Goal: Information Seeking & Learning: Learn about a topic

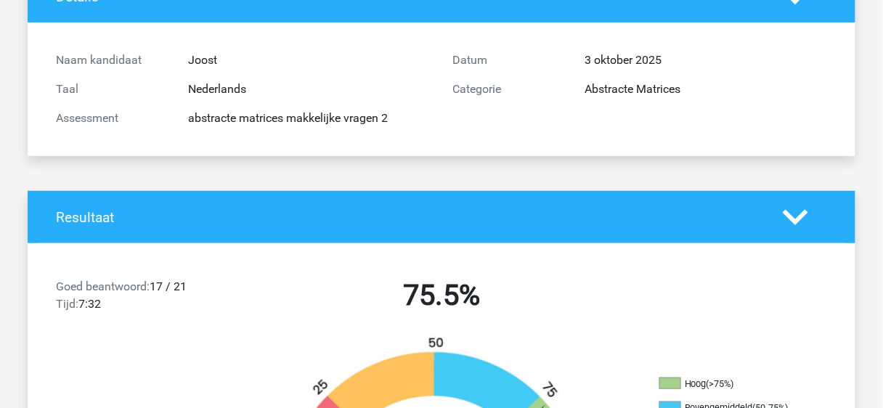
scroll to position [116, 0]
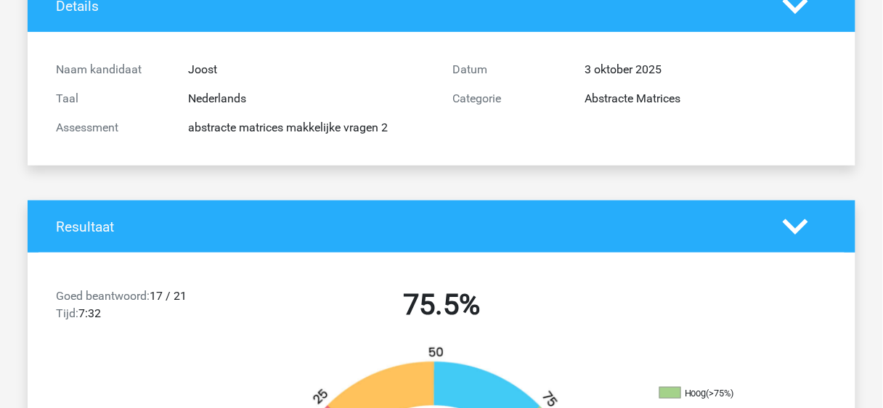
click at [786, 230] on icon at bounding box center [795, 226] width 25 height 25
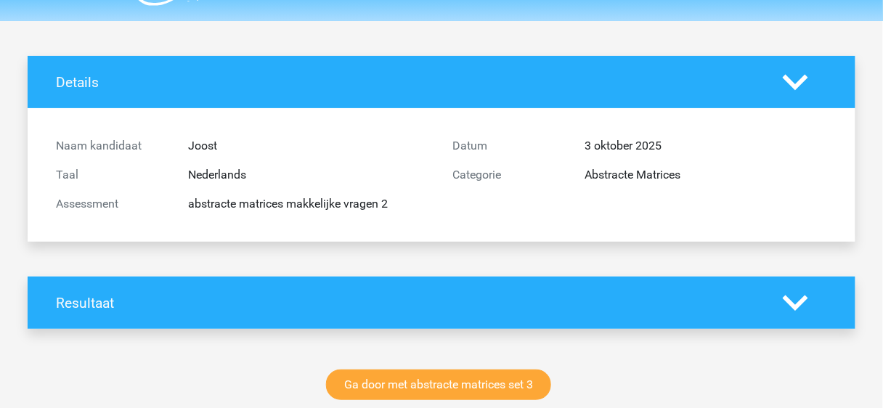
scroll to position [0, 0]
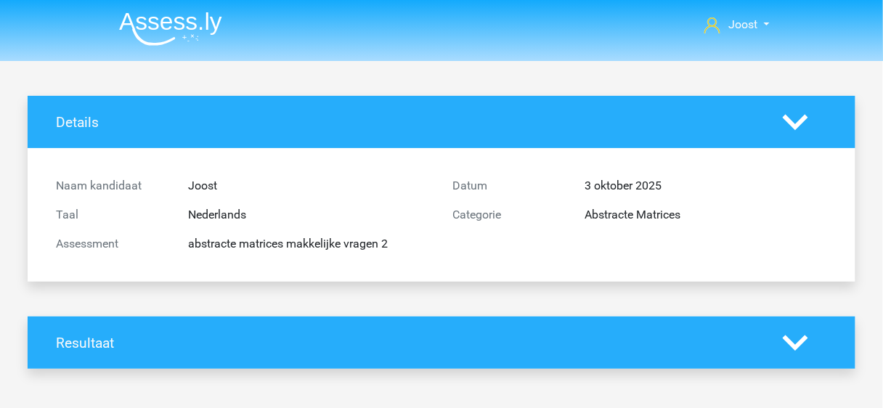
click at [800, 103] on div "Details" at bounding box center [442, 122] width 828 height 52
click at [796, 124] on polygon at bounding box center [795, 122] width 25 height 16
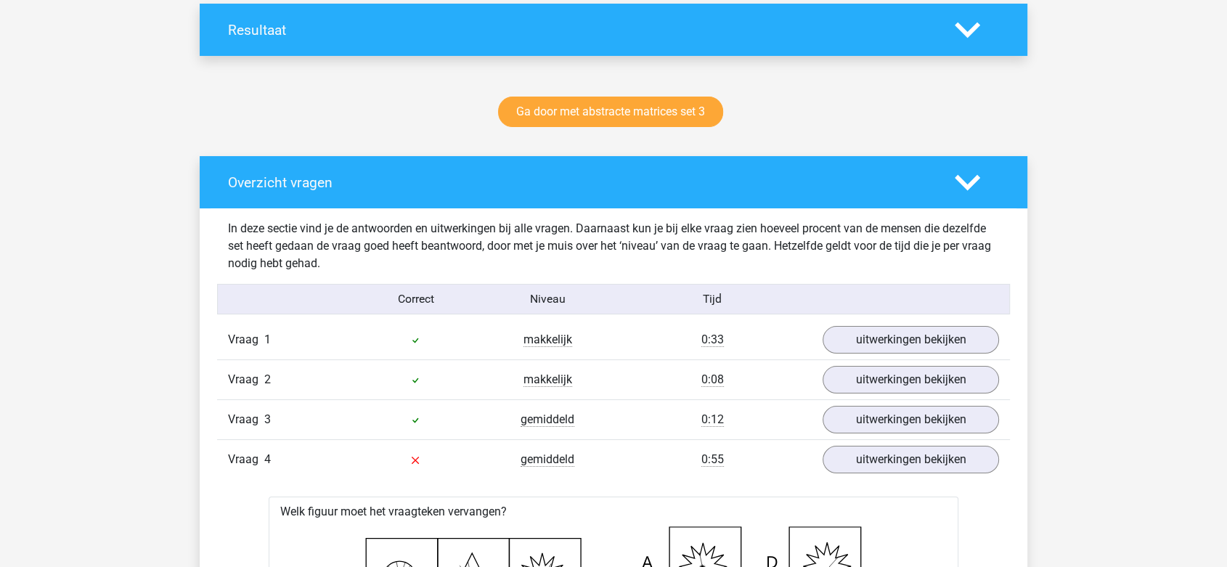
scroll to position [219, 0]
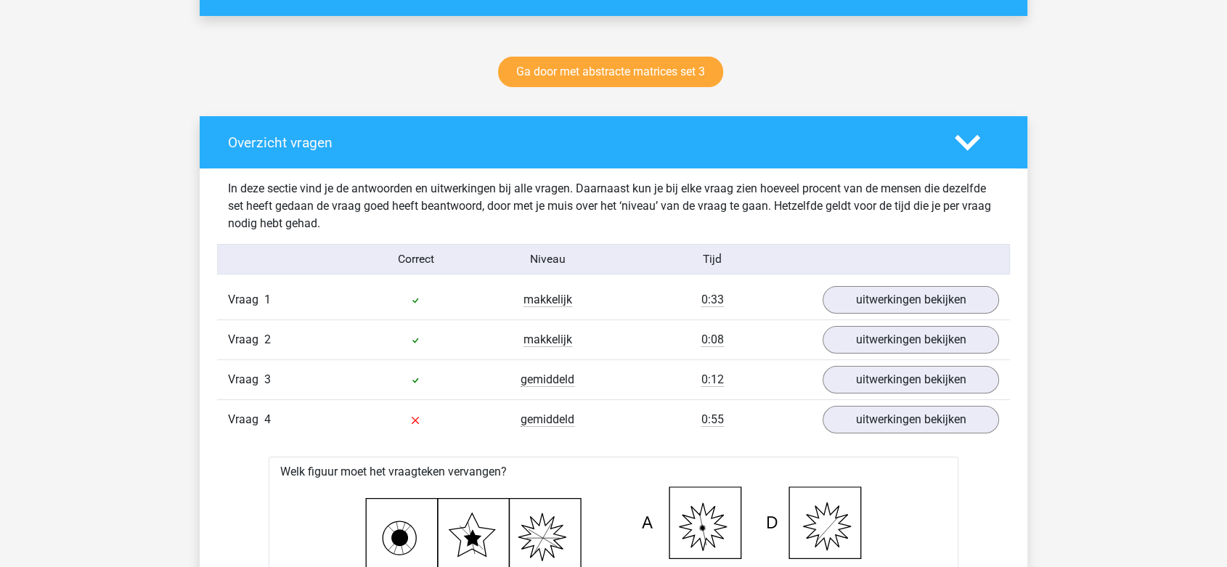
click at [882, 142] on polygon at bounding box center [967, 142] width 25 height 16
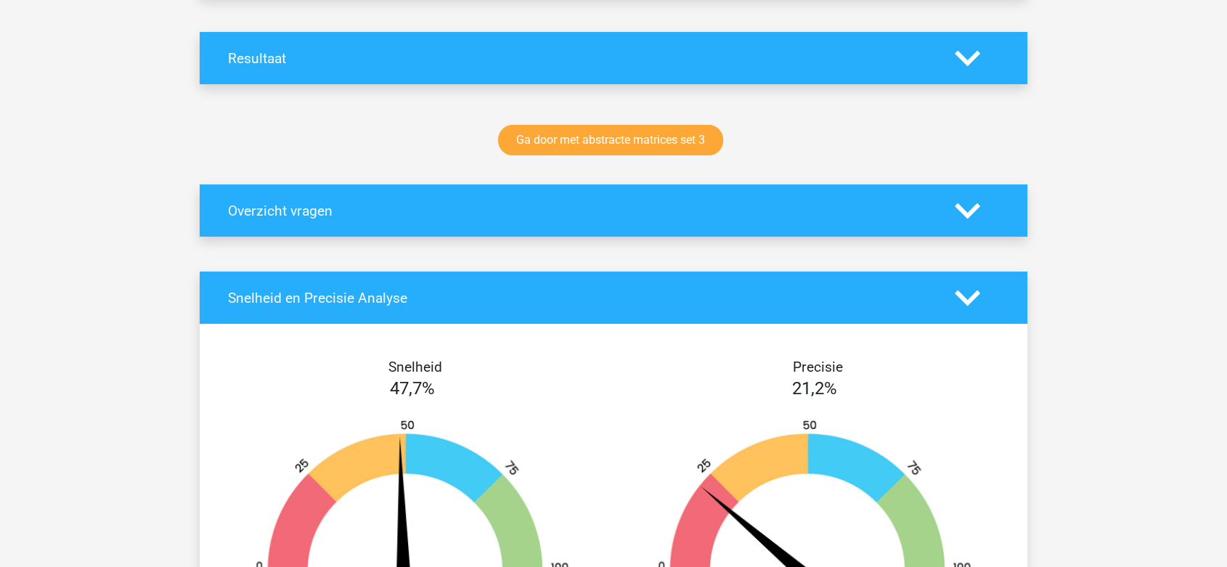
scroll to position [242, 0]
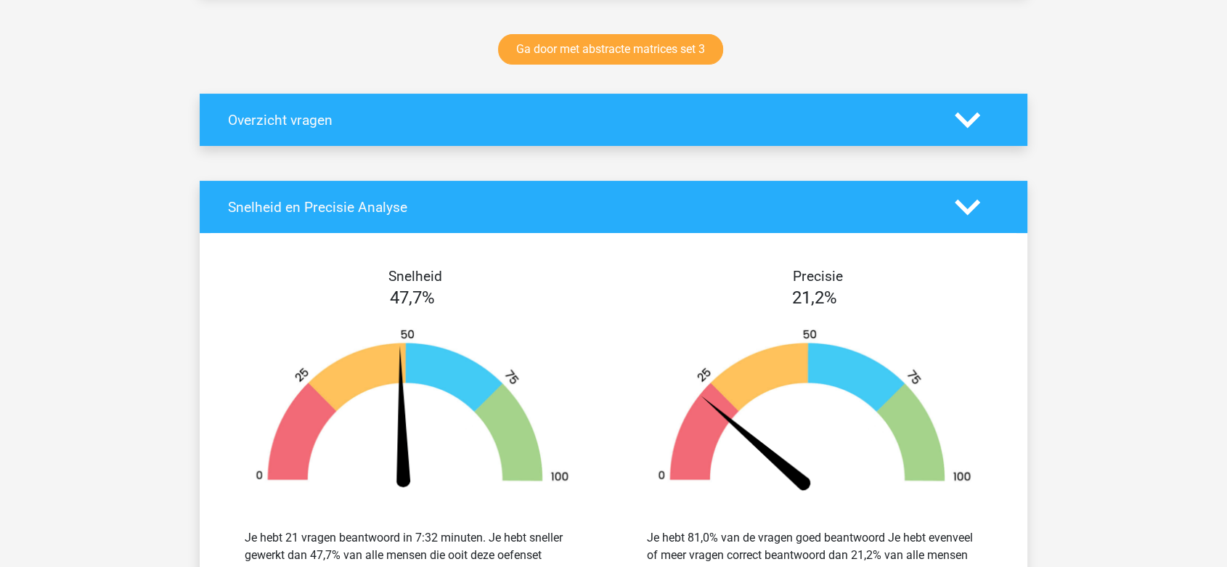
click at [882, 197] on div "Snelheid en Precisie Analyse" at bounding box center [614, 207] width 828 height 52
click at [882, 202] on icon at bounding box center [967, 207] width 25 height 25
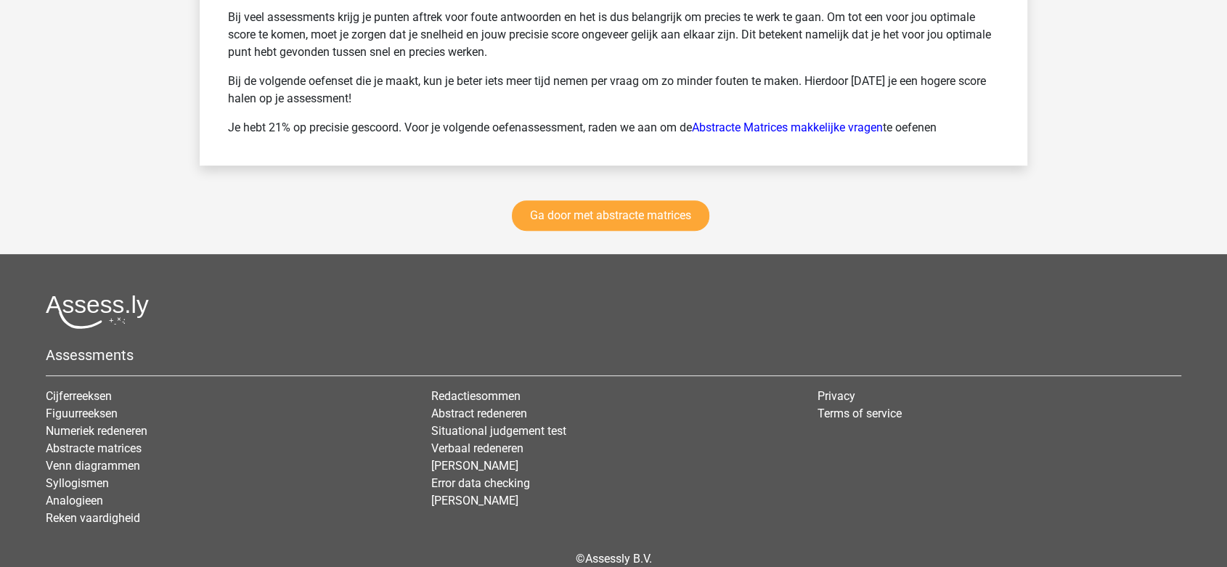
scroll to position [645, 0]
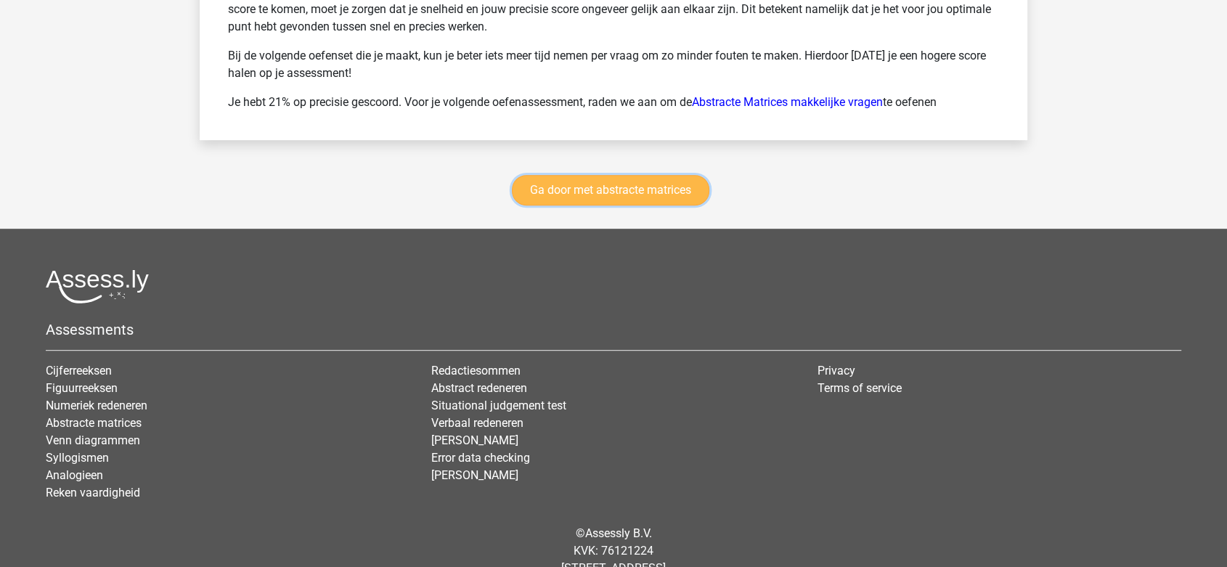
click at [638, 187] on link "Ga door met abstracte matrices" at bounding box center [611, 190] width 198 height 30
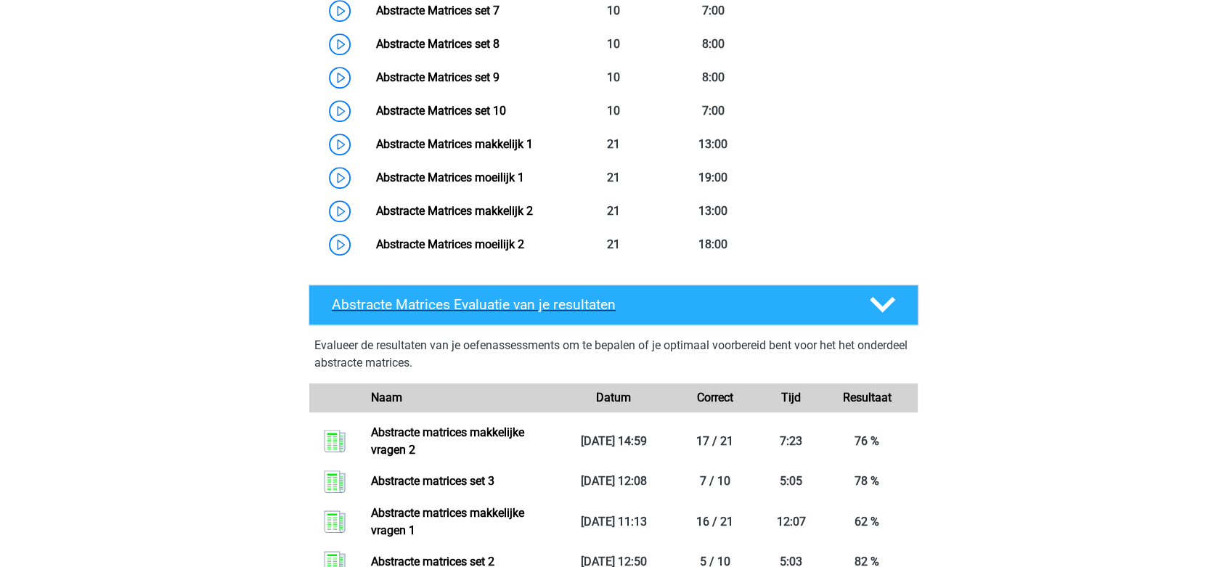
scroll to position [890, 0]
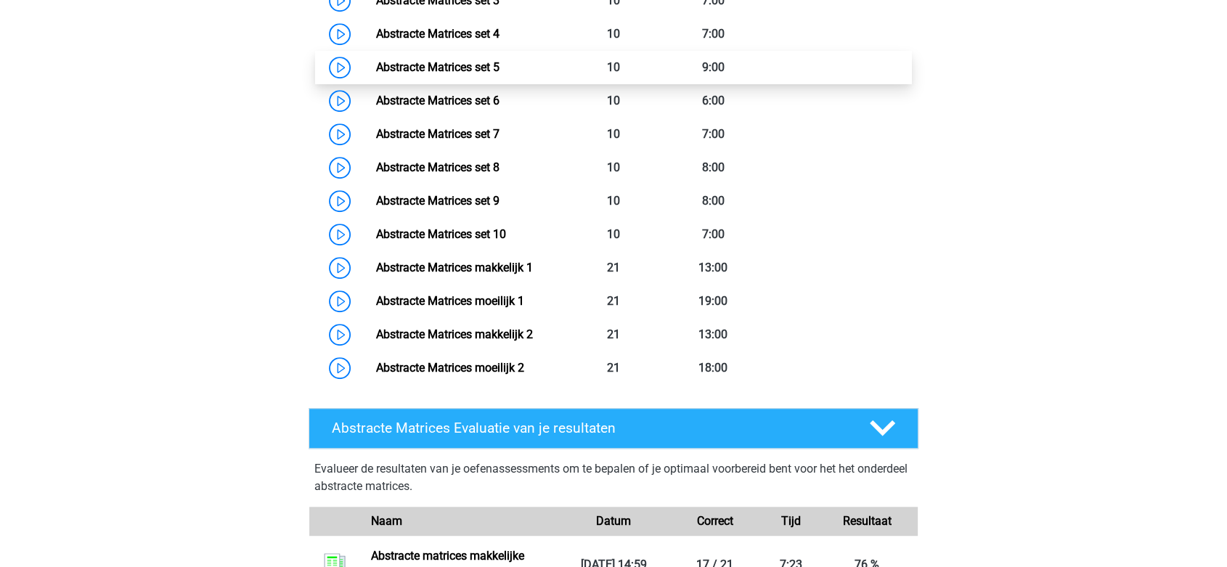
click at [485, 65] on link "Abstracte Matrices set 5" at bounding box center [436, 67] width 123 height 14
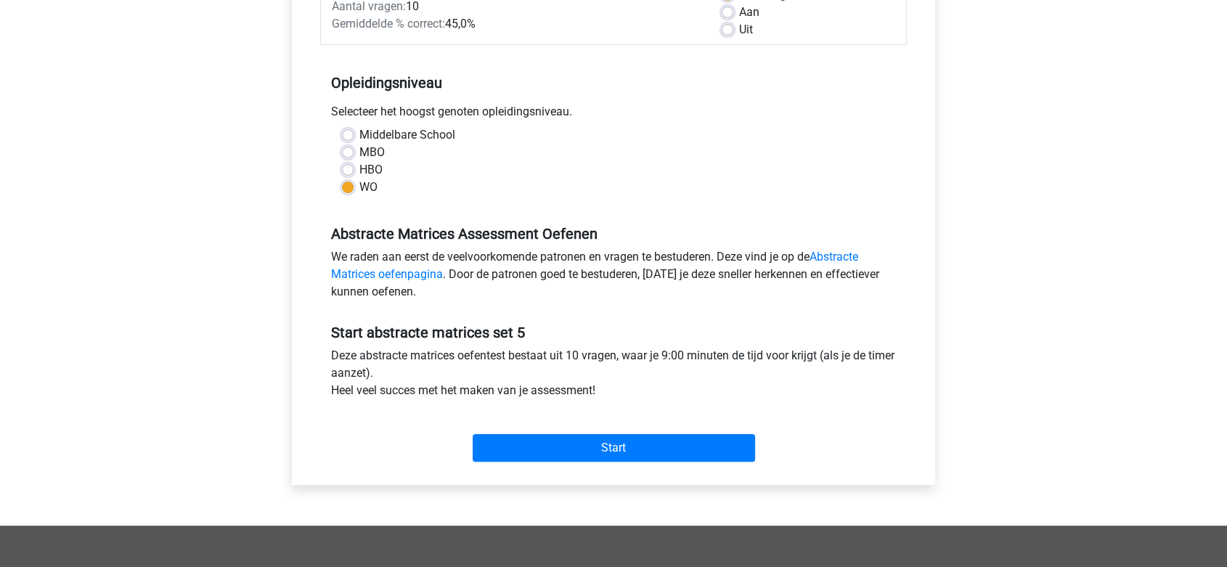
scroll to position [242, 0]
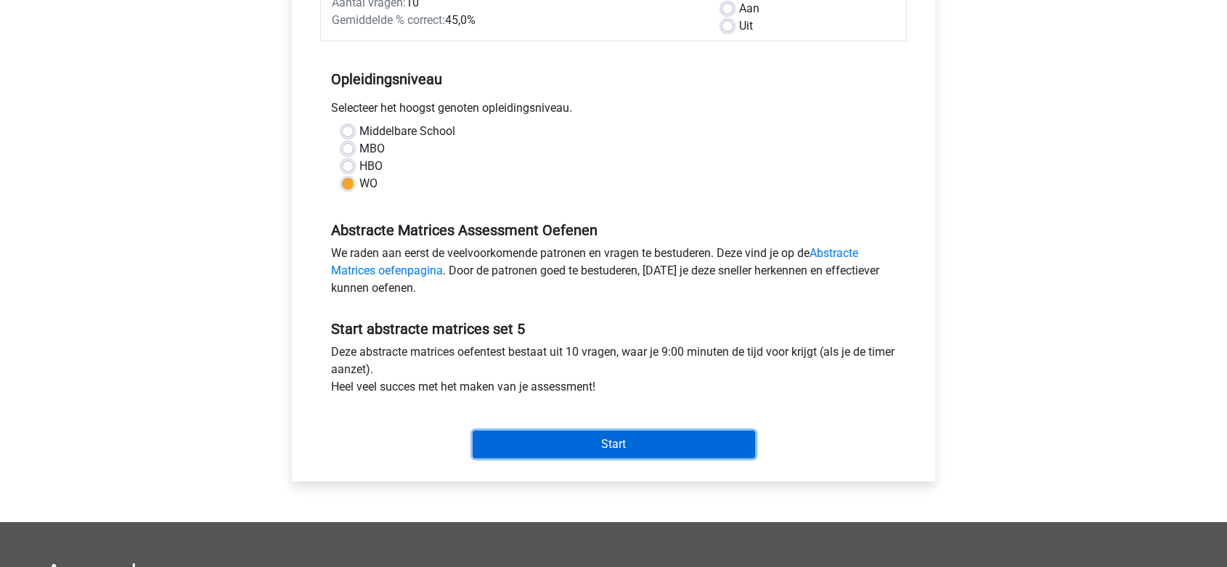
click at [604, 446] on input "Start" at bounding box center [614, 445] width 282 height 28
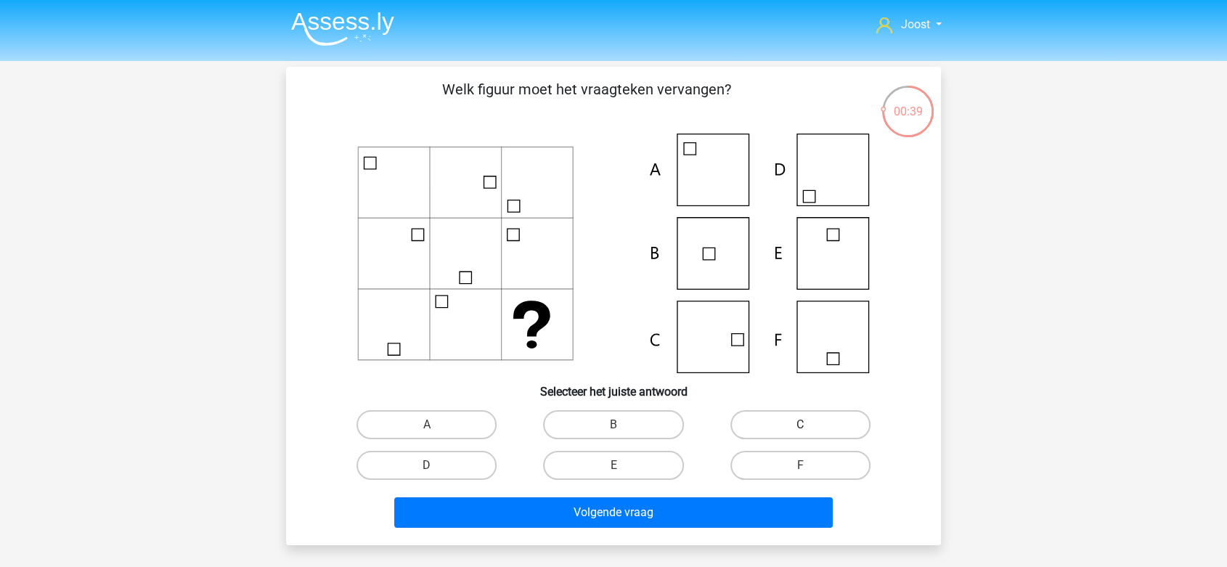
click at [781, 441] on div "C" at bounding box center [800, 424] width 187 height 41
click at [780, 434] on label "C" at bounding box center [800, 424] width 140 height 29
click at [800, 434] on input "C" at bounding box center [804, 429] width 9 height 9
radio input "true"
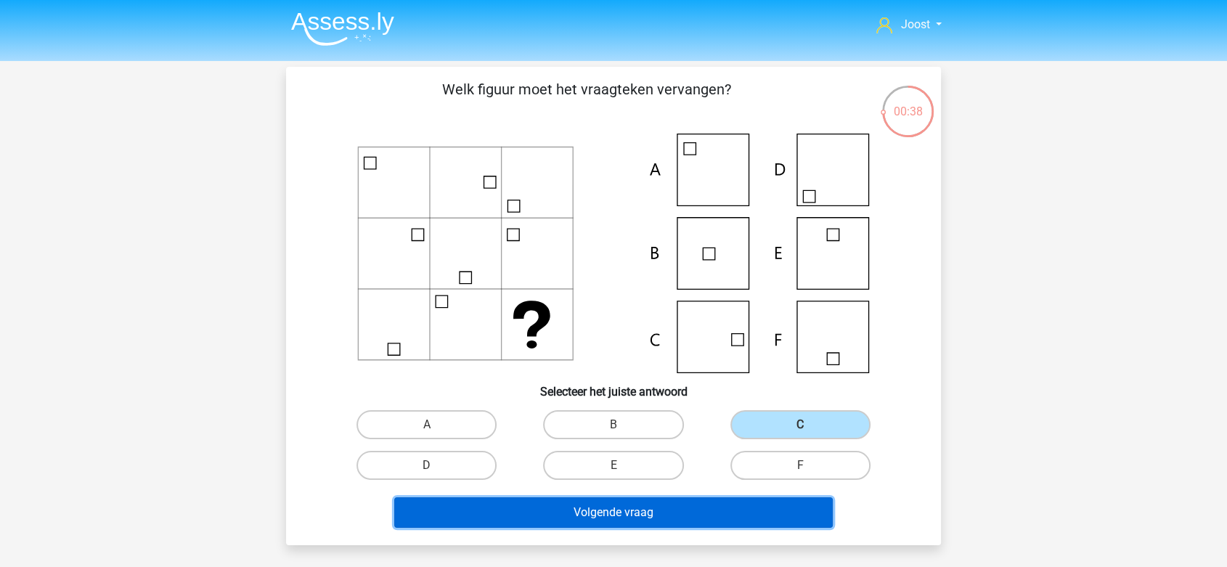
click at [712, 502] on button "Volgende vraag" at bounding box center [613, 512] width 439 height 30
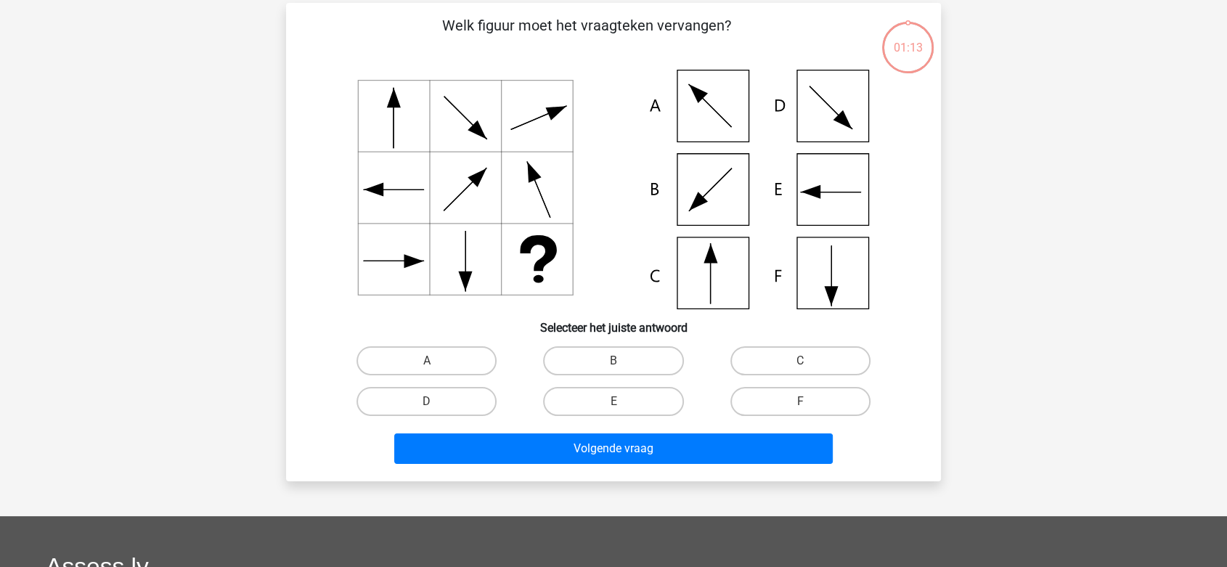
scroll to position [67, 0]
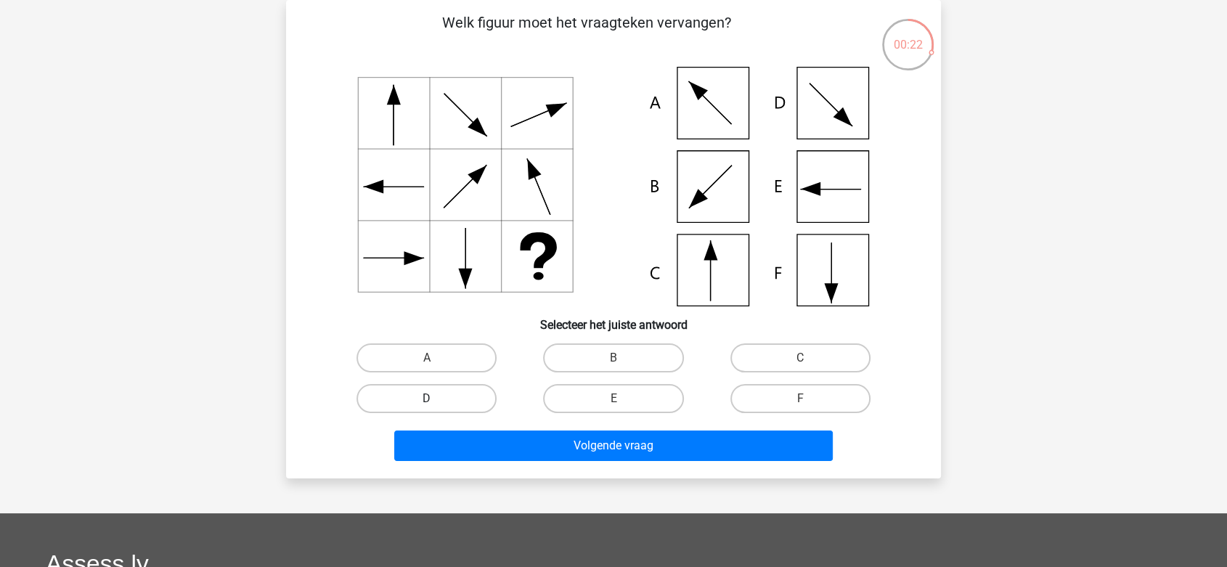
click at [452, 392] on label "D" at bounding box center [427, 398] width 140 height 29
click at [436, 399] on input "D" at bounding box center [431, 403] width 9 height 9
radio input "true"
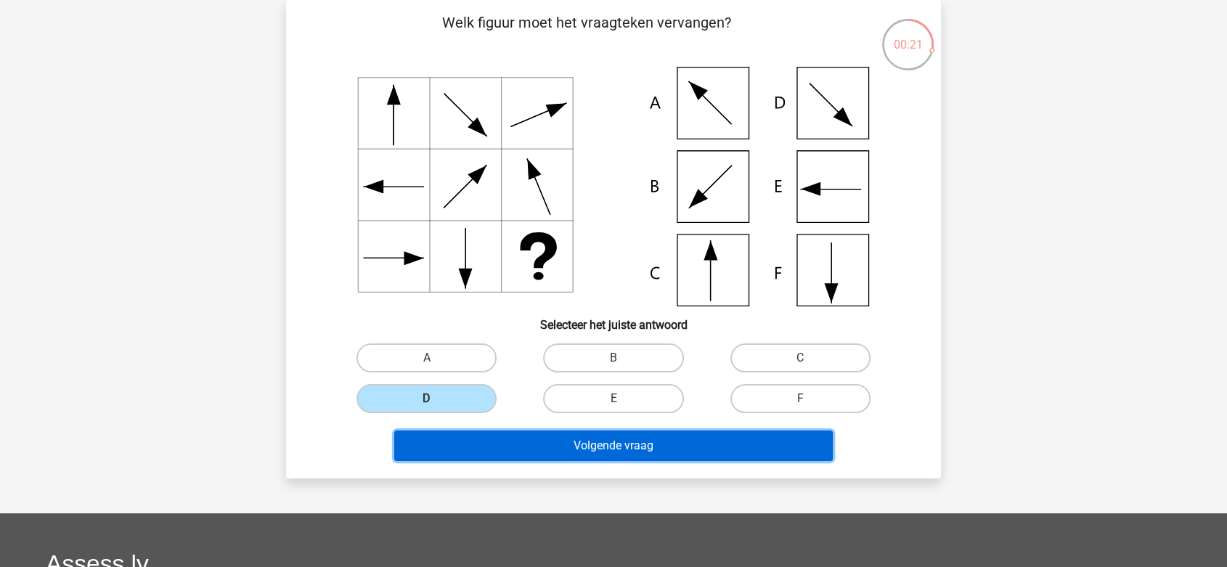
click at [513, 444] on button "Volgende vraag" at bounding box center [613, 446] width 439 height 30
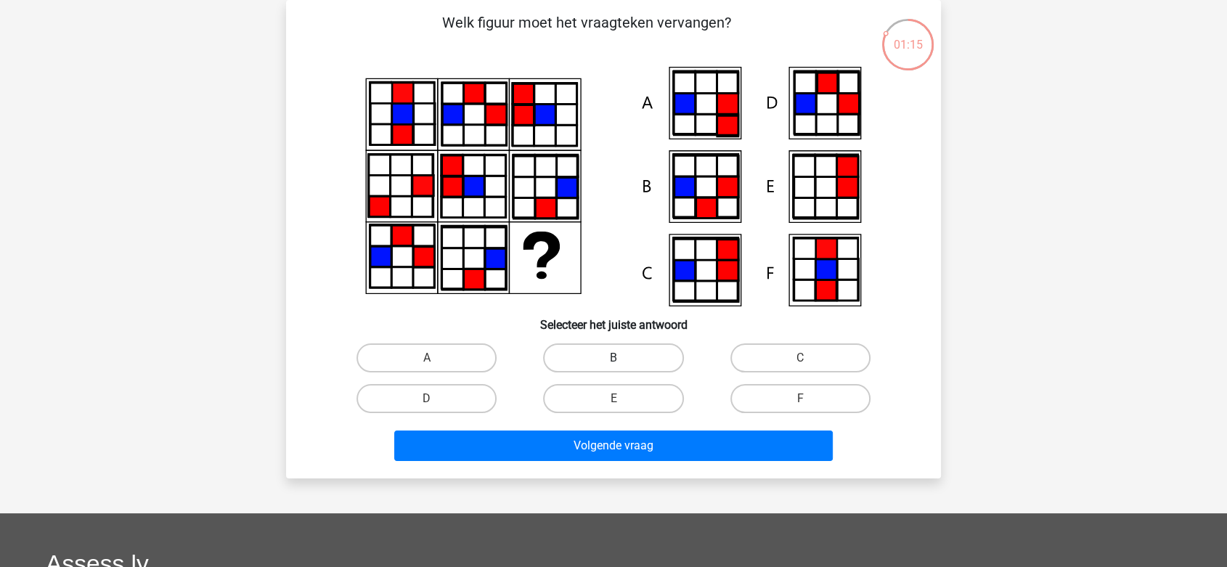
click at [571, 359] on label "B" at bounding box center [613, 357] width 140 height 29
click at [614, 359] on input "B" at bounding box center [618, 362] width 9 height 9
radio input "true"
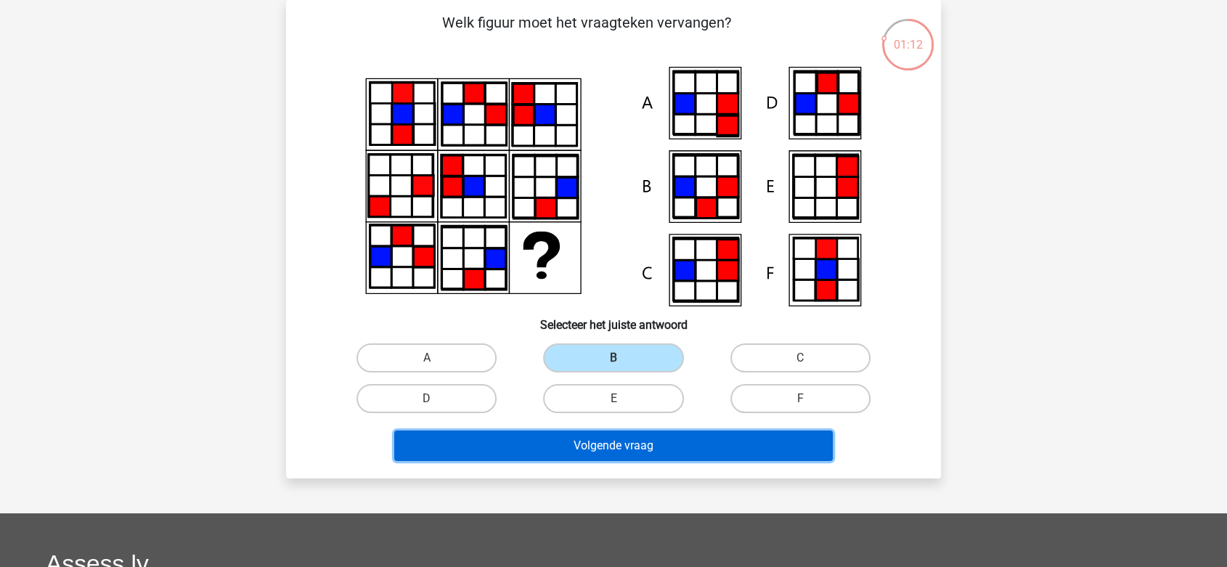
click at [569, 439] on button "Volgende vraag" at bounding box center [613, 446] width 439 height 30
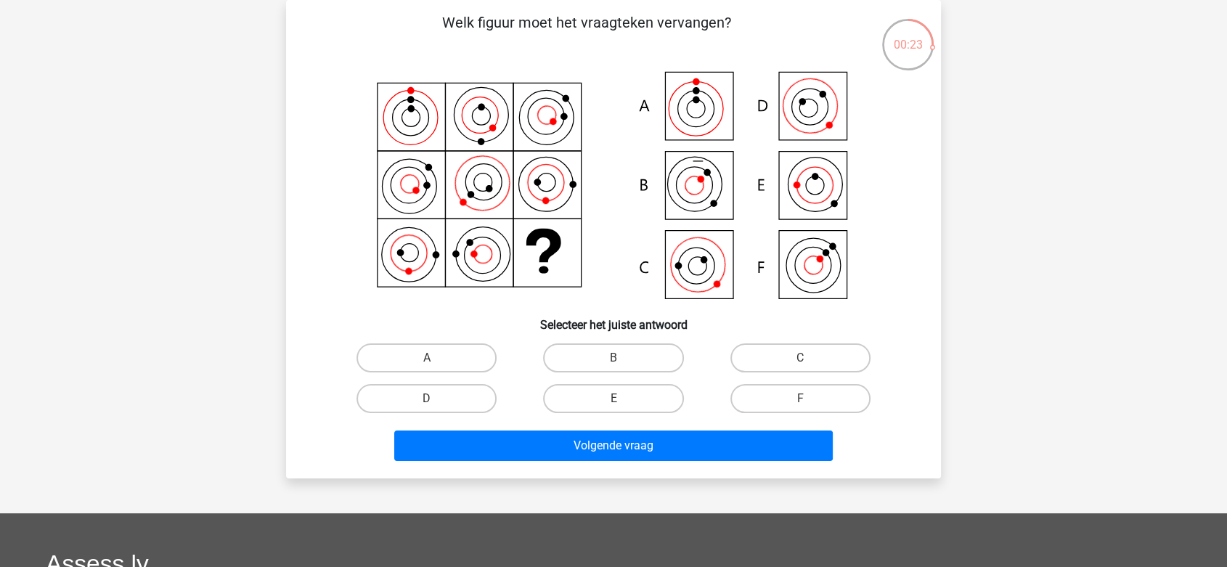
click at [431, 365] on input "A" at bounding box center [431, 362] width 9 height 9
radio input "true"
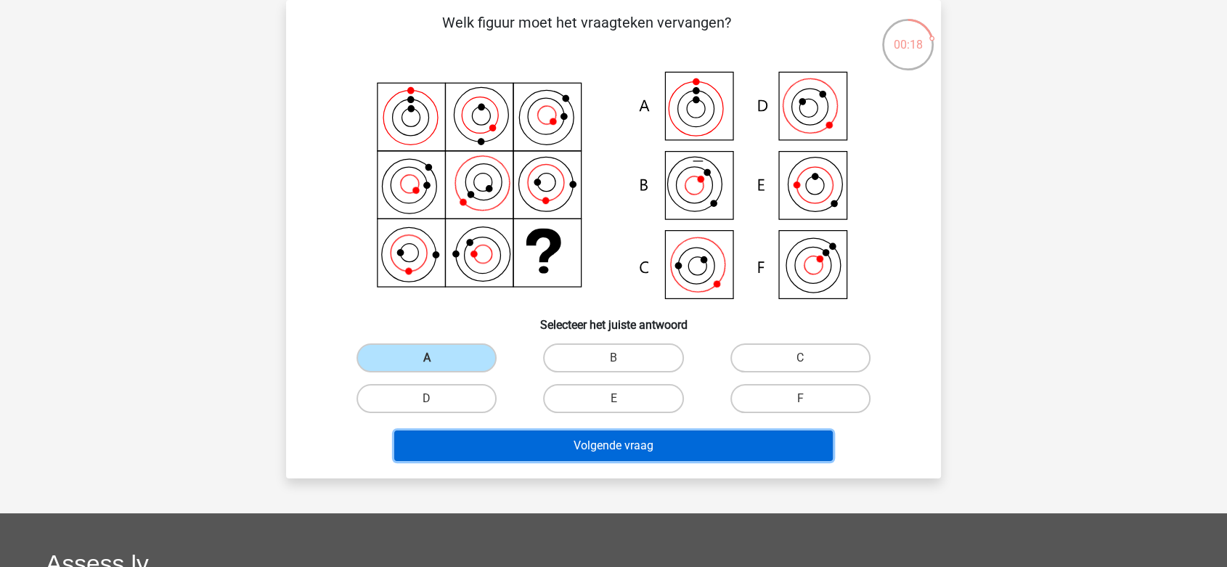
click at [517, 443] on button "Volgende vraag" at bounding box center [613, 446] width 439 height 30
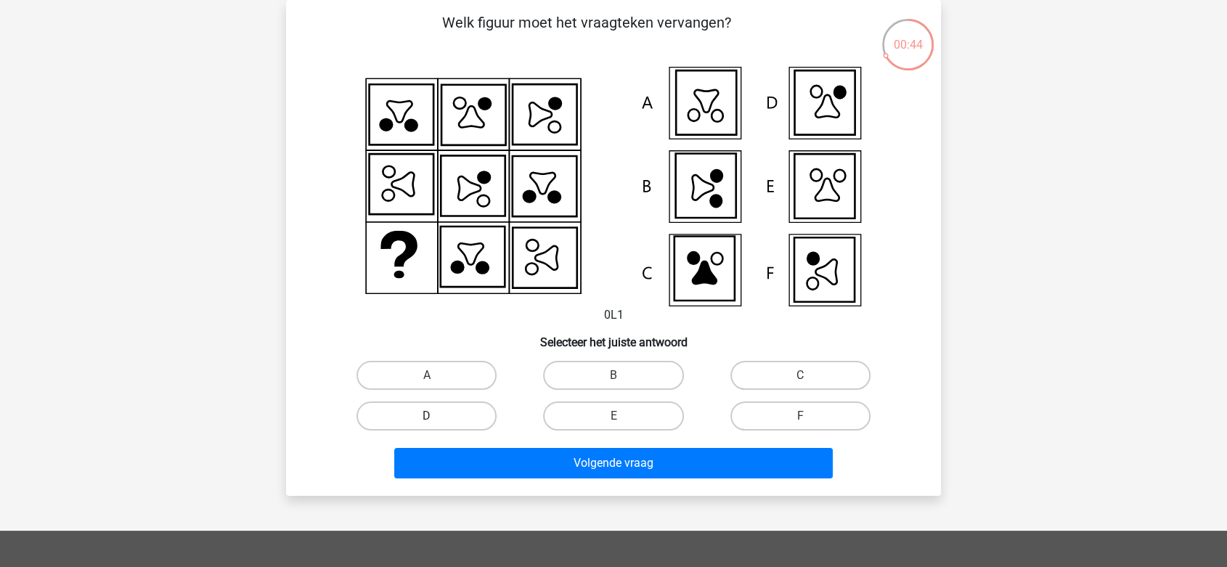
click at [412, 424] on label "D" at bounding box center [427, 416] width 140 height 29
click at [427, 424] on input "D" at bounding box center [431, 420] width 9 height 9
radio input "true"
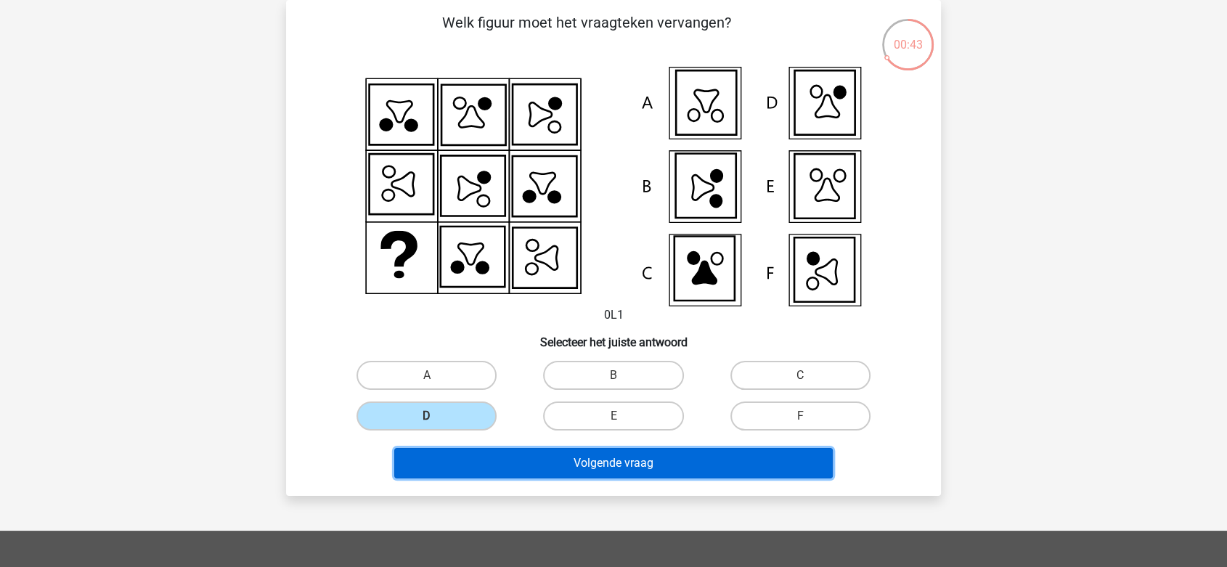
click at [470, 460] on button "Volgende vraag" at bounding box center [613, 463] width 439 height 30
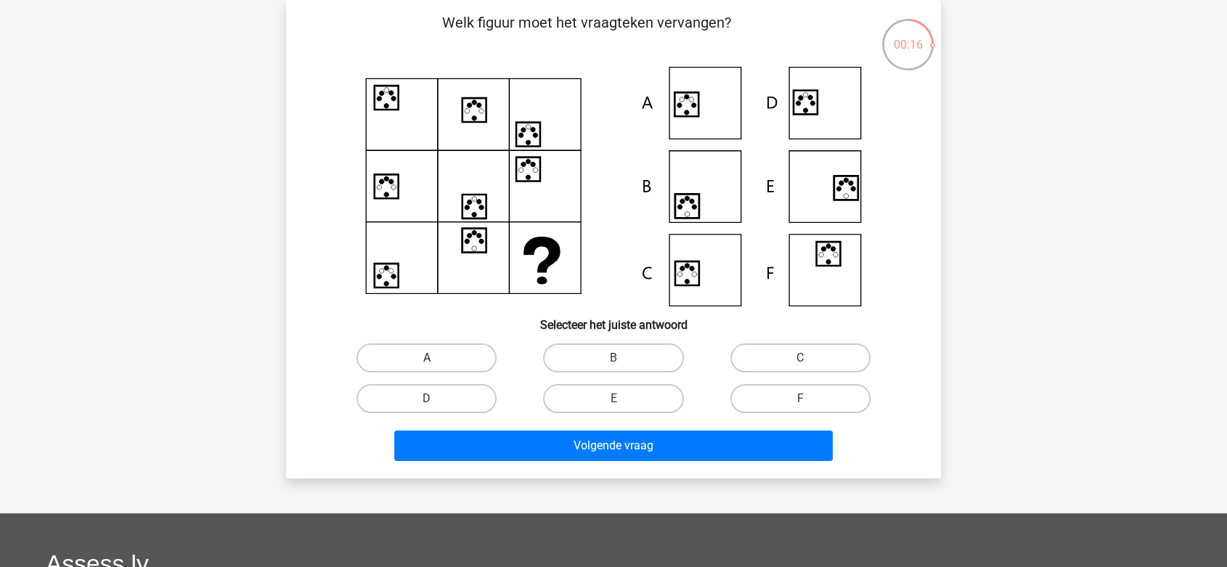
click at [467, 359] on label "A" at bounding box center [427, 357] width 140 height 29
click at [436, 359] on input "A" at bounding box center [431, 362] width 9 height 9
radio input "true"
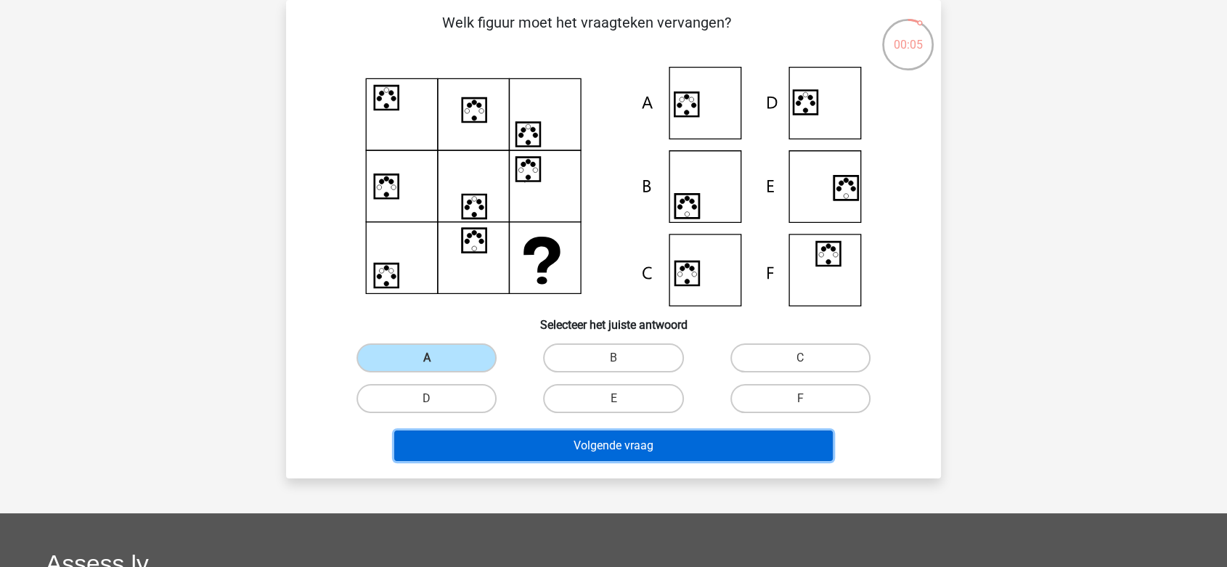
click at [626, 452] on button "Volgende vraag" at bounding box center [613, 446] width 439 height 30
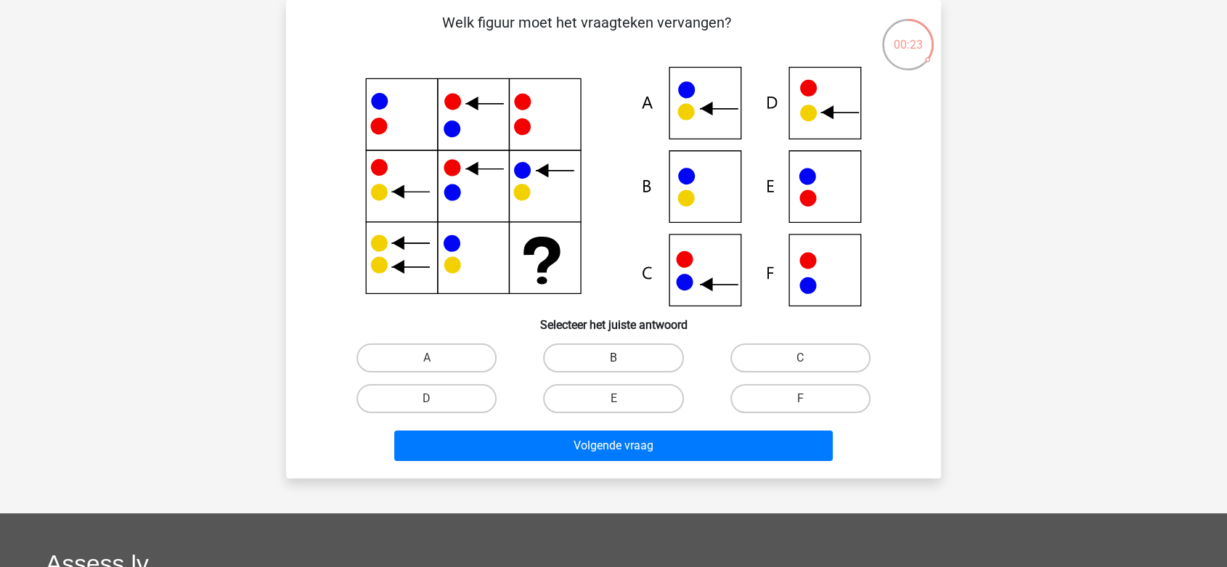
click at [561, 363] on label "B" at bounding box center [613, 357] width 140 height 29
click at [614, 363] on input "B" at bounding box center [618, 362] width 9 height 9
radio input "true"
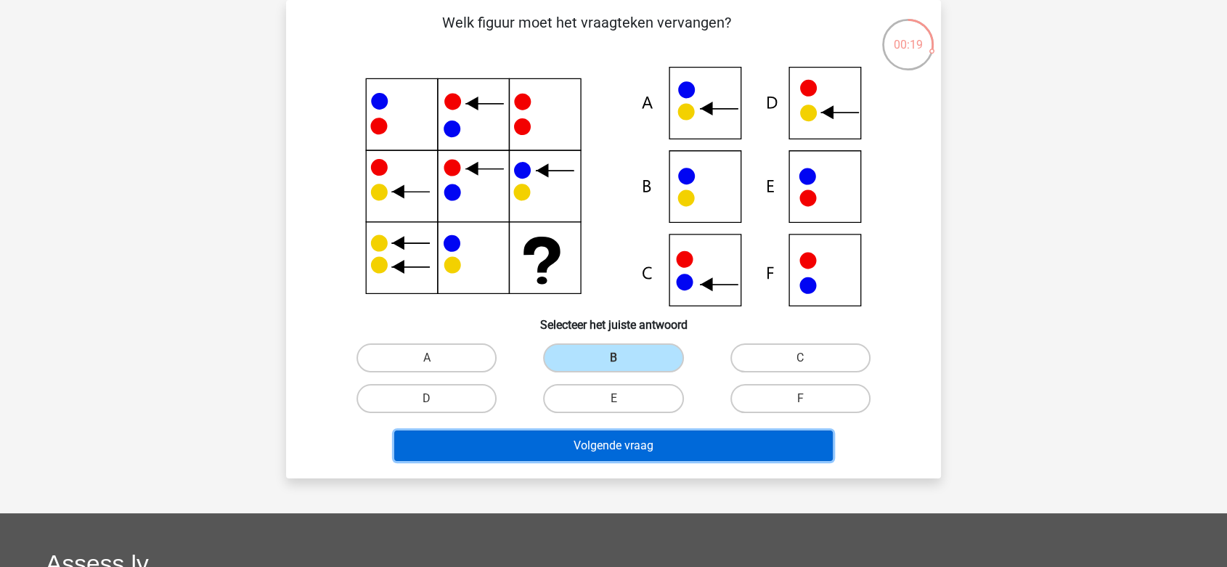
click at [577, 450] on button "Volgende vraag" at bounding box center [613, 446] width 439 height 30
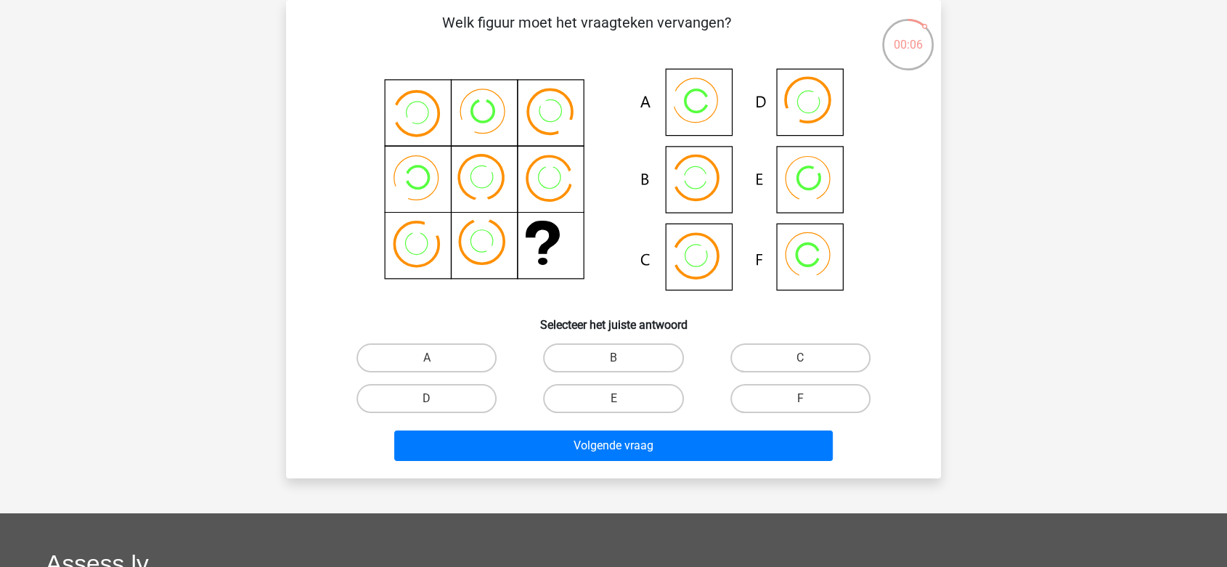
click at [616, 362] on input "B" at bounding box center [618, 362] width 9 height 9
radio input "true"
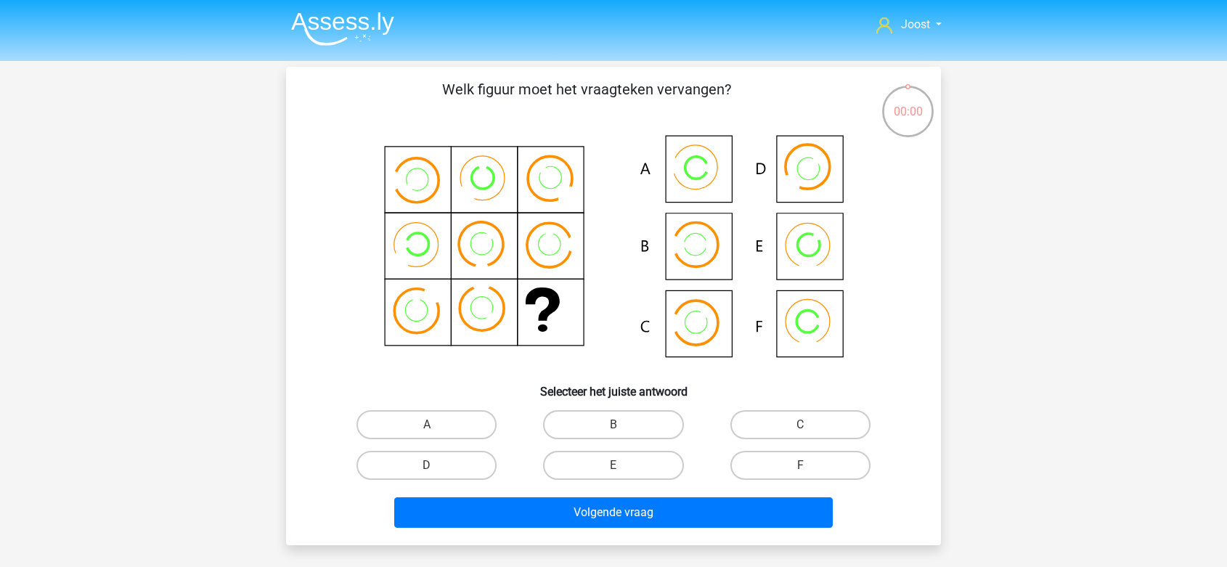
scroll to position [67, 0]
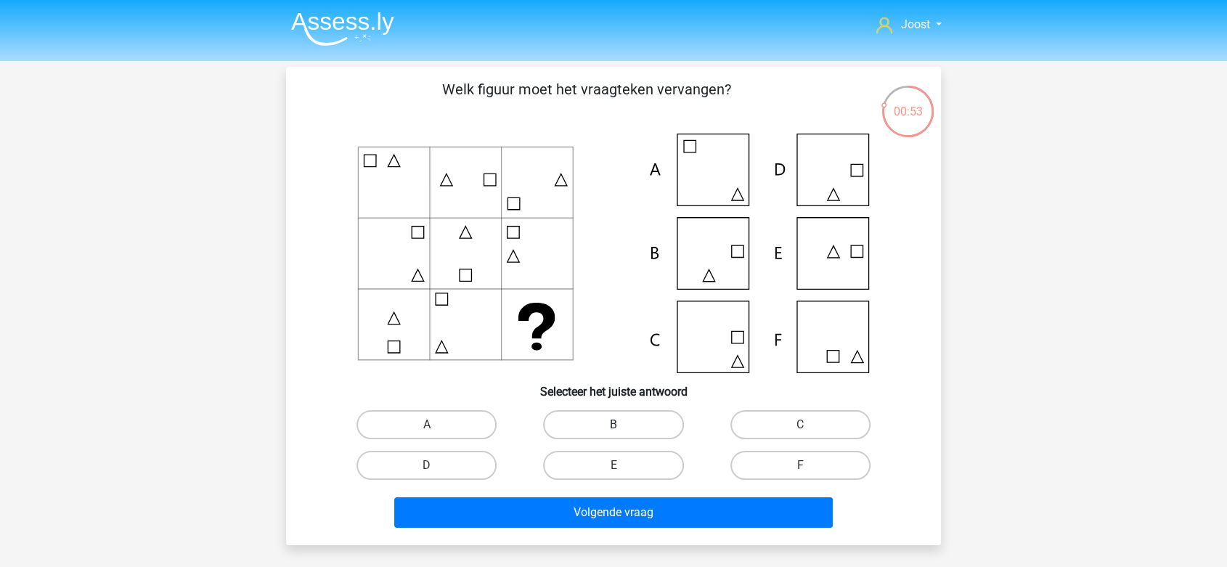
click at [593, 420] on label "B" at bounding box center [613, 424] width 140 height 29
click at [614, 425] on input "B" at bounding box center [618, 429] width 9 height 9
radio input "true"
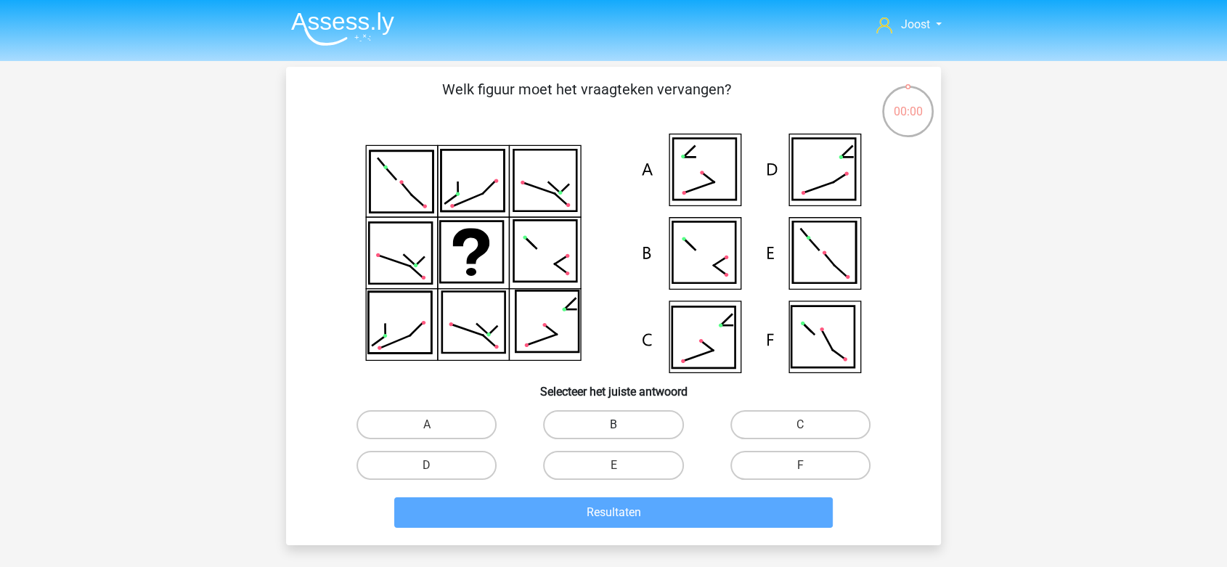
click at [569, 429] on label "B" at bounding box center [613, 424] width 140 height 29
click at [614, 429] on input "B" at bounding box center [618, 429] width 9 height 9
radio input "true"
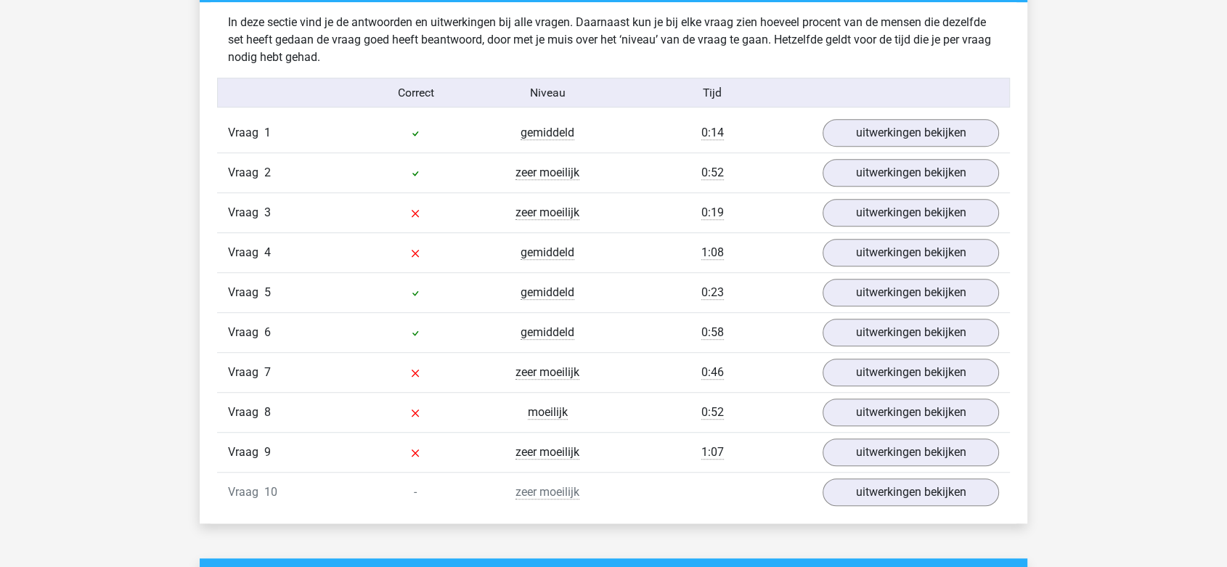
scroll to position [807, 0]
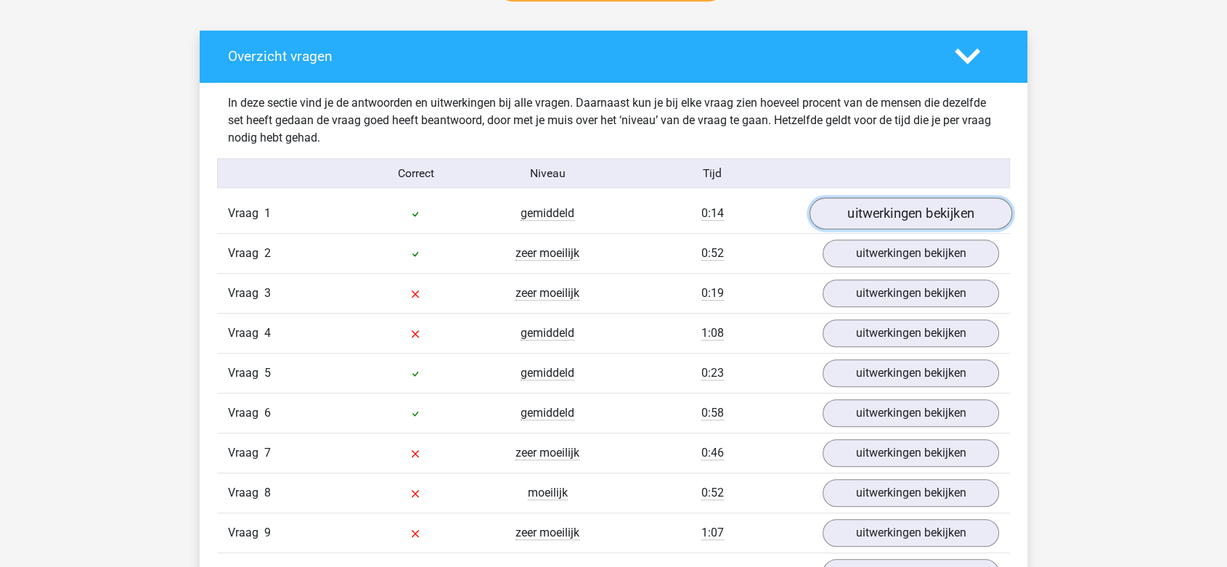
click at [876, 223] on link "uitwerkingen bekijken" at bounding box center [911, 214] width 203 height 32
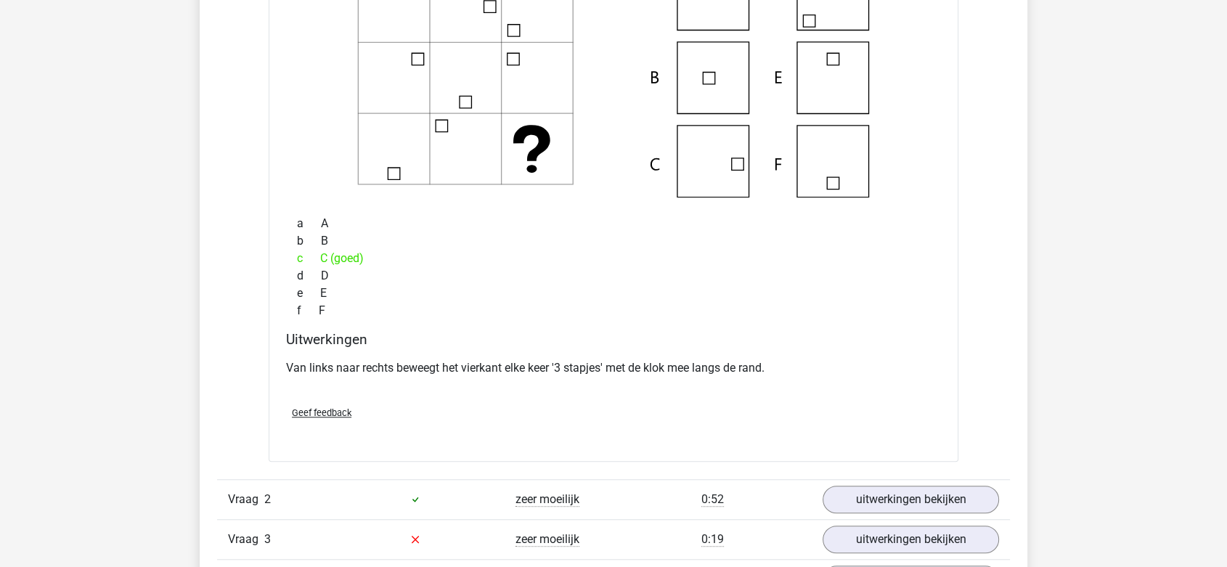
scroll to position [1210, 0]
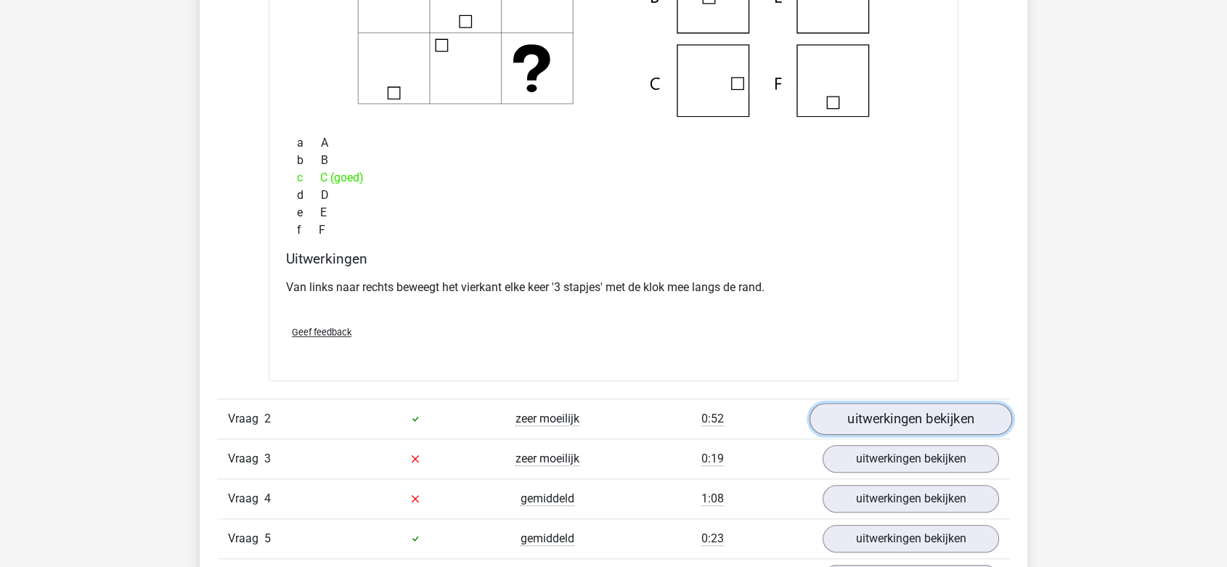
click at [861, 421] on link "uitwerkingen bekijken" at bounding box center [911, 419] width 203 height 32
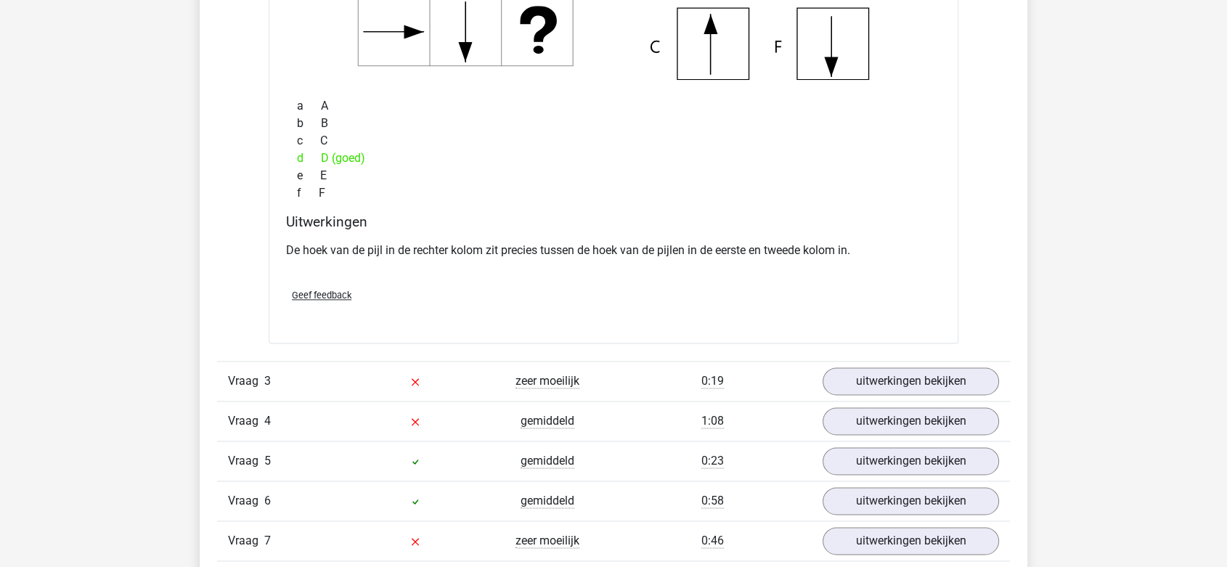
scroll to position [2016, 0]
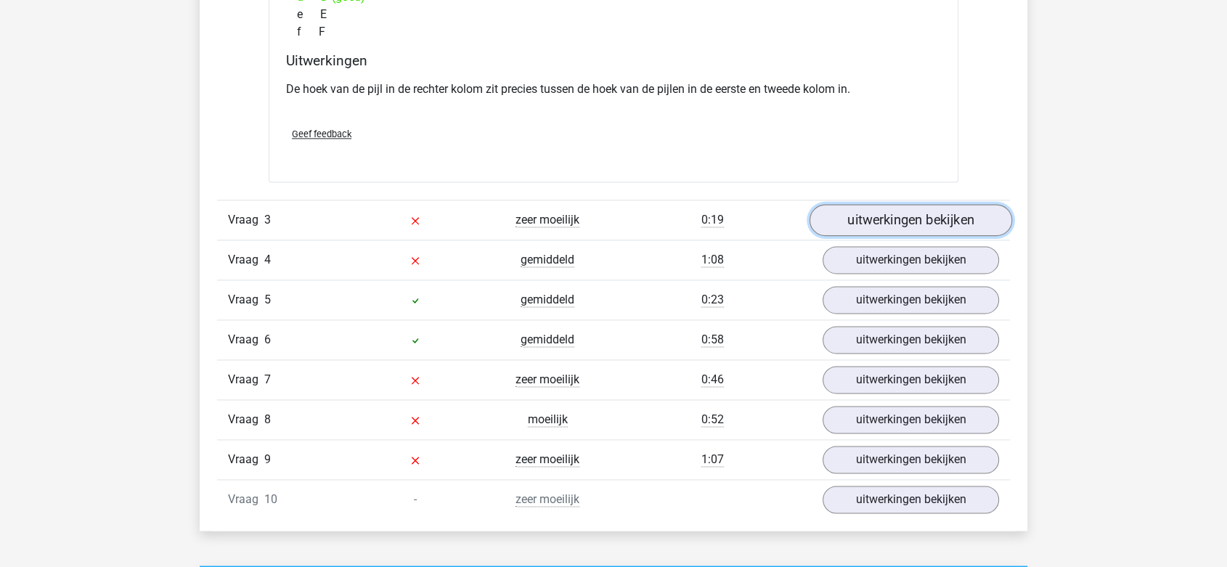
click at [878, 224] on link "uitwerkingen bekijken" at bounding box center [911, 220] width 203 height 32
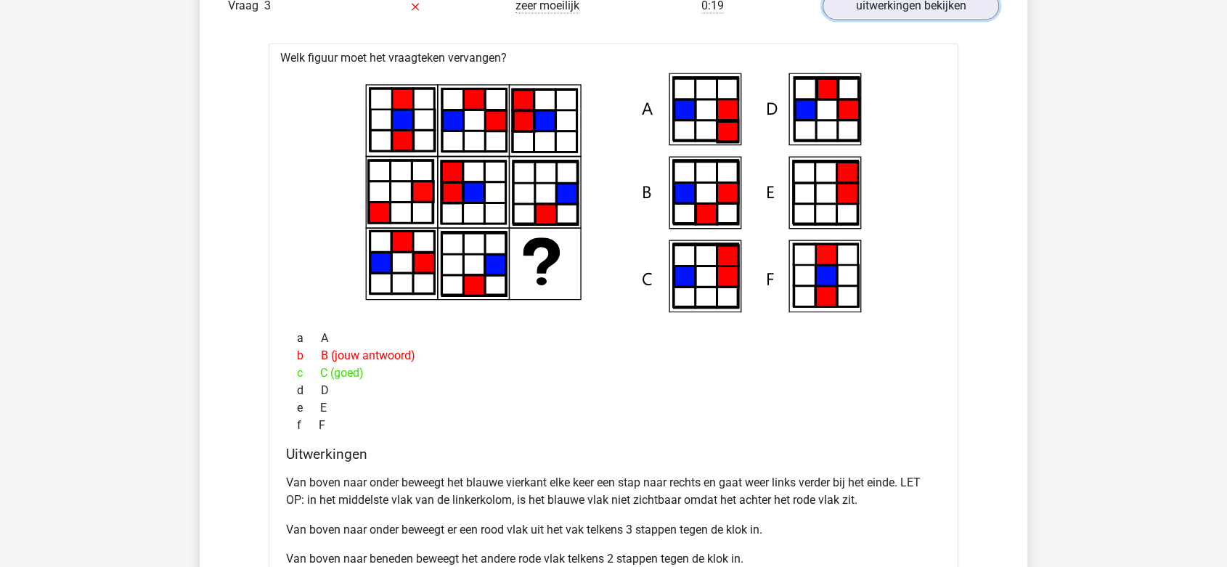
scroll to position [2259, 0]
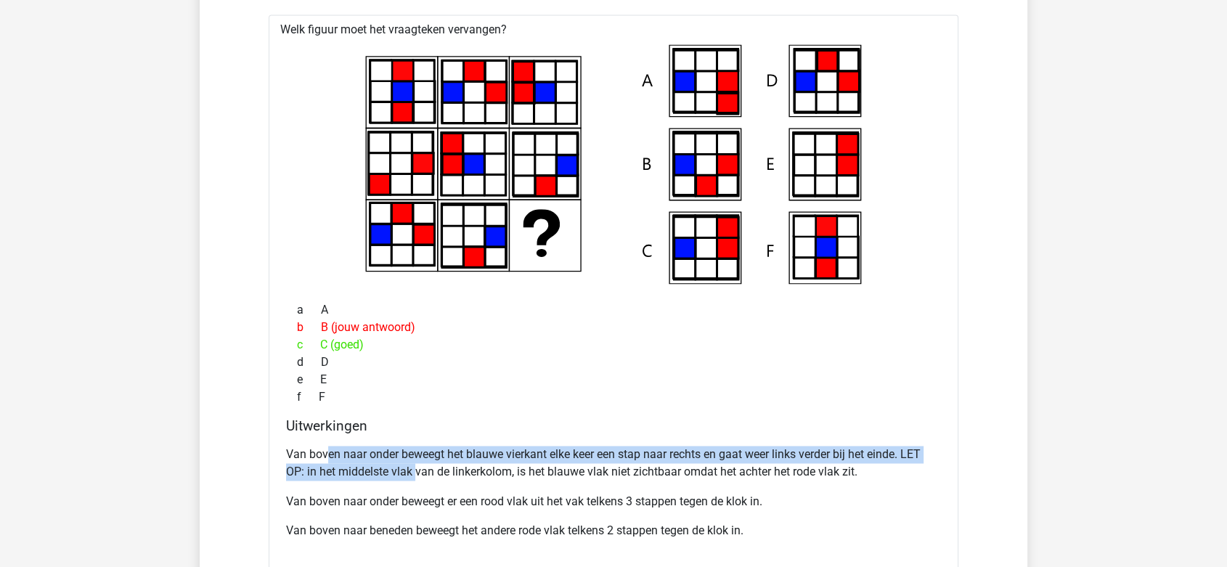
drag, startPoint x: 327, startPoint y: 456, endPoint x: 438, endPoint y: 478, distance: 112.5
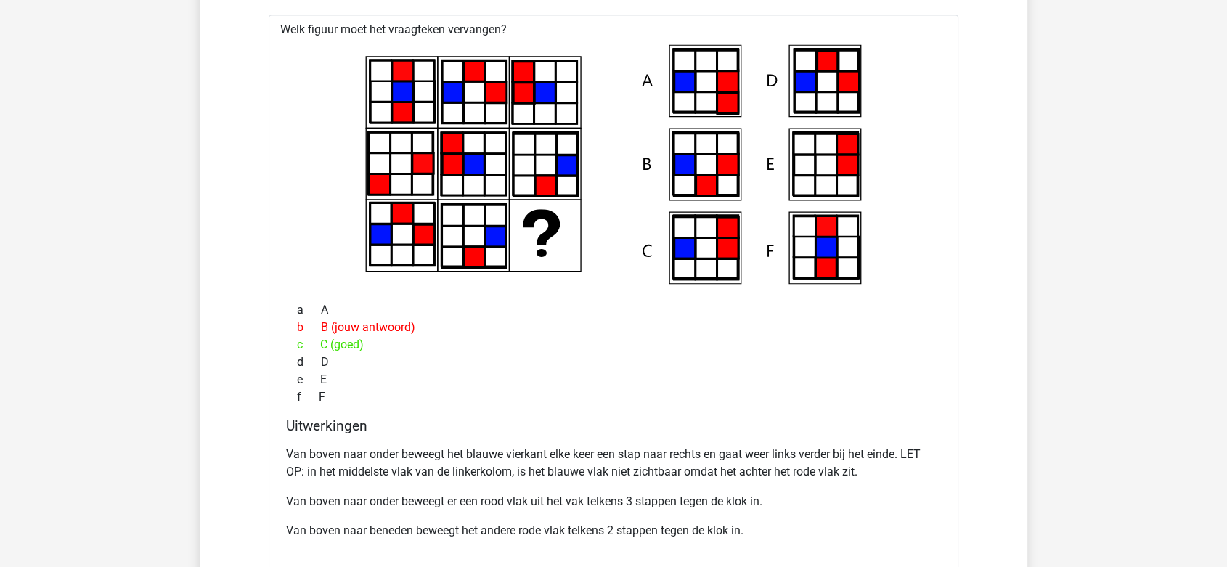
drag, startPoint x: 438, startPoint y: 478, endPoint x: 494, endPoint y: 490, distance: 57.3
click at [494, 490] on div "Van boven naar onder beweegt het blauwe vierkant elke keer een stap naar rechts…" at bounding box center [613, 498] width 655 height 116
drag, startPoint x: 500, startPoint y: 449, endPoint x: 513, endPoint y: 452, distance: 13.3
click at [513, 452] on p "Van boven naar onder beweegt het blauwe vierkant elke keer een stap naar rechts…" at bounding box center [613, 463] width 655 height 35
drag, startPoint x: 550, startPoint y: 453, endPoint x: 603, endPoint y: 457, distance: 53.9
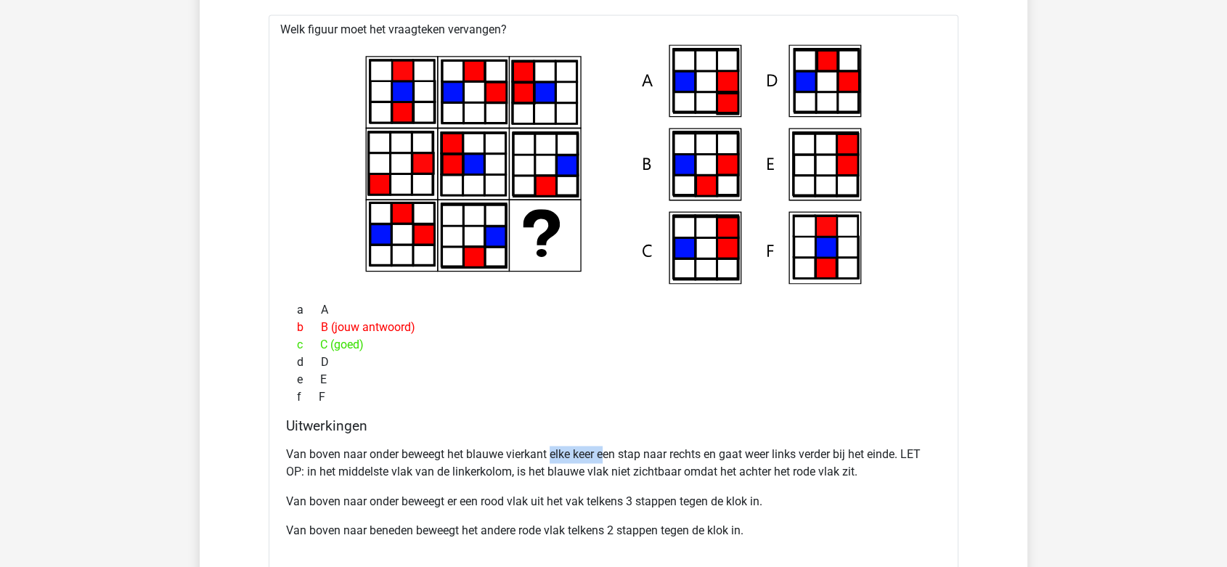
click at [603, 457] on p "Van boven naar onder beweegt het blauwe vierkant elke keer een stap naar rechts…" at bounding box center [613, 463] width 655 height 35
click at [639, 453] on p "Van boven naar onder beweegt het blauwe vierkant elke keer een stap naar rechts…" at bounding box center [613, 463] width 655 height 35
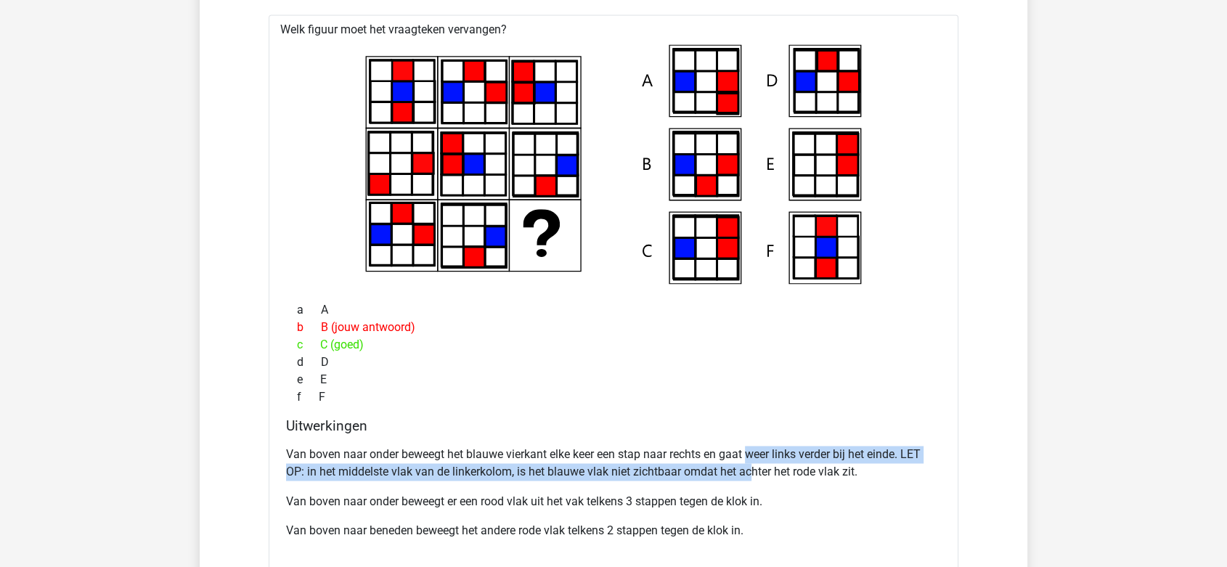
drag, startPoint x: 752, startPoint y: 448, endPoint x: 755, endPoint y: 465, distance: 17.7
click at [755, 465] on p "Van boven naar onder beweegt het blauwe vierkant elke keer een stap naar rechts…" at bounding box center [613, 463] width 655 height 35
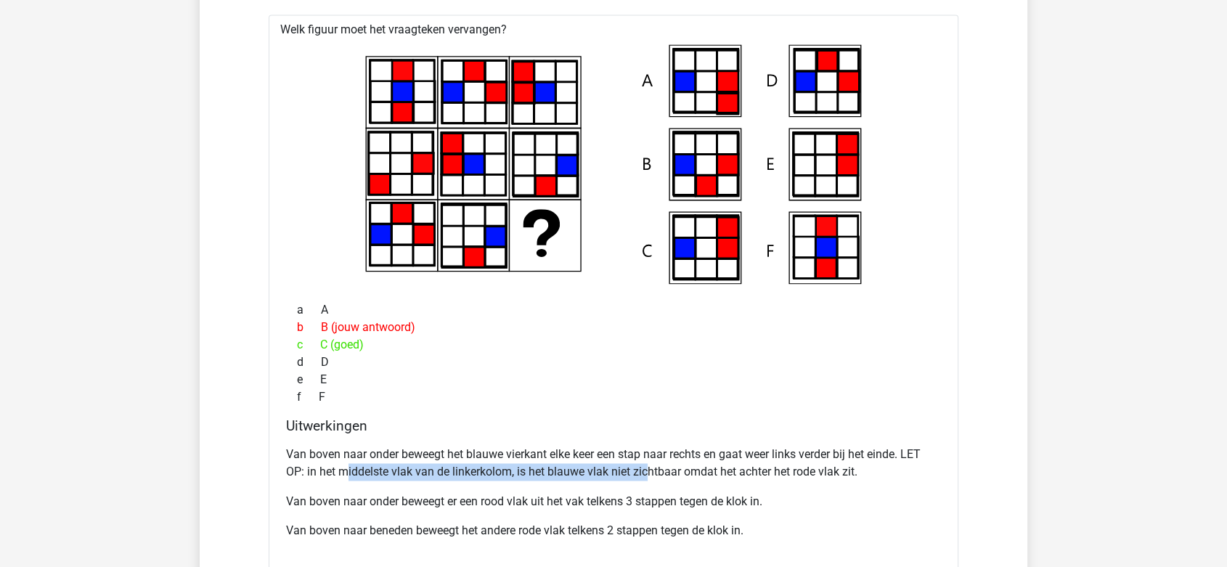
drag, startPoint x: 345, startPoint y: 463, endPoint x: 650, endPoint y: 474, distance: 305.2
click at [650, 474] on p "Van boven naar onder beweegt het blauwe vierkant elke keer een stap naar rechts…" at bounding box center [613, 463] width 655 height 35
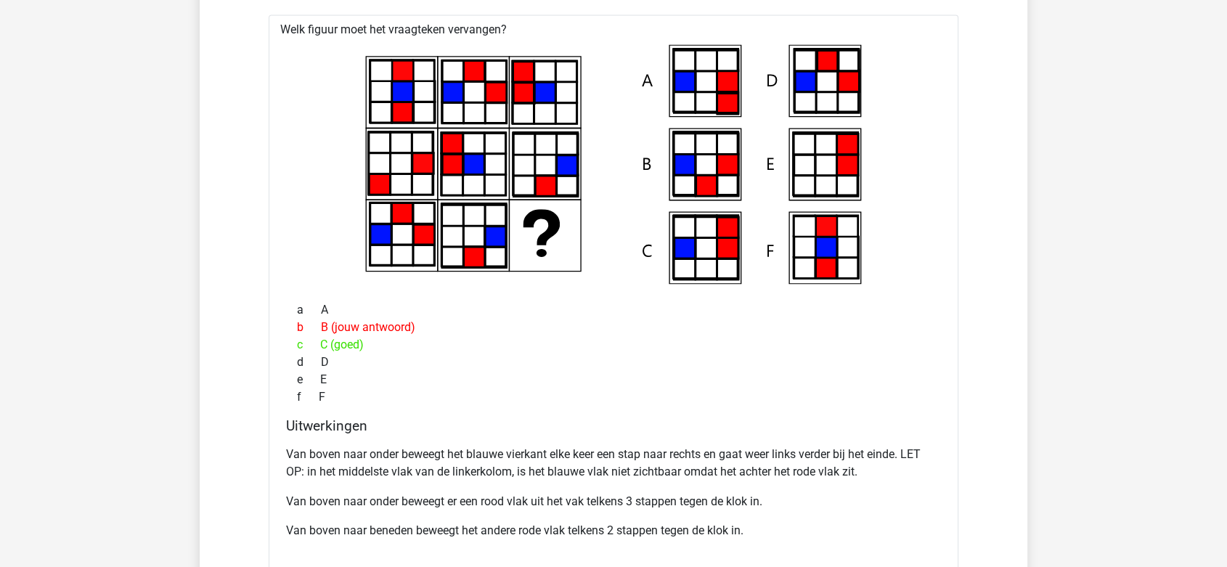
click at [360, 498] on p "Van boven naar onder beweegt er een rood vlak uit het vak telkens 3 stappen teg…" at bounding box center [613, 500] width 655 height 17
drag, startPoint x: 601, startPoint y: 498, endPoint x: 642, endPoint y: 502, distance: 41.6
click at [642, 502] on p "Van boven naar onder beweegt er een rood vlak uit het vak telkens 3 stappen teg…" at bounding box center [613, 500] width 655 height 17
click at [657, 503] on p "Van boven naar onder beweegt er een rood vlak uit het vak telkens 3 stappen teg…" at bounding box center [613, 500] width 655 height 17
click at [347, 504] on p "Van boven naar onder beweegt er een rood vlak uit het vak telkens 3 stappen teg…" at bounding box center [613, 500] width 655 height 17
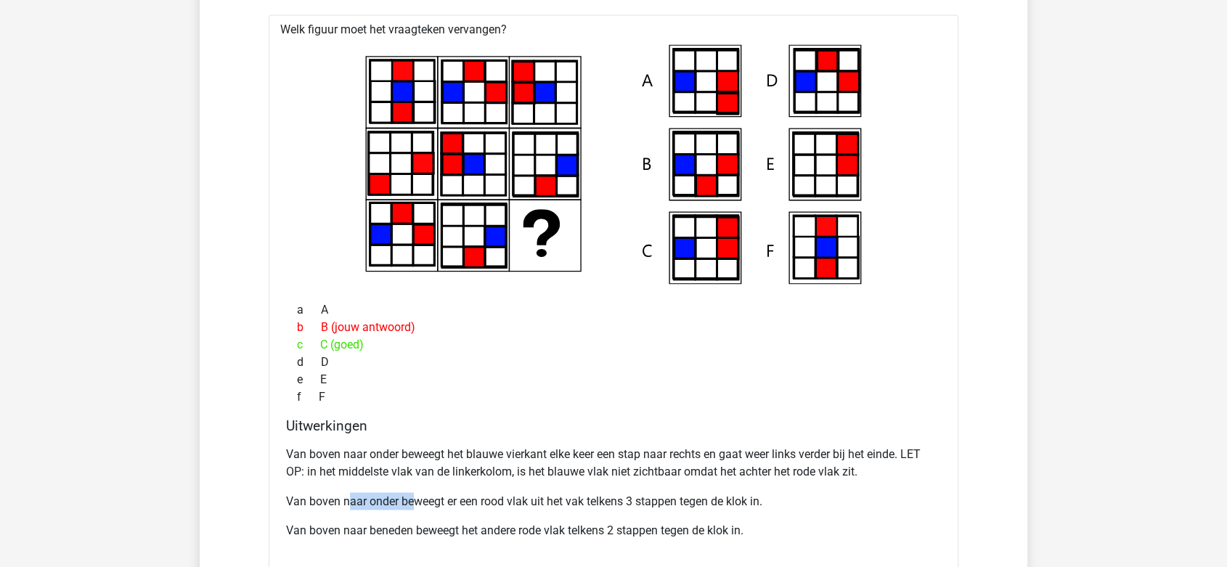
drag, startPoint x: 351, startPoint y: 501, endPoint x: 416, endPoint y: 504, distance: 64.7
click at [413, 505] on p "Van boven naar onder beweegt er een rood vlak uit het vak telkens 3 stappen teg…" at bounding box center [613, 500] width 655 height 17
click at [455, 498] on p "Van boven naar onder beweegt er een rood vlak uit het vak telkens 3 stappen teg…" at bounding box center [613, 500] width 655 height 17
drag, startPoint x: 464, startPoint y: 491, endPoint x: 559, endPoint y: 499, distance: 95.5
click at [558, 499] on p "Van boven naar onder beweegt er een rood vlak uit het vak telkens 3 stappen teg…" at bounding box center [613, 500] width 655 height 17
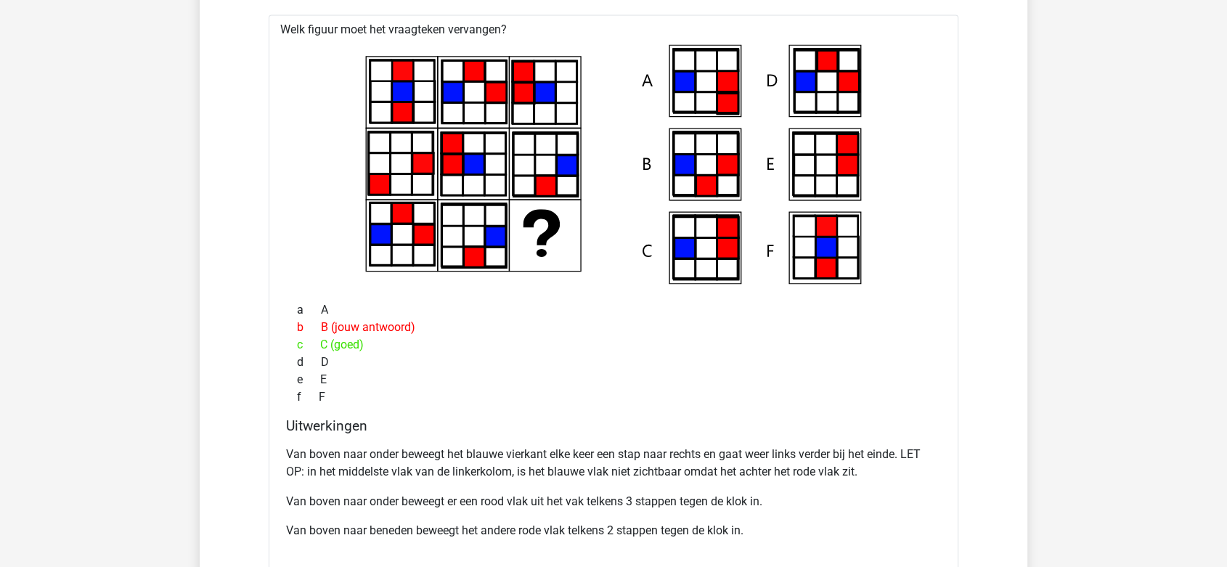
click at [589, 495] on p "Van boven naar onder beweegt er een rood vlak uit het vak telkens 3 stappen teg…" at bounding box center [613, 500] width 655 height 17
drag, startPoint x: 589, startPoint y: 495, endPoint x: 638, endPoint y: 500, distance: 49.6
click at [638, 500] on p "Van boven naar onder beweegt er een rood vlak uit het vak telkens 3 stappen teg…" at bounding box center [613, 500] width 655 height 17
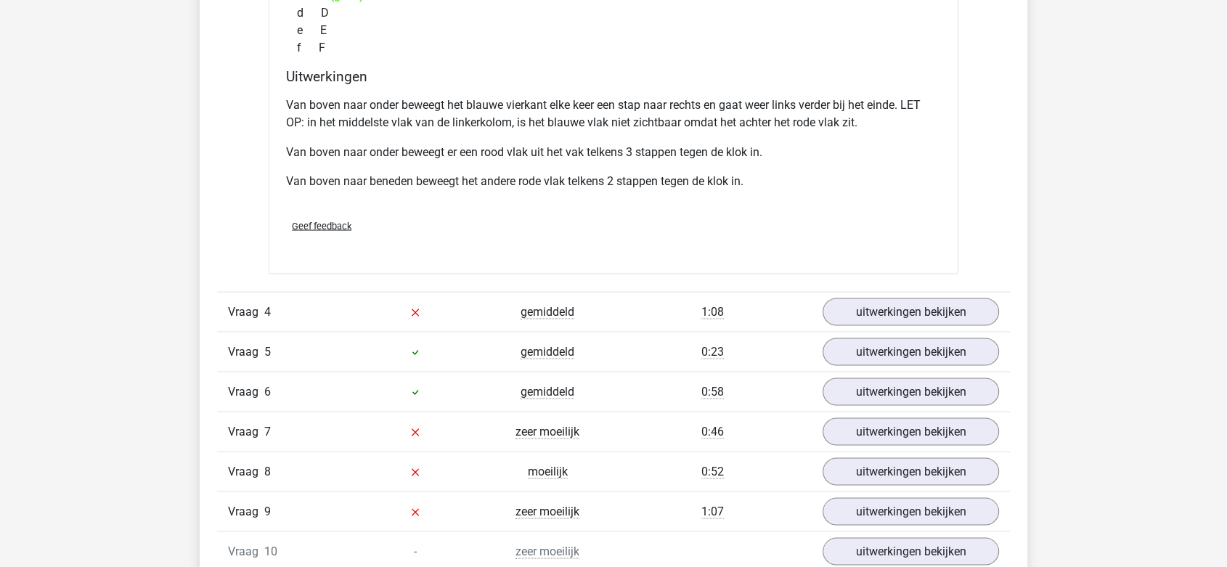
scroll to position [2609, 0]
click at [890, 306] on link "uitwerkingen bekijken" at bounding box center [911, 311] width 203 height 32
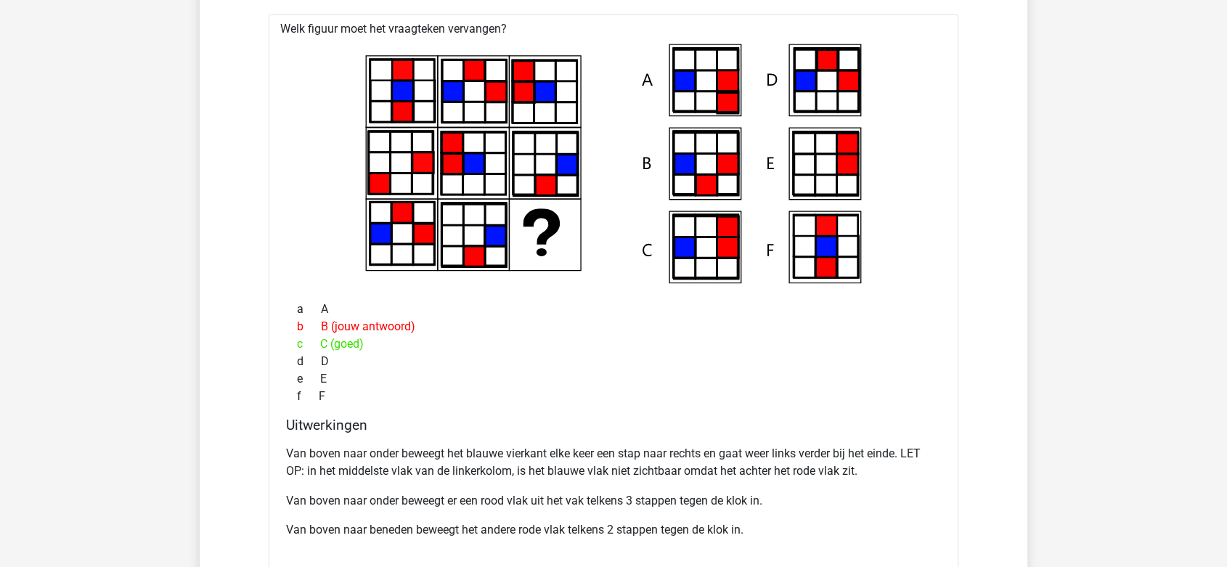
scroll to position [2284, 0]
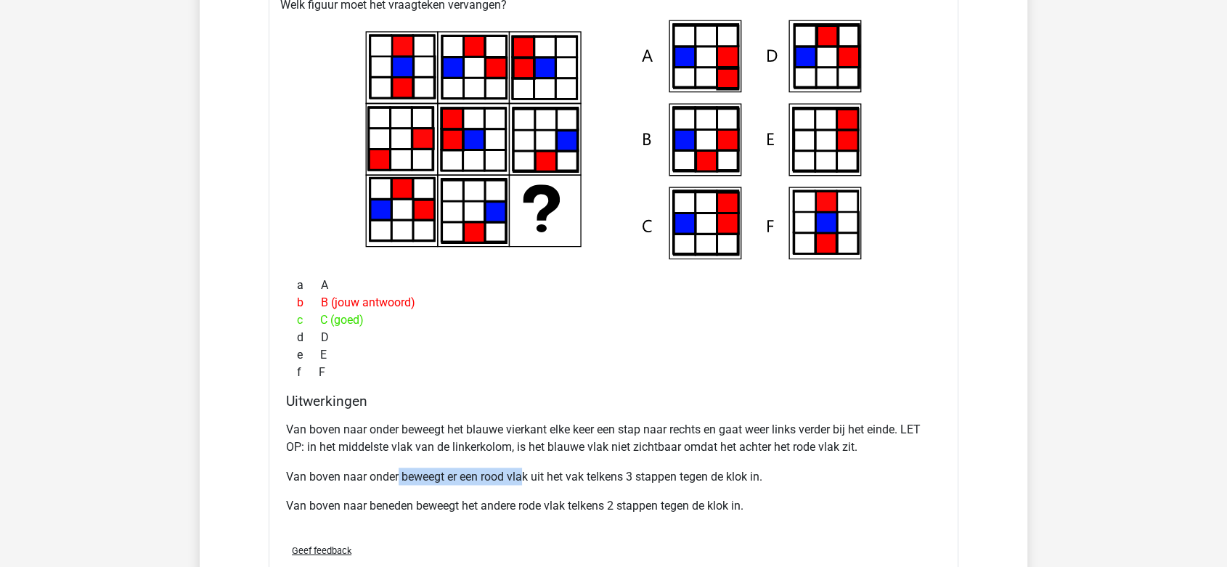
drag, startPoint x: 399, startPoint y: 473, endPoint x: 523, endPoint y: 480, distance: 124.3
click at [523, 480] on p "Van boven naar onder beweegt er een rood vlak uit het vak telkens 3 stappen teg…" at bounding box center [613, 476] width 655 height 17
drag, startPoint x: 537, startPoint y: 471, endPoint x: 651, endPoint y: 468, distance: 114.0
click at [651, 468] on p "Van boven naar onder beweegt er een rood vlak uit het vak telkens 3 stappen teg…" at bounding box center [613, 476] width 655 height 17
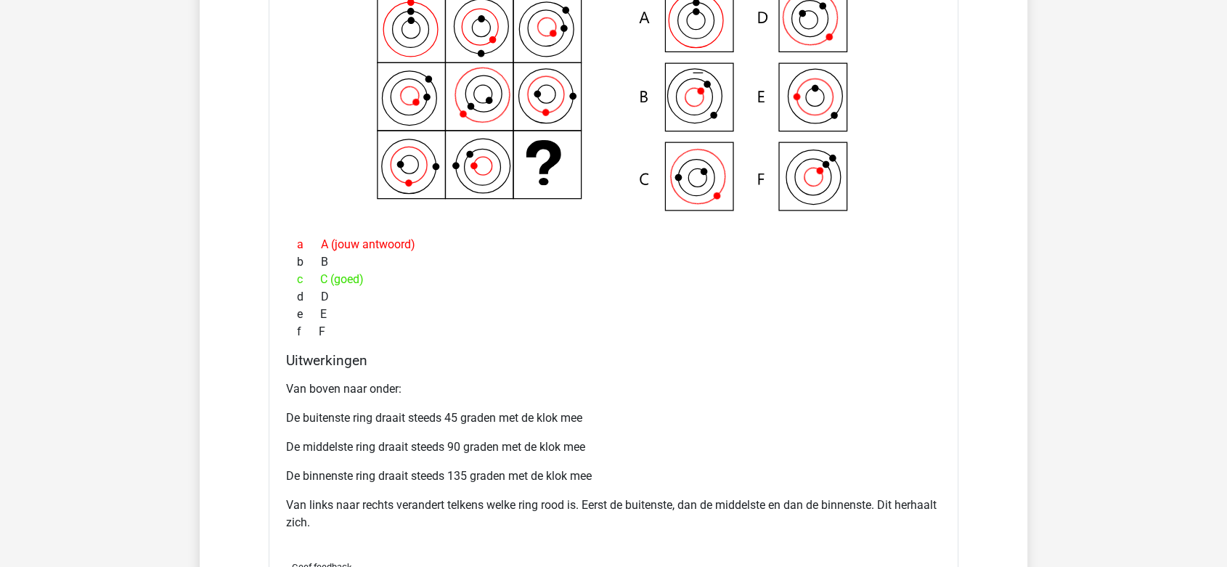
scroll to position [3010, 0]
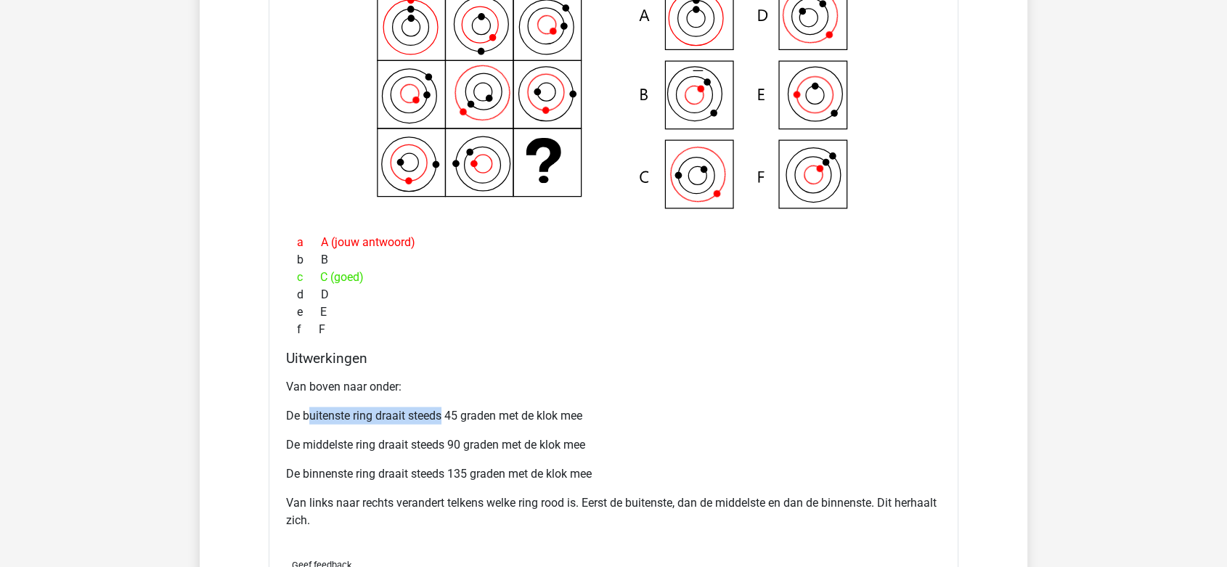
drag, startPoint x: 309, startPoint y: 417, endPoint x: 447, endPoint y: 399, distance: 139.1
click at [446, 399] on div "Van boven naar onder: De buitenste ring draait steeds 45 graden met de klok mee…" at bounding box center [613, 460] width 655 height 174
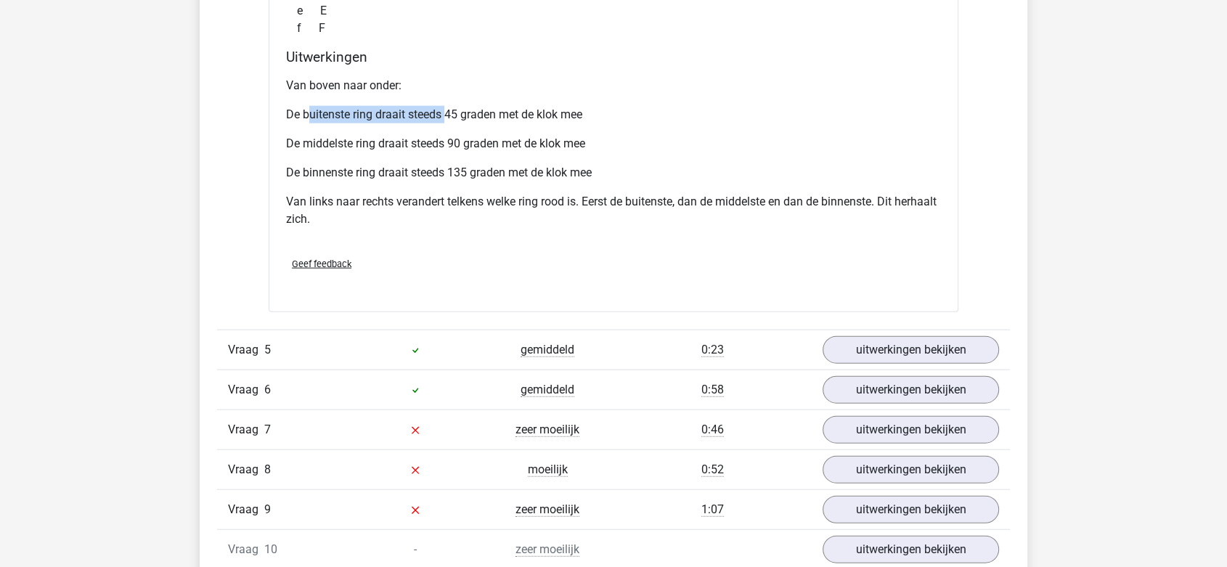
scroll to position [3333, 0]
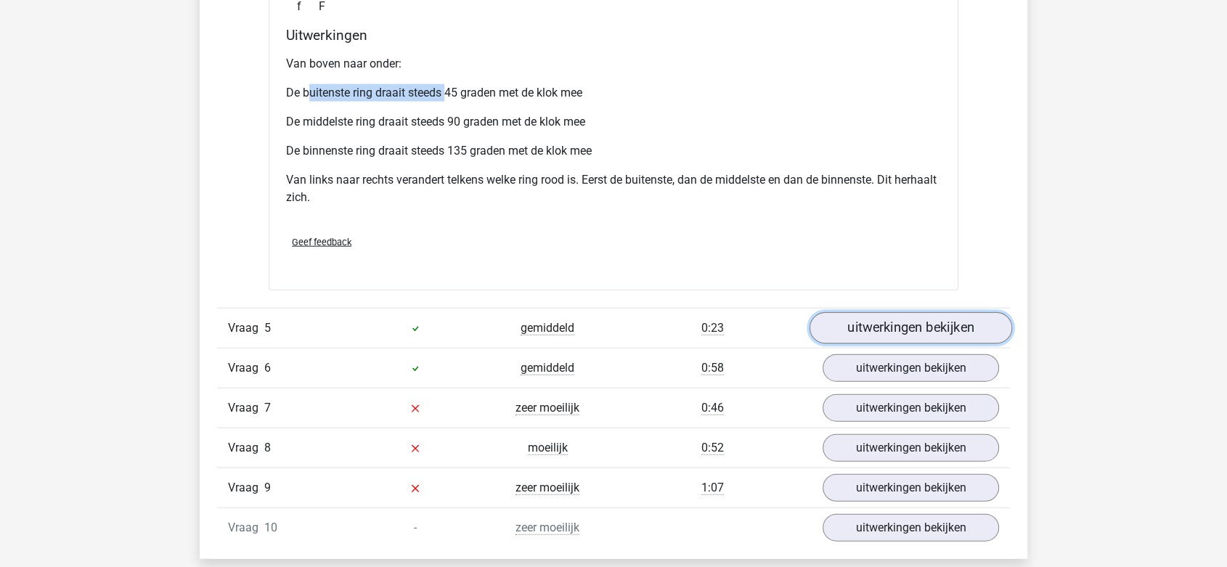
click at [963, 325] on link "uitwerkingen bekijken" at bounding box center [911, 328] width 203 height 32
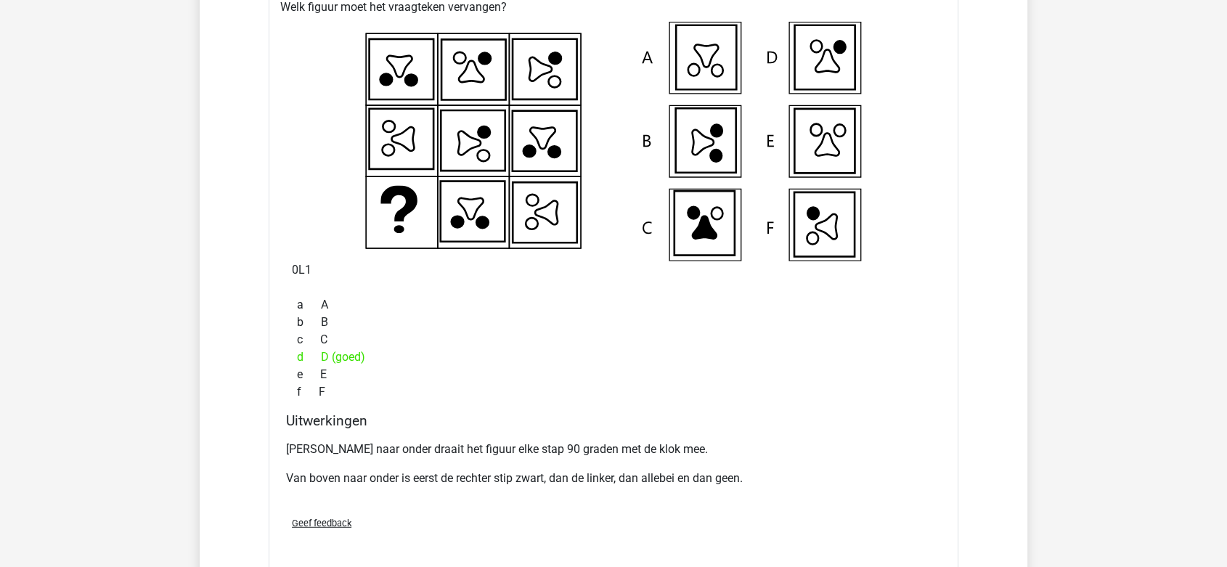
scroll to position [3655, 0]
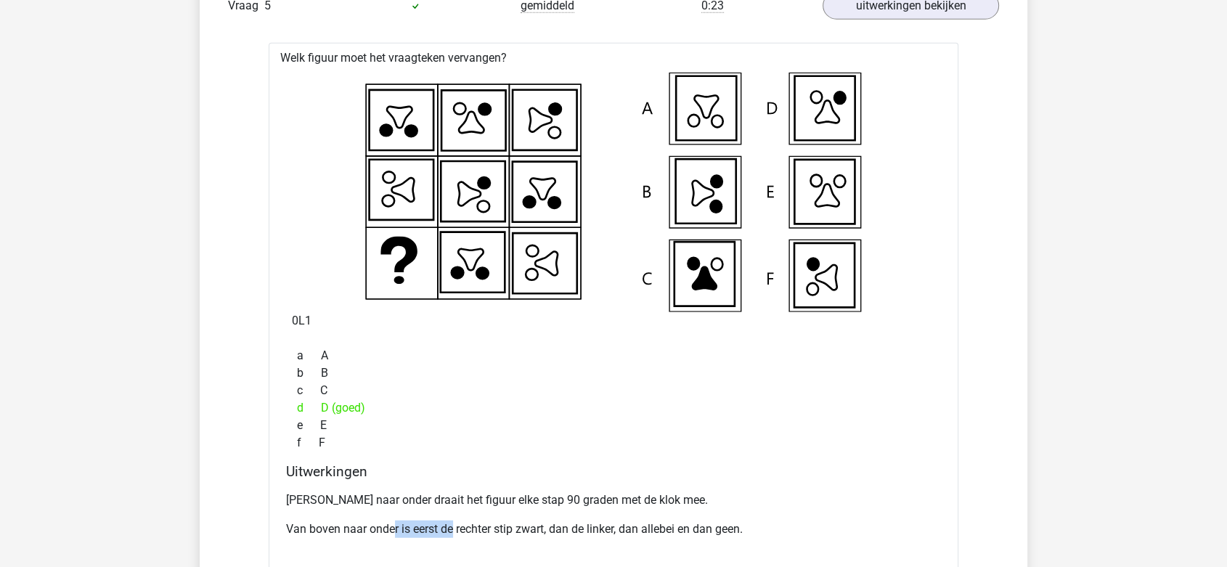
drag, startPoint x: 392, startPoint y: 524, endPoint x: 455, endPoint y: 531, distance: 63.6
click at [455, 531] on p "Van boven naar onder is eerst de rechter stip zwart, dan de linker, dan allebei…" at bounding box center [613, 529] width 655 height 17
click at [480, 525] on p "Van boven naar onder is eerst de rechter stip zwart, dan de linker, dan allebei…" at bounding box center [613, 529] width 655 height 17
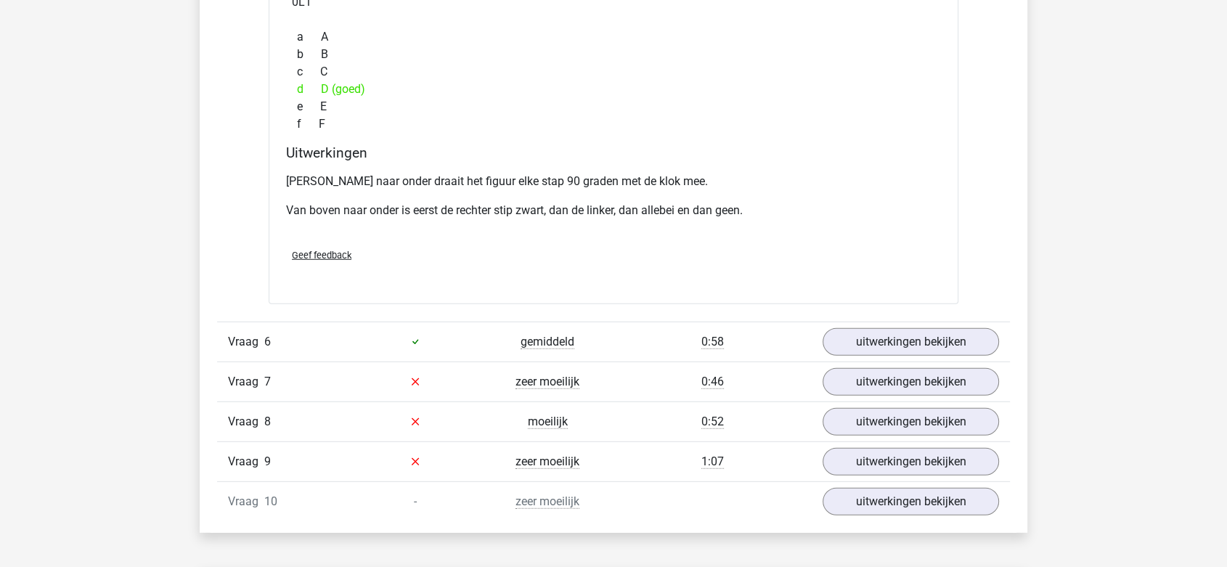
scroll to position [3978, 0]
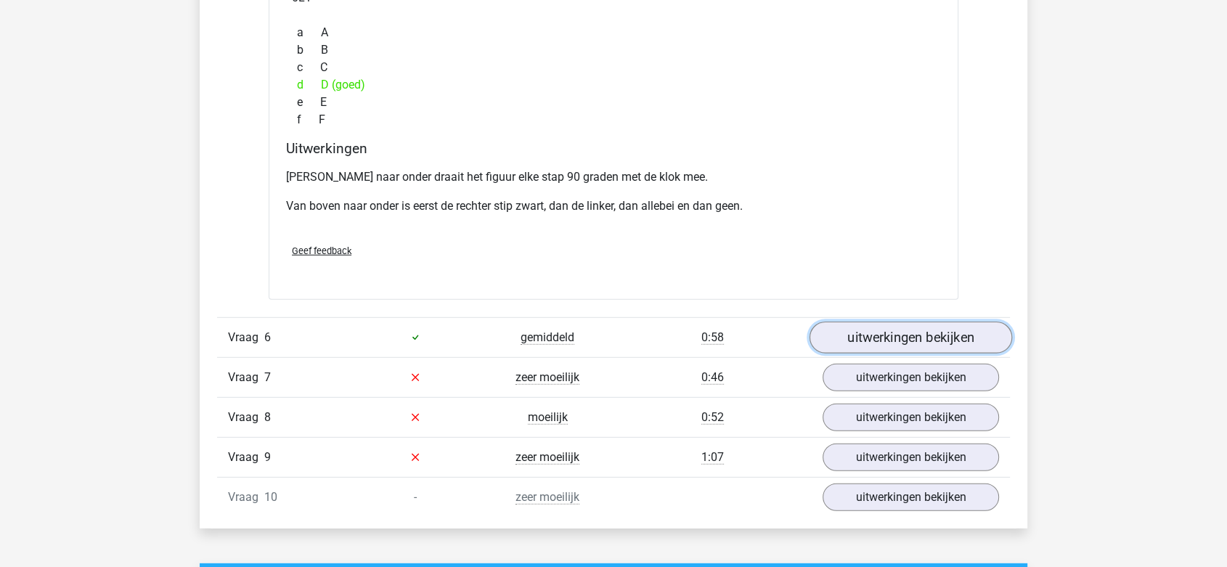
click at [888, 338] on link "uitwerkingen bekijken" at bounding box center [911, 338] width 203 height 32
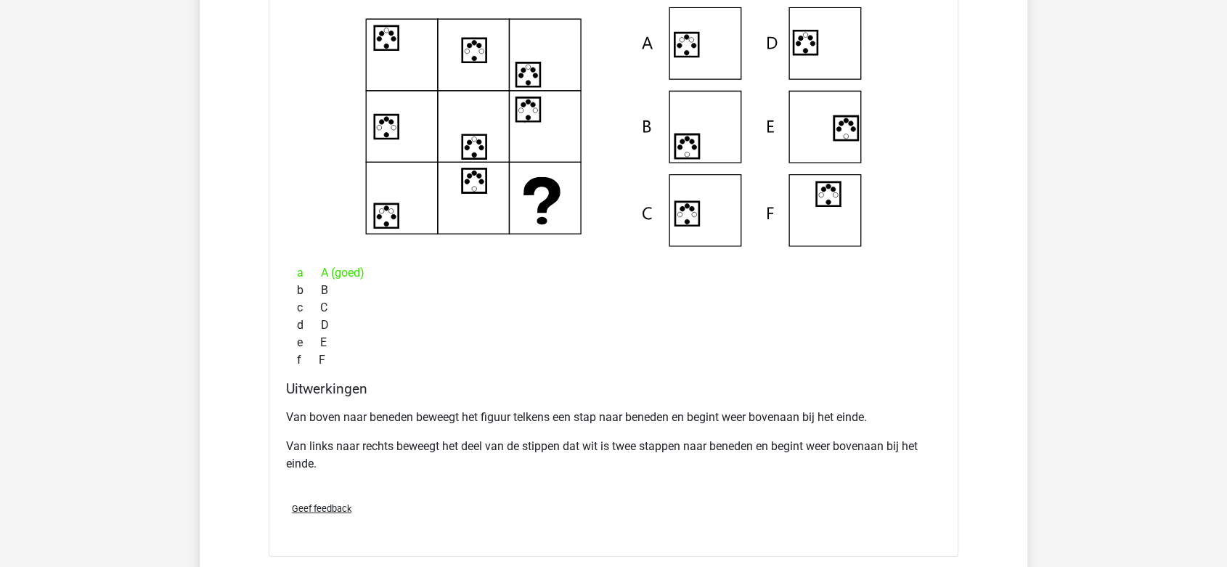
scroll to position [4381, 0]
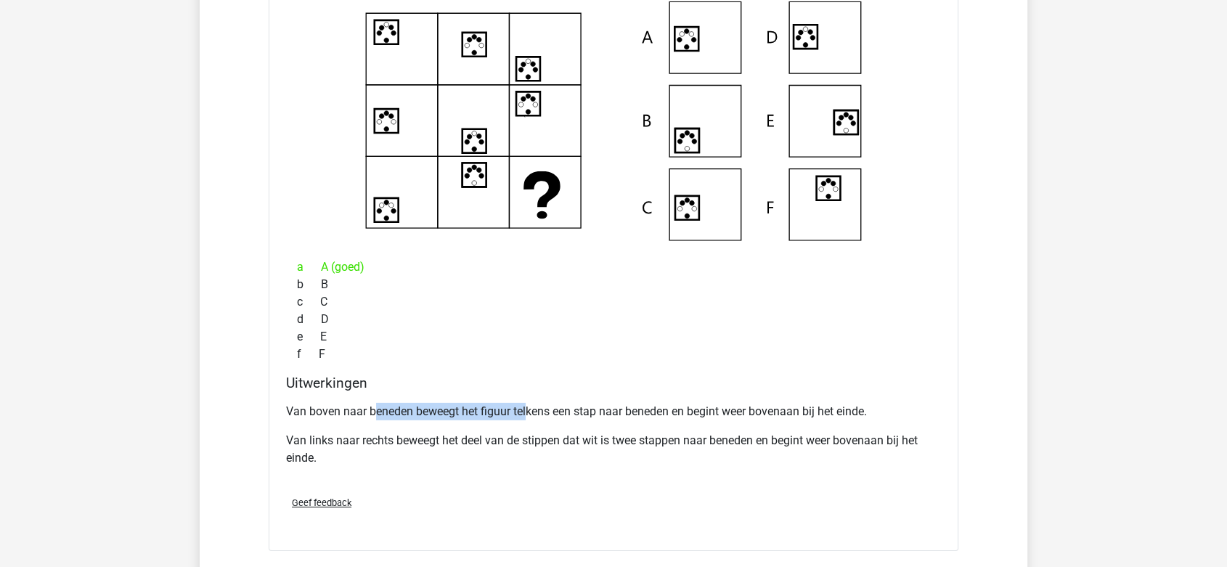
drag, startPoint x: 374, startPoint y: 405, endPoint x: 528, endPoint y: 415, distance: 154.2
click at [528, 415] on p "Van boven naar beneden beweegt het figuur telkens een stap naar beneden en begi…" at bounding box center [613, 411] width 655 height 17
click at [604, 411] on p "Van boven naar beneden beweegt het figuur telkens een stap naar beneden en begi…" at bounding box center [613, 411] width 655 height 17
drag, startPoint x: 372, startPoint y: 433, endPoint x: 571, endPoint y: 446, distance: 199.4
click at [571, 446] on p "Van links naar rechts beweegt het deel van de stippen dat wit is twee stappen n…" at bounding box center [613, 449] width 655 height 35
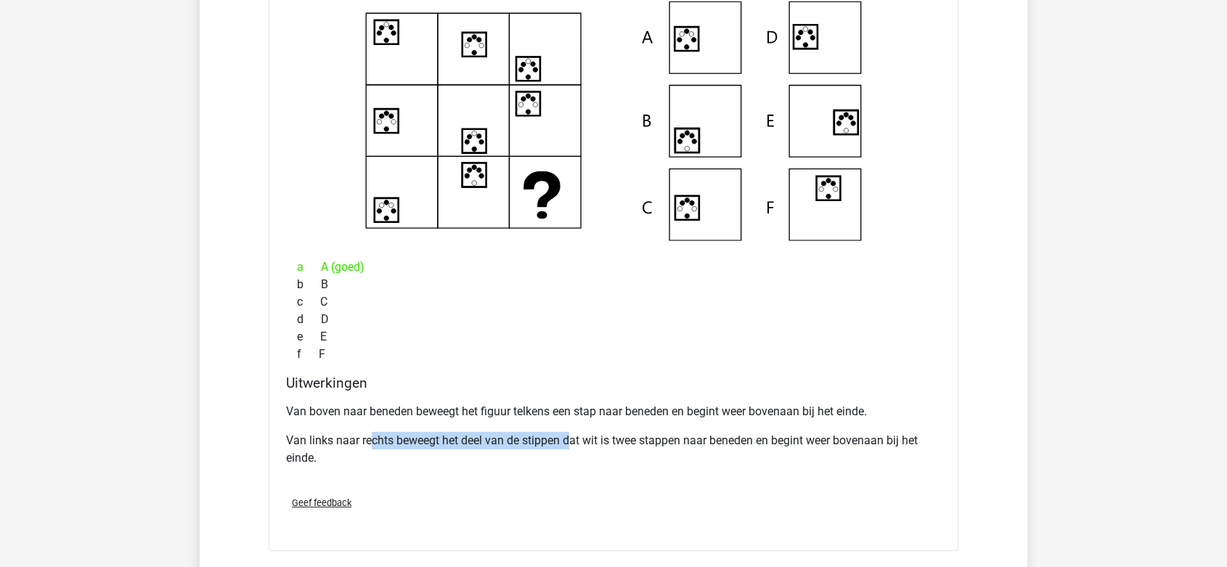
click at [571, 446] on p "Van links naar rechts beweegt het deel van de stippen dat wit is twee stappen n…" at bounding box center [613, 449] width 655 height 35
drag, startPoint x: 357, startPoint y: 435, endPoint x: 630, endPoint y: 436, distance: 273.8
click at [630, 436] on p "Van links naar rechts beweegt het deel van de stippen dat wit is twee stappen n…" at bounding box center [613, 449] width 655 height 35
click at [649, 441] on p "Van links naar rechts beweegt het deel van de stippen dat wit is twee stappen n…" at bounding box center [613, 449] width 655 height 35
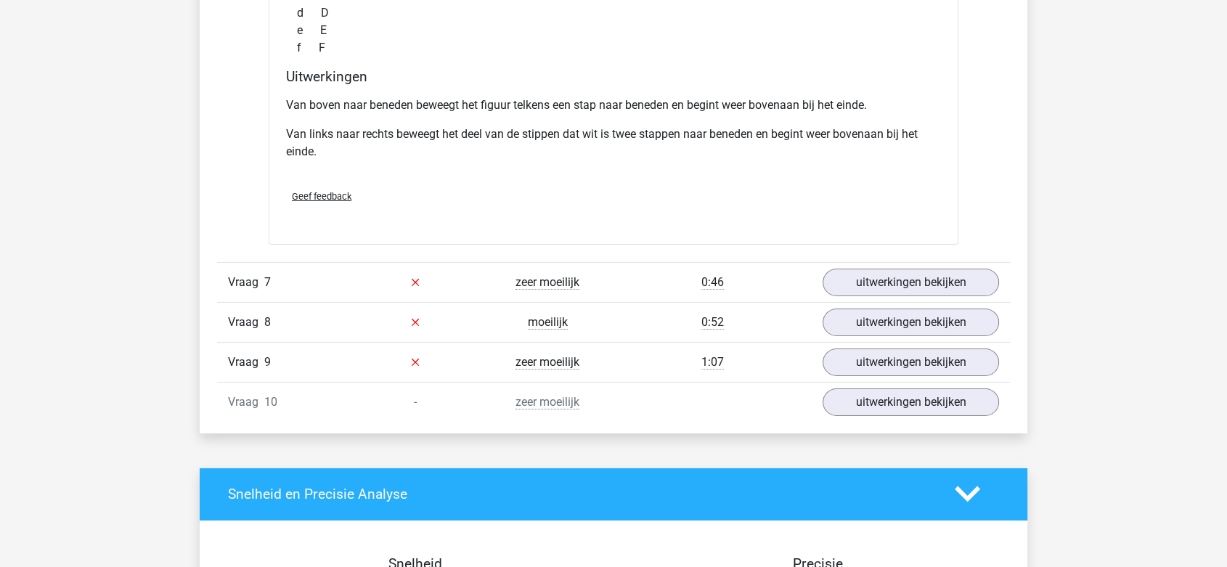
scroll to position [4705, 0]
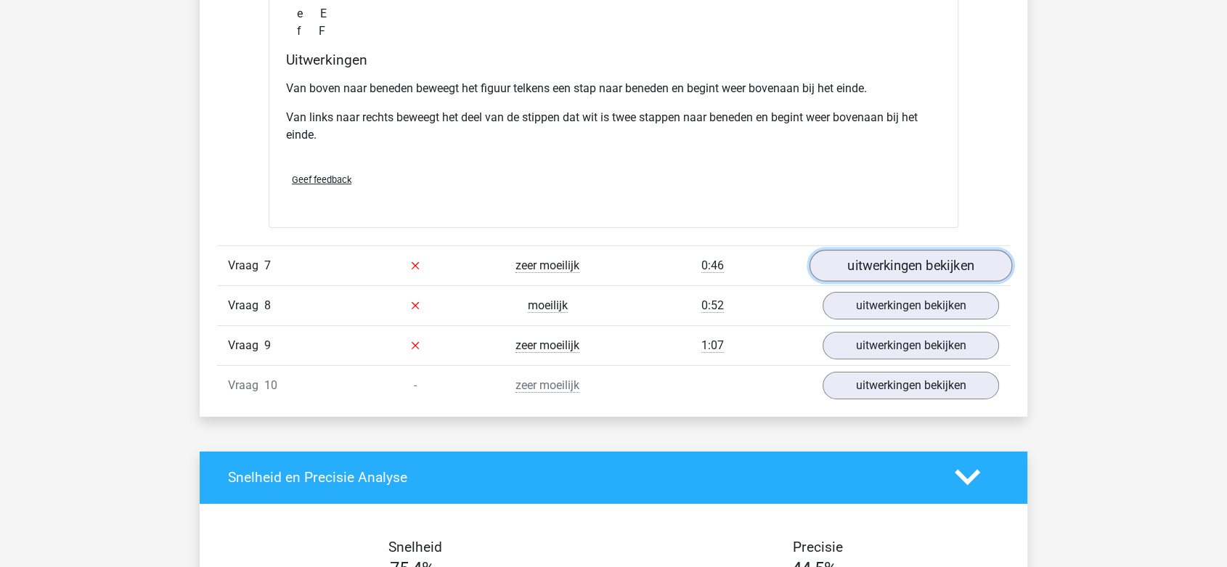
click at [842, 260] on link "uitwerkingen bekijken" at bounding box center [911, 266] width 203 height 32
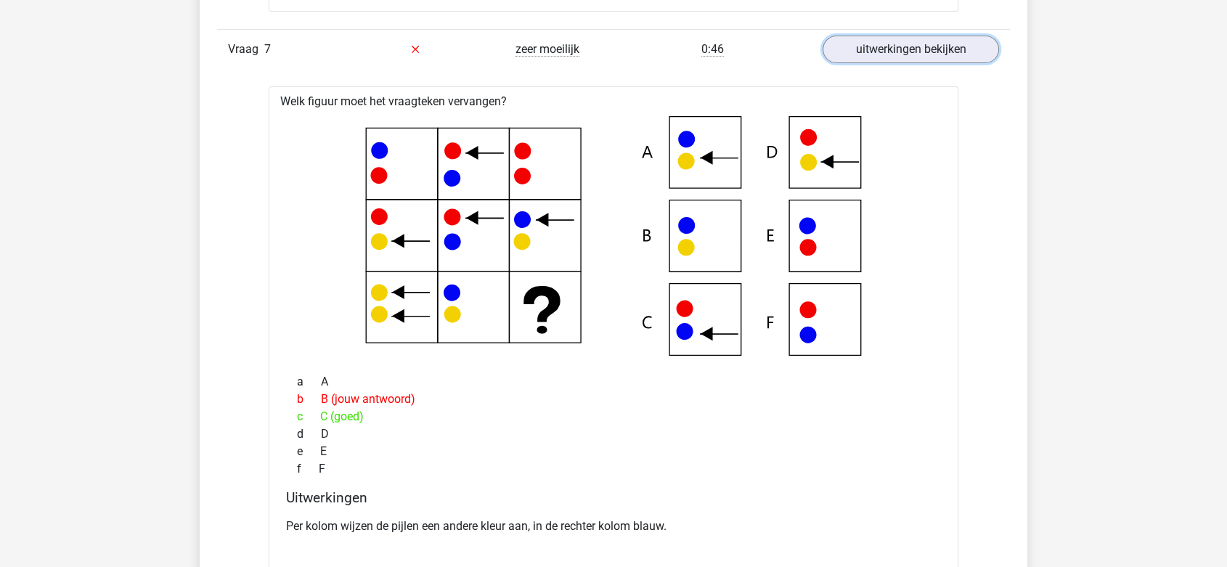
scroll to position [5027, 0]
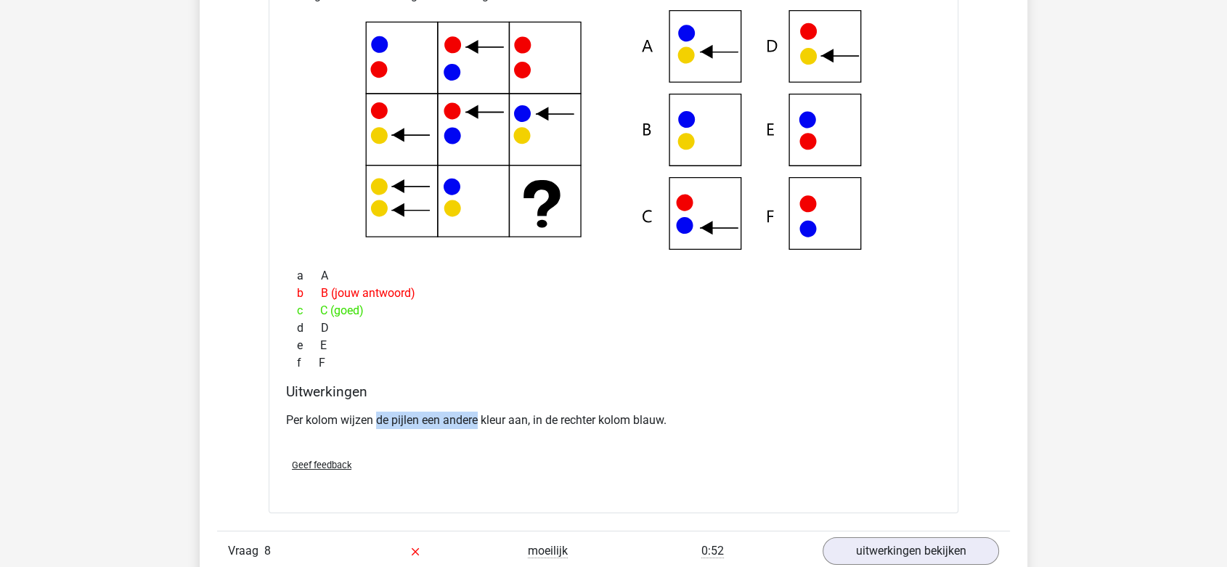
drag, startPoint x: 378, startPoint y: 419, endPoint x: 481, endPoint y: 415, distance: 102.5
click at [481, 415] on p "Per kolom wijzen de pijlen een andere kleur aan, in de rechter kolom blauw." at bounding box center [613, 420] width 655 height 17
drag, startPoint x: 386, startPoint y: 415, endPoint x: 525, endPoint y: 417, distance: 138.7
click at [525, 417] on p "Per kolom wijzen de pijlen een andere kleur aan, in de rechter kolom blauw." at bounding box center [613, 420] width 655 height 17
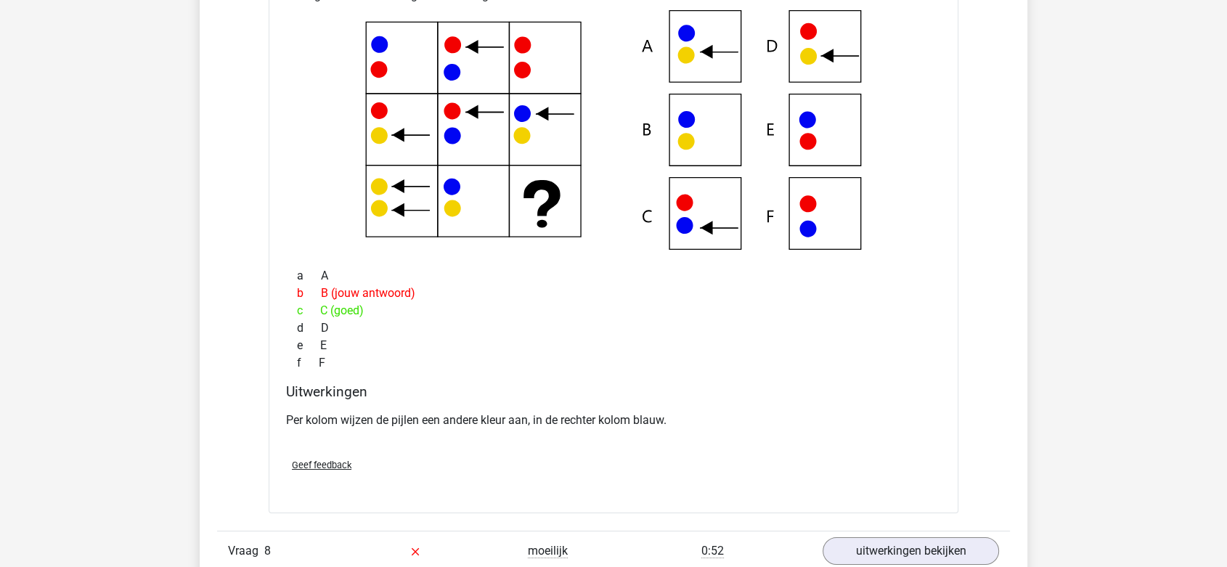
click at [556, 415] on p "Per kolom wijzen de pijlen een andere kleur aan, in de rechter kolom blauw." at bounding box center [613, 420] width 655 height 17
drag, startPoint x: 538, startPoint y: 413, endPoint x: 574, endPoint y: 417, distance: 35.8
click at [574, 417] on p "Per kolom wijzen de pijlen een andere kleur aan, in de rechter kolom blauw." at bounding box center [613, 420] width 655 height 17
click at [577, 416] on p "Per kolom wijzen de pijlen een andere kleur aan, in de rechter kolom blauw." at bounding box center [613, 420] width 655 height 17
drag, startPoint x: 391, startPoint y: 418, endPoint x: 450, endPoint y: 415, distance: 58.9
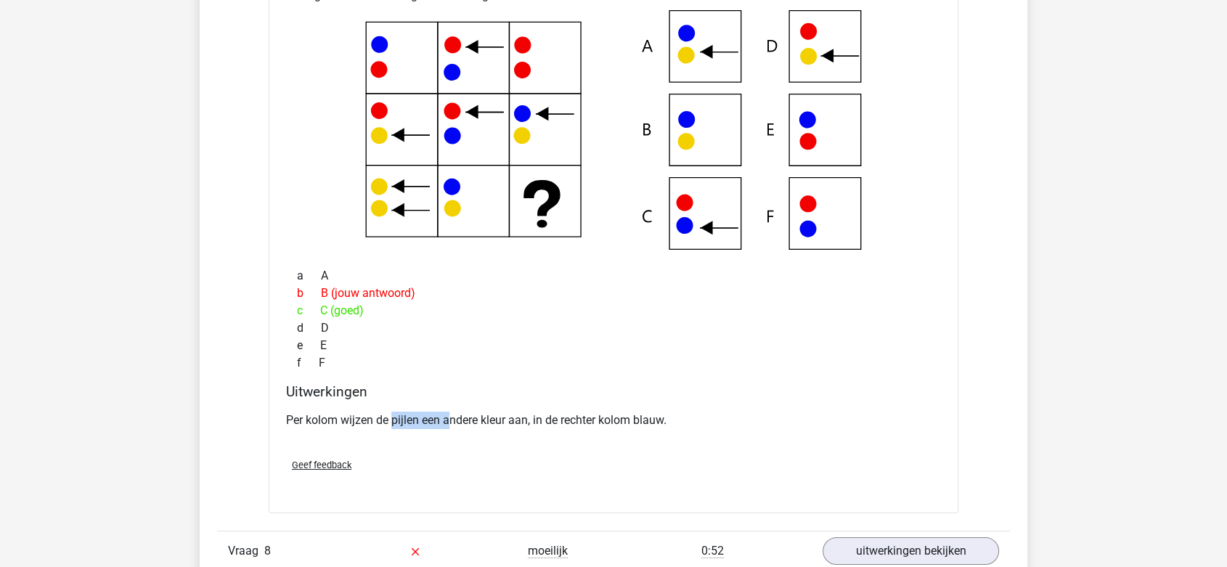
click at [450, 415] on p "Per kolom wijzen de pijlen een andere kleur aan, in de rechter kolom blauw." at bounding box center [613, 420] width 655 height 17
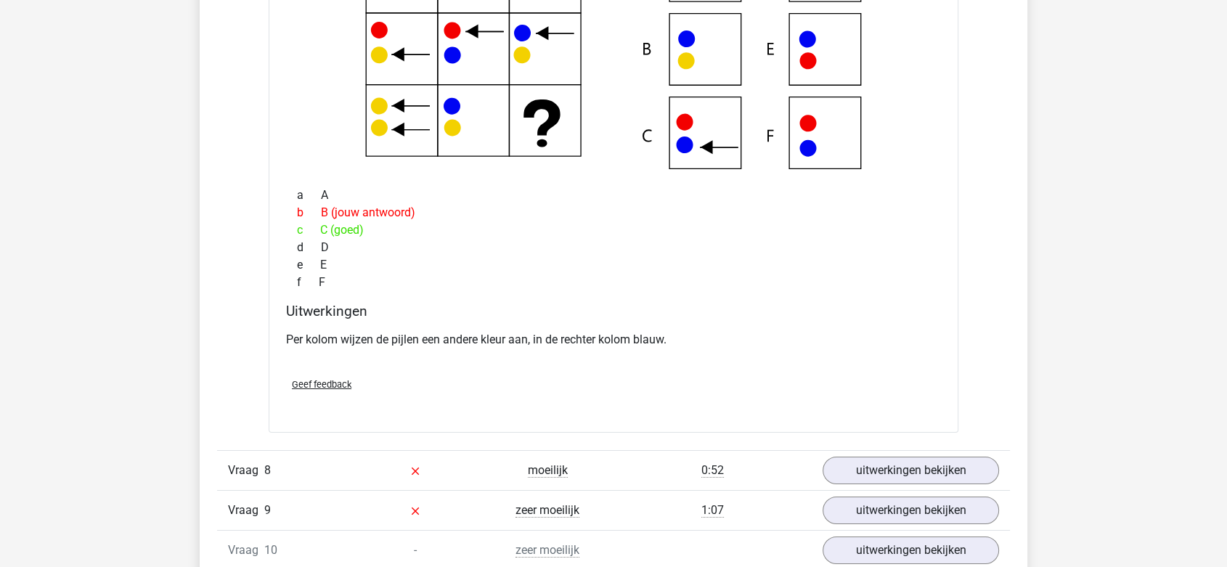
scroll to position [5269, 0]
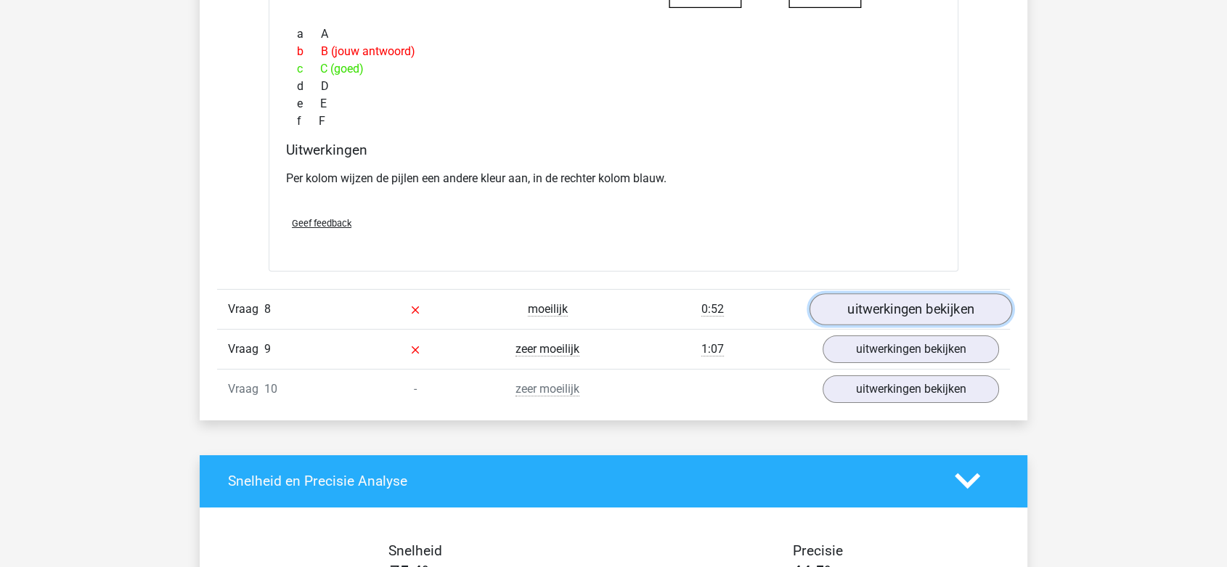
click at [863, 304] on link "uitwerkingen bekijken" at bounding box center [911, 309] width 203 height 32
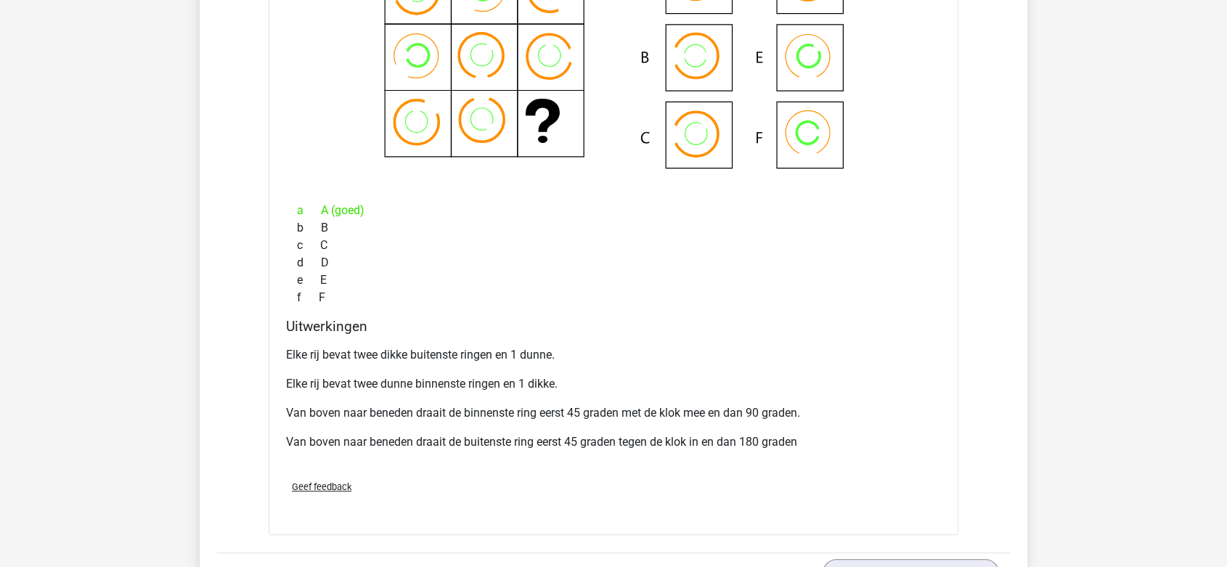
scroll to position [5673, 0]
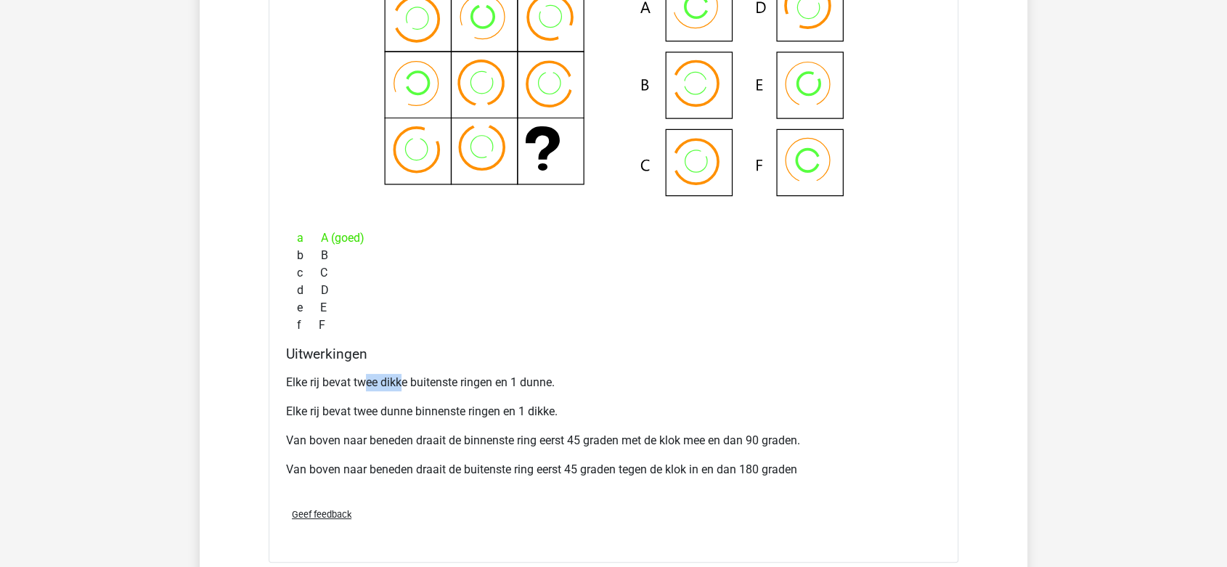
drag, startPoint x: 367, startPoint y: 380, endPoint x: 404, endPoint y: 371, distance: 38.0
click at [404, 374] on p "Elke rij bevat twee dikke buitenste ringen en 1 dunne." at bounding box center [613, 382] width 655 height 17
click at [437, 368] on div "Elke rij bevat twee dikke buitenste ringen en 1 dunne. Elke rij bevat twee dunn…" at bounding box center [613, 432] width 655 height 128
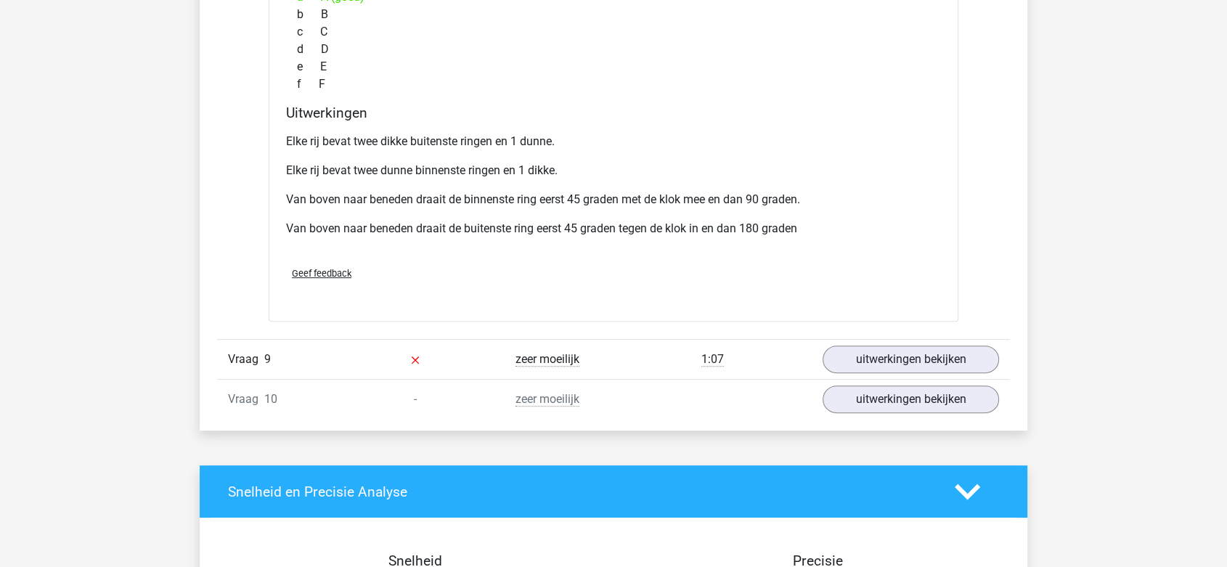
scroll to position [5914, 0]
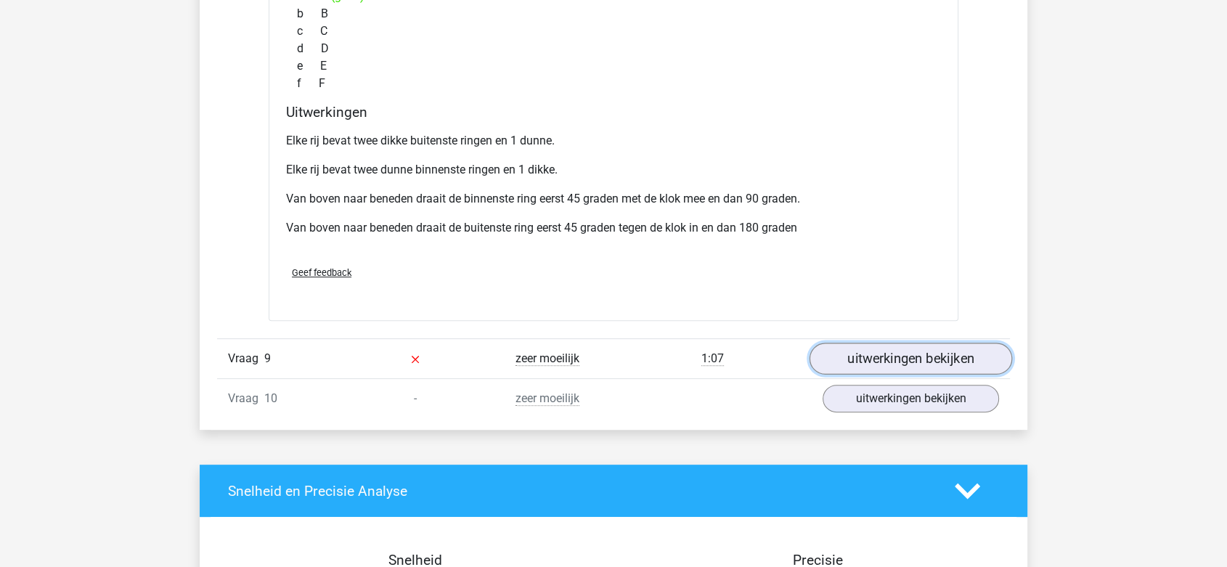
click at [866, 356] on link "uitwerkingen bekijken" at bounding box center [911, 359] width 203 height 32
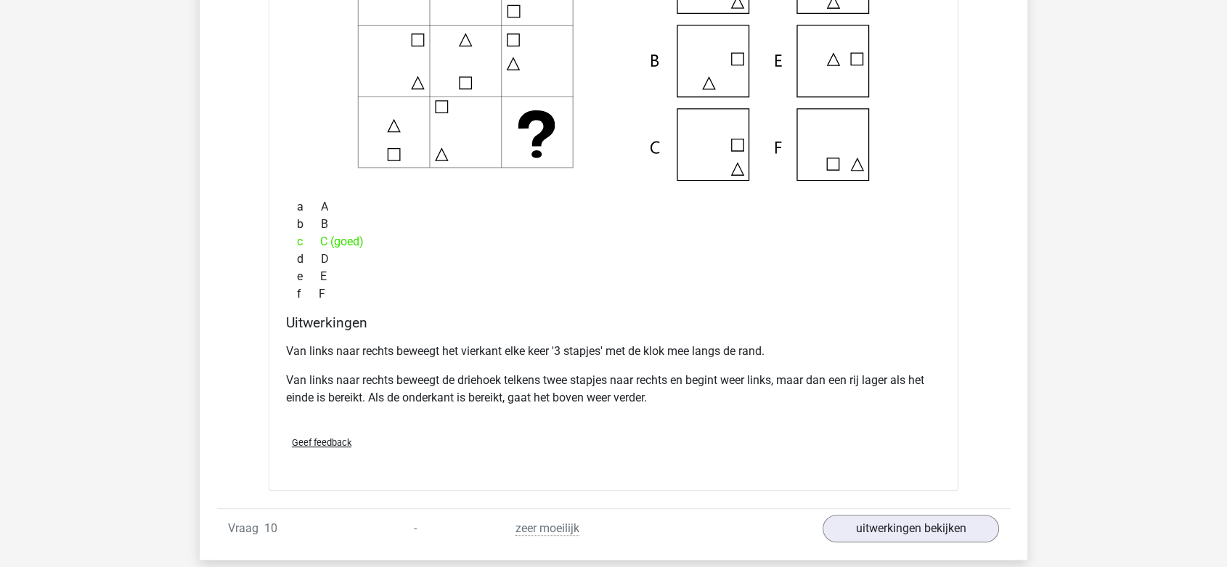
scroll to position [6479, 0]
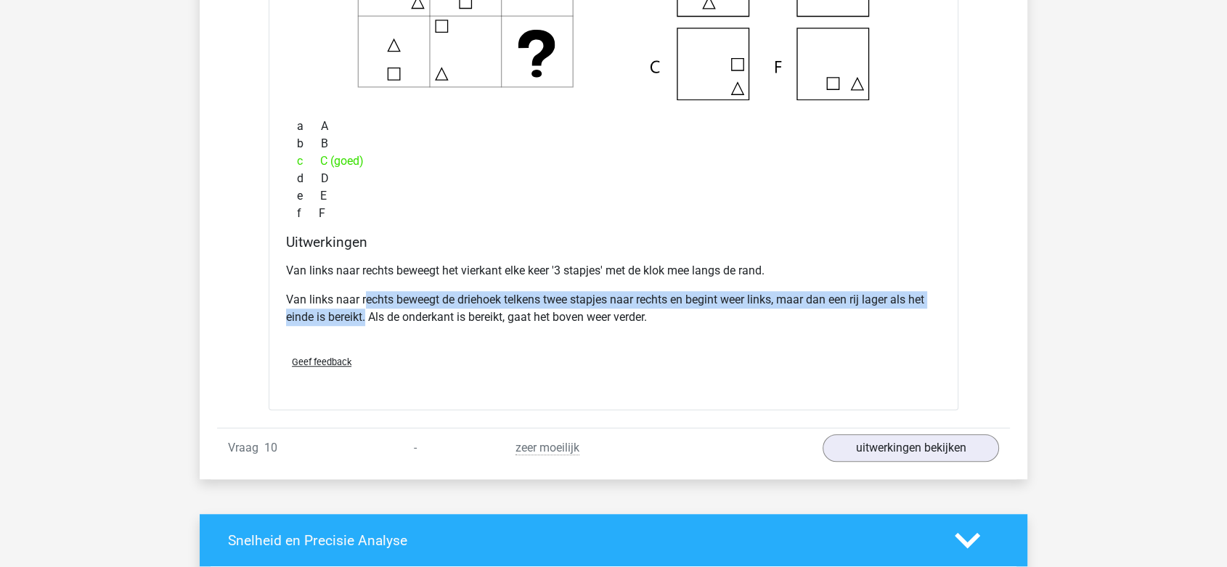
drag, startPoint x: 363, startPoint y: 291, endPoint x: 367, endPoint y: 309, distance: 18.7
click at [367, 309] on p "Van links naar rechts beweegt de driehoek telkens twee stapjes naar rechts en b…" at bounding box center [613, 308] width 655 height 35
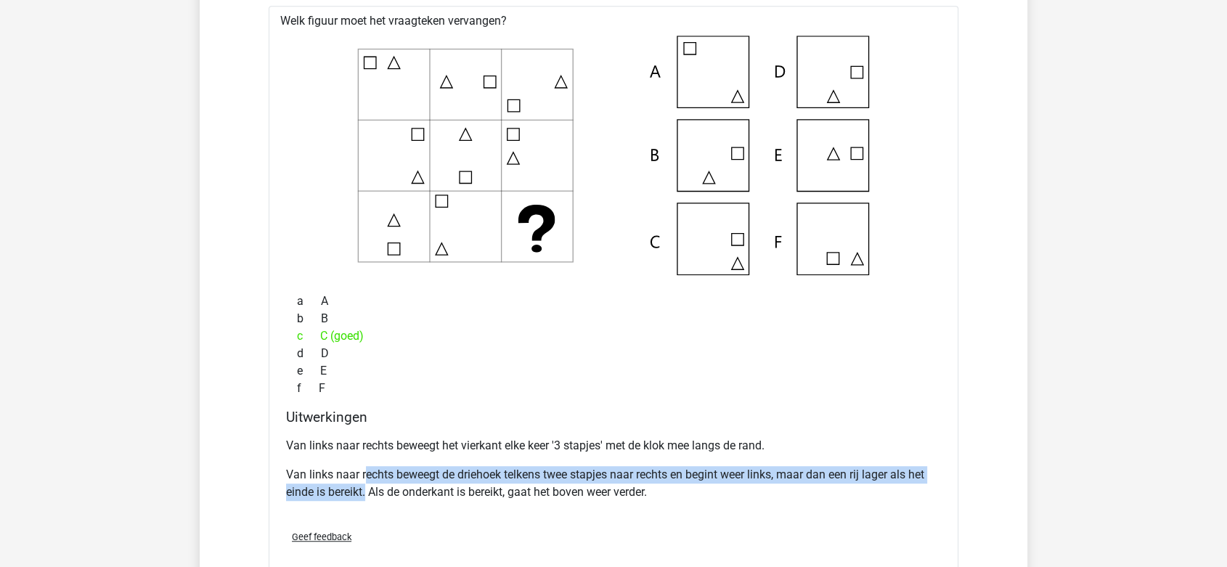
scroll to position [6399, 0]
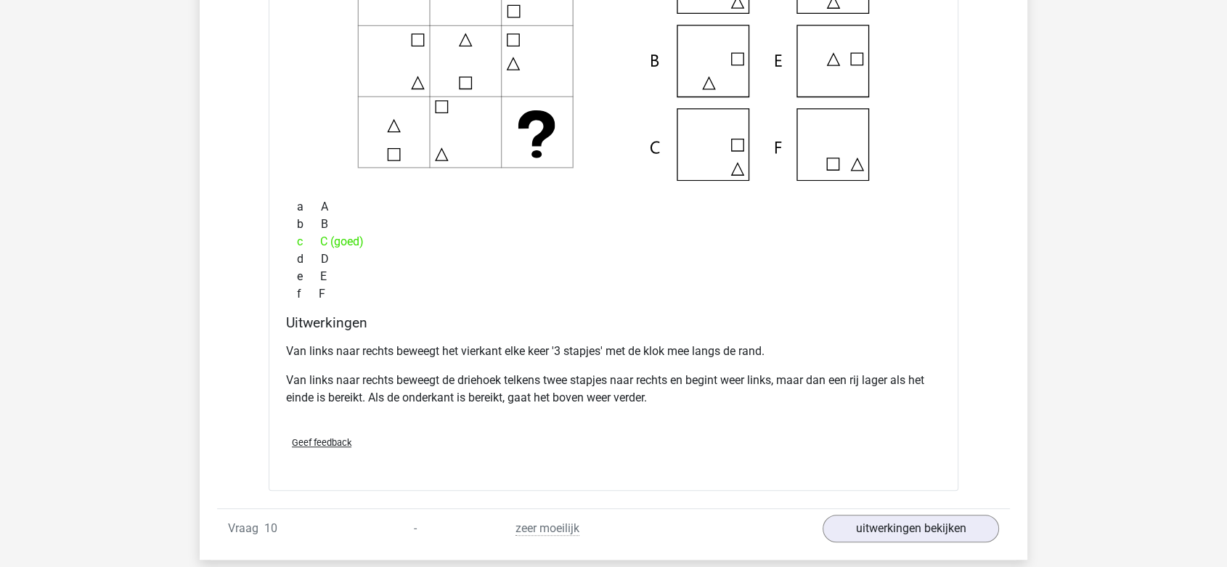
click at [489, 396] on p "Van links naar rechts beweegt de driehoek telkens twee stapjes naar rechts en b…" at bounding box center [613, 389] width 655 height 35
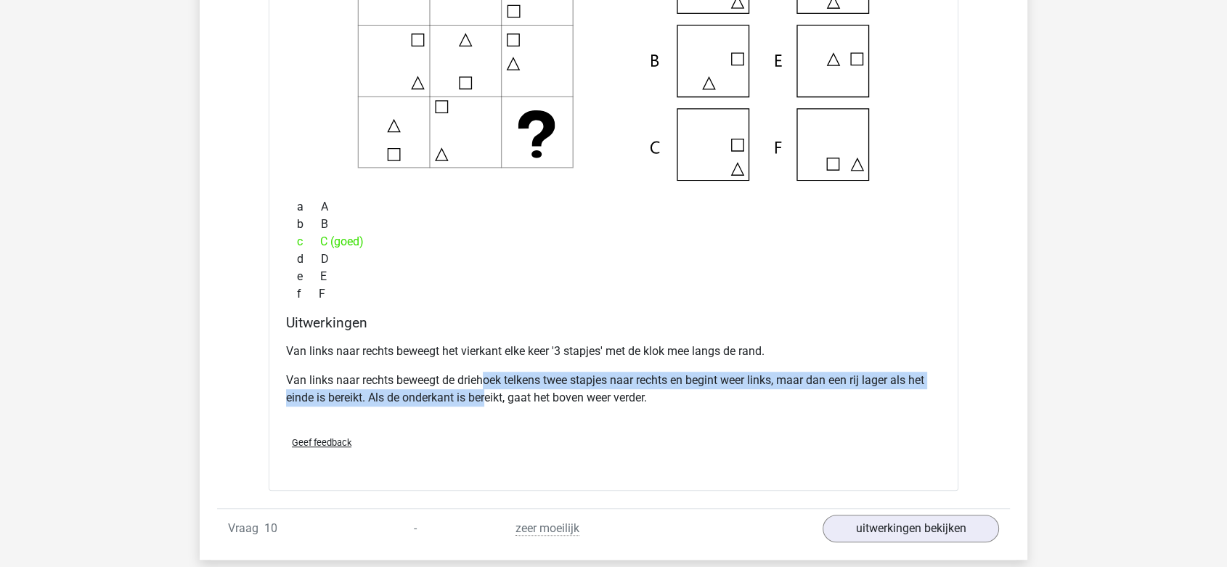
drag, startPoint x: 484, startPoint y: 375, endPoint x: 489, endPoint y: 387, distance: 13.3
click at [489, 387] on p "Van links naar rechts beweegt de driehoek telkens twee stapjes naar rechts en b…" at bounding box center [613, 389] width 655 height 35
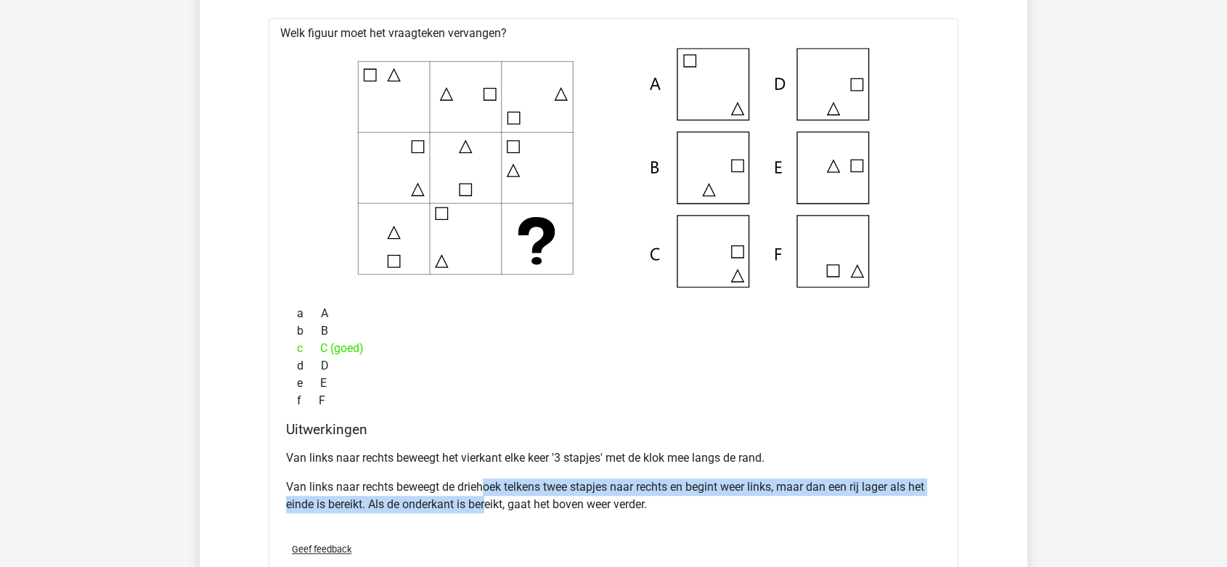
scroll to position [6318, 0]
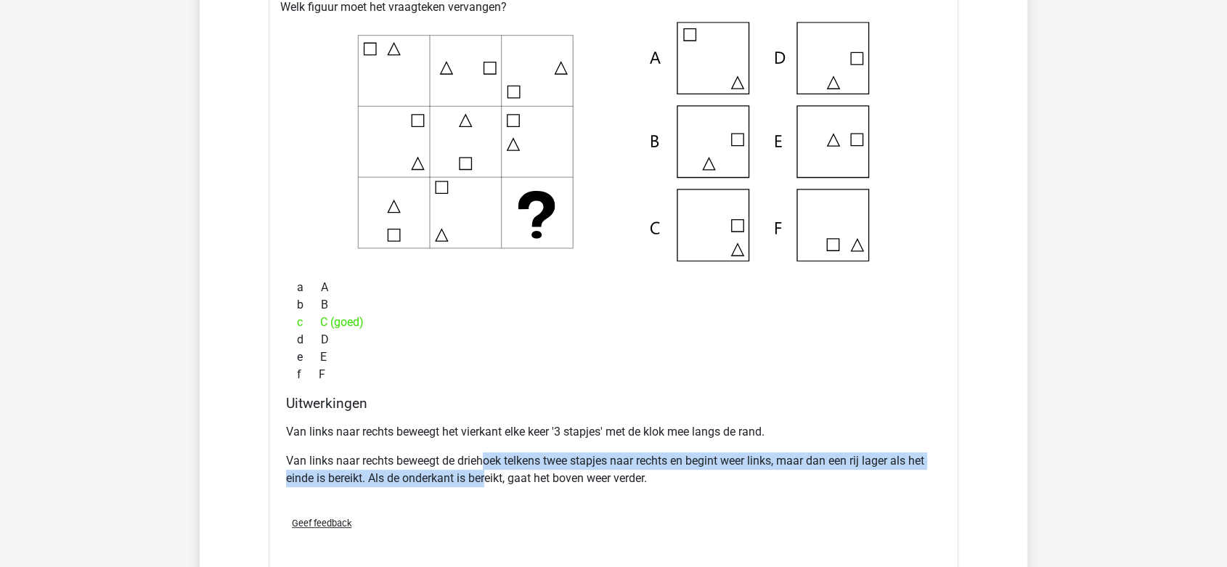
click at [569, 463] on p "Van links naar rechts beweegt de driehoek telkens twee stapjes naar rechts en b…" at bounding box center [613, 469] width 655 height 35
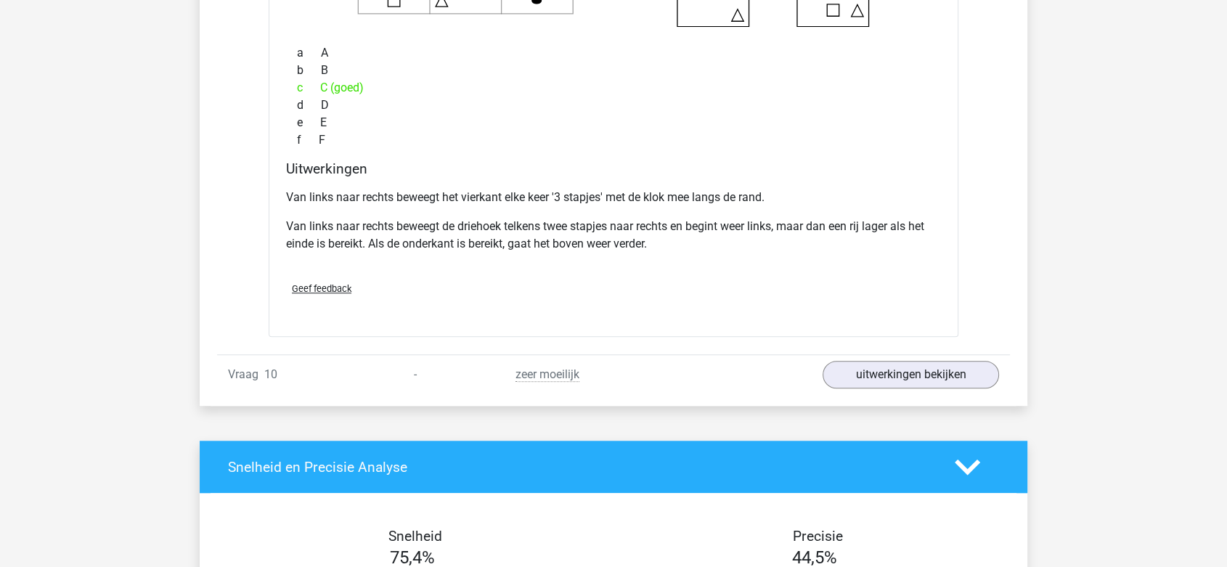
scroll to position [6640, 0]
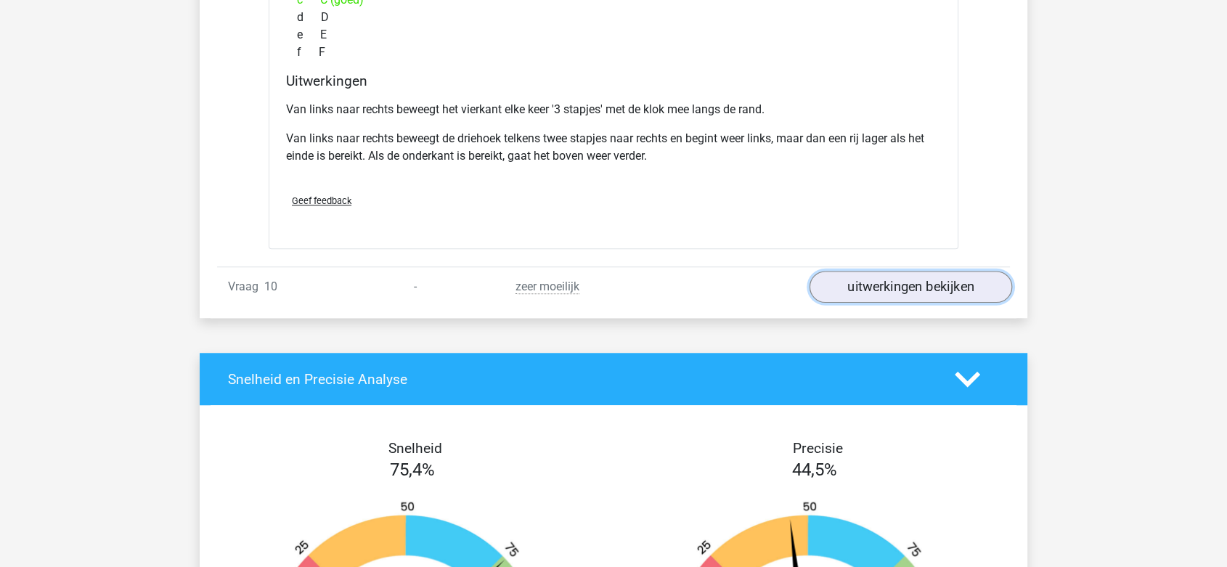
click at [852, 290] on link "uitwerkingen bekijken" at bounding box center [911, 288] width 203 height 32
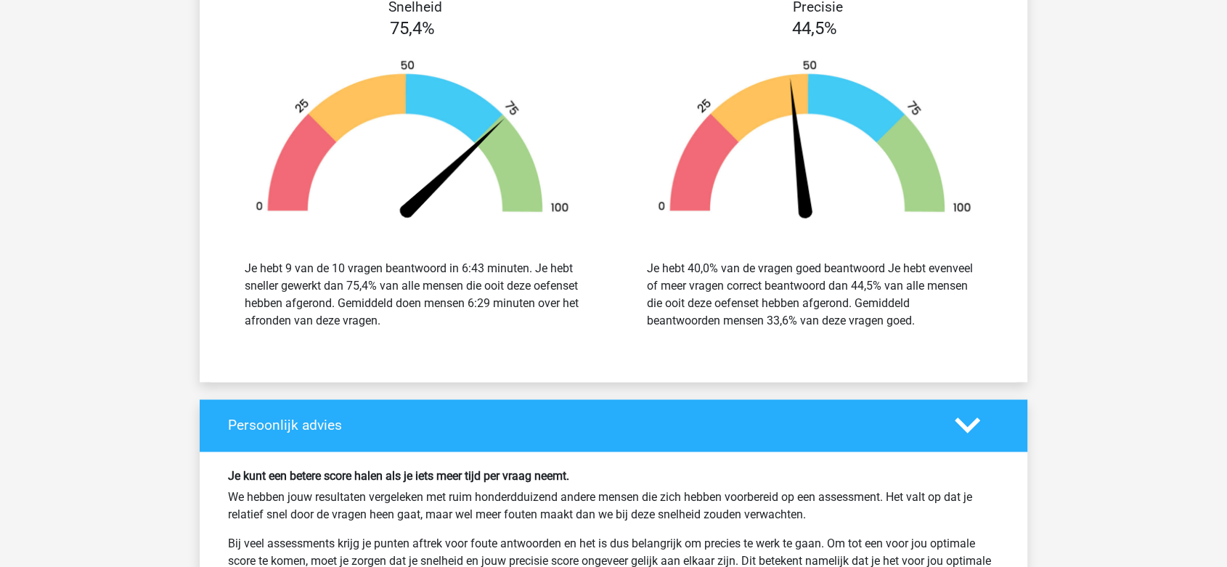
scroll to position [7690, 0]
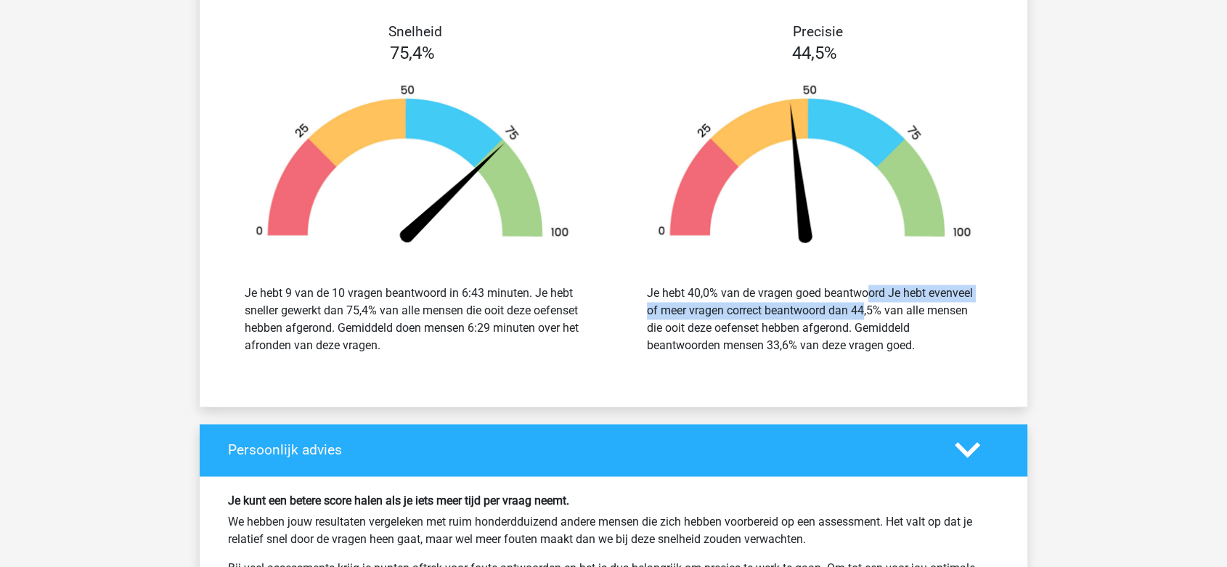
drag, startPoint x: 778, startPoint y: 290, endPoint x: 778, endPoint y: 302, distance: 12.3
click at [778, 300] on div "Je hebt 40,0% van de vragen goed beantwoord Je hebt evenveel of meer vragen cor…" at bounding box center [814, 320] width 335 height 70
click at [779, 304] on div "Je hebt 40,0% van de vragen goed beantwoord Je hebt evenveel of meer vragen cor…" at bounding box center [814, 320] width 335 height 70
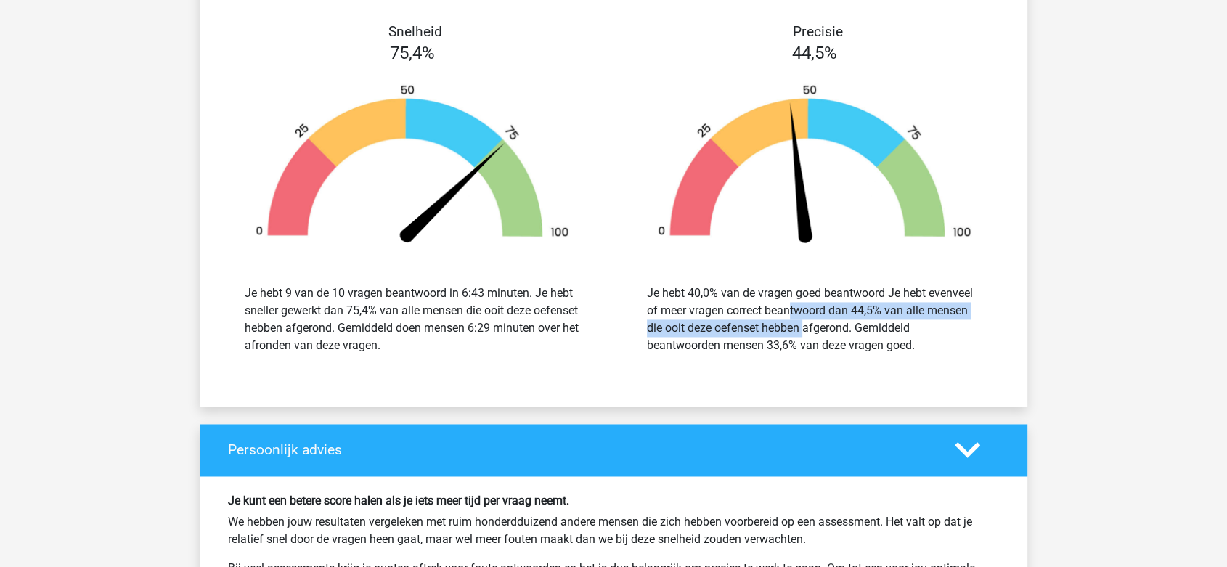
drag, startPoint x: 714, startPoint y: 306, endPoint x: 719, endPoint y: 324, distance: 18.9
click at [719, 324] on div "Je hebt 40,0% van de vragen goed beantwoord Je hebt evenveel of meer vragen cor…" at bounding box center [814, 320] width 335 height 70
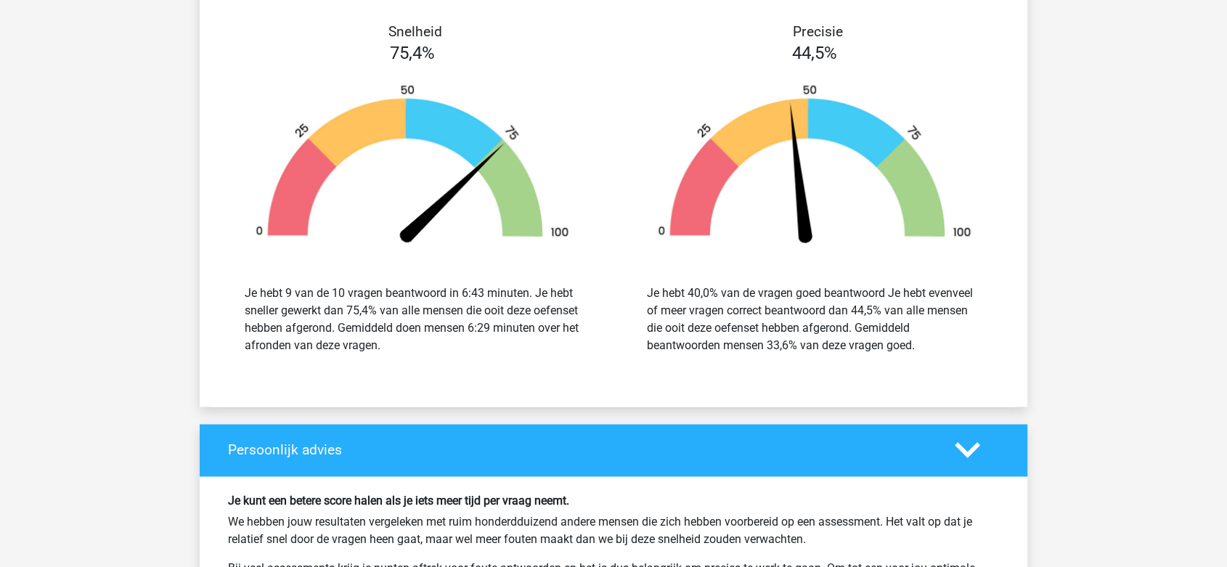
drag, startPoint x: 860, startPoint y: 301, endPoint x: 865, endPoint y: 323, distance: 22.4
click at [865, 323] on div "Je hebt 40,0% van de vragen goed beantwoord Je hebt evenveel of meer vragen cor…" at bounding box center [814, 320] width 335 height 70
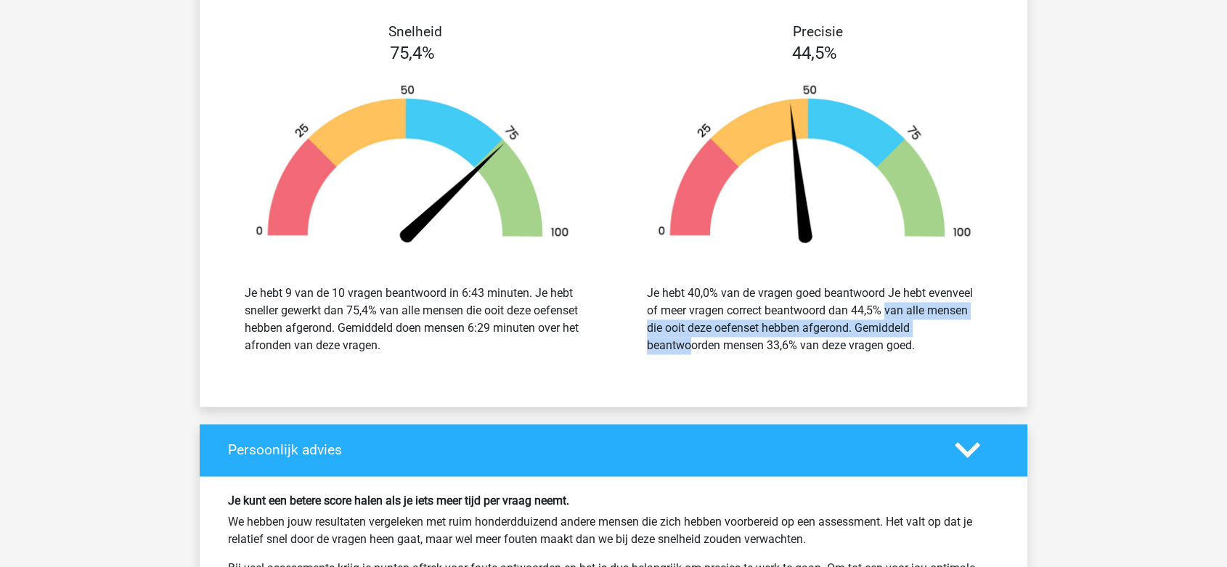
drag, startPoint x: 869, startPoint y: 306, endPoint x: 871, endPoint y: 320, distance: 14.6
click at [871, 320] on div "Je hebt 40,0% van de vragen goed beantwoord Je hebt evenveel of meer vragen cor…" at bounding box center [814, 320] width 335 height 70
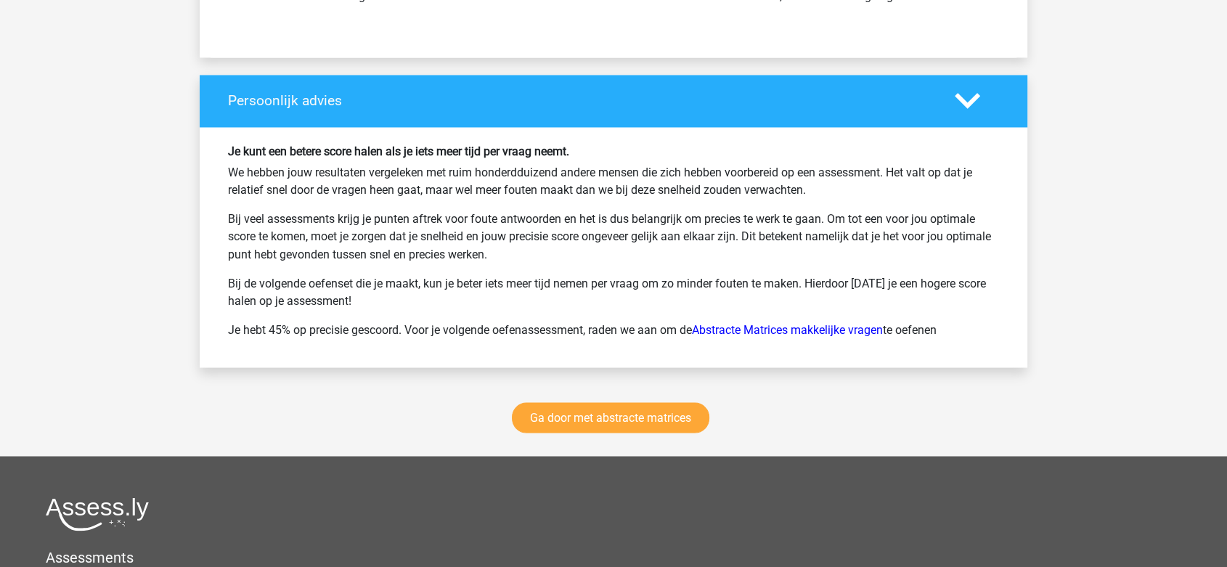
scroll to position [8093, 0]
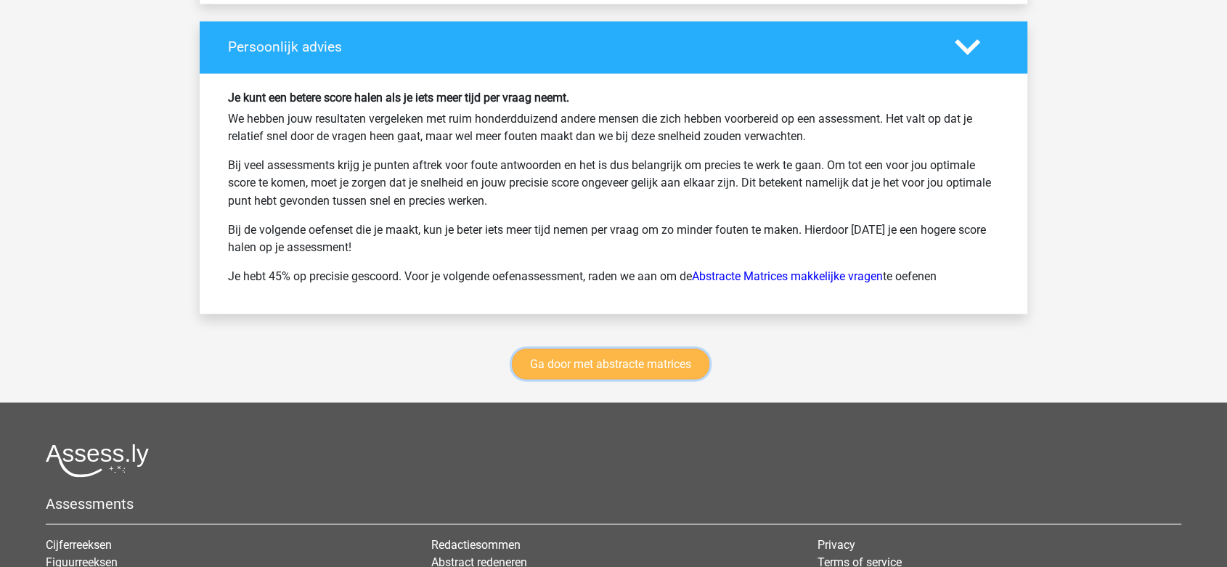
click at [534, 362] on link "Ga door met abstracte matrices" at bounding box center [611, 364] width 198 height 30
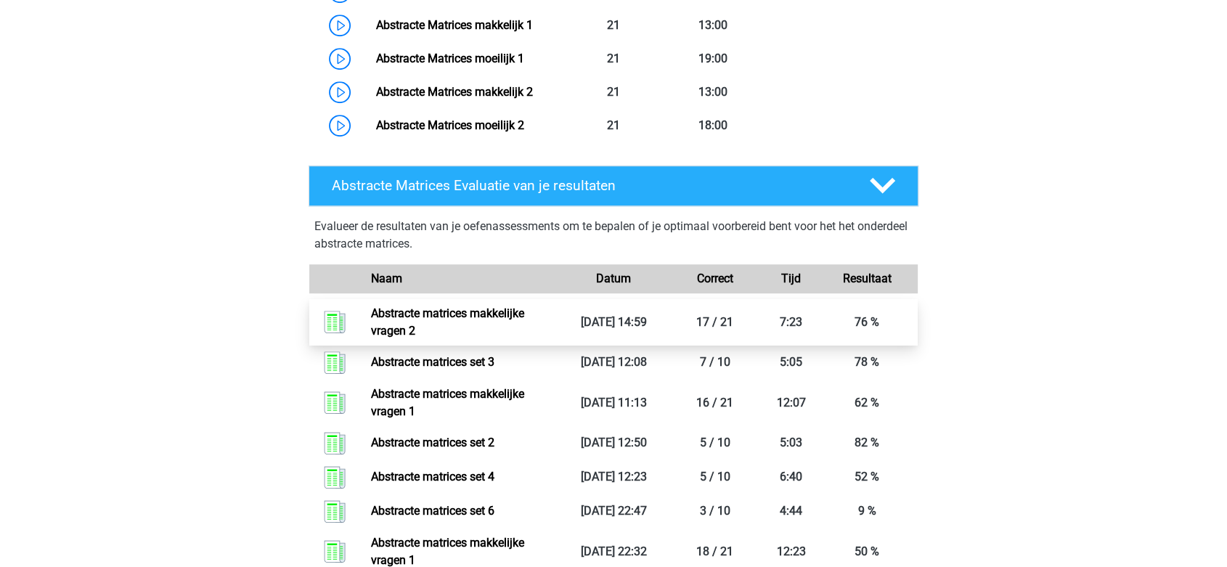
scroll to position [970, 0]
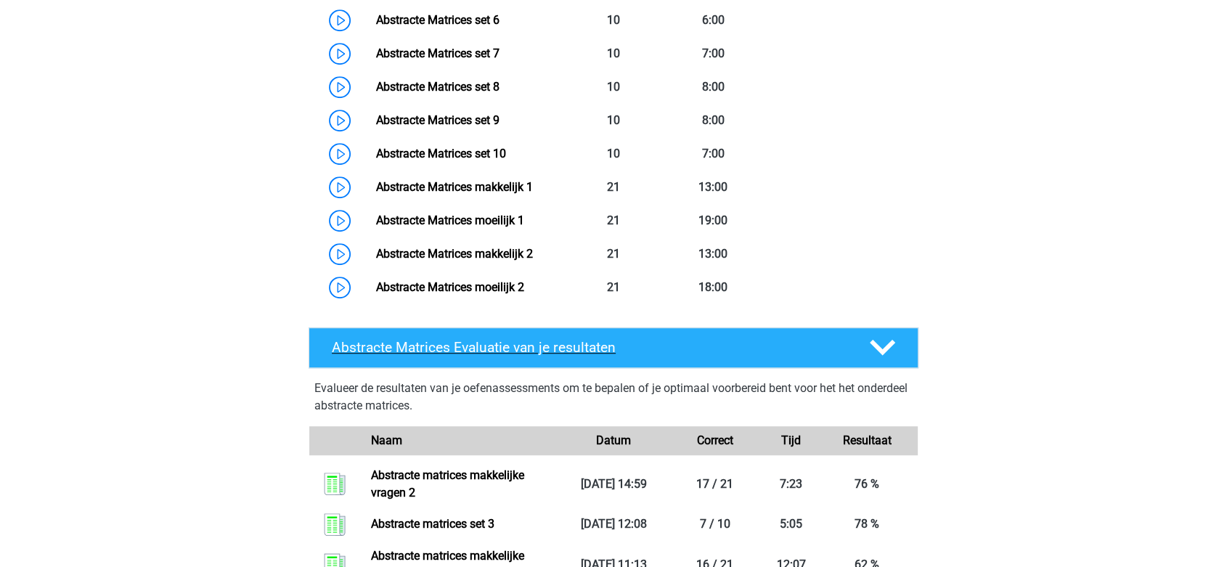
click at [895, 346] on div at bounding box center [882, 347] width 49 height 25
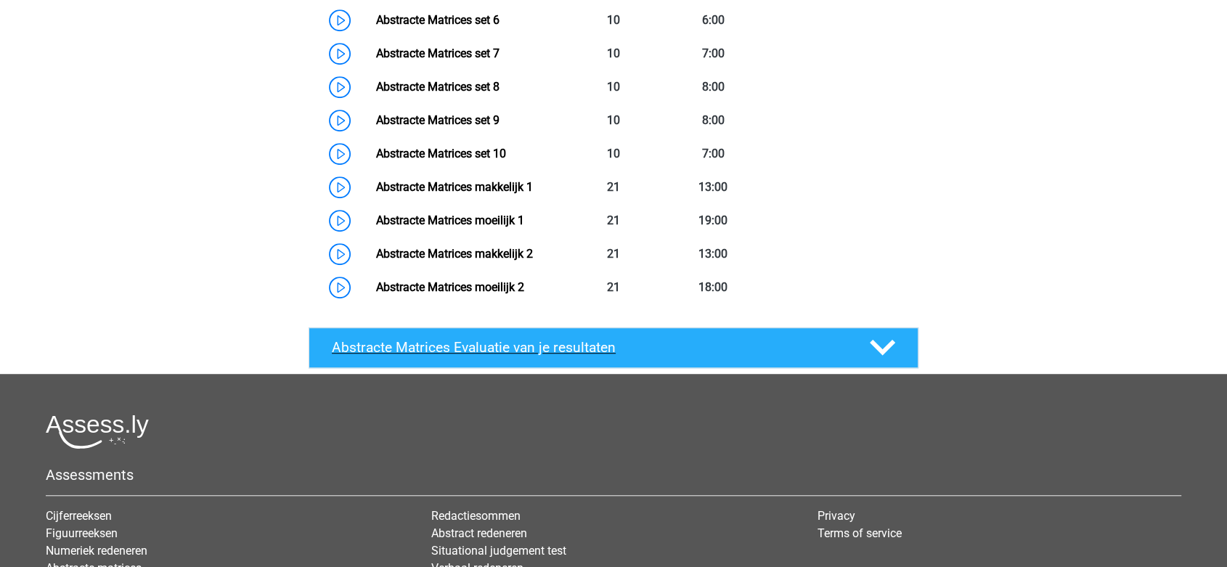
click at [895, 346] on icon at bounding box center [882, 347] width 25 height 25
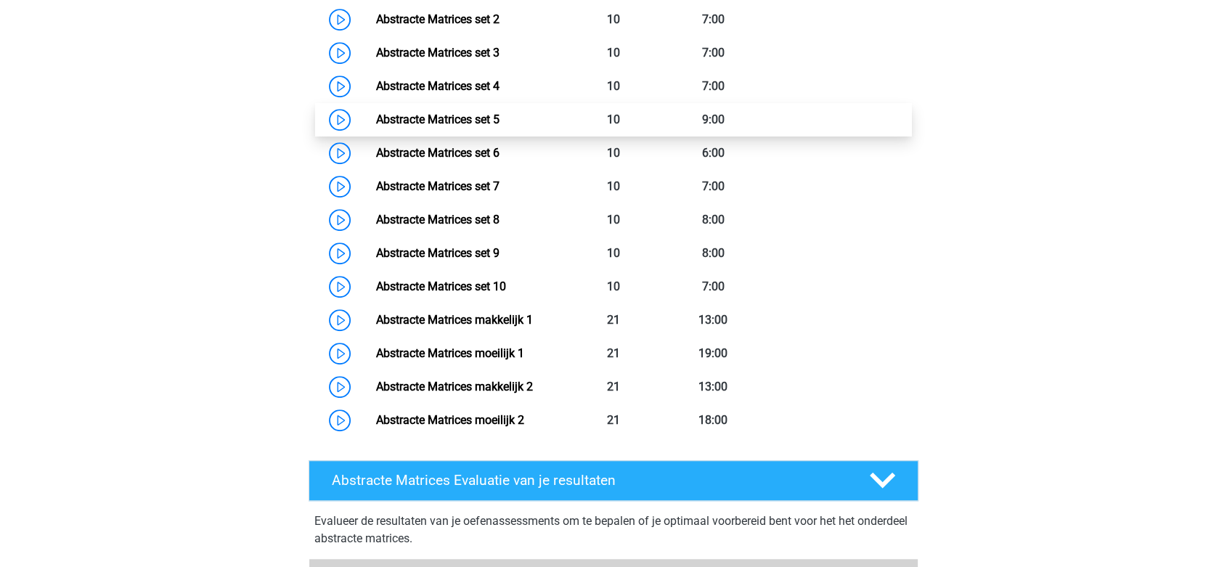
scroll to position [809, 0]
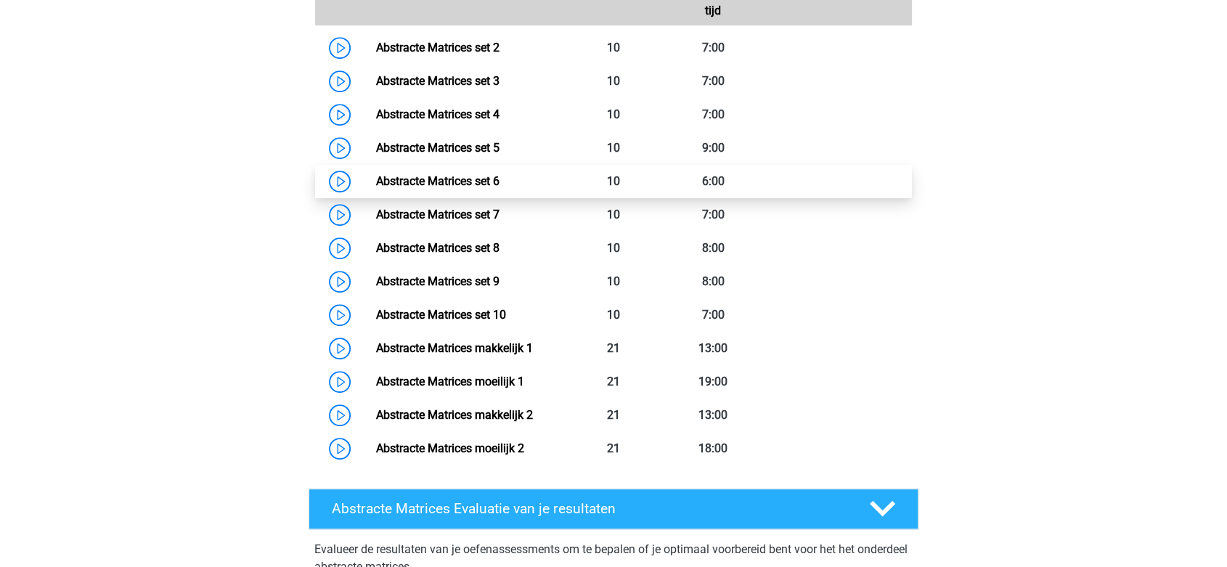
click at [491, 179] on link "Abstracte Matrices set 6" at bounding box center [436, 181] width 123 height 14
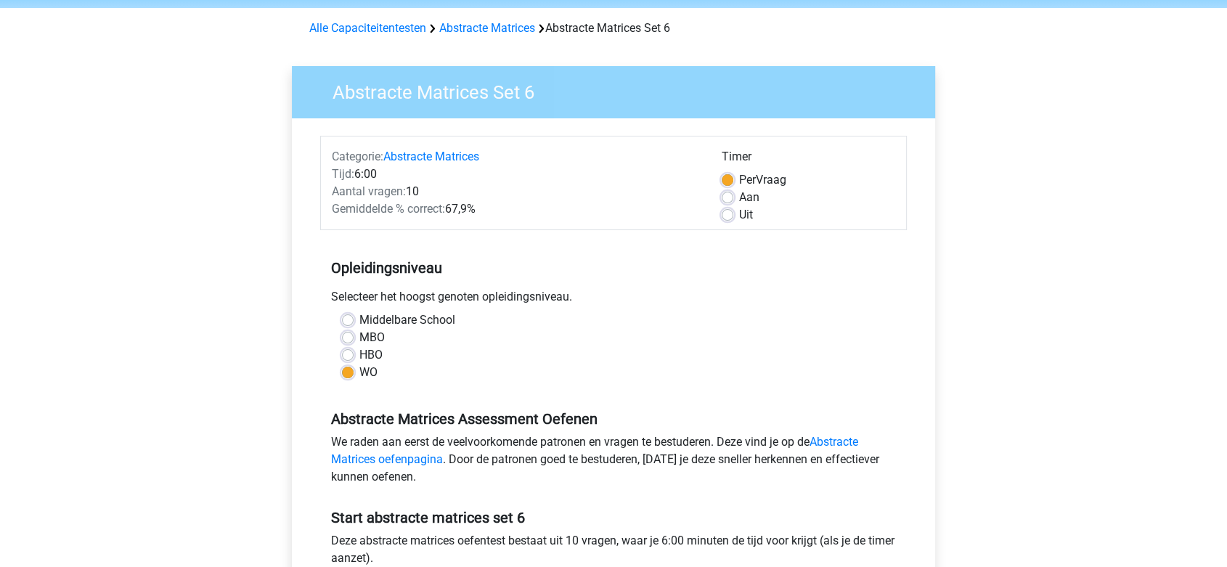
scroll to position [161, 0]
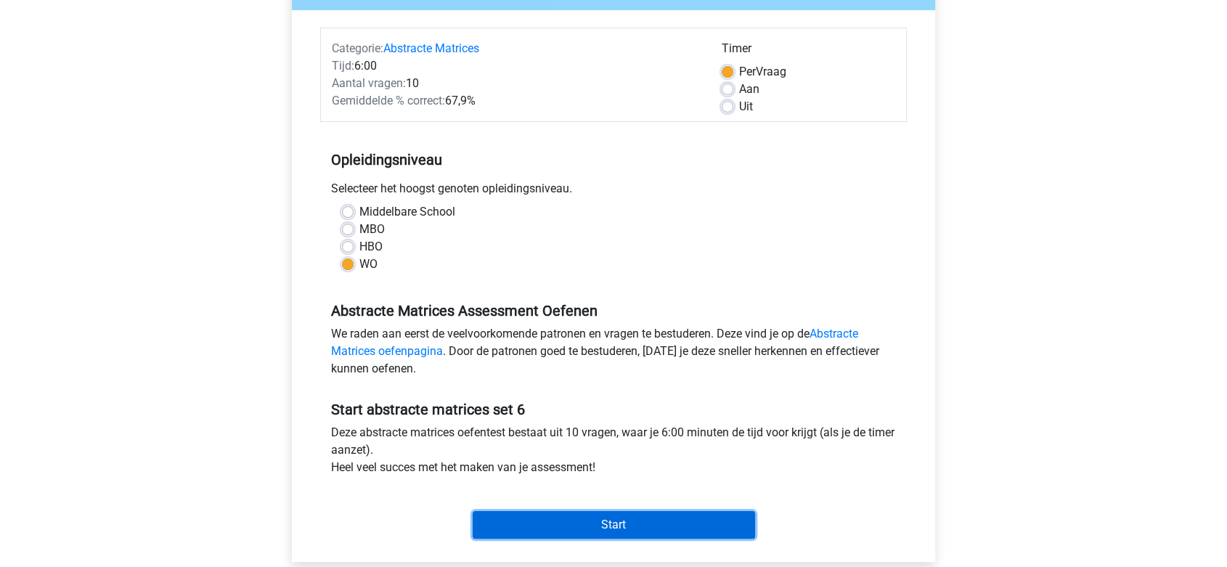
click at [564, 524] on input "Start" at bounding box center [614, 525] width 282 height 28
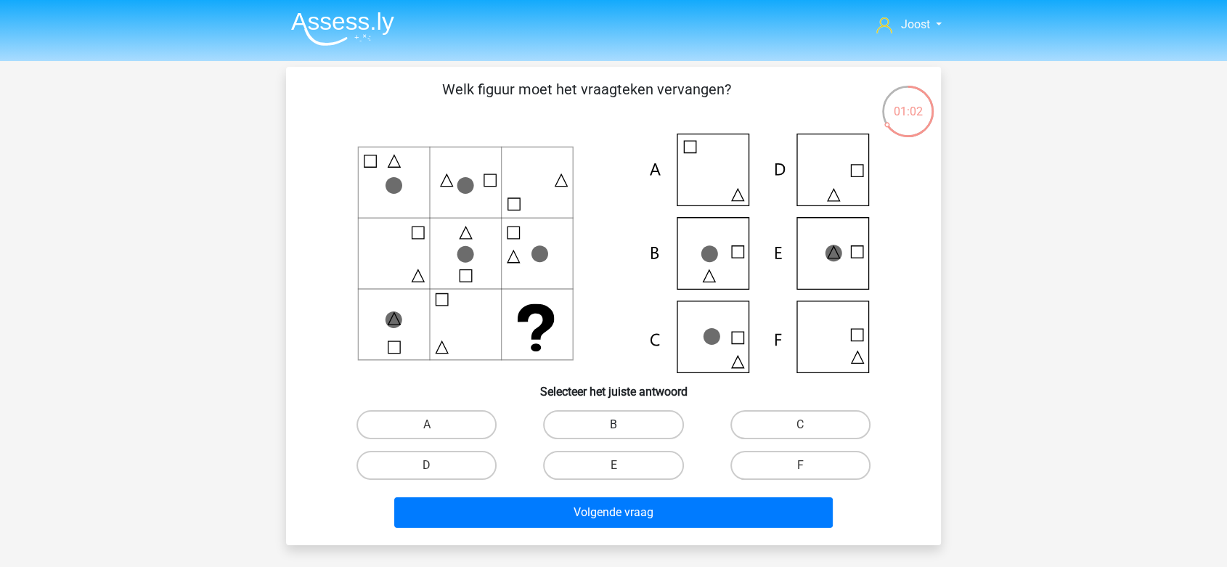
click at [587, 425] on label "B" at bounding box center [613, 424] width 140 height 29
click at [614, 425] on input "B" at bounding box center [618, 429] width 9 height 9
radio input "true"
click at [589, 531] on div "Volgende vraag" at bounding box center [613, 515] width 561 height 36
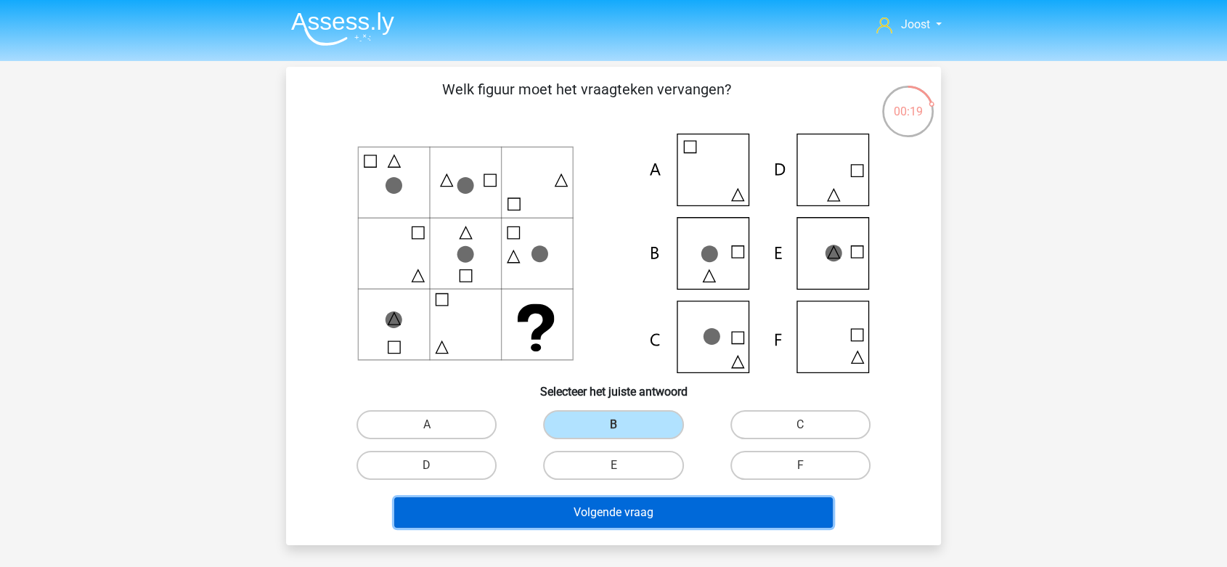
click at [593, 516] on button "Volgende vraag" at bounding box center [613, 512] width 439 height 30
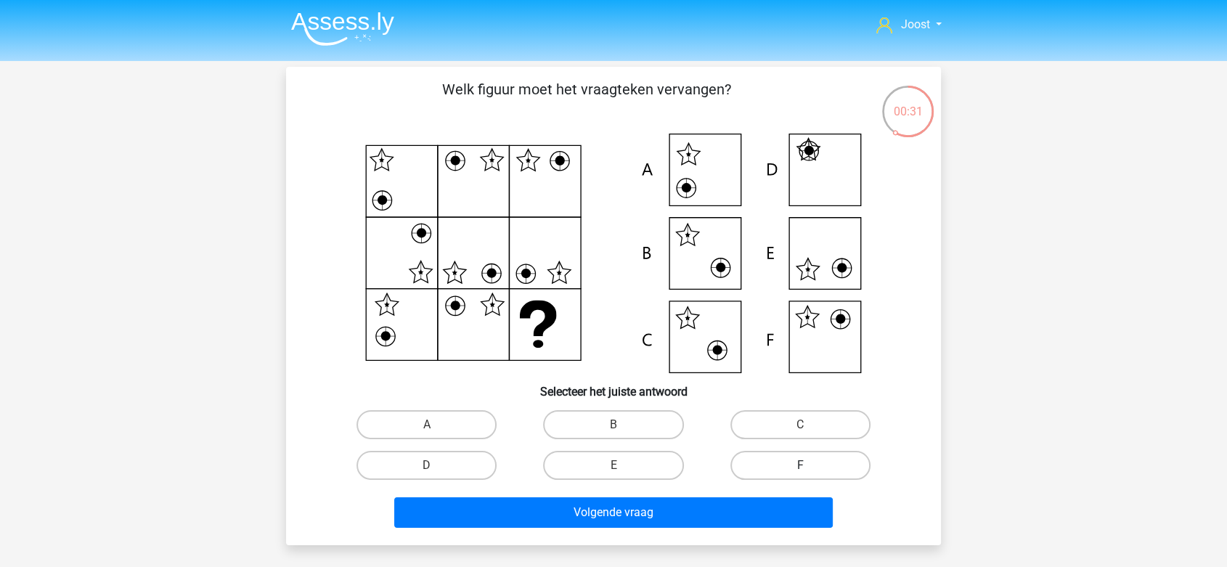
click at [785, 463] on label "F" at bounding box center [800, 465] width 140 height 29
click at [800, 465] on input "F" at bounding box center [804, 469] width 9 height 9
radio input "true"
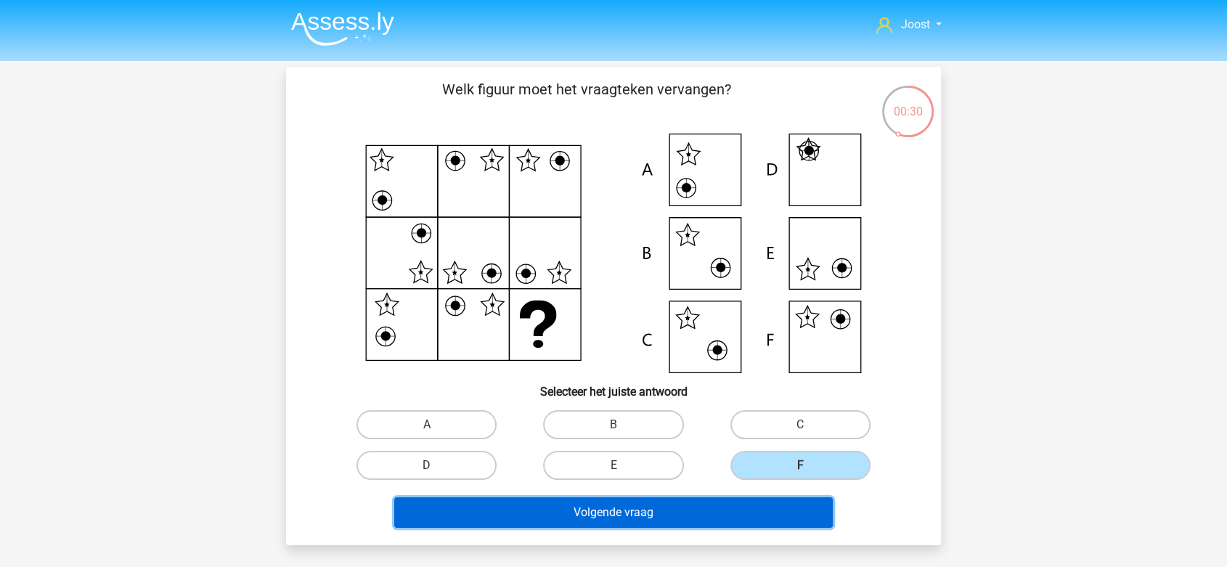
click at [747, 504] on button "Volgende vraag" at bounding box center [613, 512] width 439 height 30
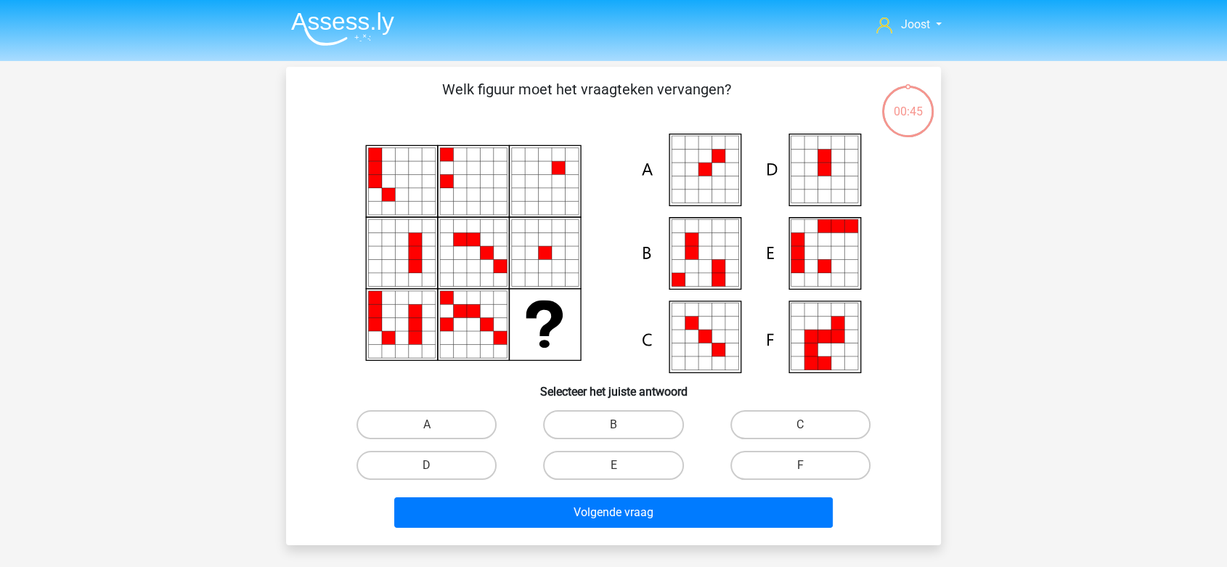
scroll to position [67, 0]
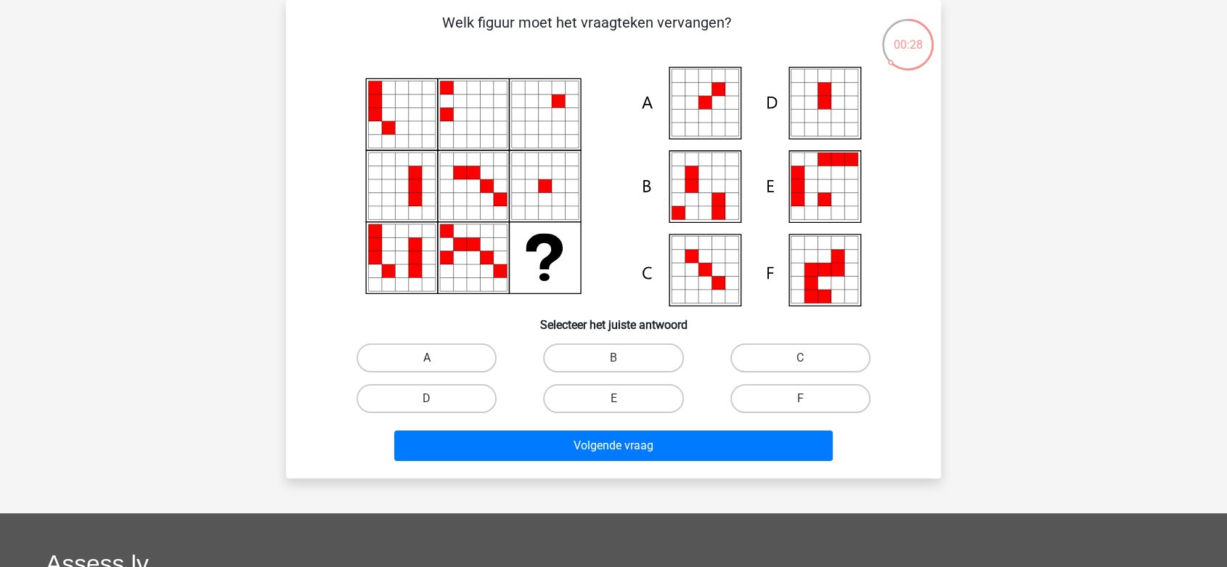
click at [469, 357] on label "A" at bounding box center [427, 357] width 140 height 29
click at [436, 358] on input "A" at bounding box center [431, 362] width 9 height 9
radio input "true"
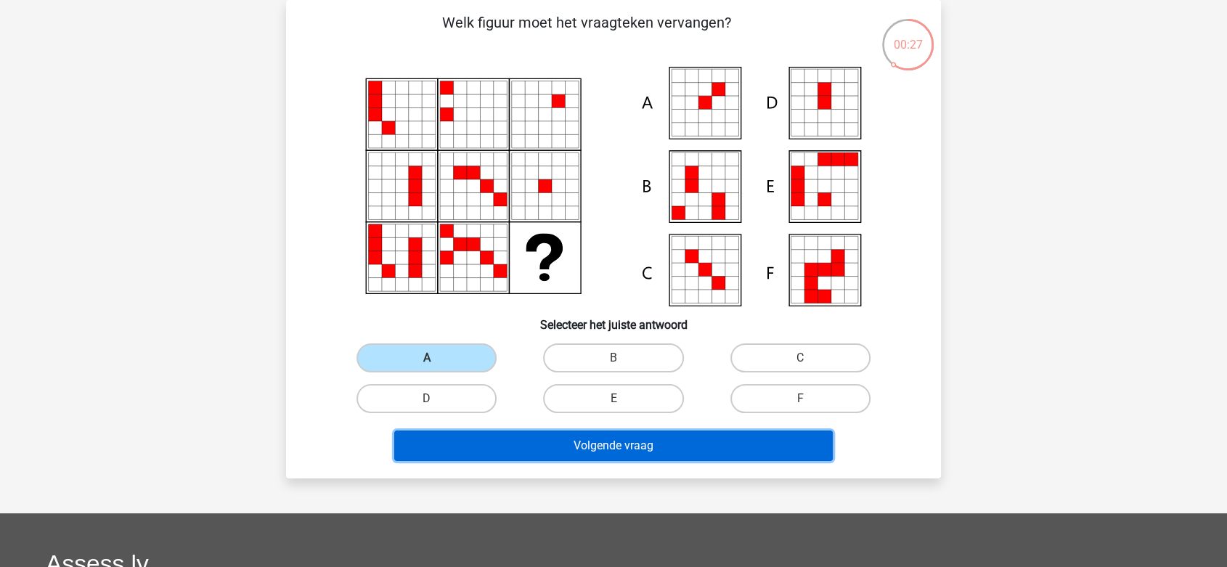
click at [552, 452] on button "Volgende vraag" at bounding box center [613, 446] width 439 height 30
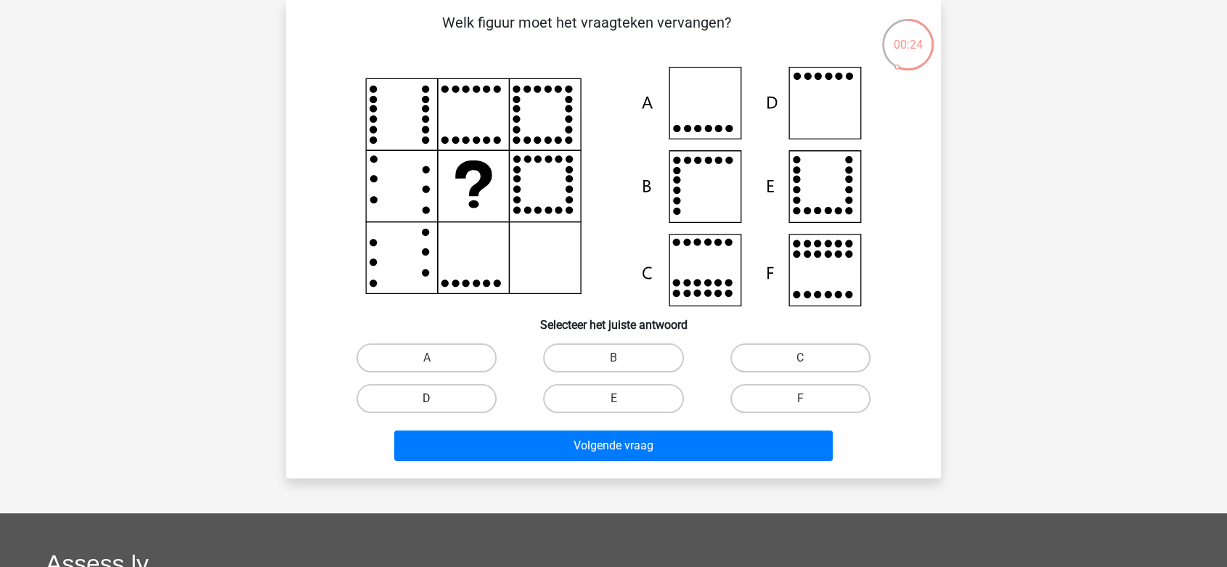
click at [465, 394] on label "D" at bounding box center [427, 398] width 140 height 29
click at [436, 399] on input "D" at bounding box center [431, 403] width 9 height 9
radio input "true"
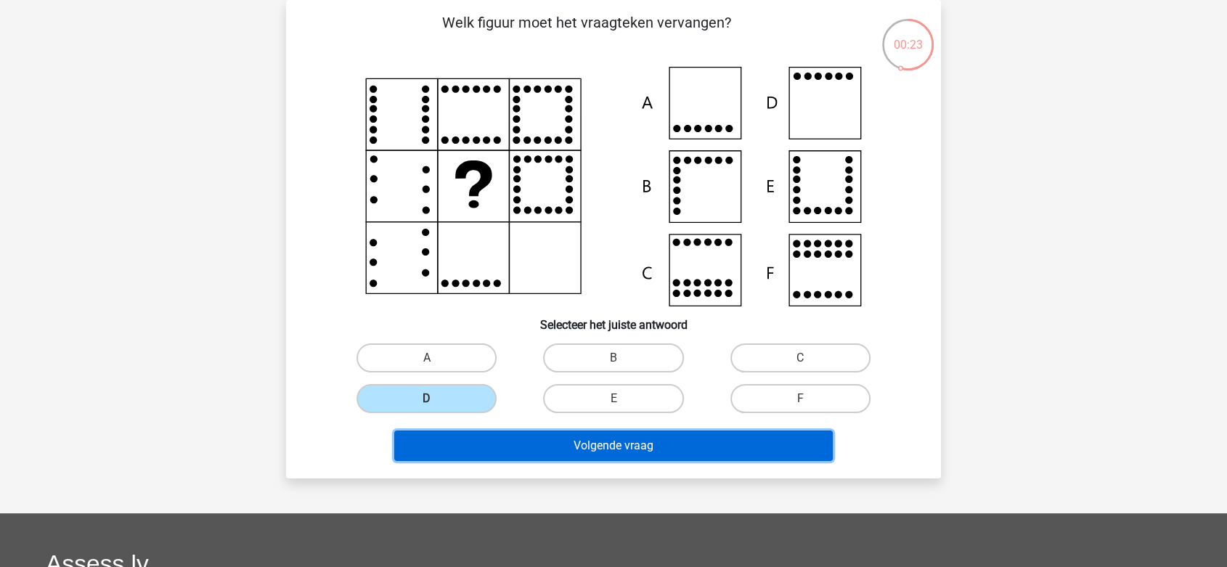
click at [510, 446] on button "Volgende vraag" at bounding box center [613, 446] width 439 height 30
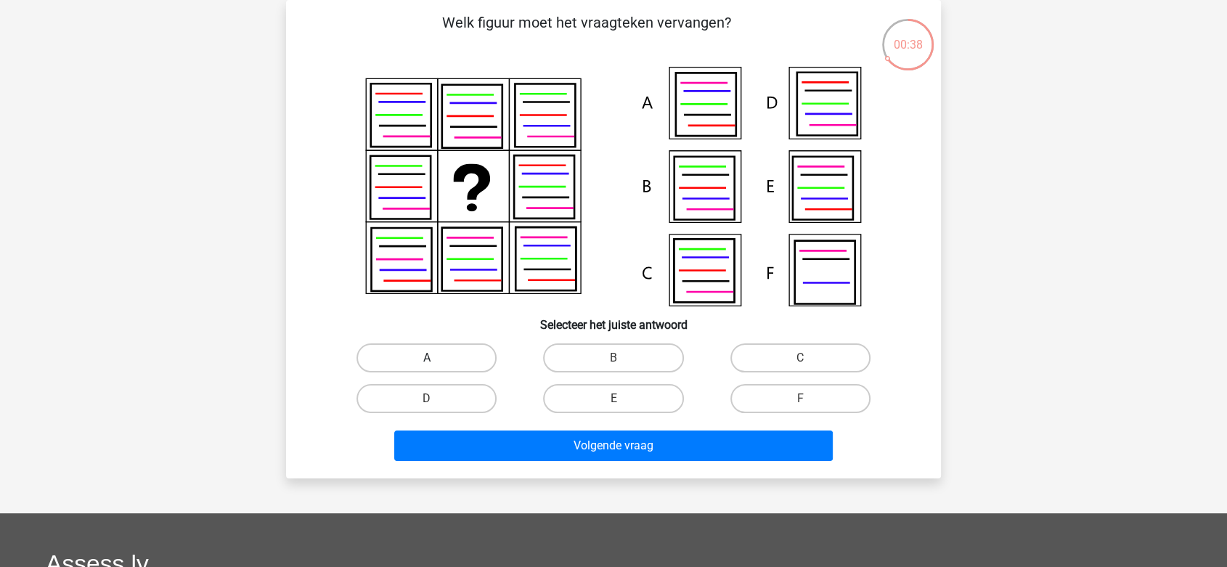
click at [476, 363] on label "A" at bounding box center [427, 357] width 140 height 29
click at [436, 363] on input "A" at bounding box center [431, 362] width 9 height 9
radio input "true"
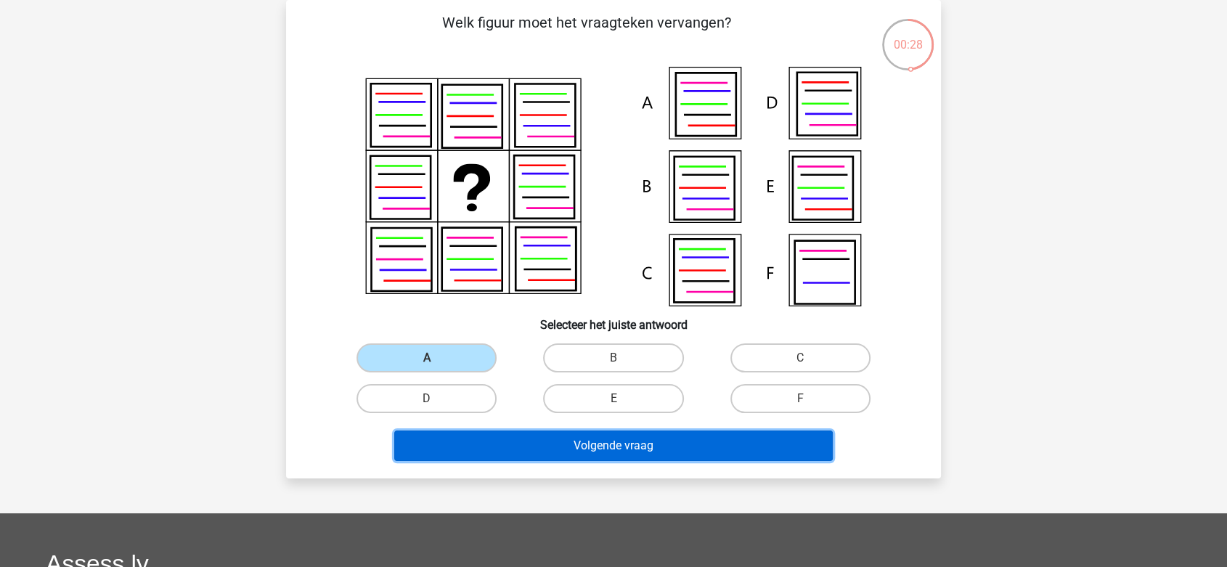
click at [539, 452] on button "Volgende vraag" at bounding box center [613, 446] width 439 height 30
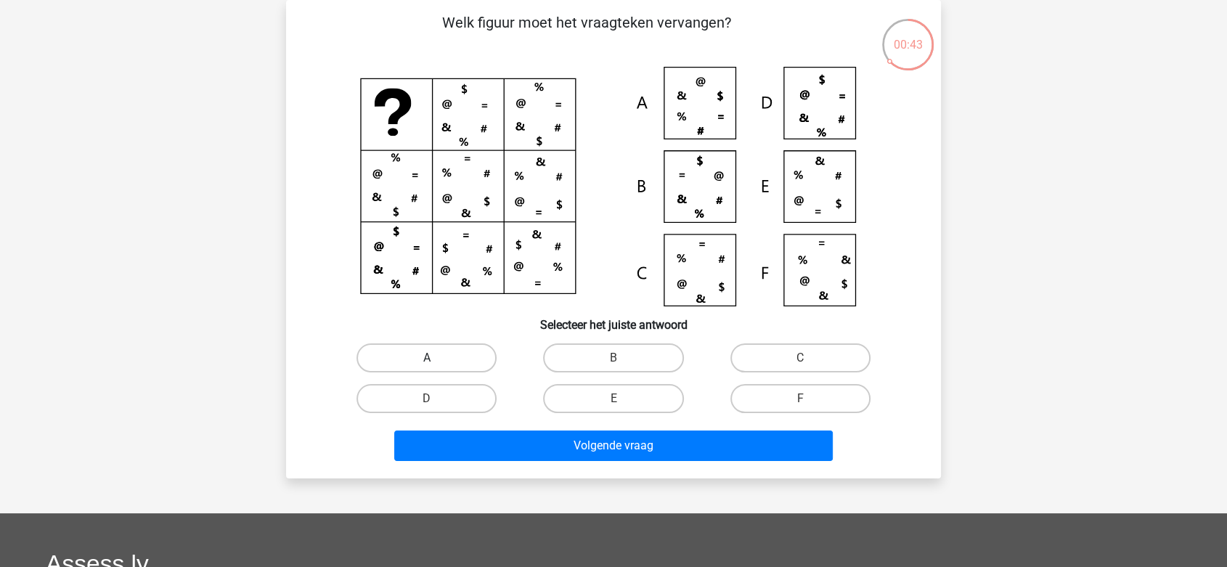
click at [447, 357] on label "A" at bounding box center [427, 357] width 140 height 29
click at [436, 358] on input "A" at bounding box center [431, 362] width 9 height 9
radio input "true"
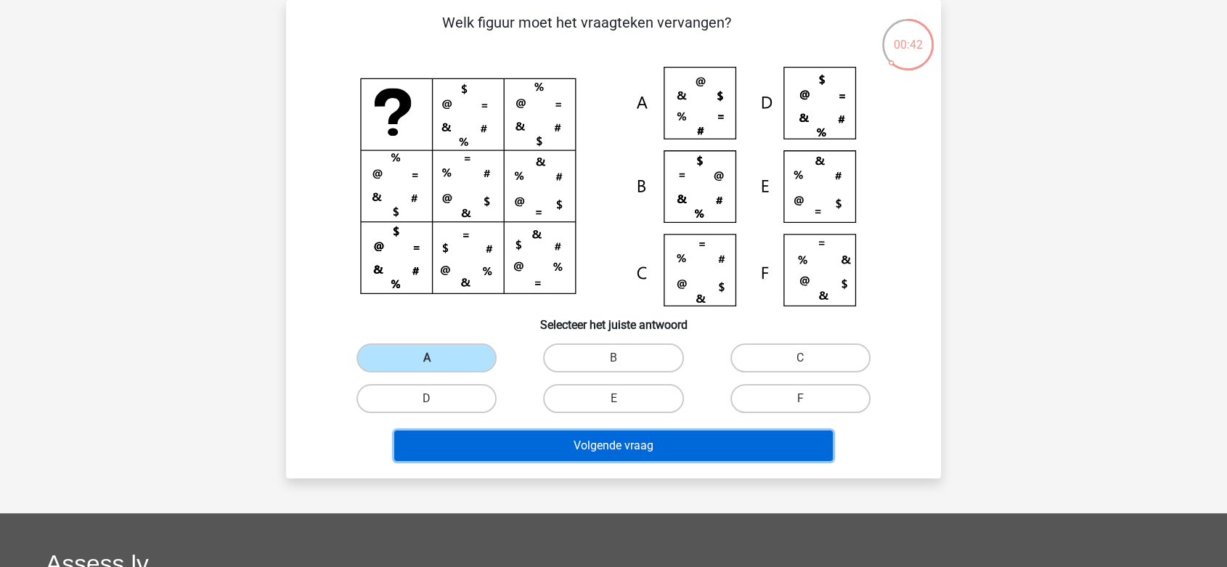
click at [488, 444] on button "Volgende vraag" at bounding box center [613, 446] width 439 height 30
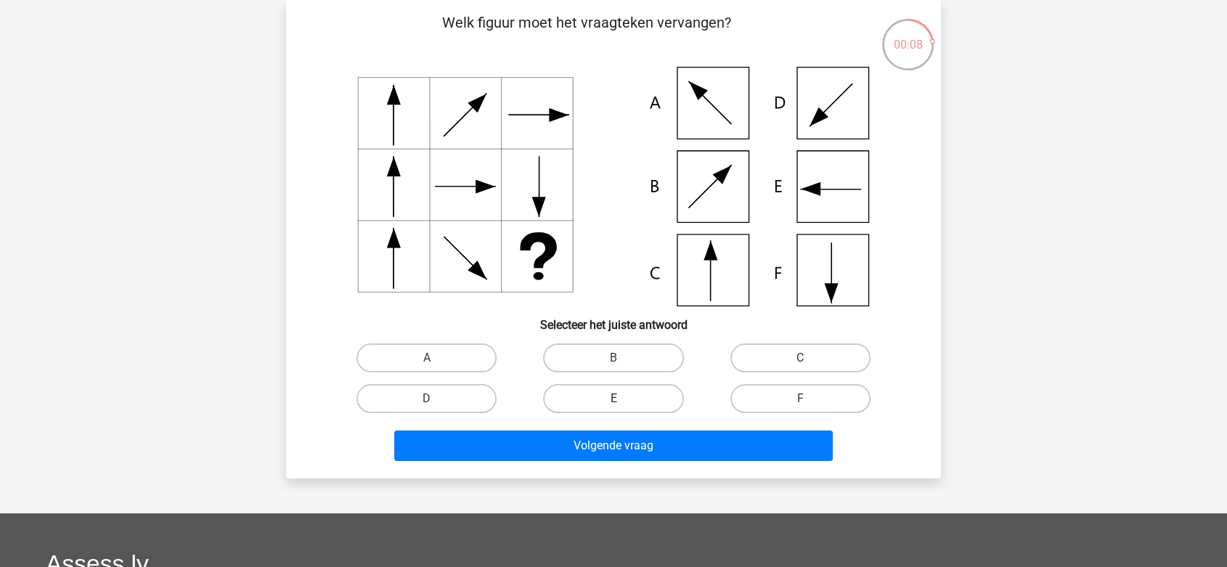
click at [601, 395] on label "E" at bounding box center [613, 398] width 140 height 29
click at [614, 399] on input "E" at bounding box center [618, 403] width 9 height 9
radio input "true"
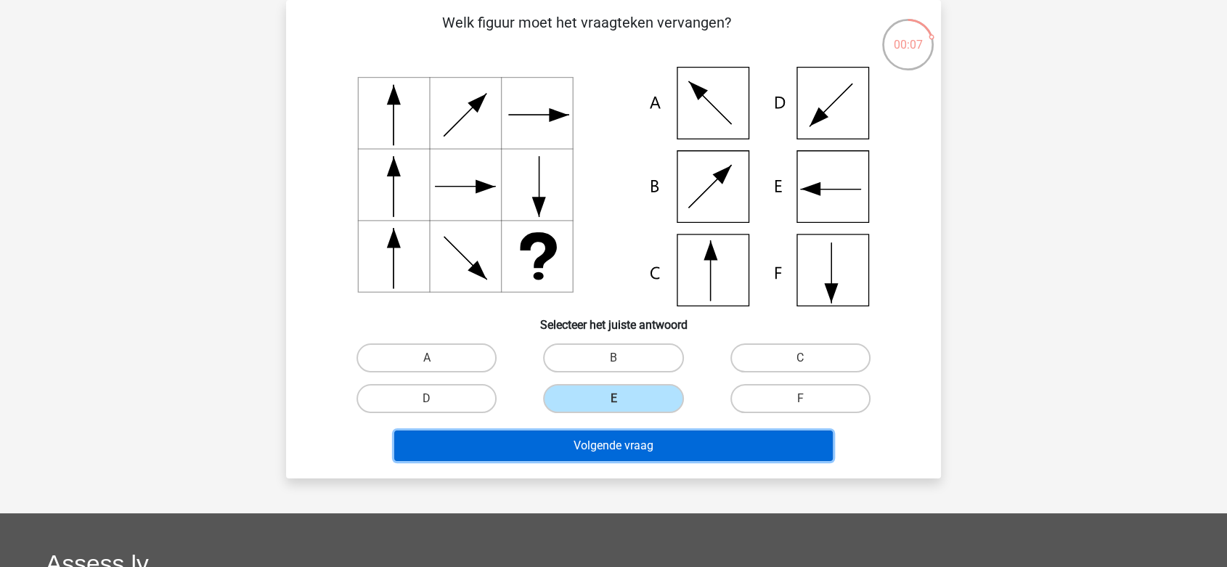
click at [604, 438] on button "Volgende vraag" at bounding box center [613, 446] width 439 height 30
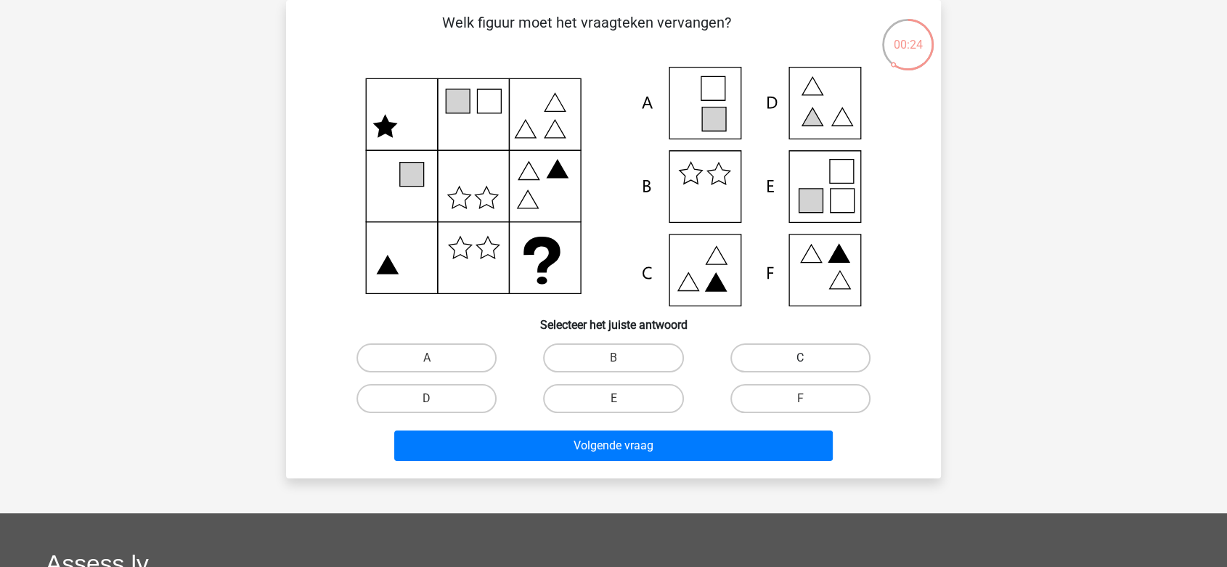
click at [752, 363] on label "C" at bounding box center [800, 357] width 140 height 29
click at [800, 363] on input "C" at bounding box center [804, 362] width 9 height 9
radio input "true"
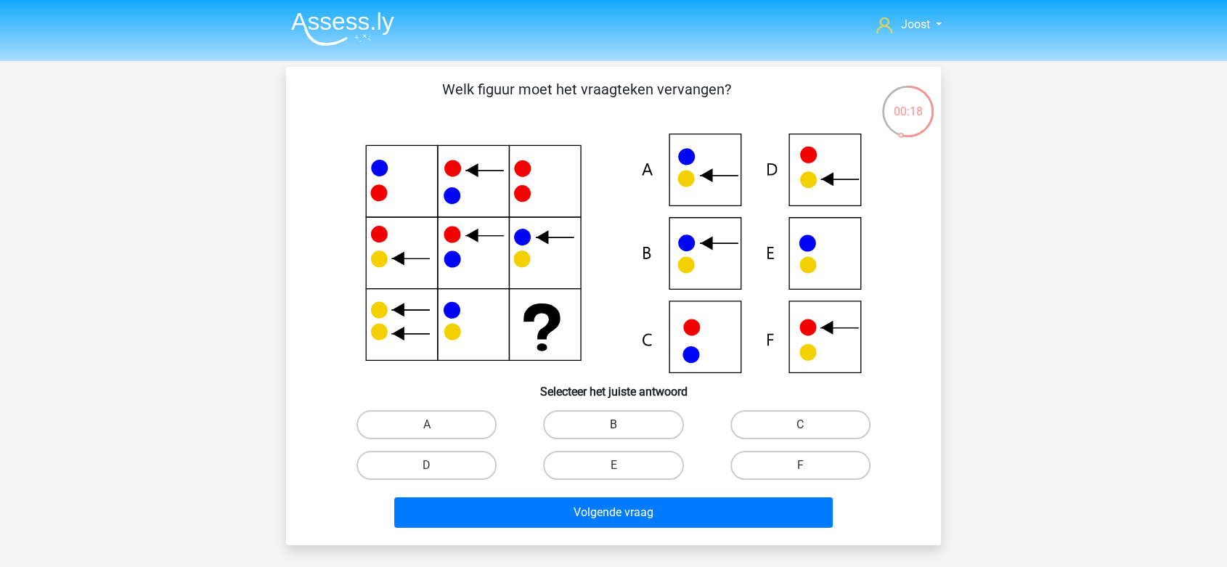
click at [651, 421] on label "B" at bounding box center [613, 424] width 140 height 29
click at [623, 425] on input "B" at bounding box center [618, 429] width 9 height 9
radio input "true"
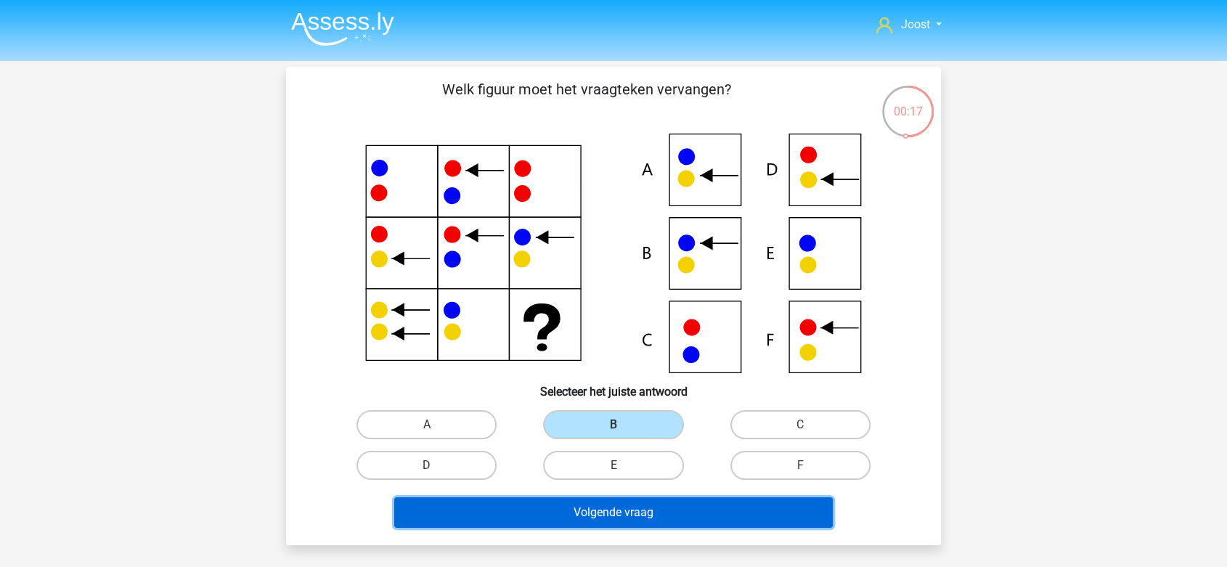
click at [653, 501] on button "Volgende vraag" at bounding box center [613, 512] width 439 height 30
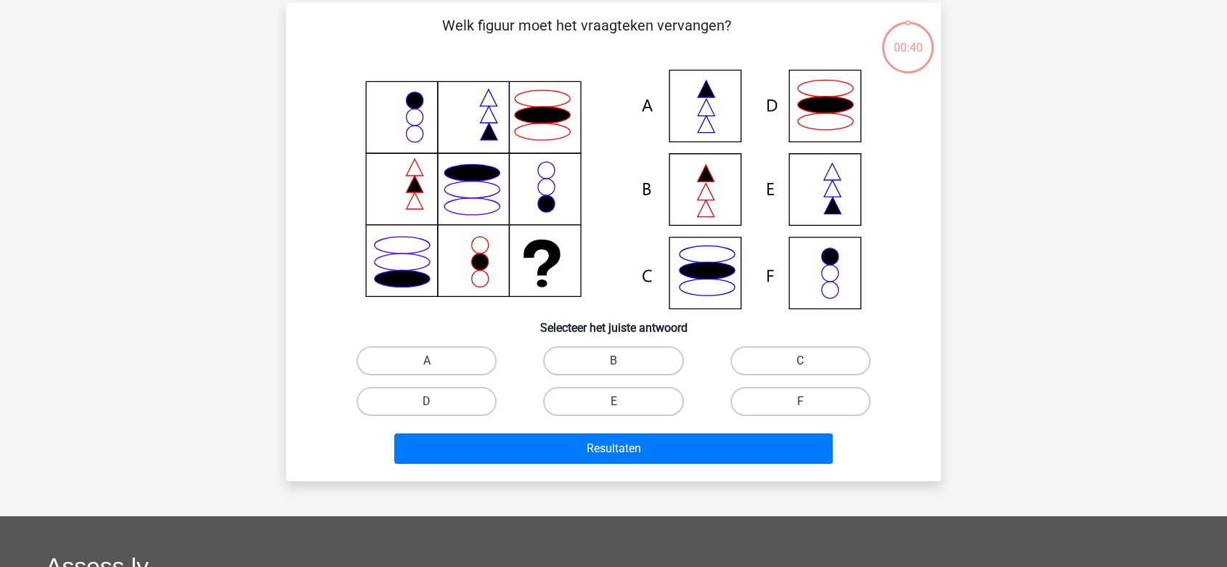
scroll to position [67, 0]
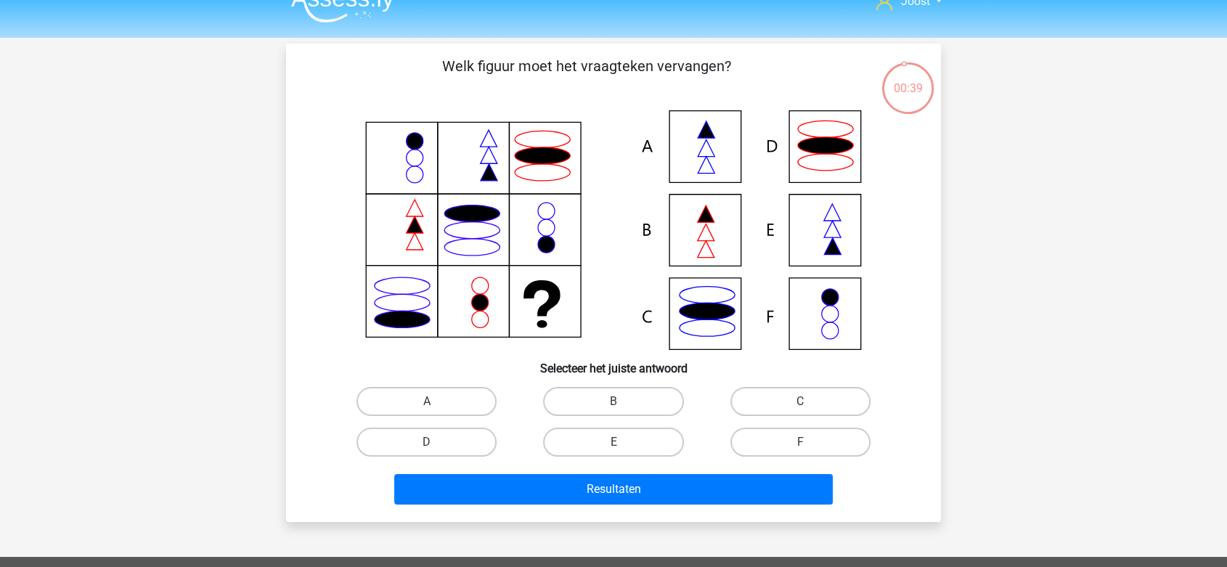
scroll to position [0, 0]
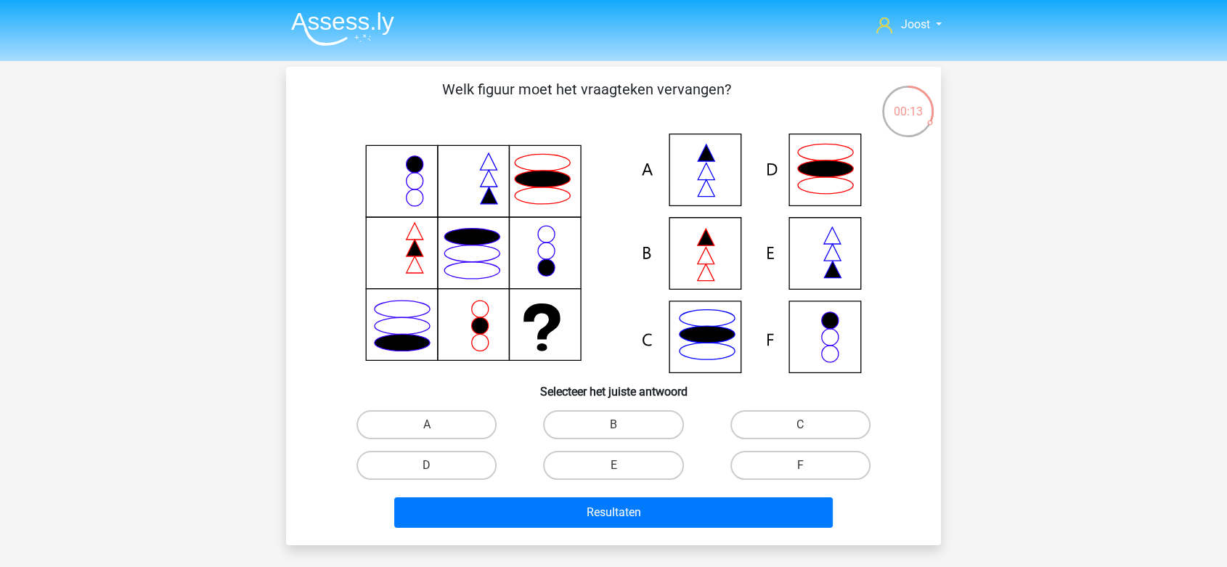
click at [800, 467] on input "F" at bounding box center [804, 469] width 9 height 9
radio input "true"
click at [619, 418] on label "B" at bounding box center [613, 424] width 140 height 29
click at [619, 425] on input "B" at bounding box center [618, 429] width 9 height 9
radio input "true"
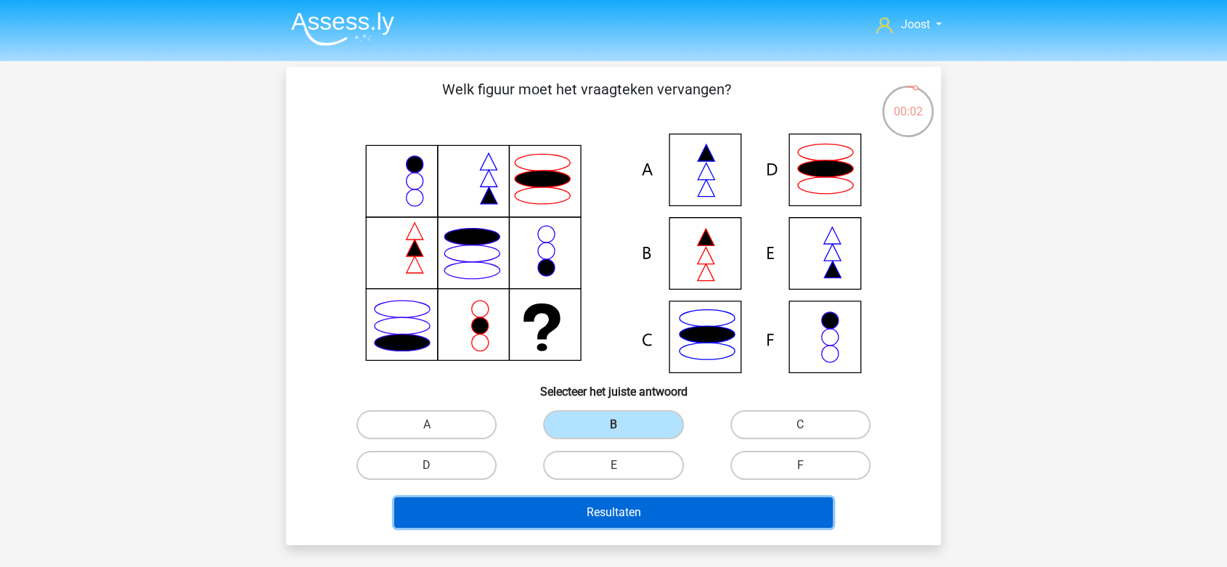
click at [577, 511] on button "Resultaten" at bounding box center [613, 512] width 439 height 30
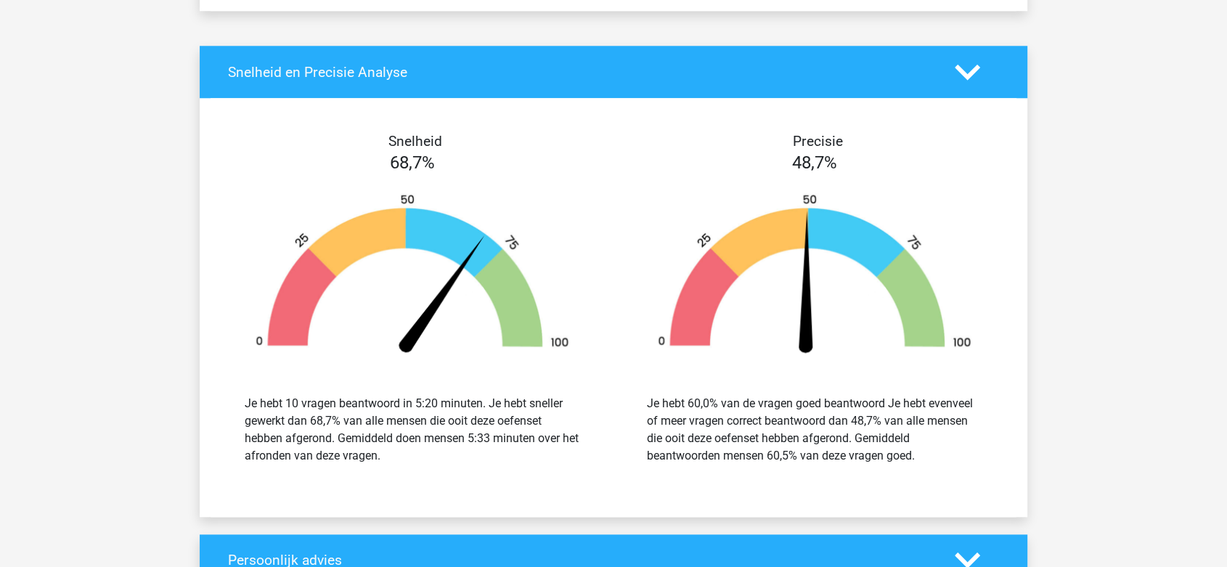
scroll to position [1371, 0]
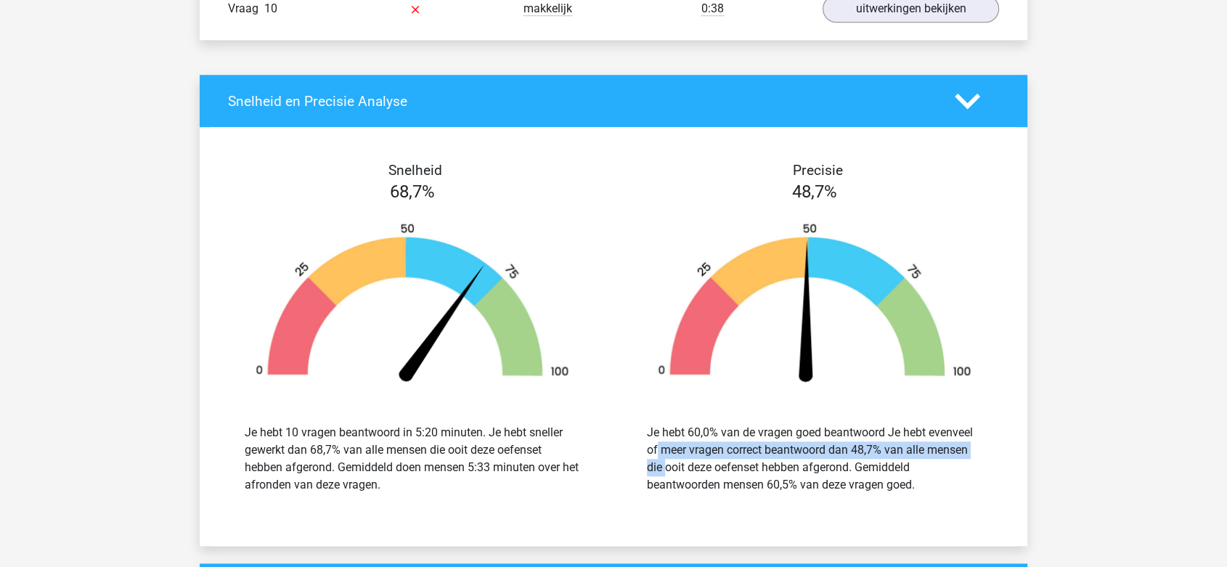
drag, startPoint x: 911, startPoint y: 431, endPoint x: 913, endPoint y: 449, distance: 18.4
click at [913, 449] on div "Je hebt 60,0% van de vragen goed beantwoord Je hebt evenveel of meer vragen cor…" at bounding box center [814, 459] width 335 height 70
drag, startPoint x: 851, startPoint y: 449, endPoint x: 880, endPoint y: 449, distance: 29.1
click at [880, 449] on div "Je hebt 60,0% van de vragen goed beantwoord Je hebt evenveel of meer vragen cor…" at bounding box center [814, 459] width 335 height 70
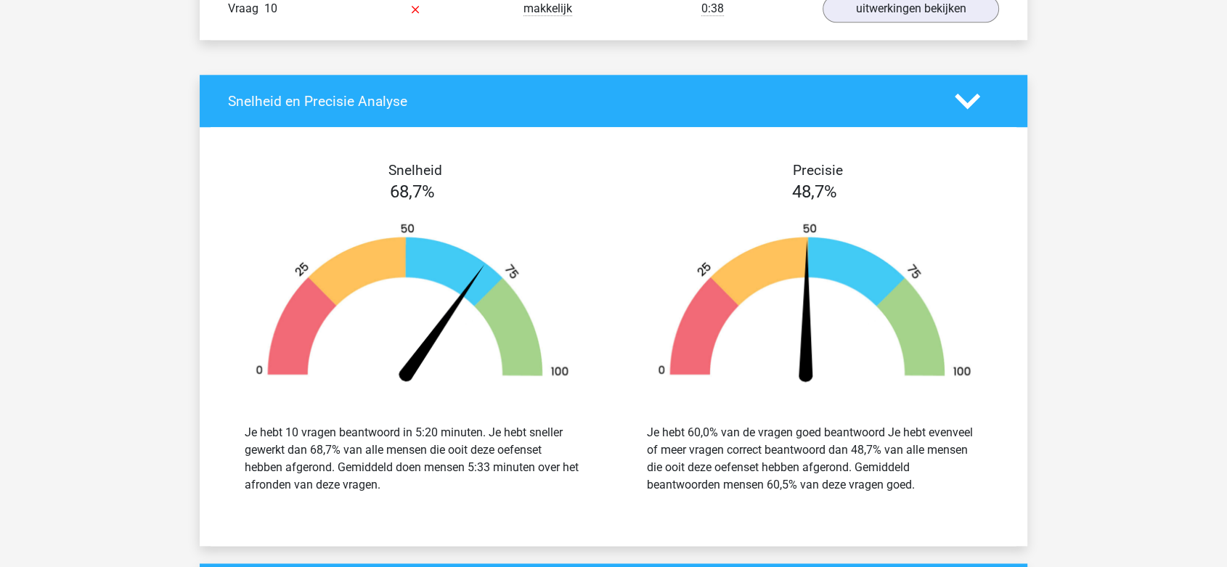
click at [882, 460] on div "Je hebt 60,0% van de vragen goed beantwoord Je hebt evenveel of meer vragen cor…" at bounding box center [814, 459] width 335 height 70
click at [789, 473] on div "Je hebt 60,0% van de vragen goed beantwoord Je hebt evenveel of meer vragen cor…" at bounding box center [814, 459] width 335 height 70
drag, startPoint x: 835, startPoint y: 465, endPoint x: 826, endPoint y: 470, distance: 10.1
click at [836, 468] on div "Je hebt 60,0% van de vragen goed beantwoord Je hebt evenveel of meer vragen cor…" at bounding box center [814, 459] width 335 height 70
click at [753, 482] on div "Je hebt 60,0% van de vragen goed beantwoord Je hebt evenveel of meer vragen cor…" at bounding box center [814, 459] width 335 height 70
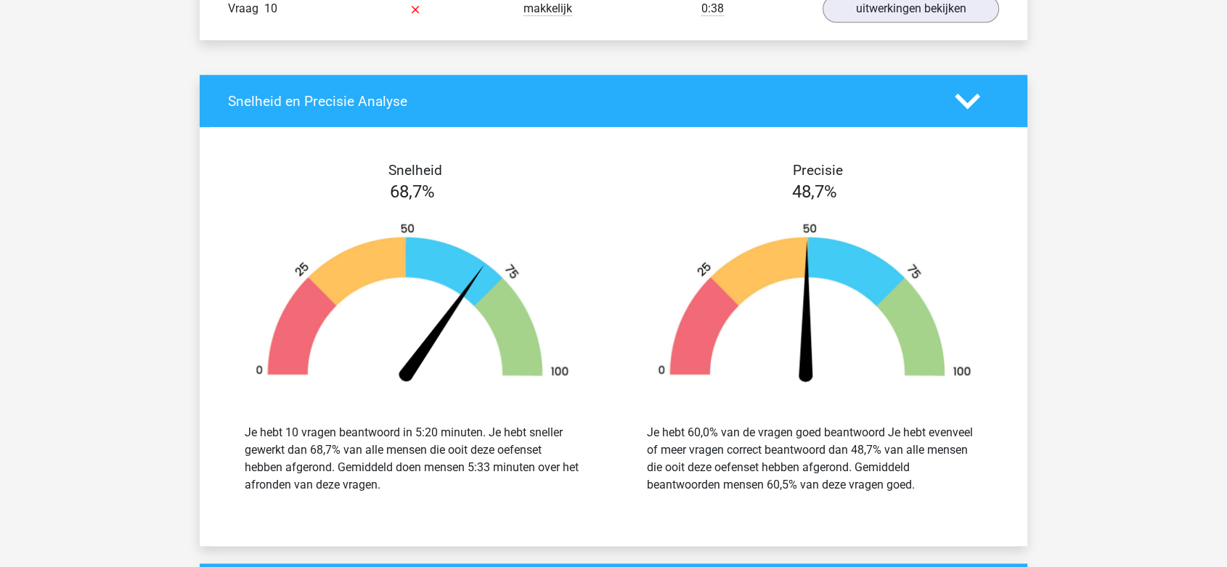
drag, startPoint x: 752, startPoint y: 481, endPoint x: 829, endPoint y: 475, distance: 77.2
click at [829, 475] on div "Je hebt 60,0% van de vragen goed beantwoord Je hebt evenveel of meer vragen cor…" at bounding box center [814, 459] width 335 height 70
click at [837, 479] on div "Je hebt 60,0% van de vragen goed beantwoord Je hebt evenveel of meer vragen cor…" at bounding box center [814, 459] width 335 height 70
click at [860, 481] on div "Je hebt 60,0% van de vragen goed beantwoord Je hebt evenveel of meer vragen cor…" at bounding box center [814, 459] width 335 height 70
drag, startPoint x: 864, startPoint y: 469, endPoint x: 869, endPoint y: 481, distance: 12.7
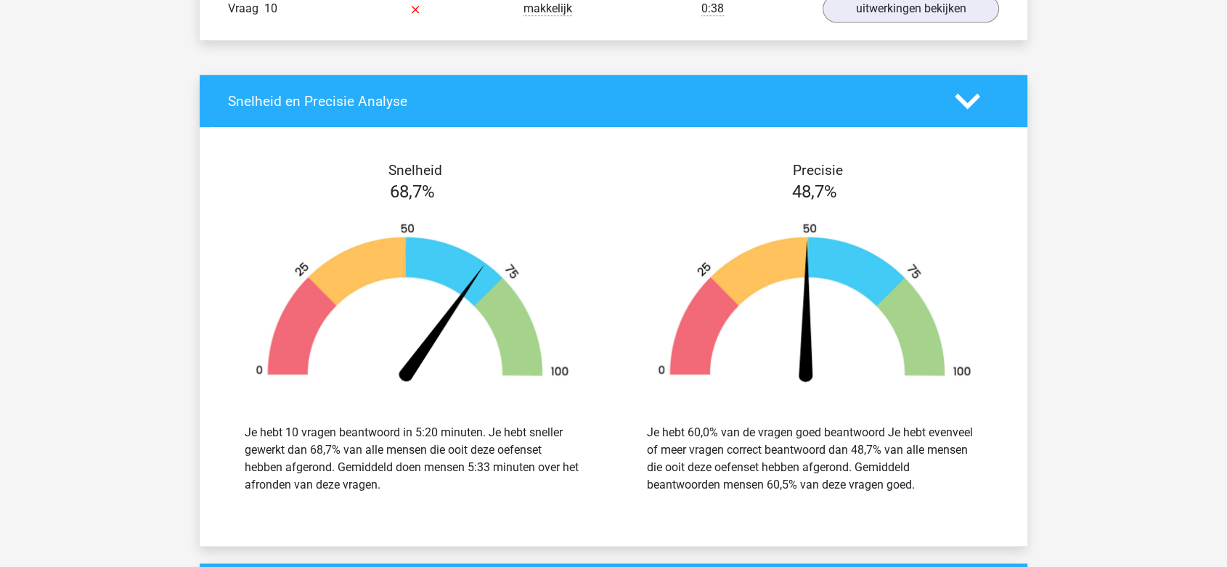
click at [869, 481] on div "Je hebt 60,0% van de vragen goed beantwoord Je hebt evenveel of meer vragen cor…" at bounding box center [814, 459] width 335 height 70
drag, startPoint x: 333, startPoint y: 426, endPoint x: 338, endPoint y: 440, distance: 14.5
click at [338, 440] on div "Je hebt 10 vragen beantwoord in 5:20 minuten. Je hebt sneller gewerkt dan 68,7%…" at bounding box center [412, 459] width 335 height 70
click at [366, 460] on div "Je hebt 10 vragen beantwoord in 5:20 minuten. Je hebt sneller gewerkt dan 68,7%…" at bounding box center [412, 459] width 335 height 70
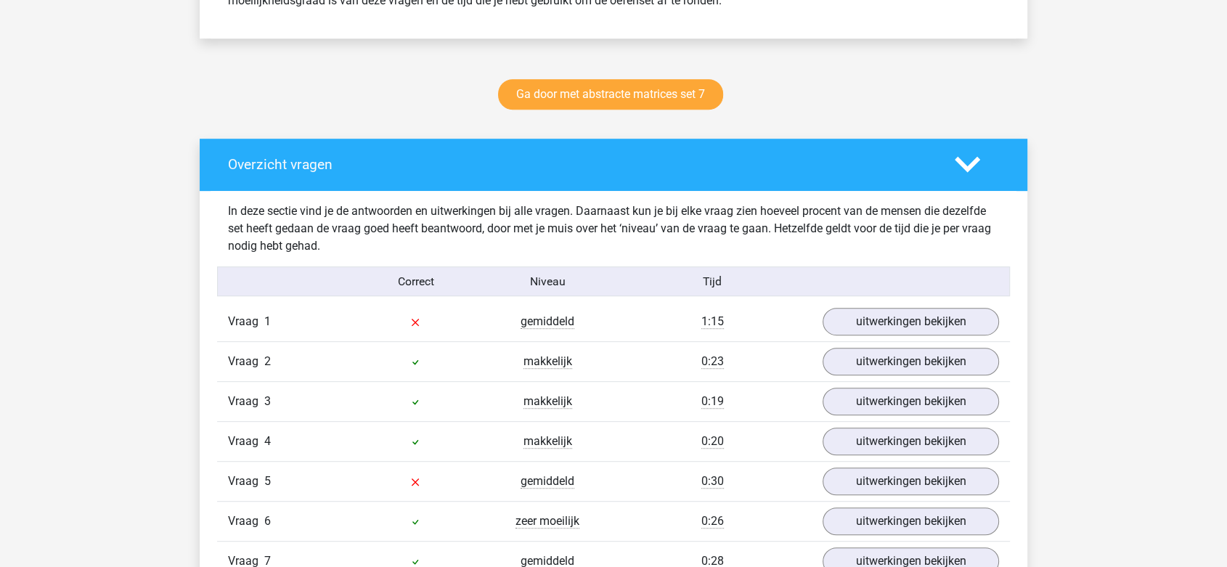
scroll to position [726, 0]
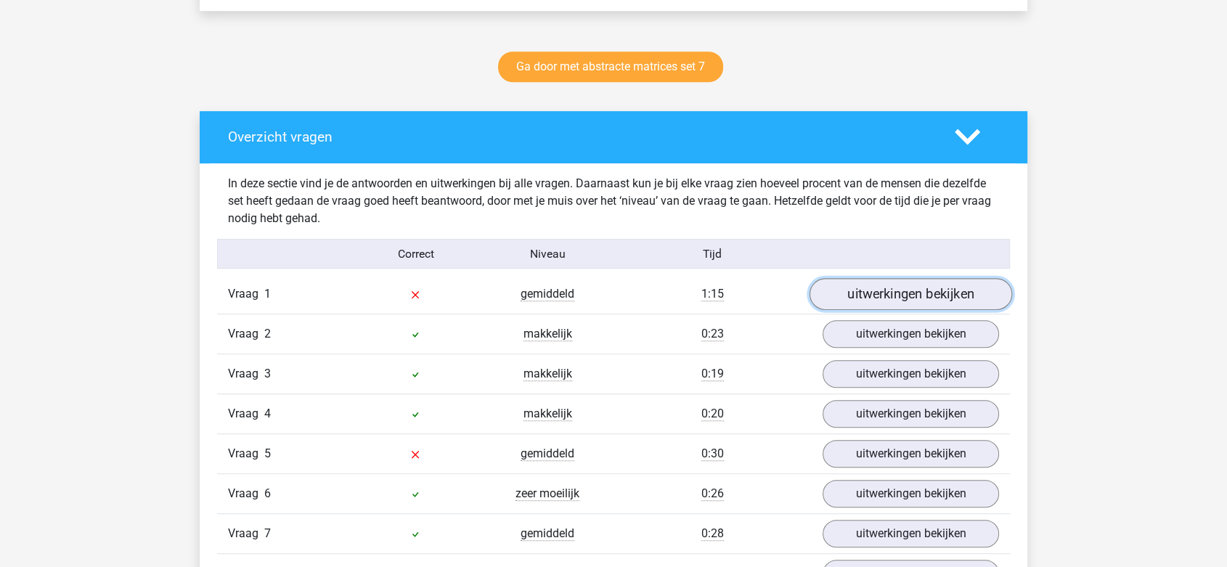
click at [863, 296] on link "uitwerkingen bekijken" at bounding box center [911, 295] width 203 height 32
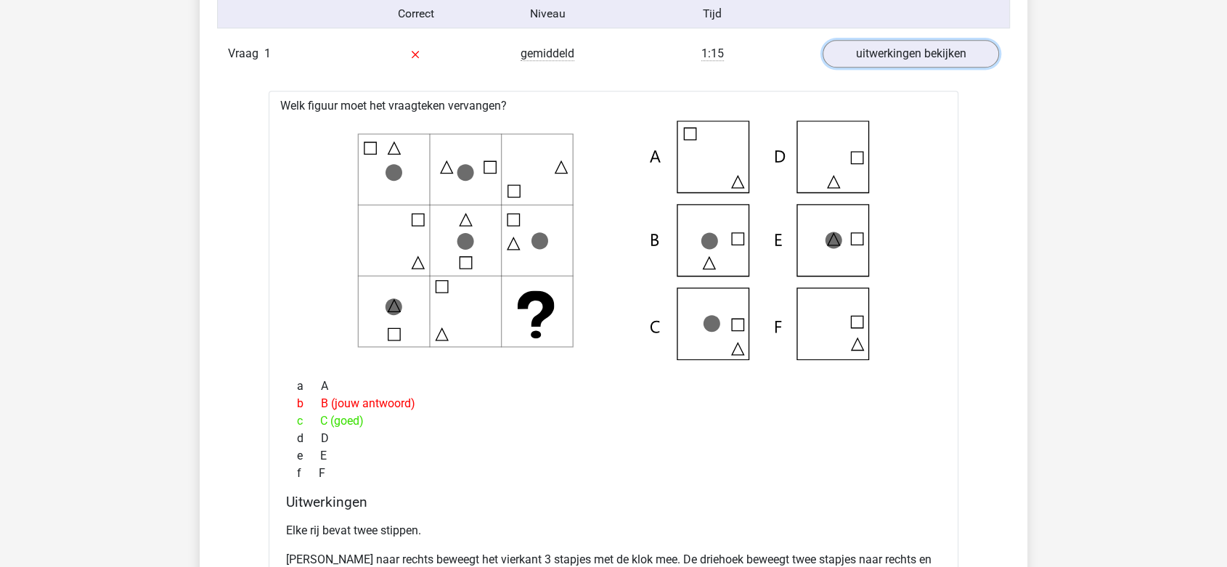
scroll to position [1049, 0]
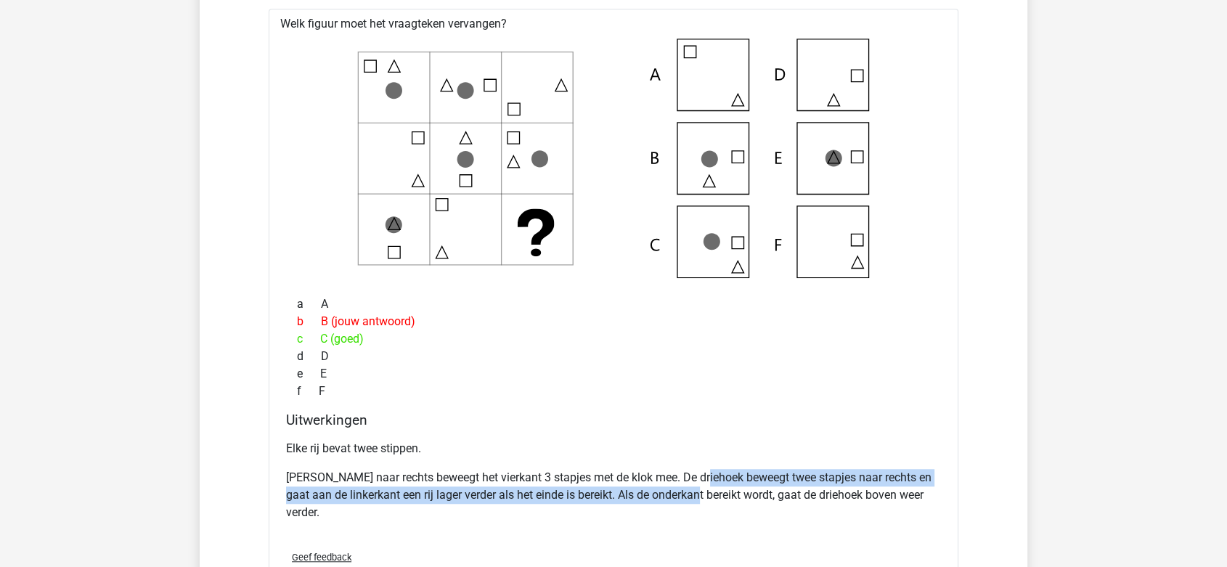
drag, startPoint x: 696, startPoint y: 471, endPoint x: 701, endPoint y: 490, distance: 19.6
click at [701, 490] on p "Van link naar rechts beweegt het vierkant 3 stapjes met de klok mee. De driehoe…" at bounding box center [613, 495] width 655 height 52
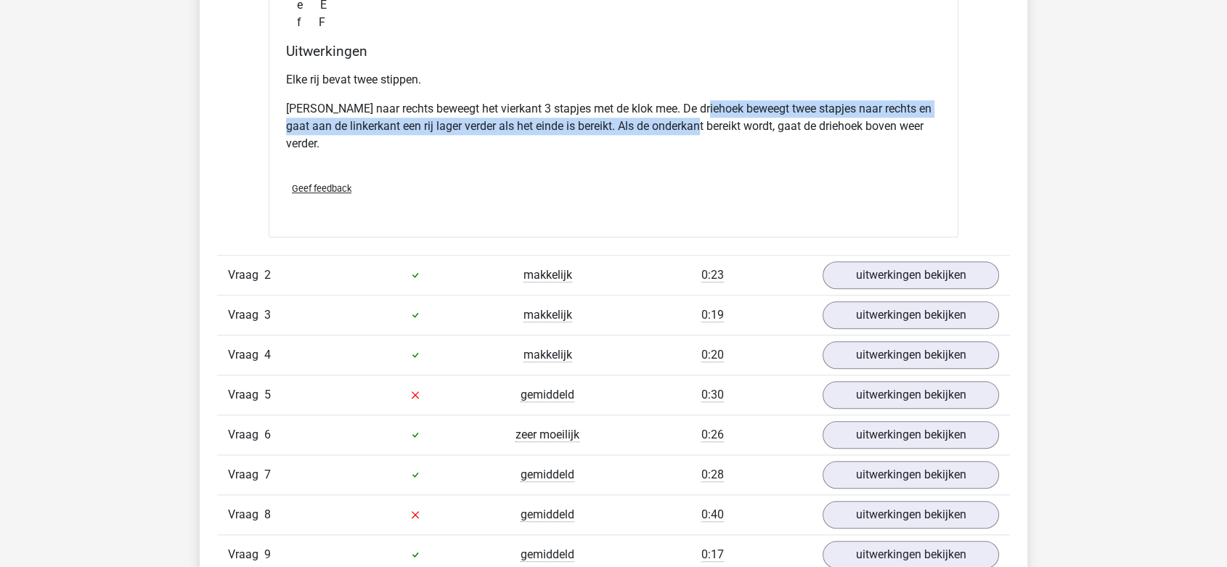
scroll to position [1533, 0]
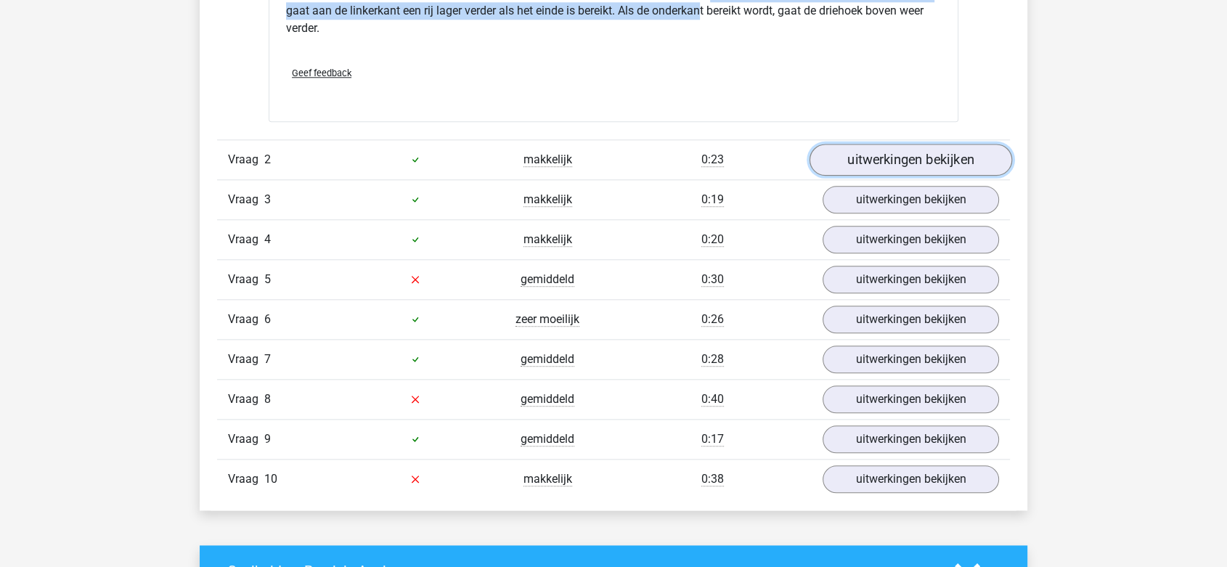
click at [849, 161] on link "uitwerkingen bekijken" at bounding box center [911, 160] width 203 height 32
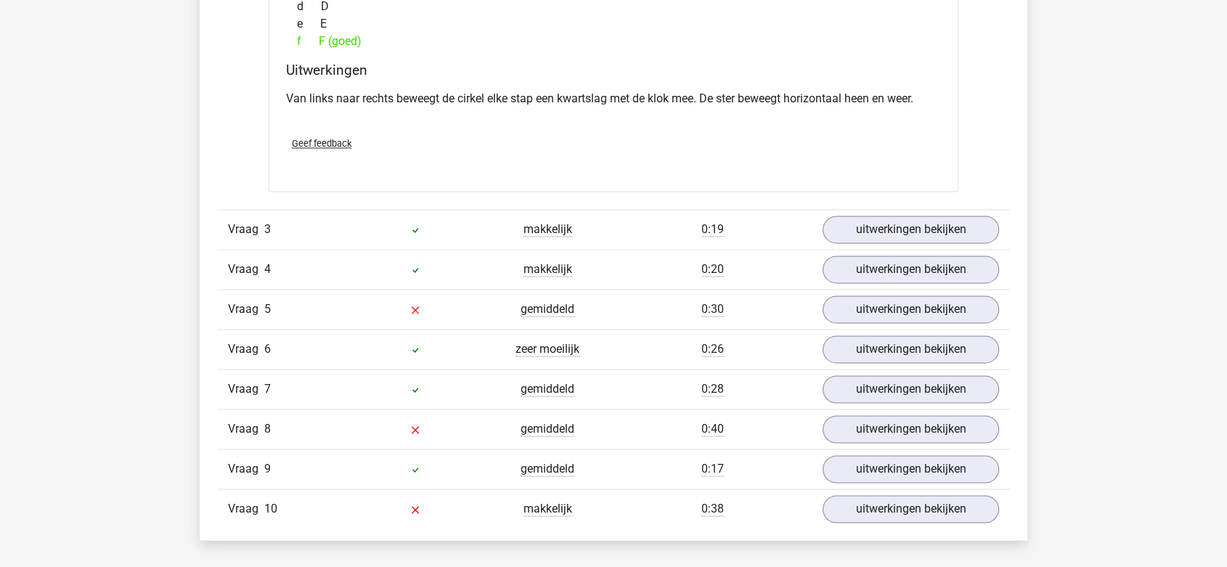
scroll to position [2097, 0]
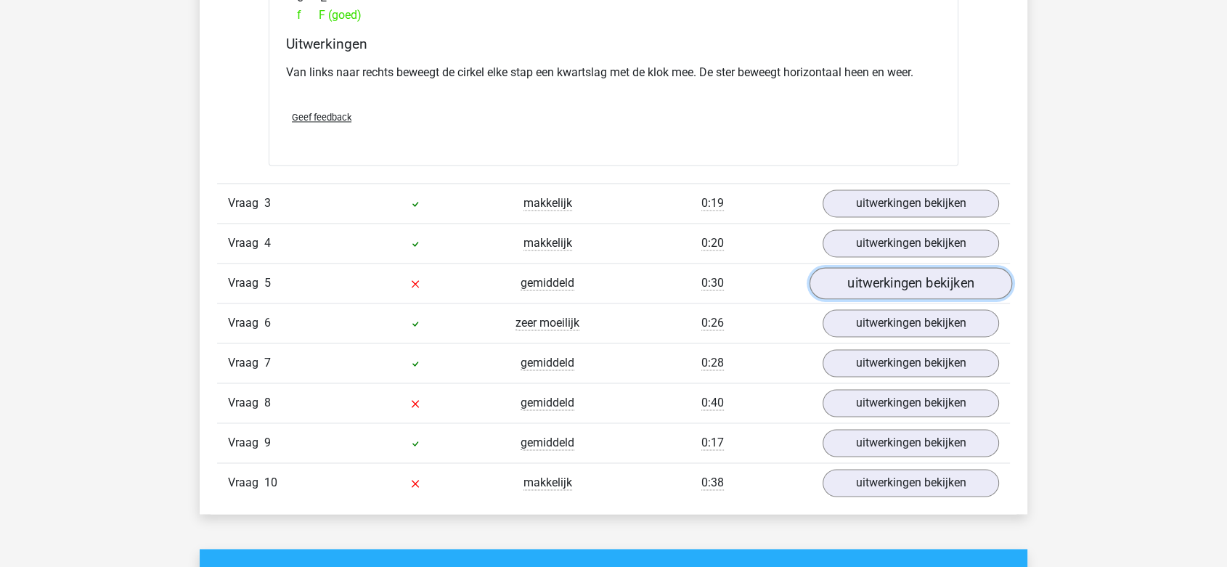
click at [852, 285] on link "uitwerkingen bekijken" at bounding box center [911, 283] width 203 height 32
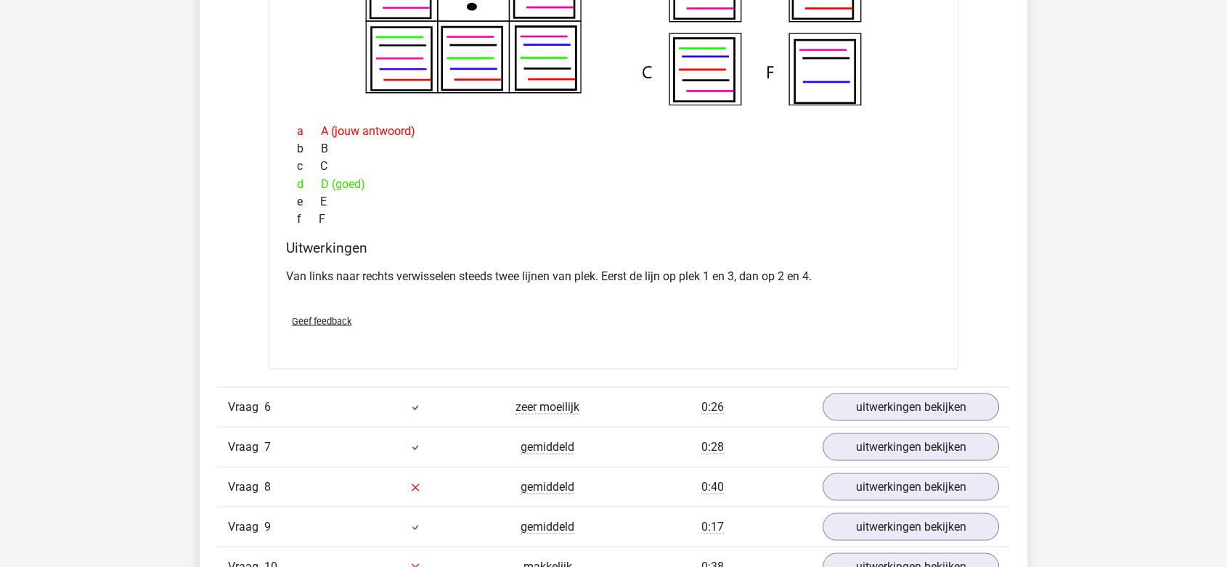
scroll to position [2501, 0]
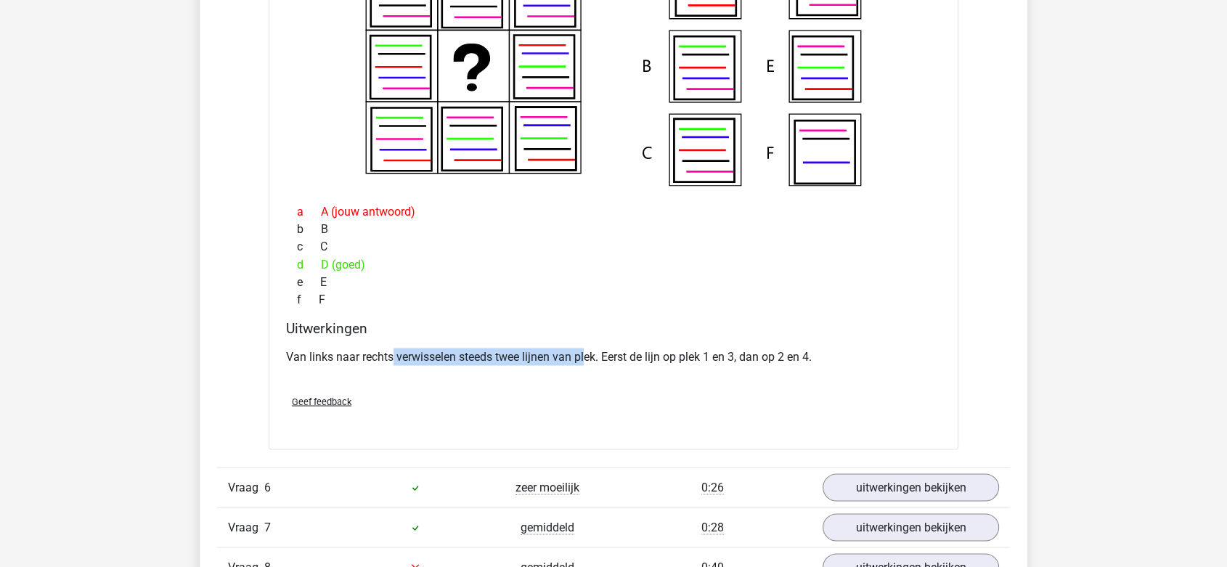
drag, startPoint x: 395, startPoint y: 348, endPoint x: 586, endPoint y: 347, distance: 191.0
click at [586, 348] on p "Van links naar rechts verwisselen steeds twee lijnen van plek. Eerst de lijn op…" at bounding box center [613, 356] width 655 height 17
click at [615, 348] on p "Van links naar rechts verwisselen steeds twee lijnen van plek. Eerst de lijn op…" at bounding box center [613, 356] width 655 height 17
drag, startPoint x: 632, startPoint y: 351, endPoint x: 705, endPoint y: 353, distance: 73.4
click at [705, 353] on p "Van links naar rechts verwisselen steeds twee lijnen van plek. Eerst de lijn op…" at bounding box center [613, 356] width 655 height 17
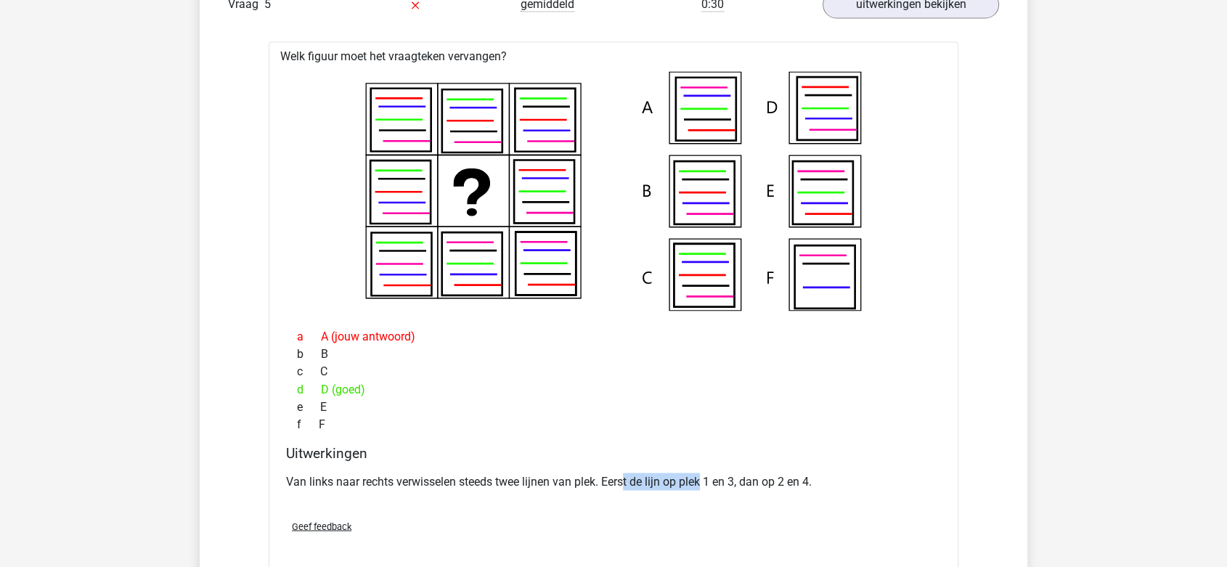
scroll to position [2340, 0]
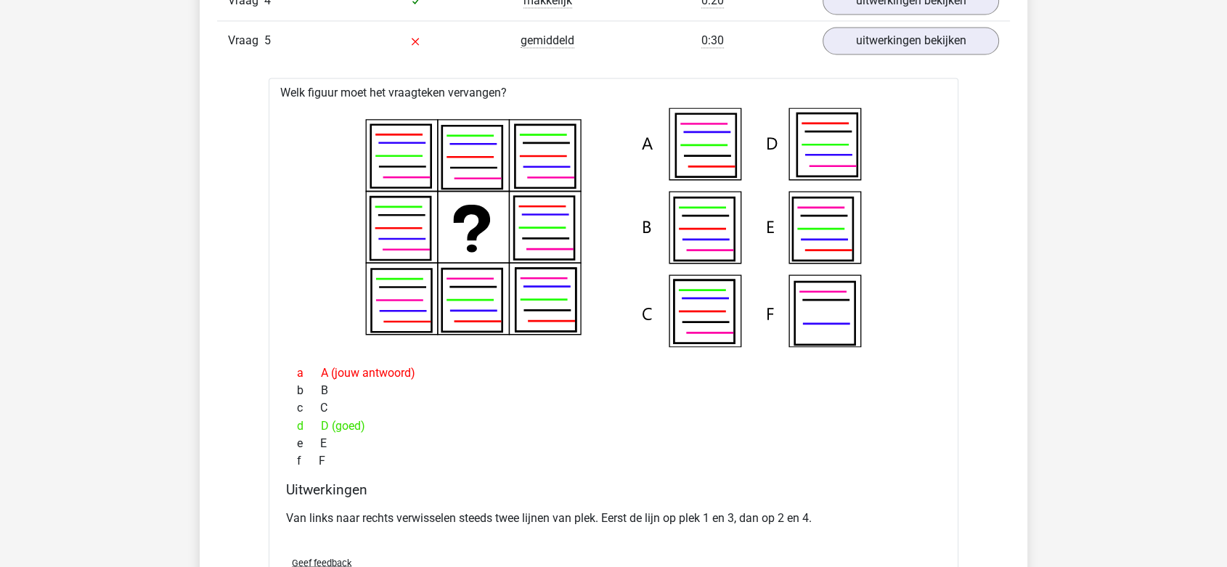
click at [543, 520] on p "Van links naar rechts verwisselen steeds twee lijnen van plek. Eerst de lijn op…" at bounding box center [613, 517] width 655 height 17
click at [674, 515] on p "Van links naar rechts verwisselen steeds twee lijnen van plek. Eerst de lijn op…" at bounding box center [613, 517] width 655 height 17
drag, startPoint x: 662, startPoint y: 511, endPoint x: 754, endPoint y: 513, distance: 92.2
click at [754, 513] on p "Van links naar rechts verwisselen steeds twee lijnen van plek. Eerst de lijn op…" at bounding box center [613, 517] width 655 height 17
click at [786, 517] on p "Van links naar rechts verwisselen steeds twee lijnen van plek. Eerst de lijn op…" at bounding box center [613, 517] width 655 height 17
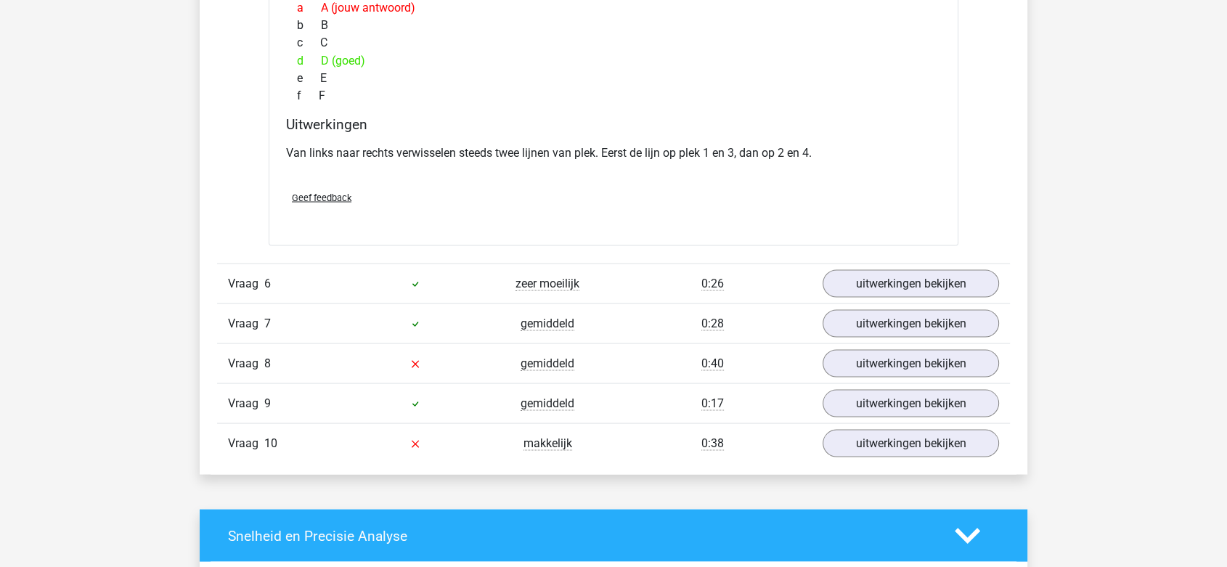
scroll to position [2743, 0]
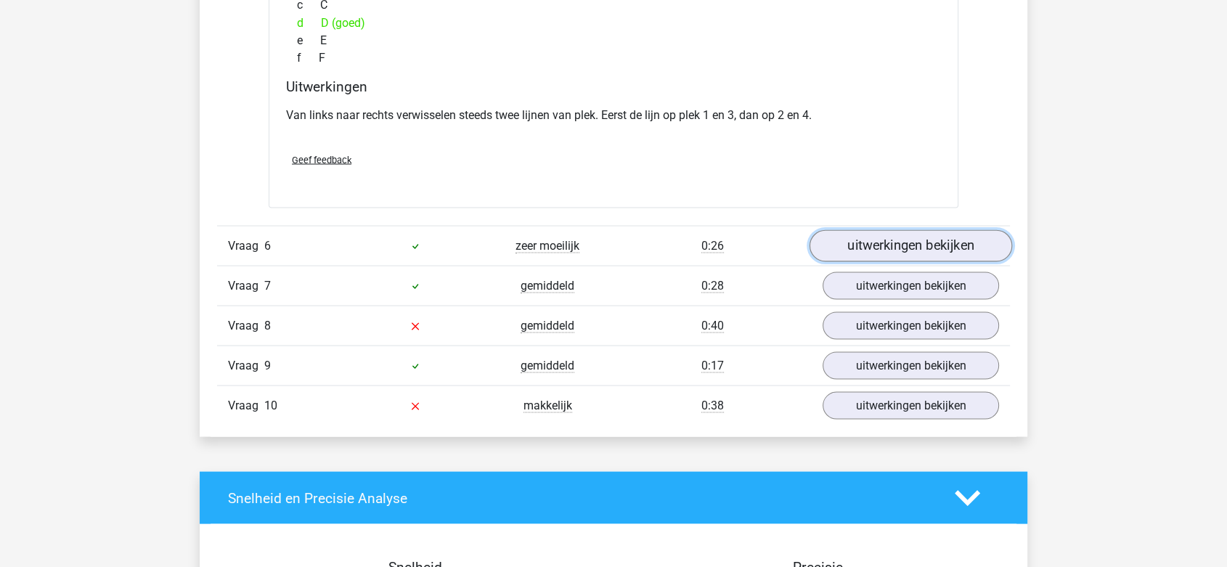
click at [864, 243] on link "uitwerkingen bekijken" at bounding box center [911, 245] width 203 height 32
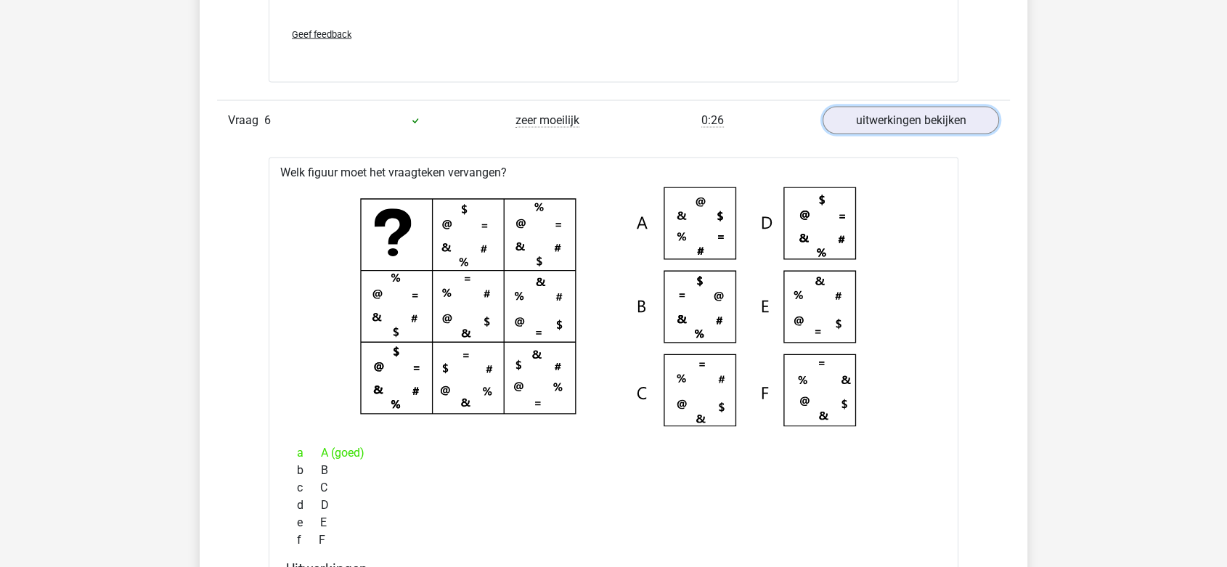
scroll to position [2985, 0]
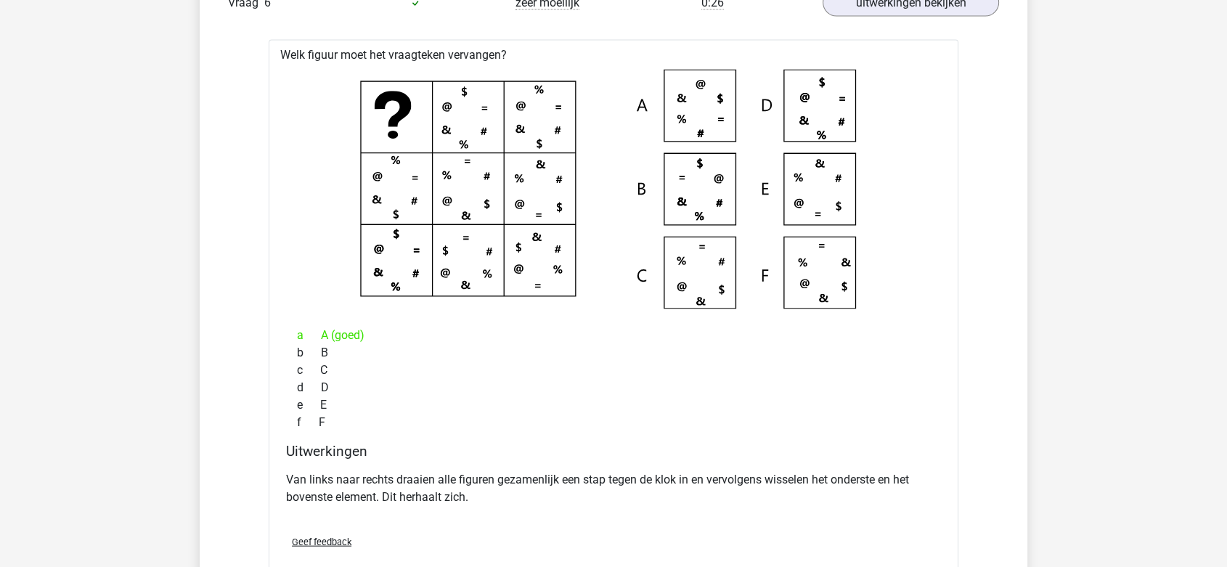
drag, startPoint x: 520, startPoint y: 469, endPoint x: 522, endPoint y: 487, distance: 17.6
click at [522, 487] on p "Van links naar rechts draaien alle figuren gezamenlijk een stap tegen de klok i…" at bounding box center [613, 488] width 655 height 35
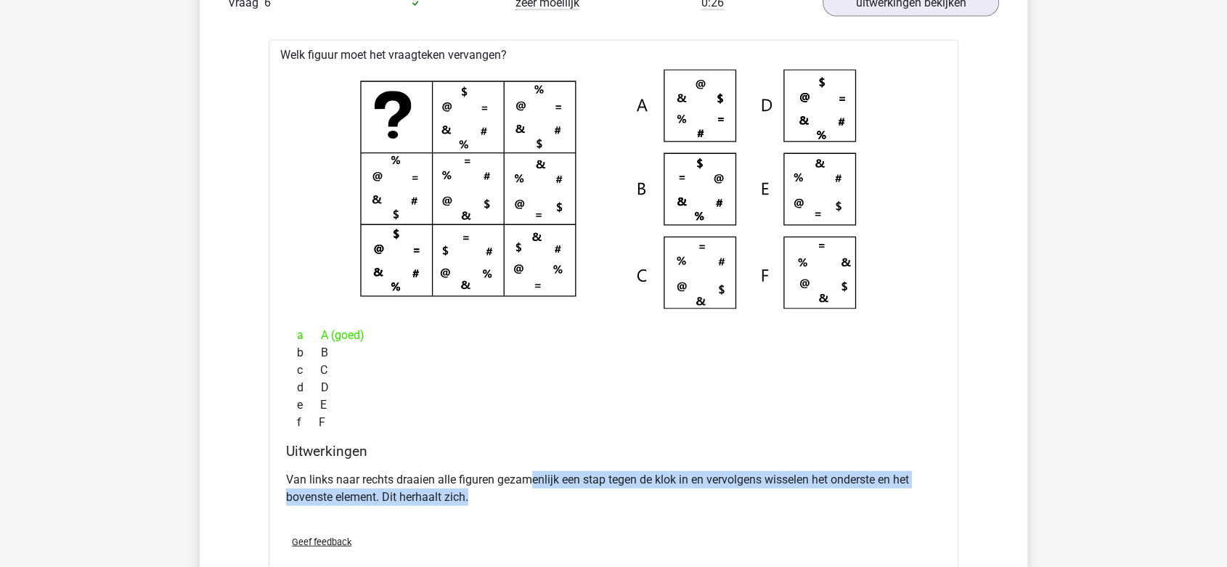
drag, startPoint x: 529, startPoint y: 484, endPoint x: 532, endPoint y: 494, distance: 10.8
click at [532, 494] on p "Van links naar rechts draaien alle figuren gezamenlijk een stap tegen de klok i…" at bounding box center [613, 488] width 655 height 35
click at [532, 495] on p "Van links naar rechts draaien alle figuren gezamenlijk een stap tegen de klok i…" at bounding box center [613, 488] width 655 height 35
drag, startPoint x: 432, startPoint y: 475, endPoint x: 540, endPoint y: 488, distance: 108.3
click at [540, 488] on p "Van links naar rechts draaien alle figuren gezamenlijk een stap tegen de klok i…" at bounding box center [613, 488] width 655 height 35
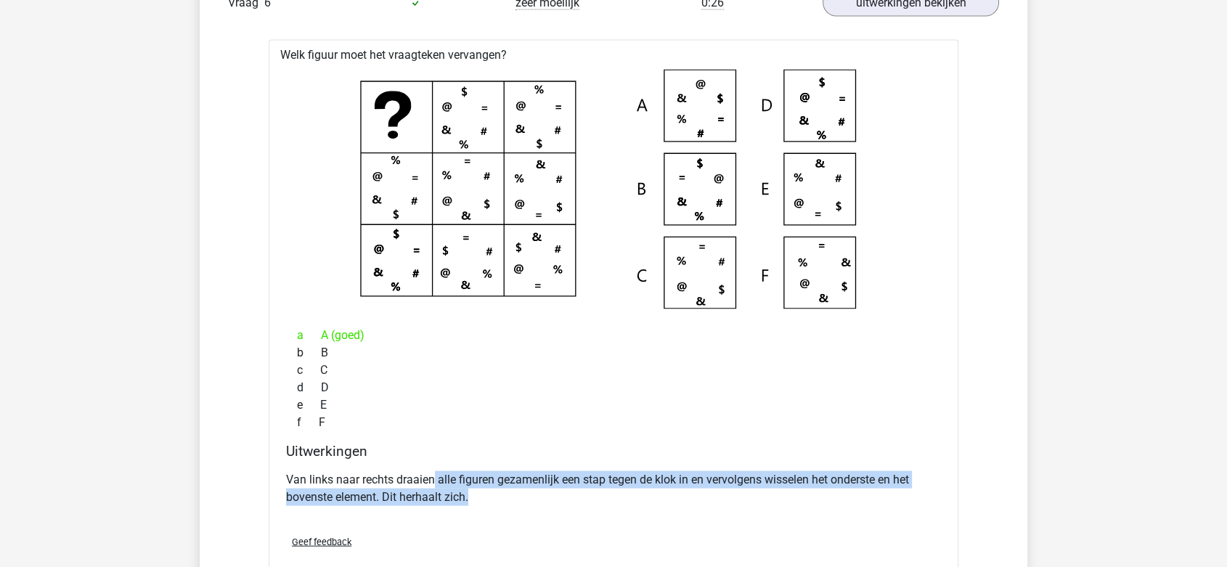
click at [559, 471] on p "Van links naar rechts draaien alle figuren gezamenlijk een stap tegen de klok i…" at bounding box center [613, 488] width 655 height 35
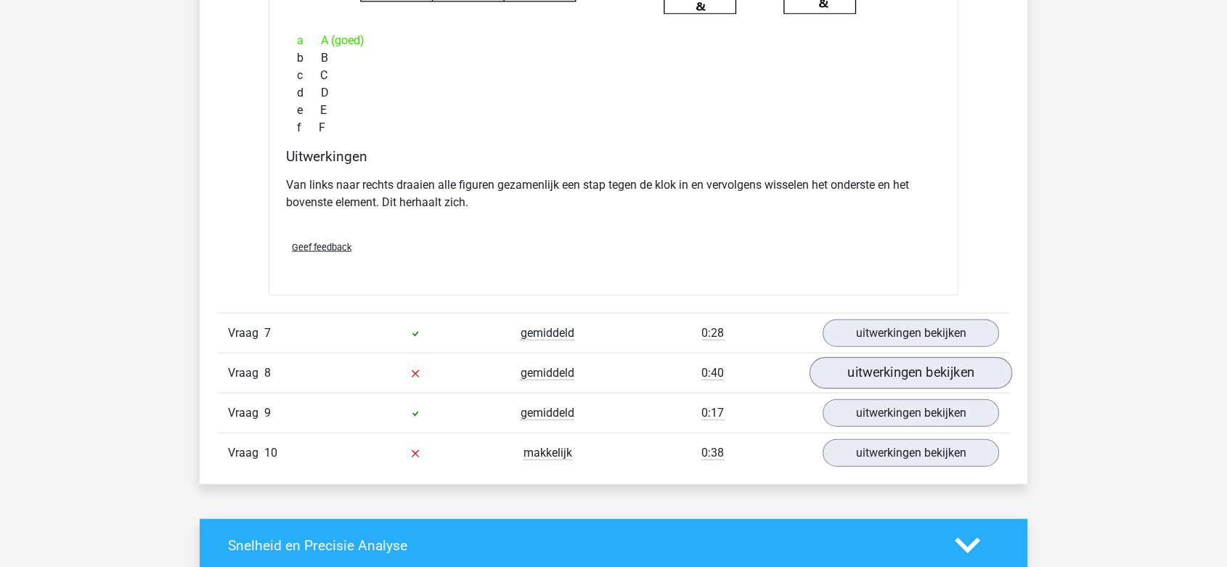
scroll to position [3308, 0]
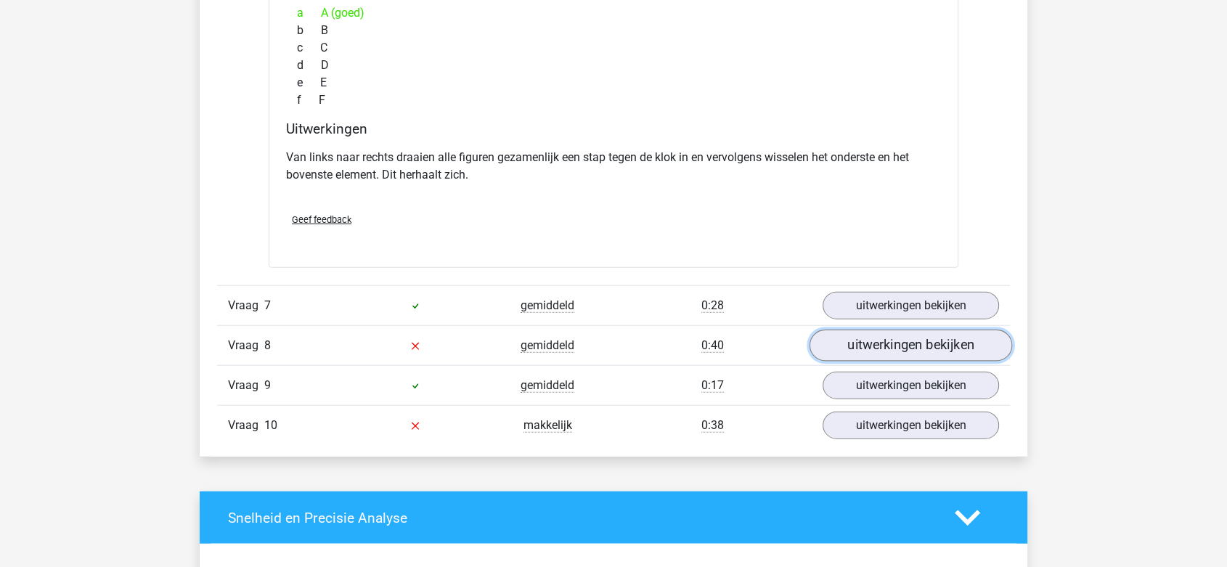
click at [892, 341] on link "uitwerkingen bekijken" at bounding box center [911, 346] width 203 height 32
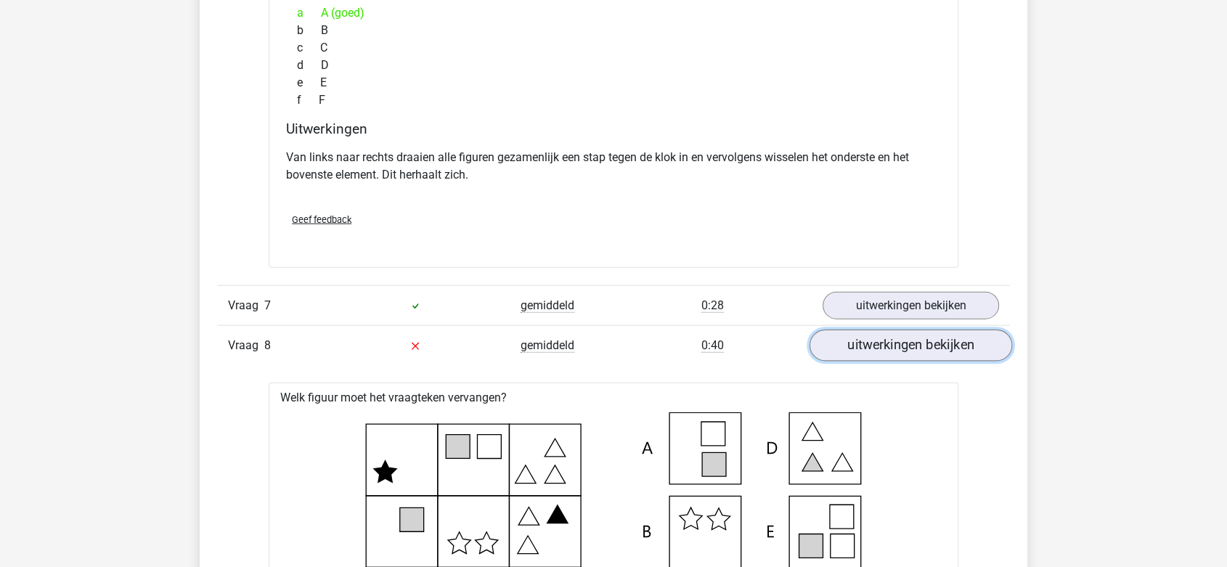
click at [892, 341] on link "uitwerkingen bekijken" at bounding box center [911, 346] width 203 height 32
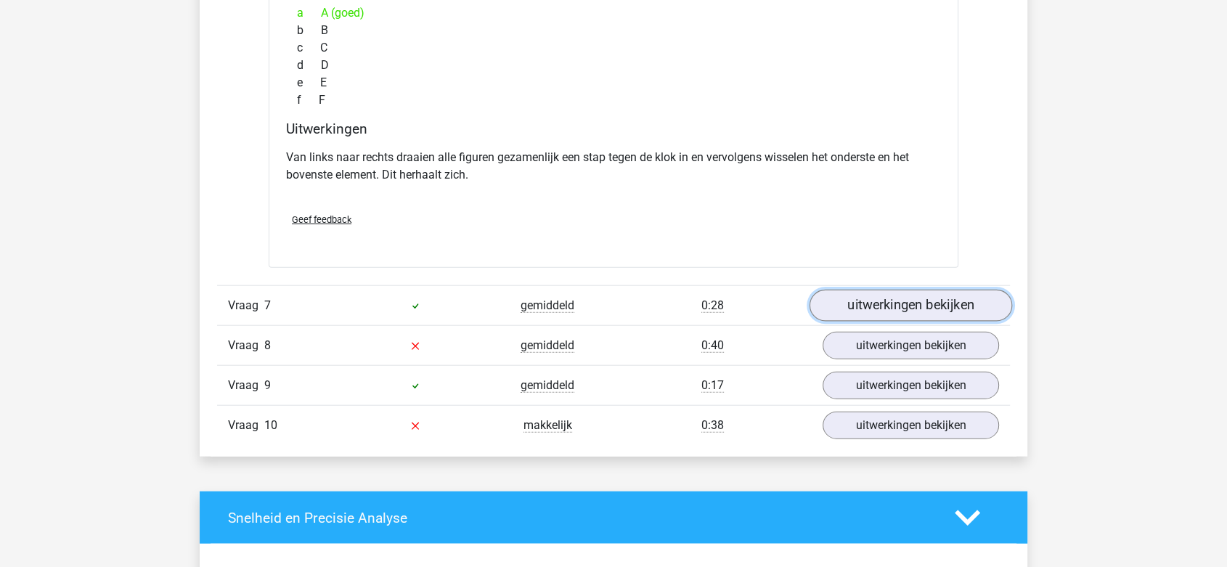
click at [906, 309] on link "uitwerkingen bekijken" at bounding box center [911, 306] width 203 height 32
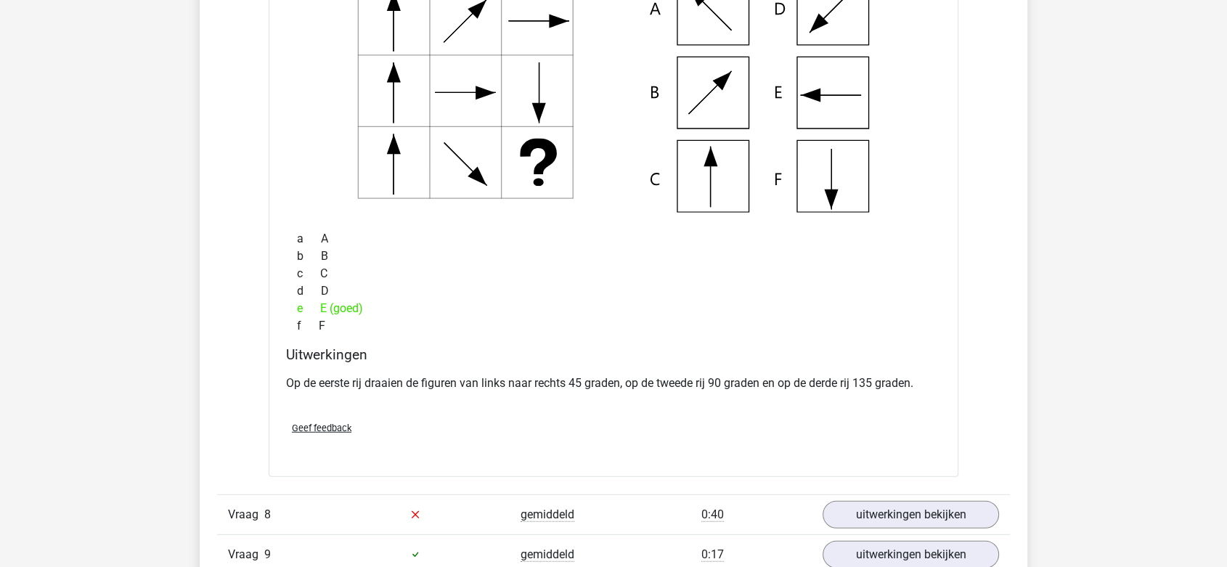
scroll to position [3872, 0]
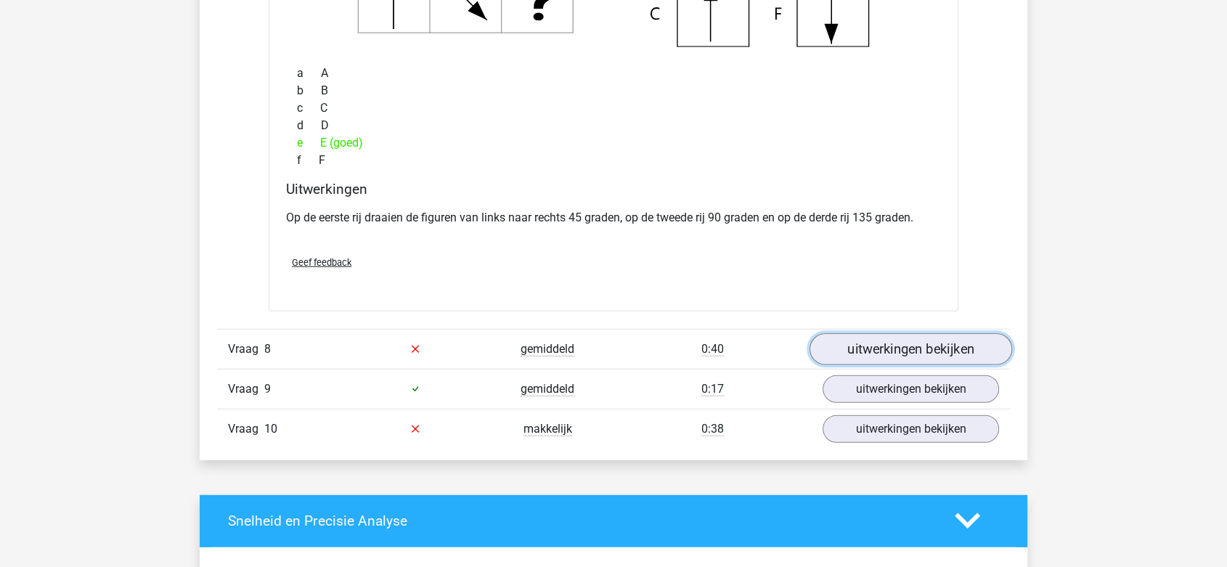
click at [876, 343] on link "uitwerkingen bekijken" at bounding box center [911, 349] width 203 height 32
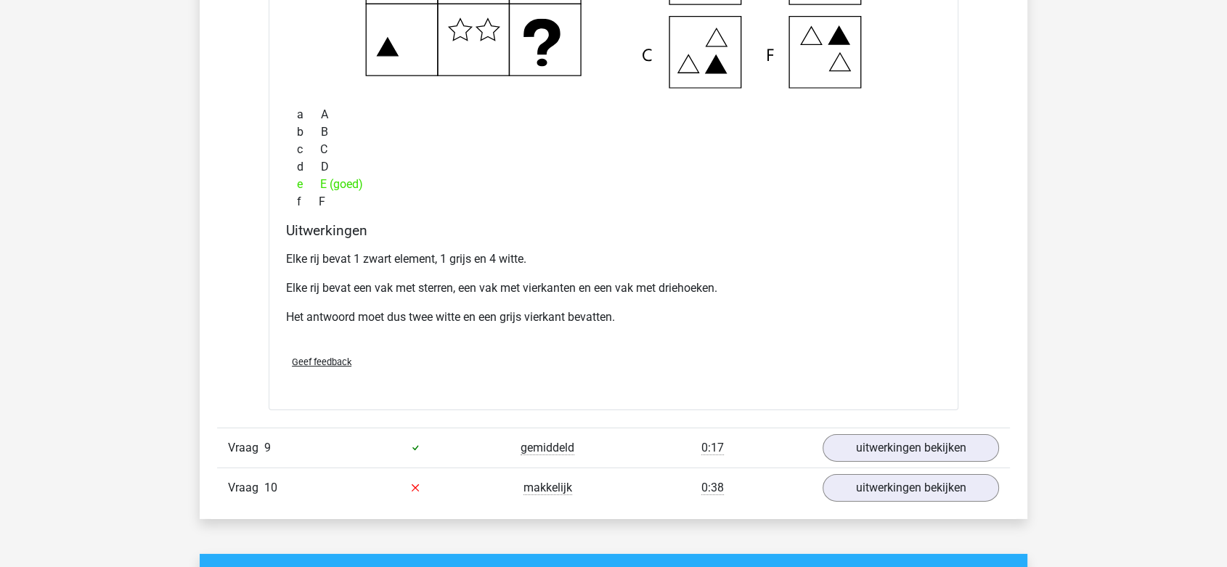
scroll to position [4518, 0]
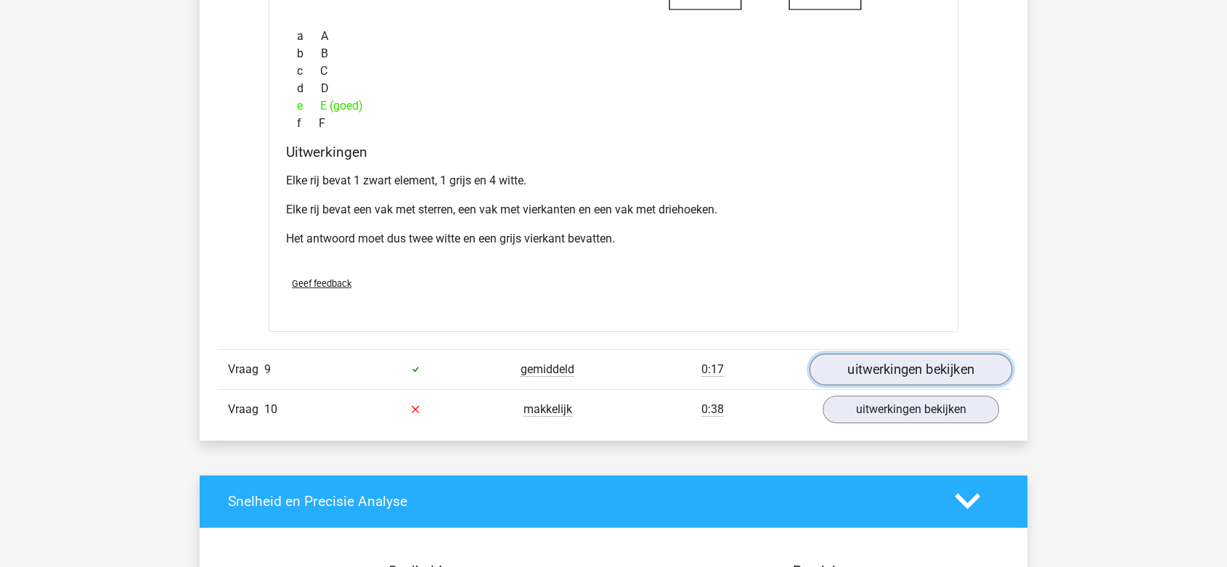
click at [842, 367] on link "uitwerkingen bekijken" at bounding box center [911, 370] width 203 height 32
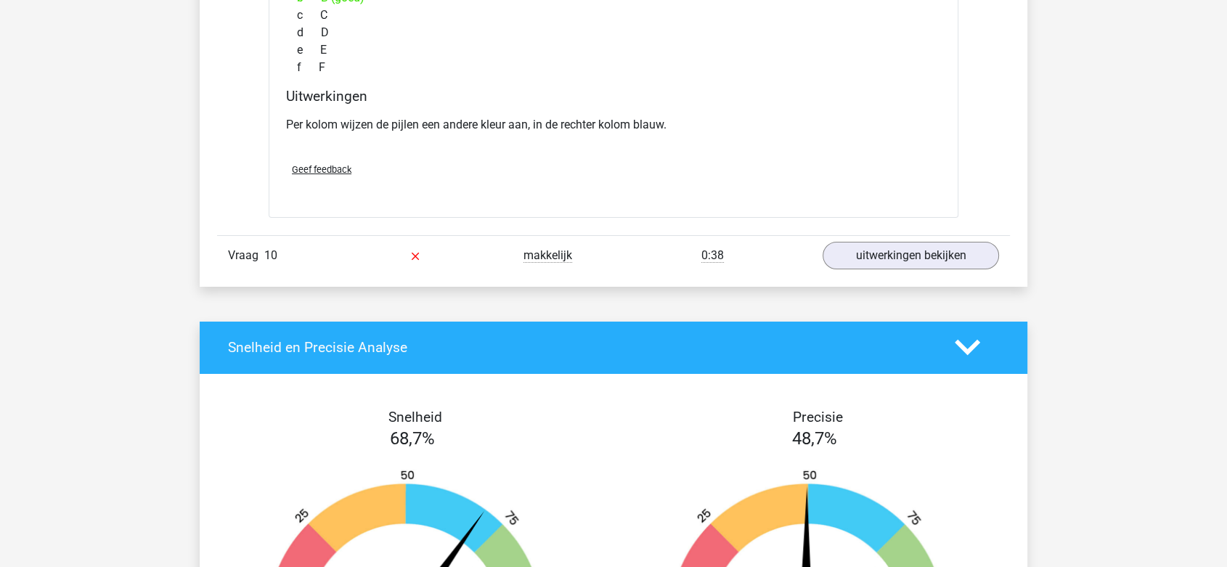
scroll to position [5244, 0]
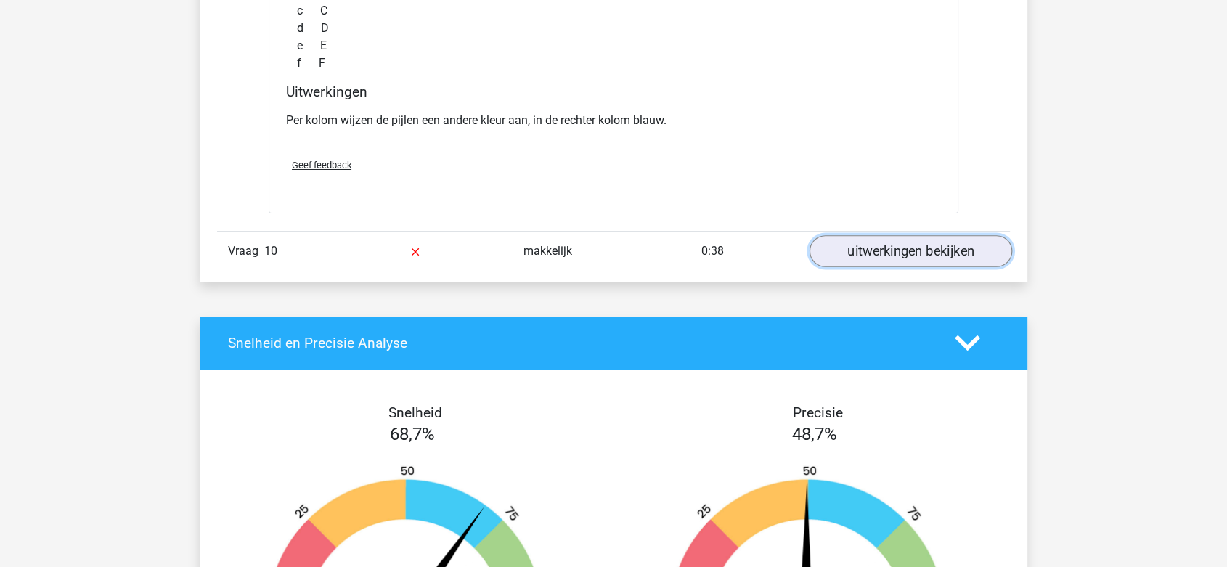
click at [862, 254] on link "uitwerkingen bekijken" at bounding box center [911, 251] width 203 height 32
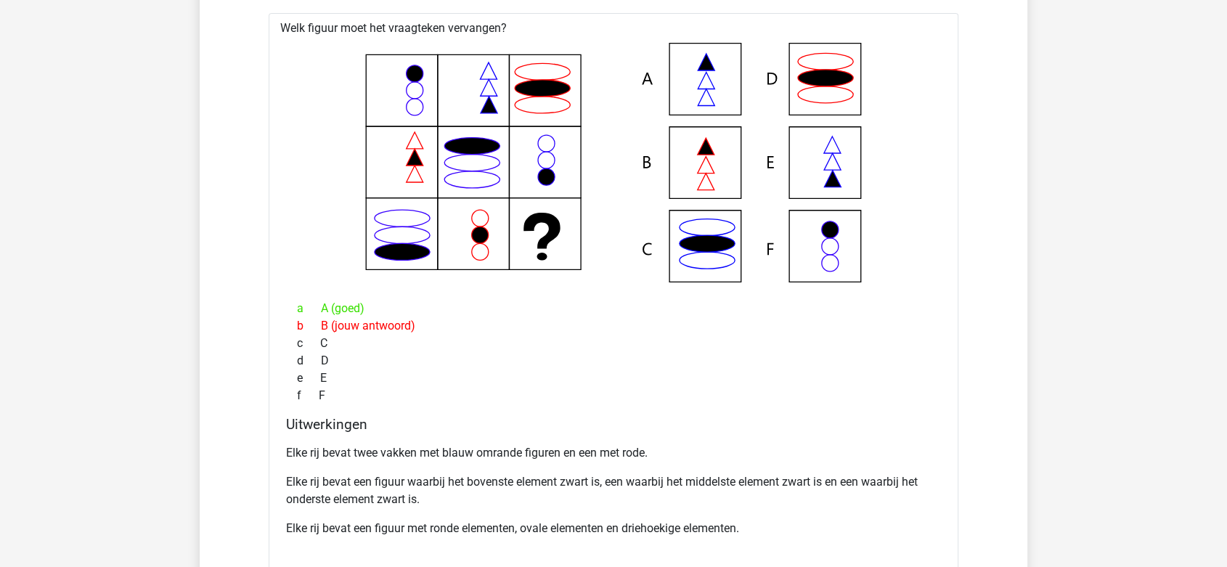
scroll to position [5566, 0]
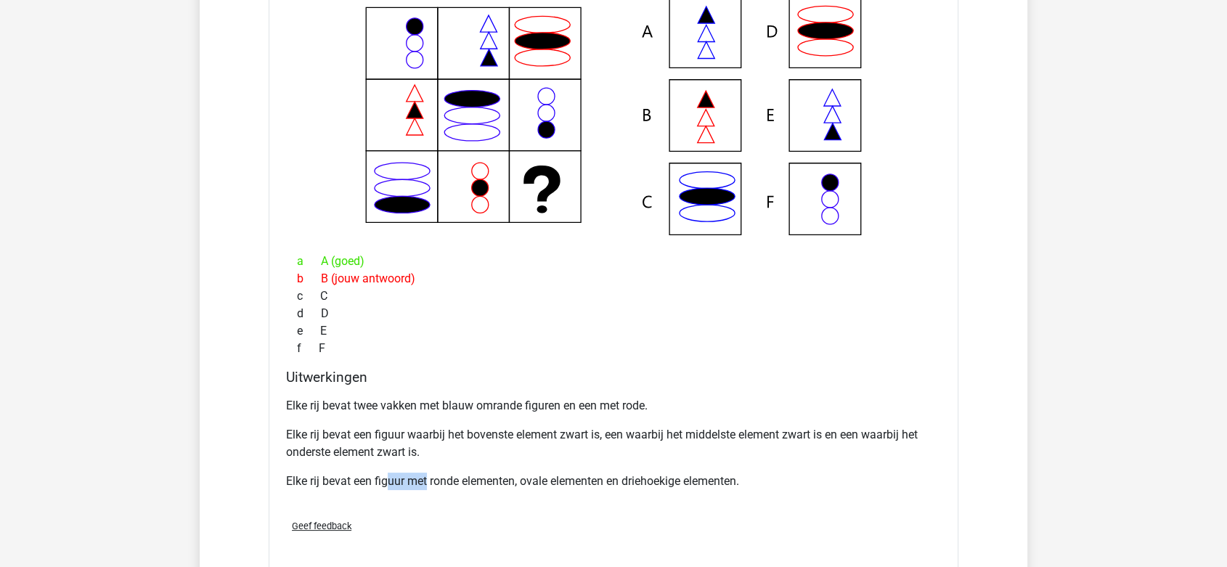
drag, startPoint x: 412, startPoint y: 481, endPoint x: 453, endPoint y: 469, distance: 42.3
click at [436, 478] on p "Elke rij bevat een figuur met ronde elementen, ovale elementen en driehoekige e…" at bounding box center [613, 481] width 655 height 17
click at [355, 415] on div "Elke rij bevat twee vakken met blauw omrande figuren en een met rode. Elke rij …" at bounding box center [613, 449] width 655 height 116
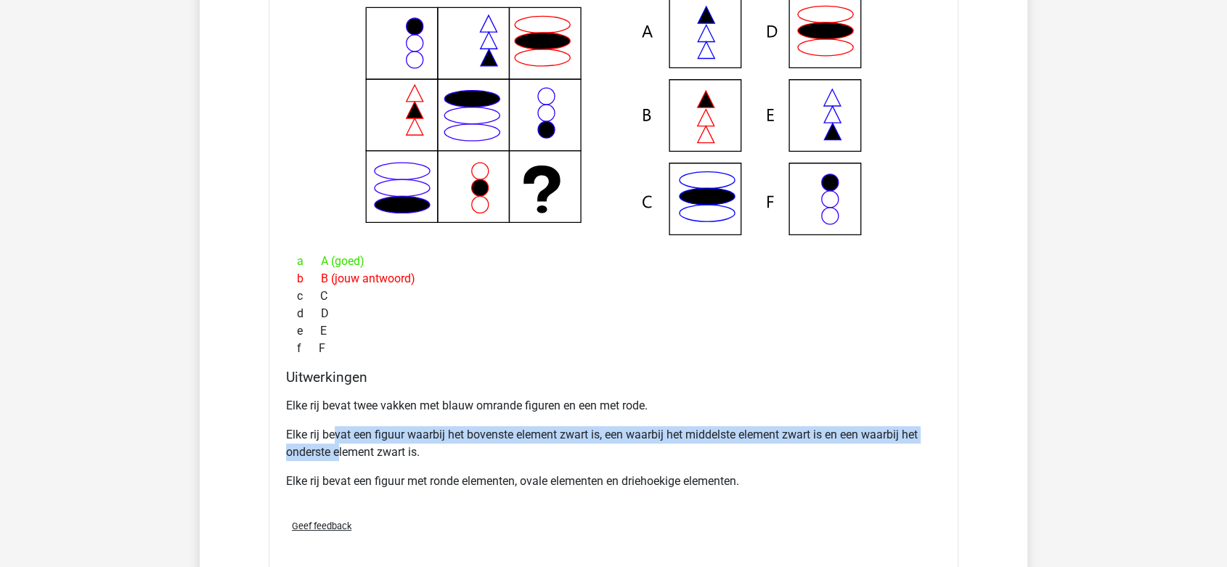
drag, startPoint x: 332, startPoint y: 428, endPoint x: 338, endPoint y: 452, distance: 24.8
click at [338, 452] on p "Elke rij bevat een figuur waarbij het bovenste element zwart is, een waarbij he…" at bounding box center [613, 443] width 655 height 35
drag, startPoint x: 335, startPoint y: 433, endPoint x: 477, endPoint y: 447, distance: 142.2
click at [477, 447] on p "Elke rij bevat een figuur waarbij het bovenste element zwart is, een waarbij he…" at bounding box center [613, 443] width 655 height 35
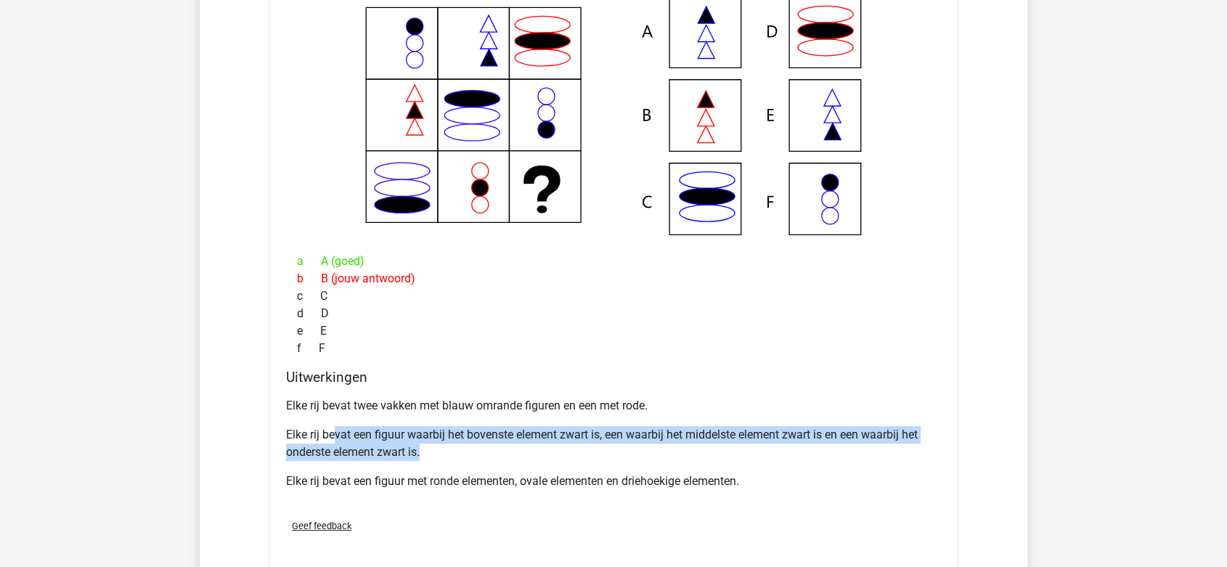
click at [477, 447] on p "Elke rij bevat een figuur waarbij het bovenste element zwart is, een waarbij he…" at bounding box center [613, 443] width 655 height 35
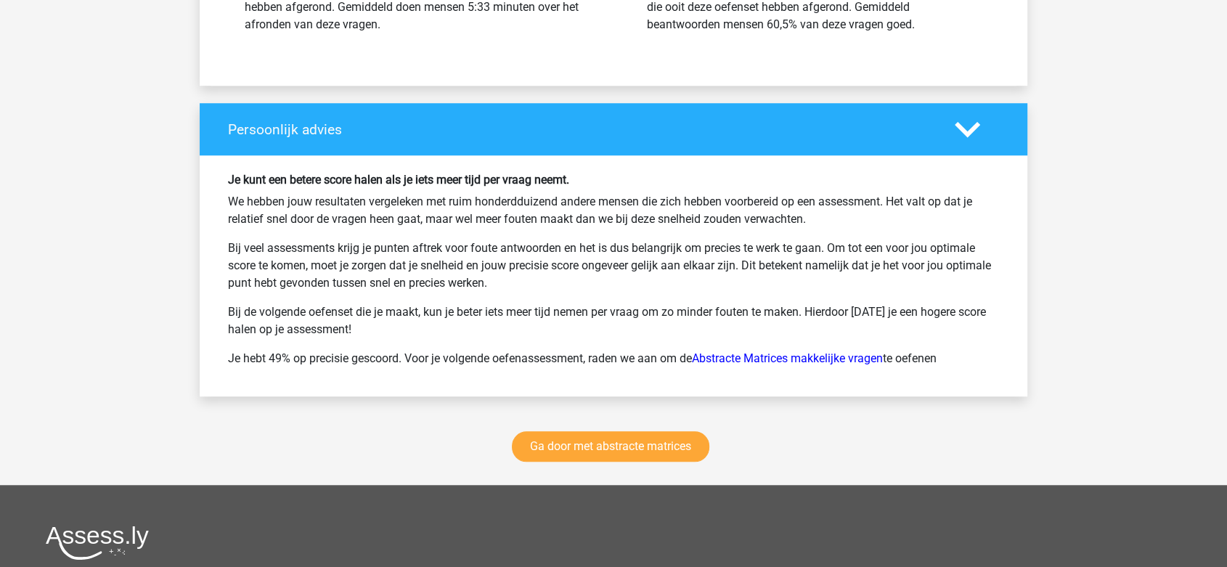
scroll to position [6616, 0]
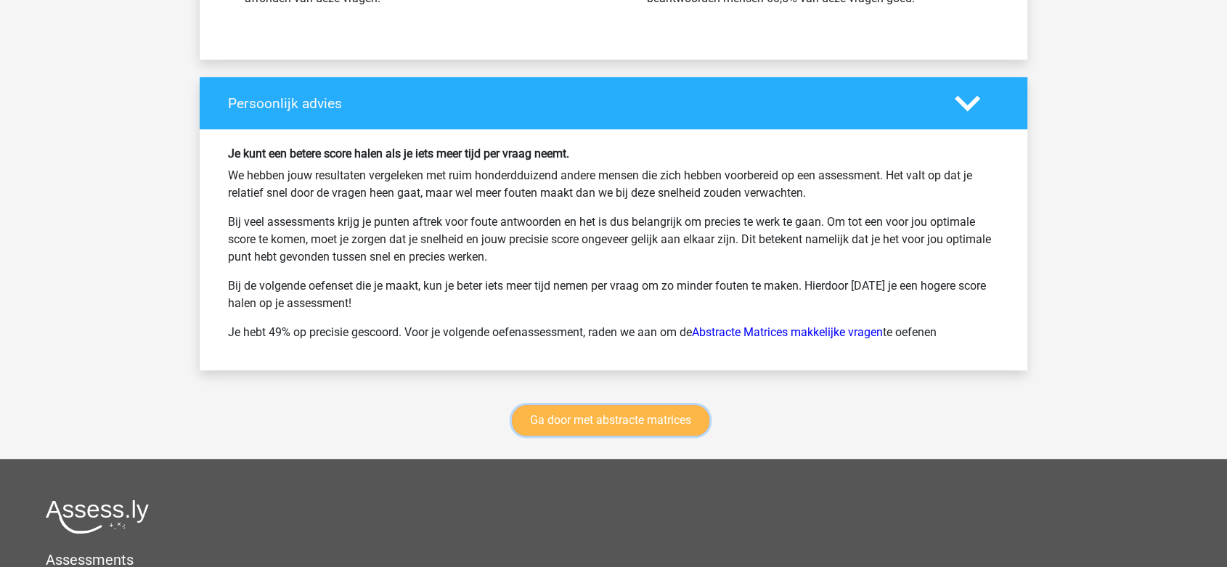
click at [634, 417] on link "Ga door met abstracte matrices" at bounding box center [611, 420] width 198 height 30
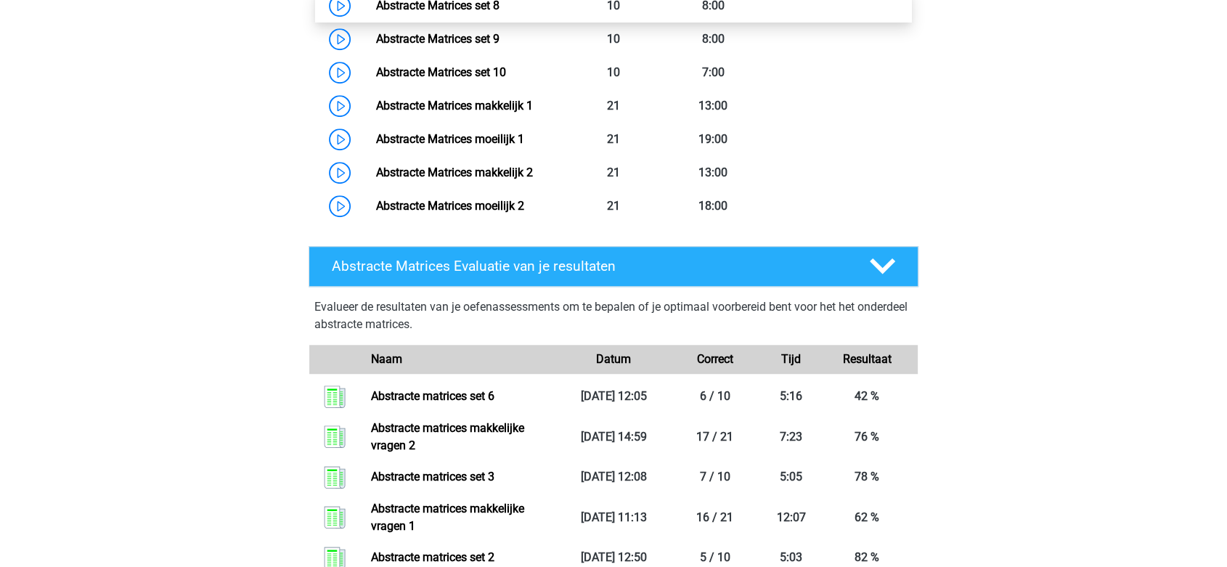
scroll to position [648, 0]
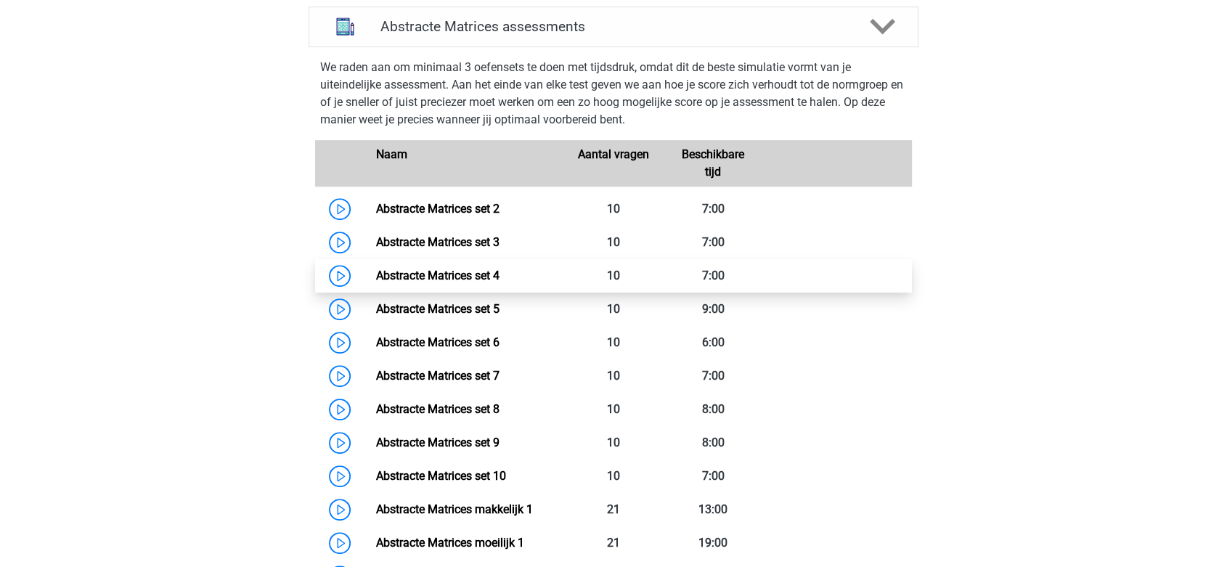
drag, startPoint x: 889, startPoint y: 295, endPoint x: 882, endPoint y: 288, distance: 10.3
click at [499, 302] on link "Abstracte Matrices set 5" at bounding box center [436, 309] width 123 height 14
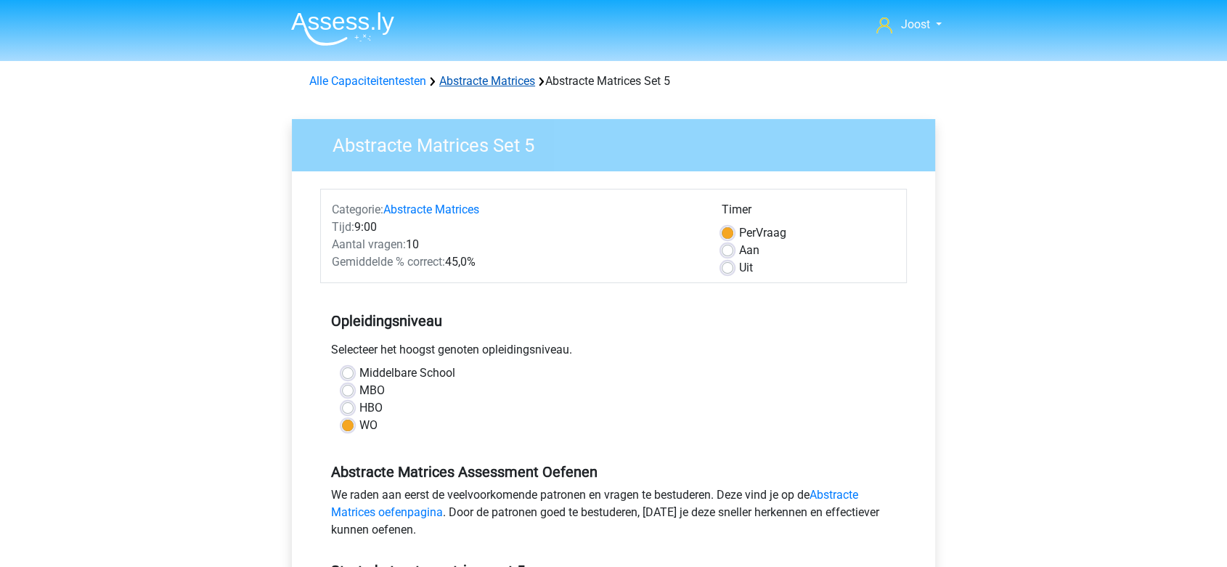
click at [495, 77] on link "Abstracte Matrices" at bounding box center [487, 81] width 96 height 14
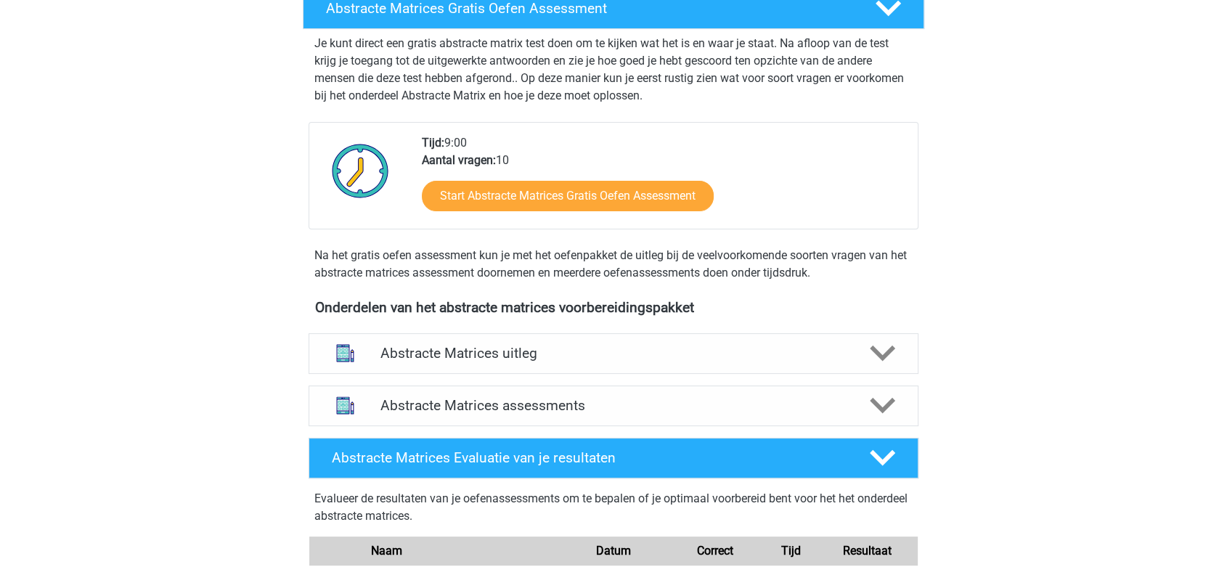
scroll to position [242, 0]
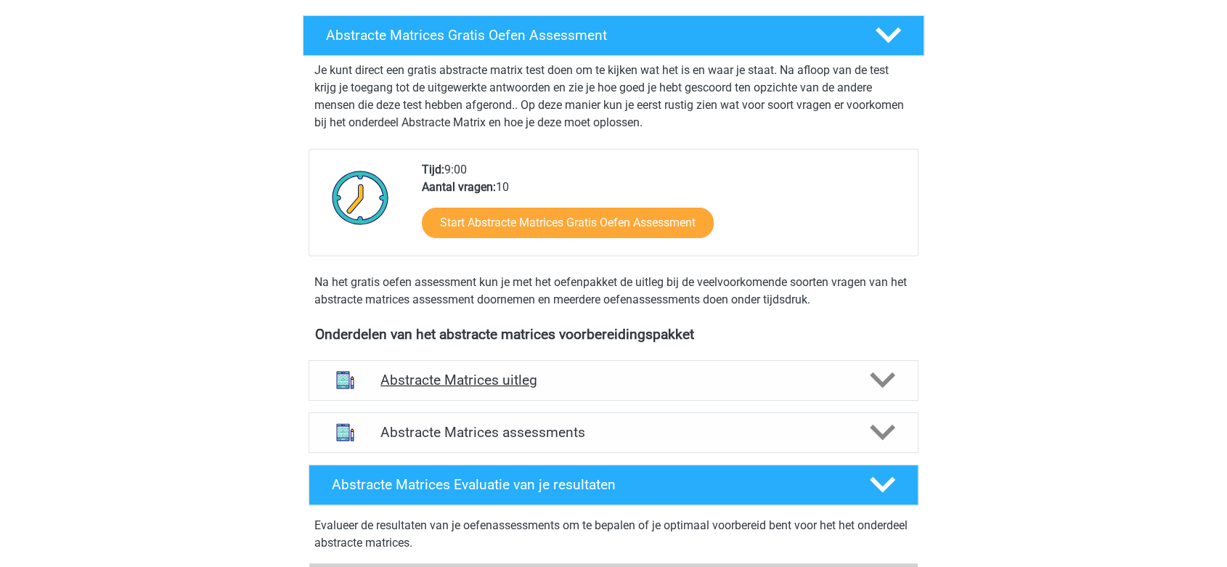
click at [646, 382] on h4 "Abstracte Matrices uitleg" at bounding box center [613, 380] width 466 height 17
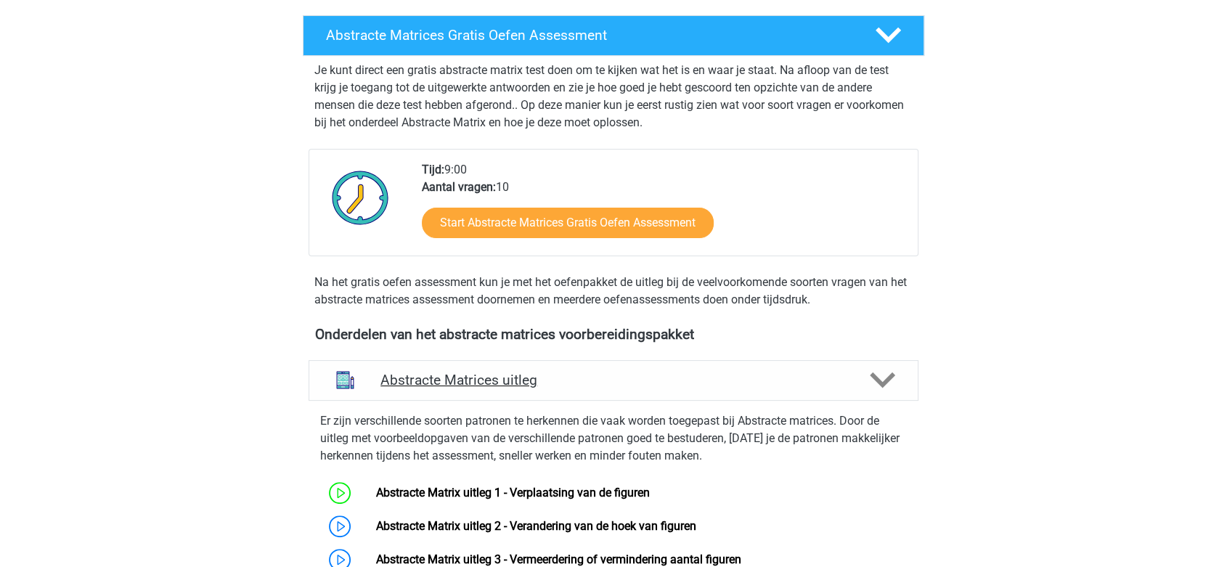
click at [646, 382] on h4 "Abstracte Matrices uitleg" at bounding box center [613, 380] width 466 height 17
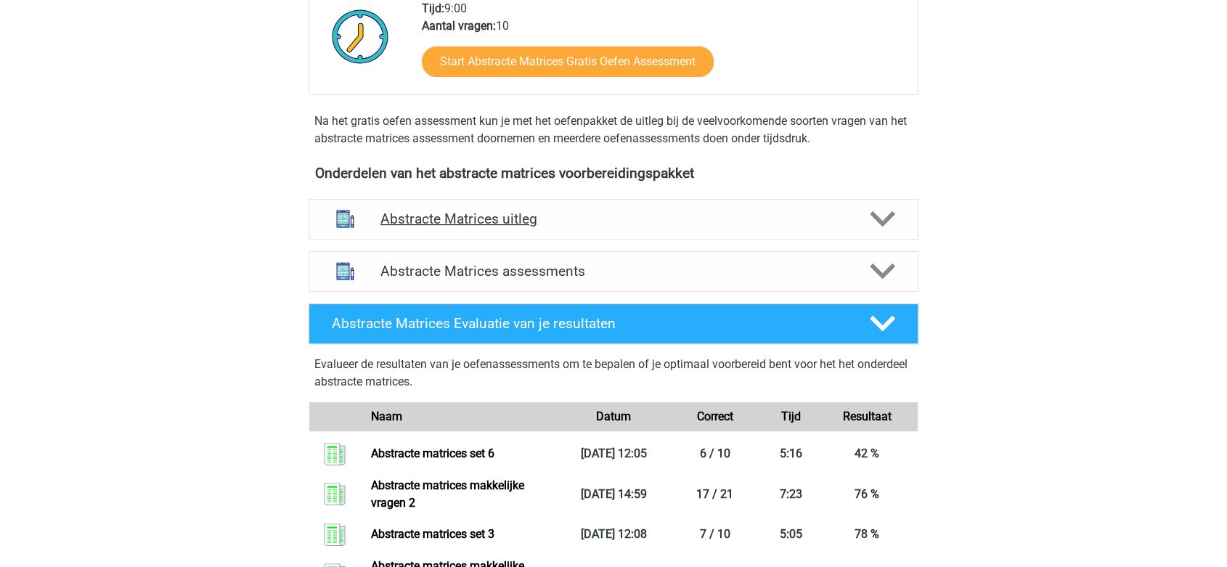
scroll to position [322, 0]
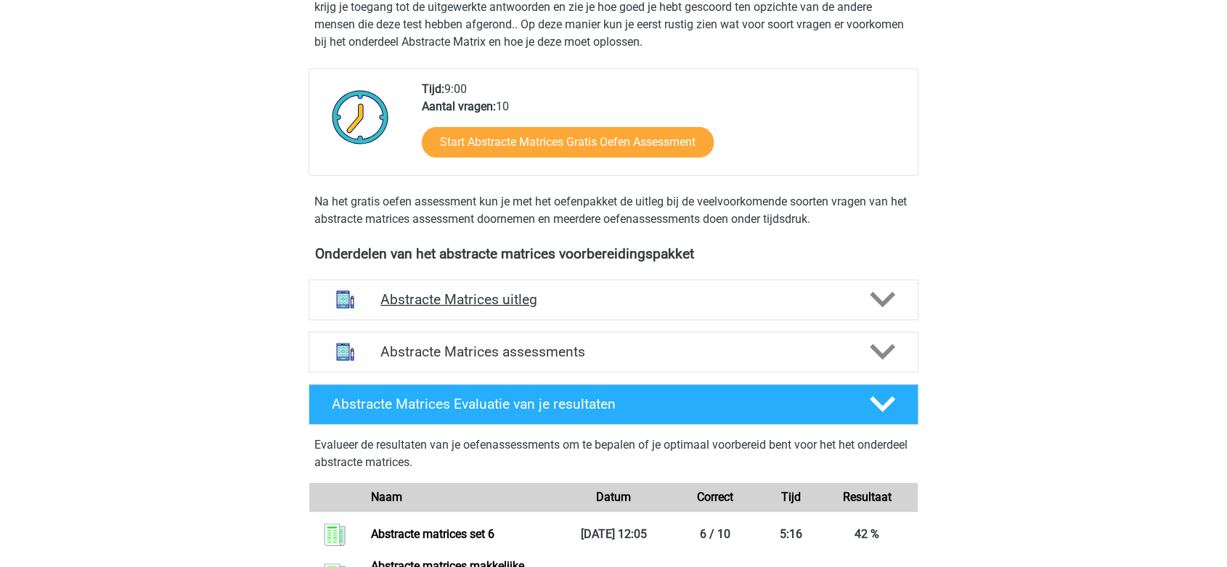
click at [864, 296] on div at bounding box center [882, 299] width 49 height 25
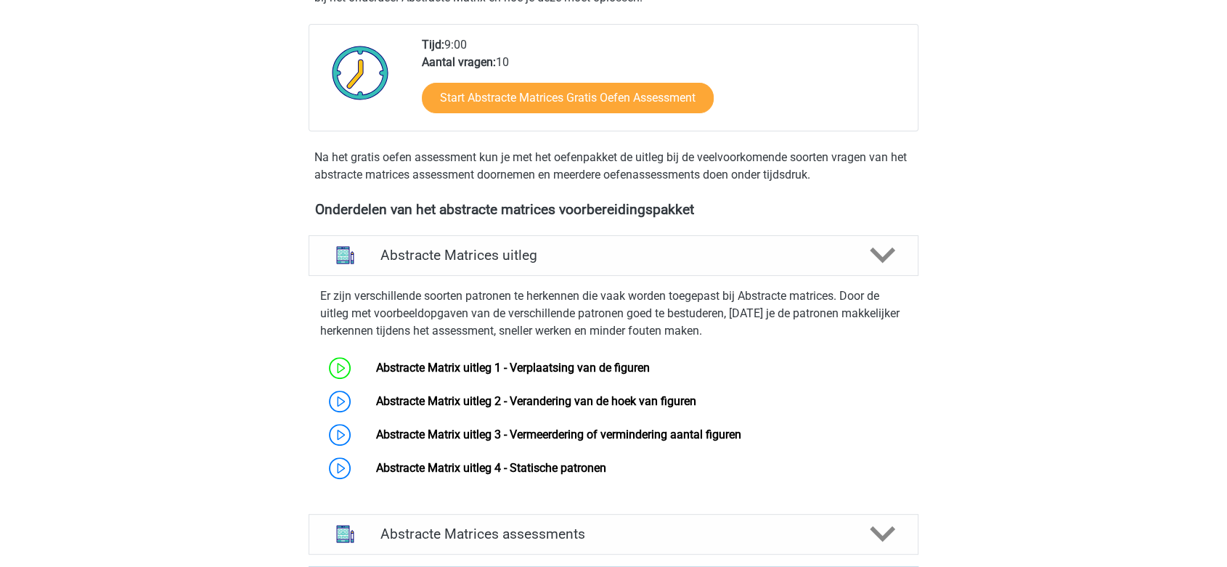
scroll to position [403, 0]
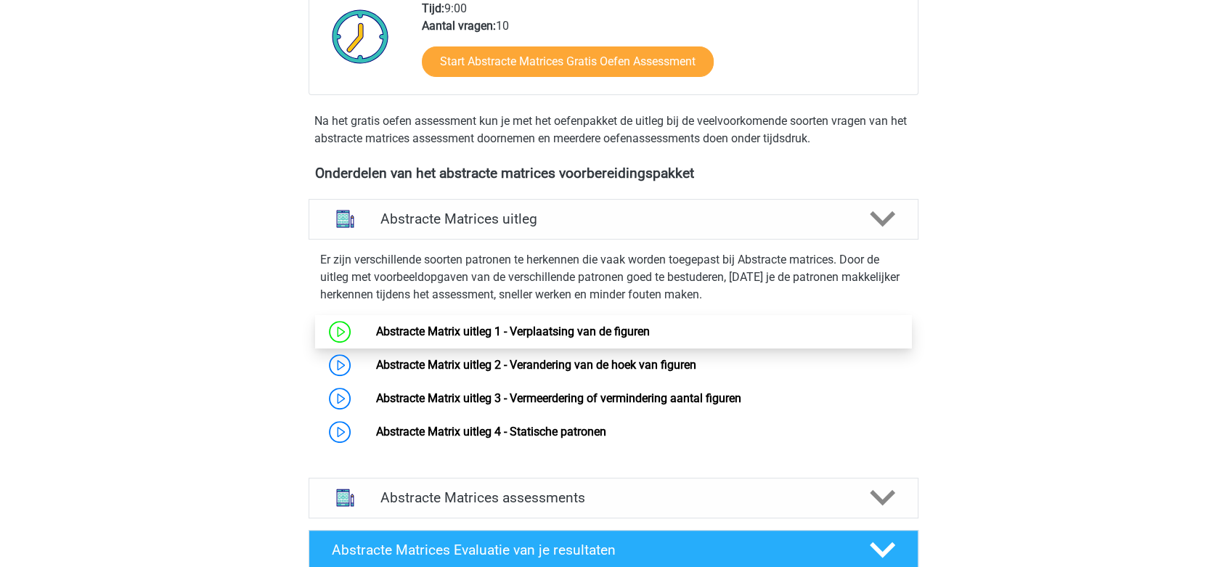
click at [375, 338] on link "Abstracte Matrix uitleg 1 - Verplaatsing van de figuren" at bounding box center [512, 332] width 274 height 14
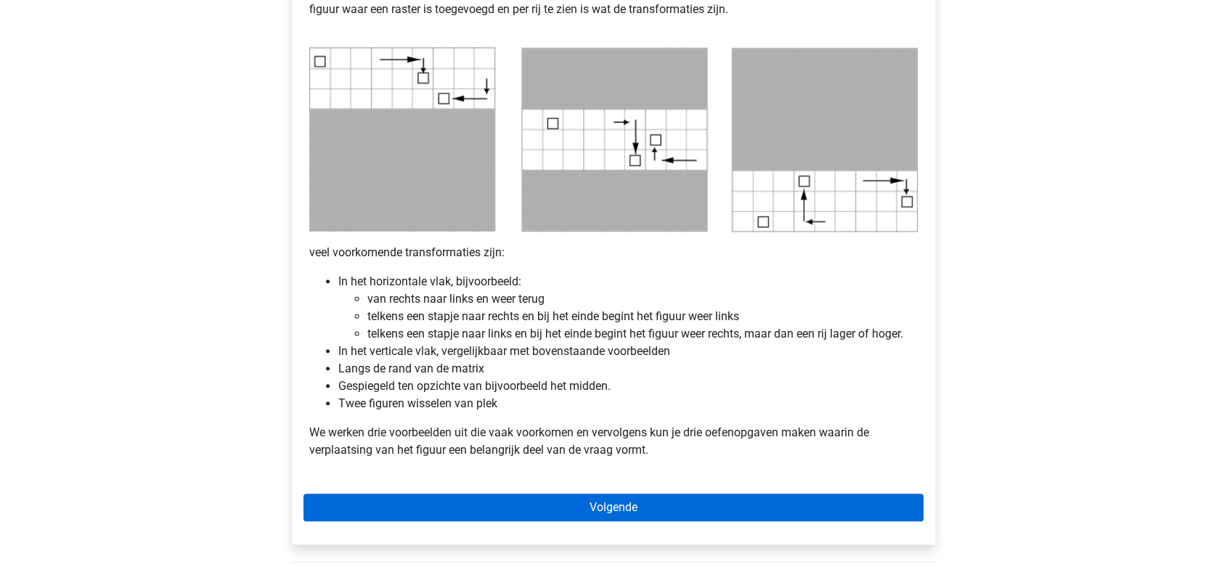
scroll to position [807, 0]
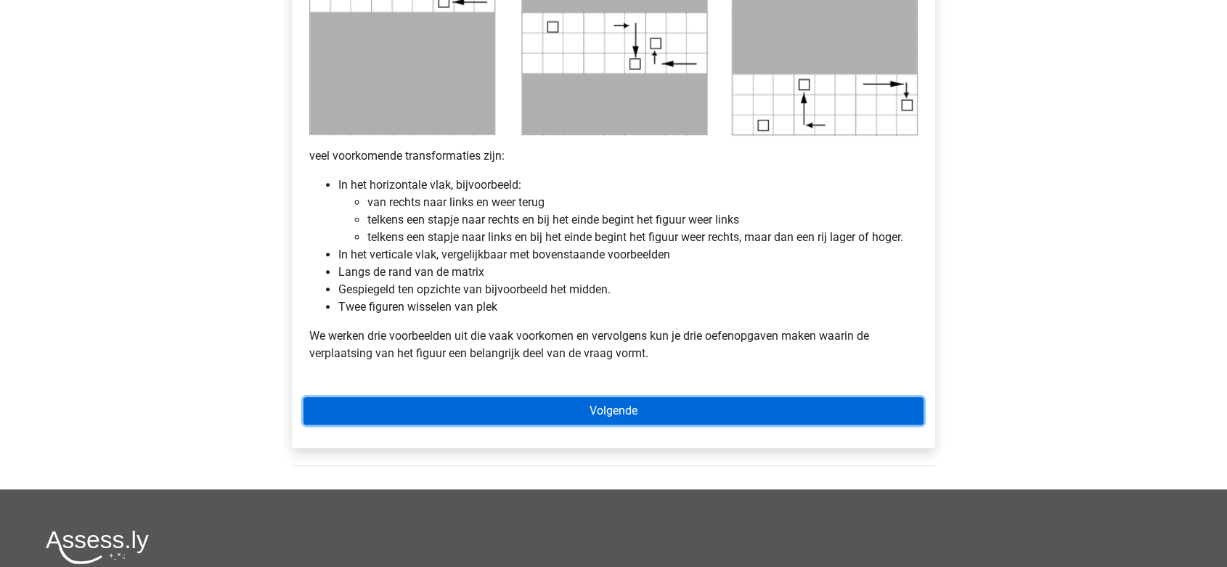
click at [805, 420] on link "Volgende" at bounding box center [614, 411] width 620 height 28
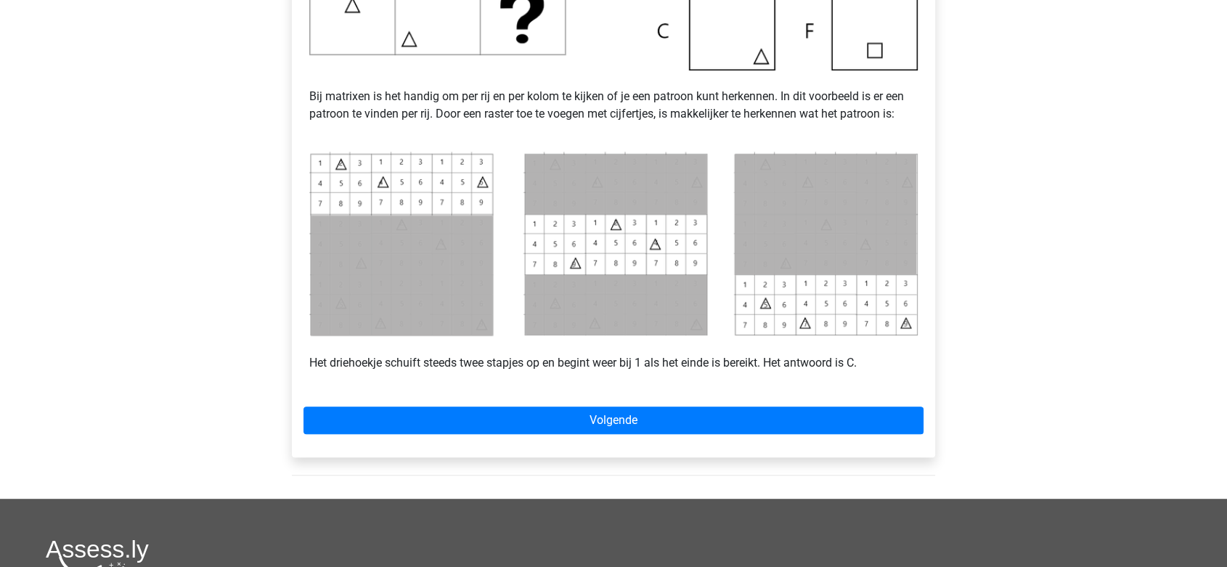
scroll to position [564, 0]
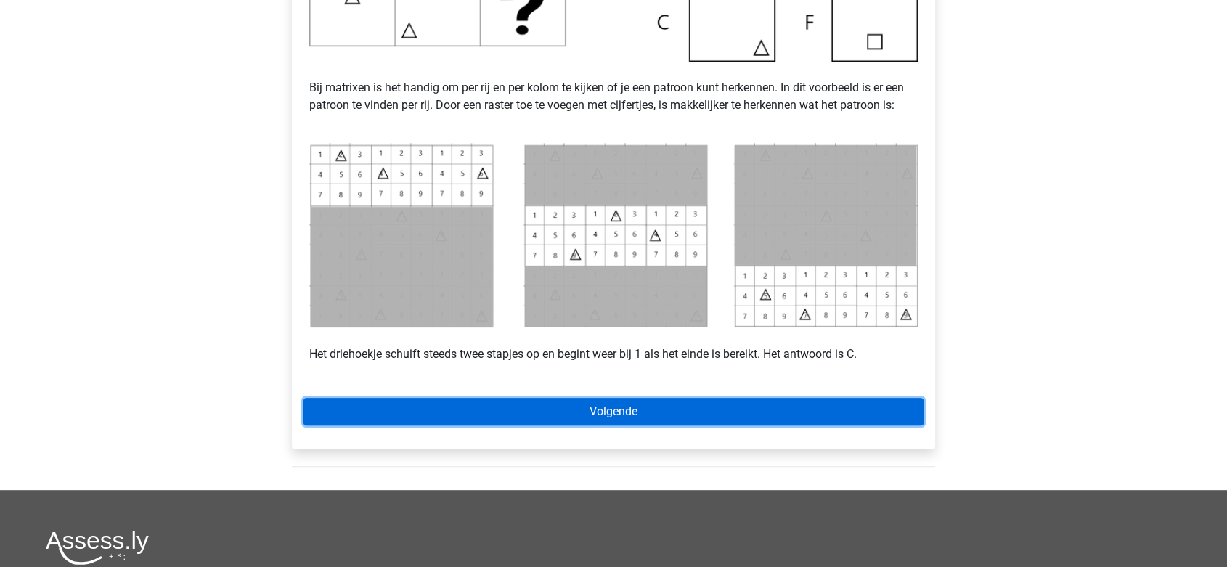
click at [597, 405] on link "Volgende" at bounding box center [614, 412] width 620 height 28
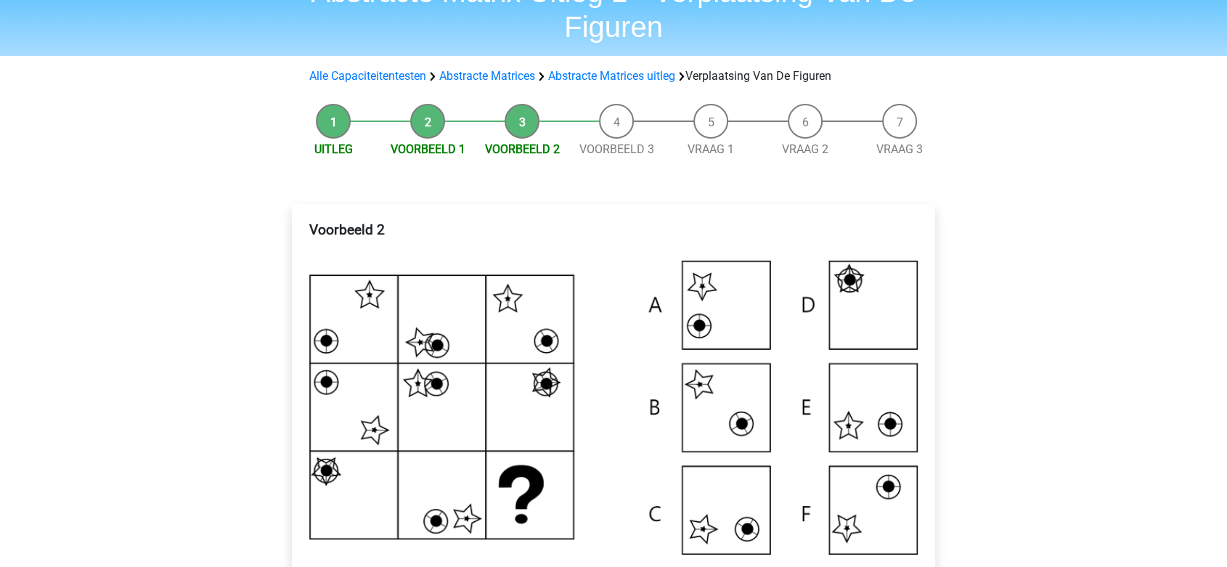
scroll to position [161, 0]
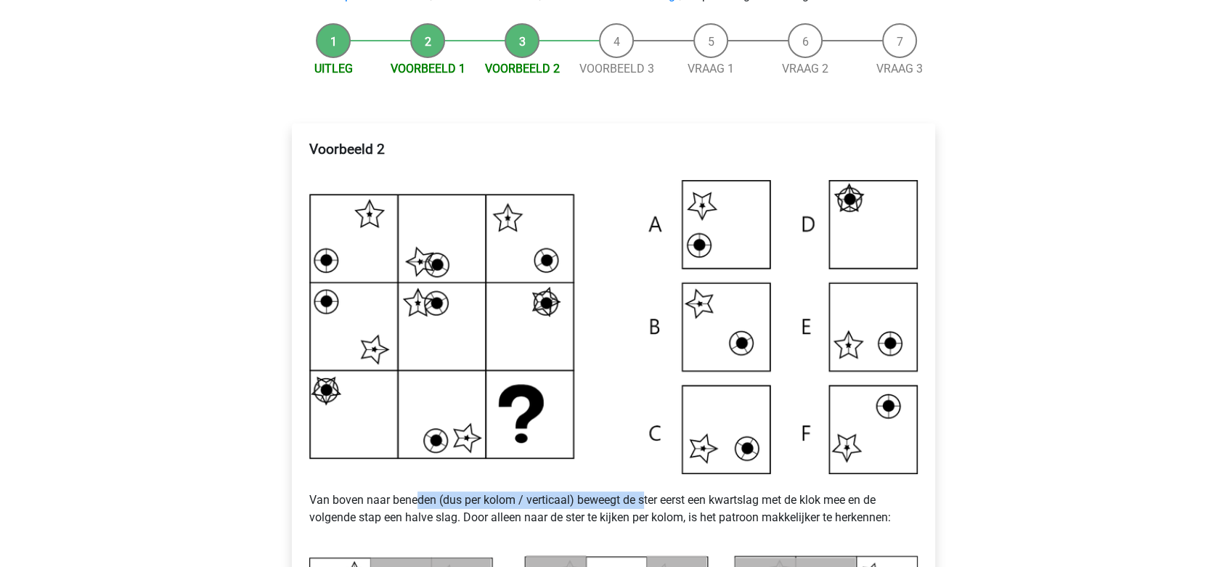
drag, startPoint x: 418, startPoint y: 503, endPoint x: 648, endPoint y: 508, distance: 229.5
click at [648, 508] on p "Van boven naar beneden (dus per kolom / verticaal) beweegt de ster eerst een kw…" at bounding box center [613, 509] width 608 height 70
click at [485, 518] on p "Van boven naar beneden (dus per kolom / verticaal) beweegt de ster eerst een kw…" at bounding box center [613, 509] width 608 height 70
drag, startPoint x: 645, startPoint y: 505, endPoint x: 726, endPoint y: 505, distance: 81.3
click at [726, 505] on p "Van boven naar beneden (dus per kolom / verticaal) beweegt de ster eerst een kw…" at bounding box center [613, 509] width 608 height 70
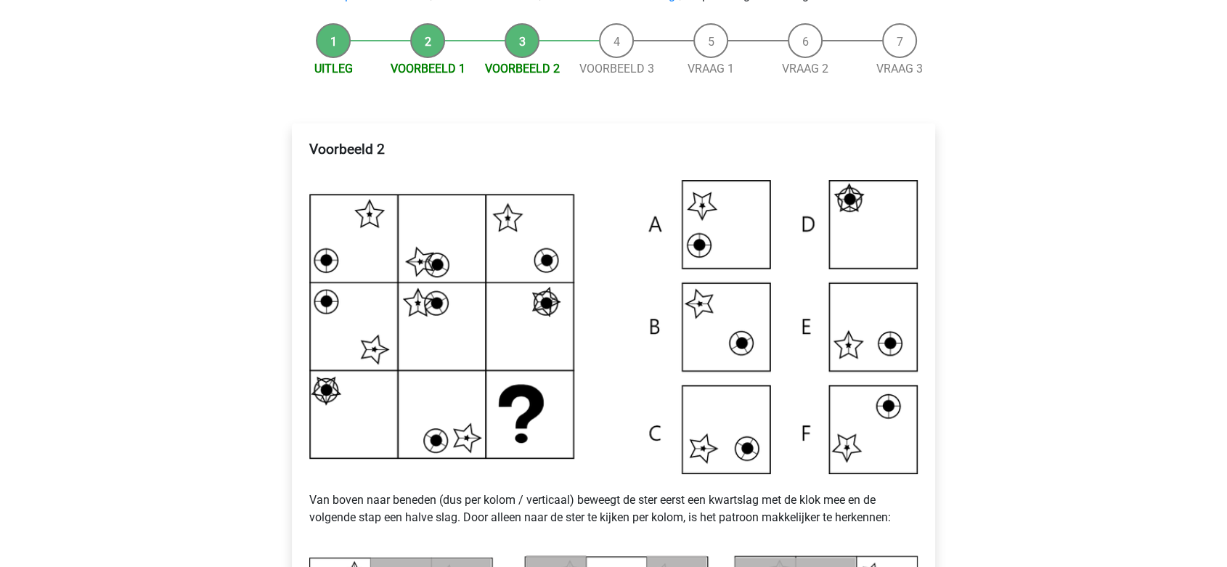
click at [427, 521] on p "Van boven naar beneden (dus per kolom / verticaal) beweegt de ster eerst een kw…" at bounding box center [613, 509] width 608 height 70
click at [438, 515] on p "Van boven naar beneden (dus per kolom / verticaal) beweegt de ster eerst een kw…" at bounding box center [613, 509] width 608 height 70
drag, startPoint x: 402, startPoint y: 510, endPoint x: 436, endPoint y: 510, distance: 33.4
click at [436, 510] on p "Van boven naar beneden (dus per kolom / verticaal) beweegt de ster eerst een kw…" at bounding box center [613, 509] width 608 height 70
click at [528, 516] on p "Van boven naar beneden (dus per kolom / verticaal) beweegt de ster eerst een kw…" at bounding box center [613, 509] width 608 height 70
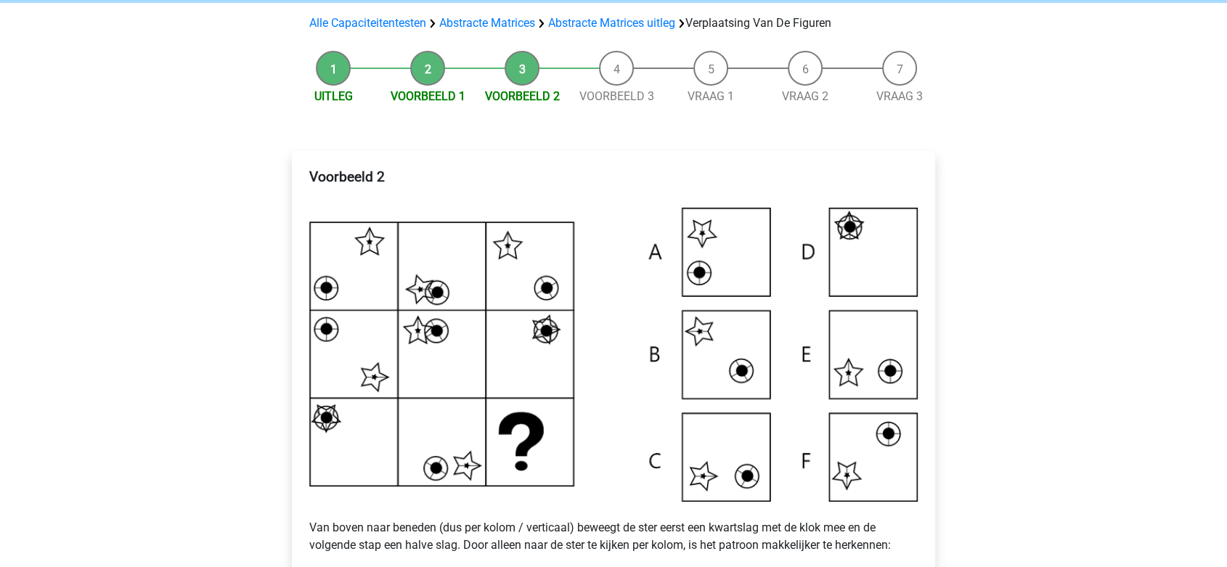
scroll to position [242, 0]
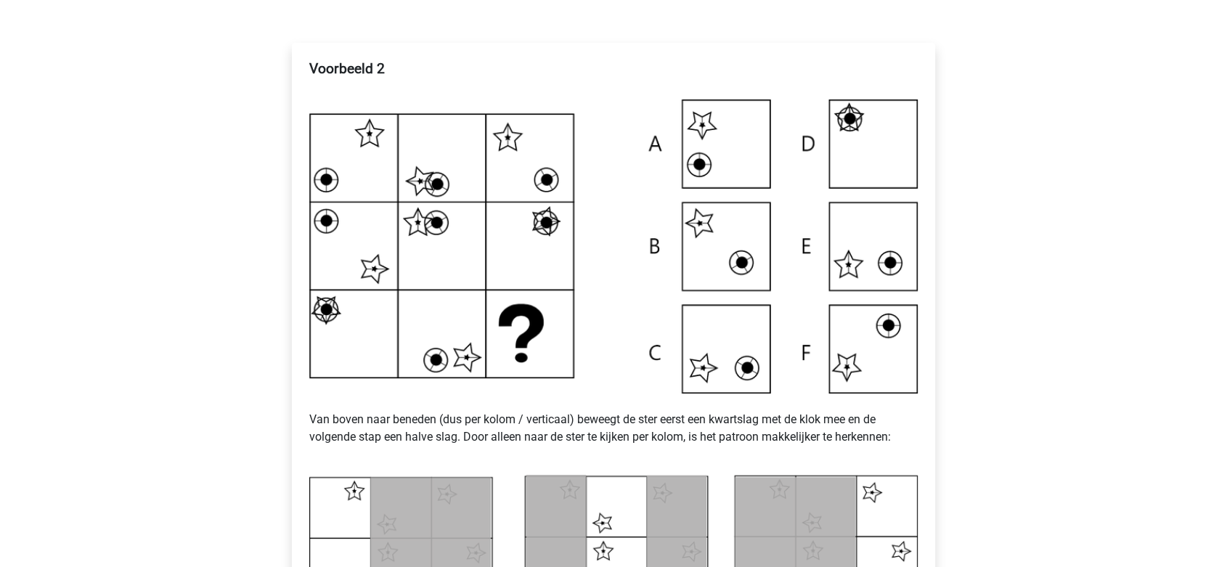
click at [433, 423] on p "Van boven naar beneden (dus per kolom / verticaal) beweegt de ster eerst een kw…" at bounding box center [613, 429] width 608 height 70
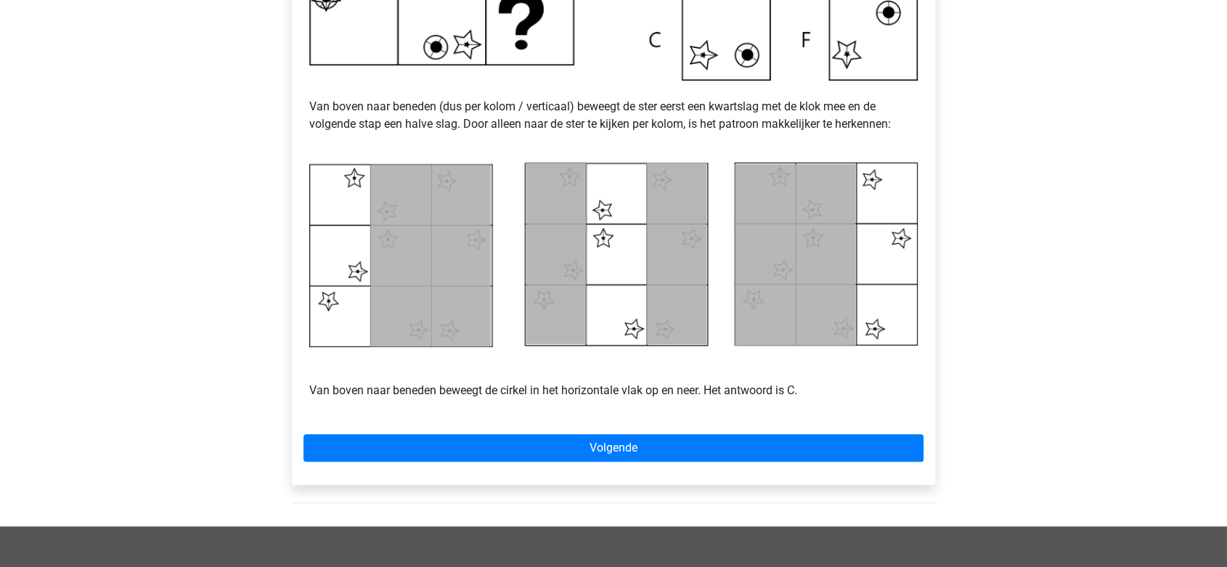
scroll to position [564, 0]
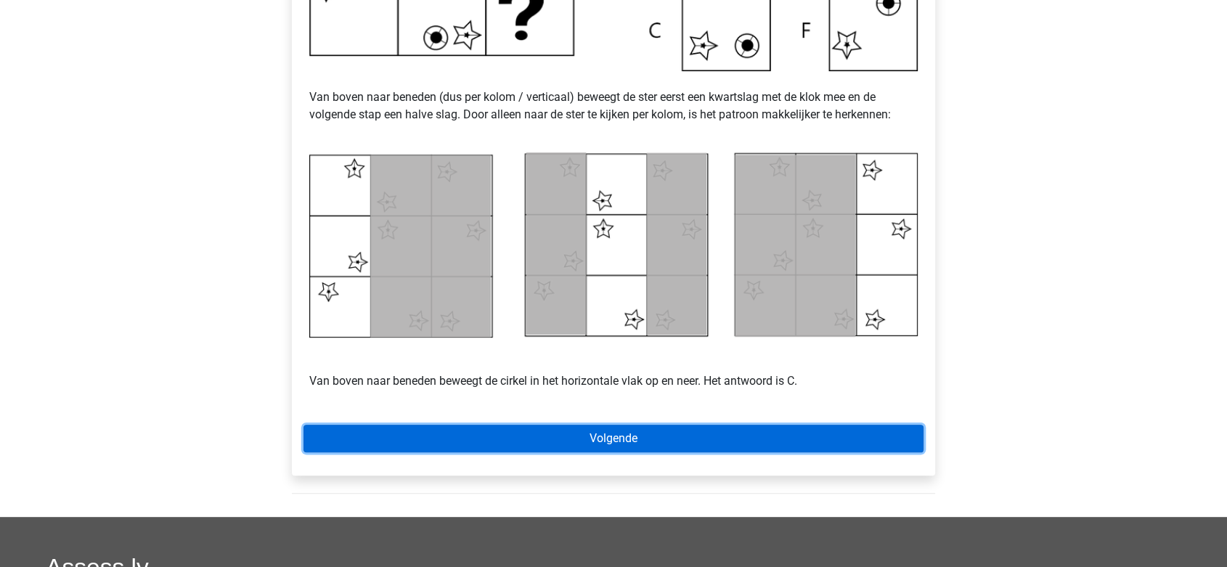
click at [749, 436] on link "Volgende" at bounding box center [614, 439] width 620 height 28
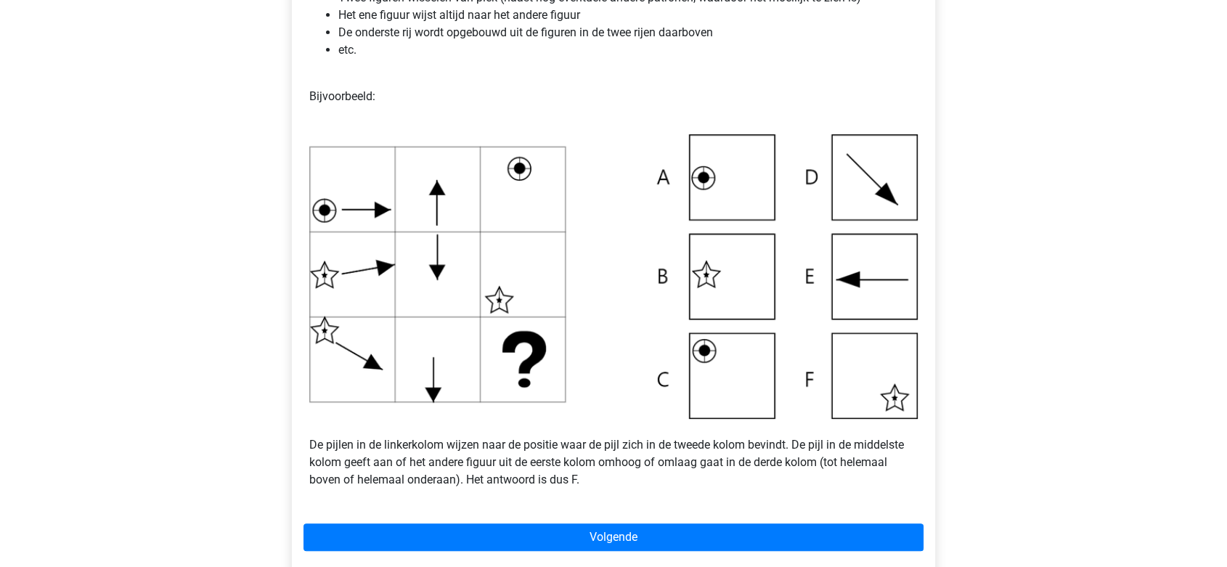
scroll to position [403, 0]
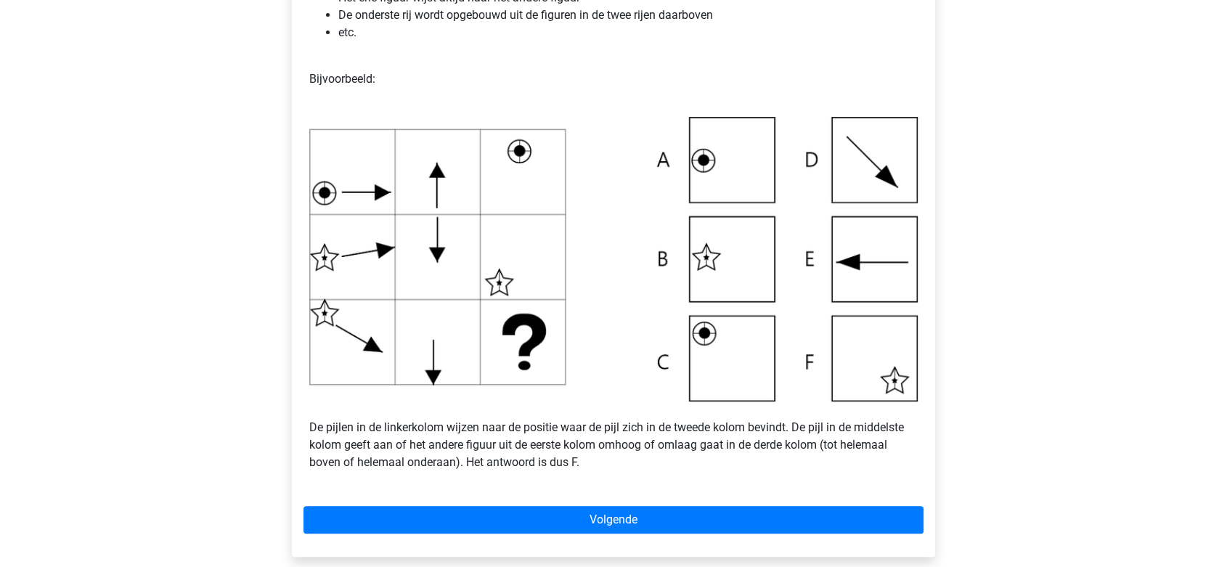
click at [560, 428] on p "De pijlen in de linkerkolom wijzen naar de positie waar de pijl zich in de twee…" at bounding box center [613, 437] width 608 height 70
click at [563, 432] on p "De pijlen in de linkerkolom wijzen naar de positie waar de pijl zich in de twee…" at bounding box center [613, 437] width 608 height 70
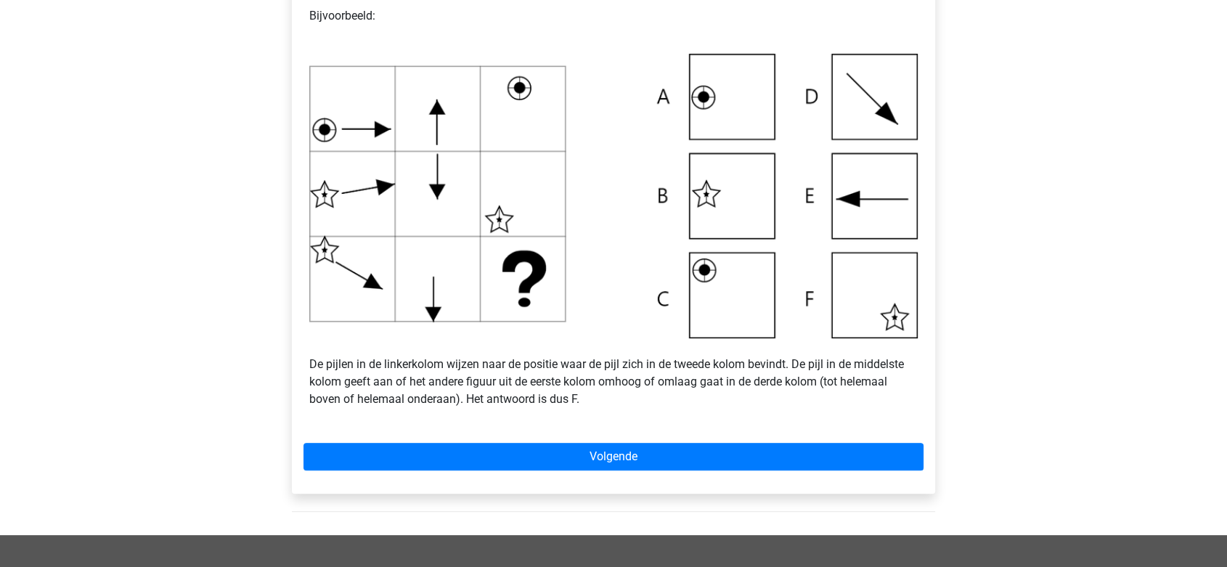
scroll to position [484, 0]
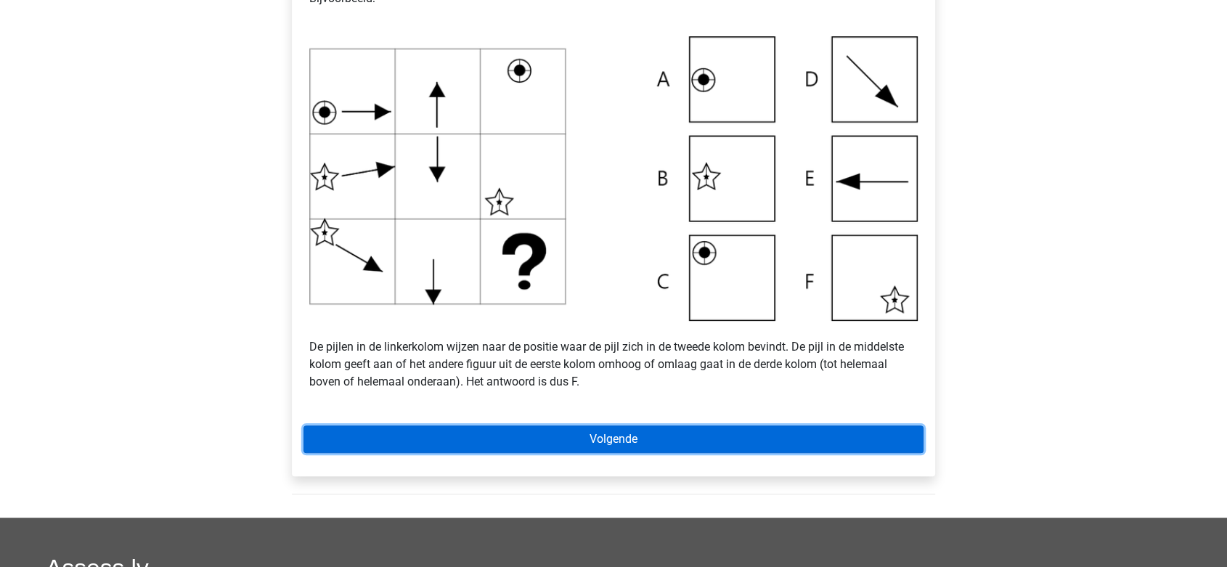
click at [568, 439] on link "Volgende" at bounding box center [614, 440] width 620 height 28
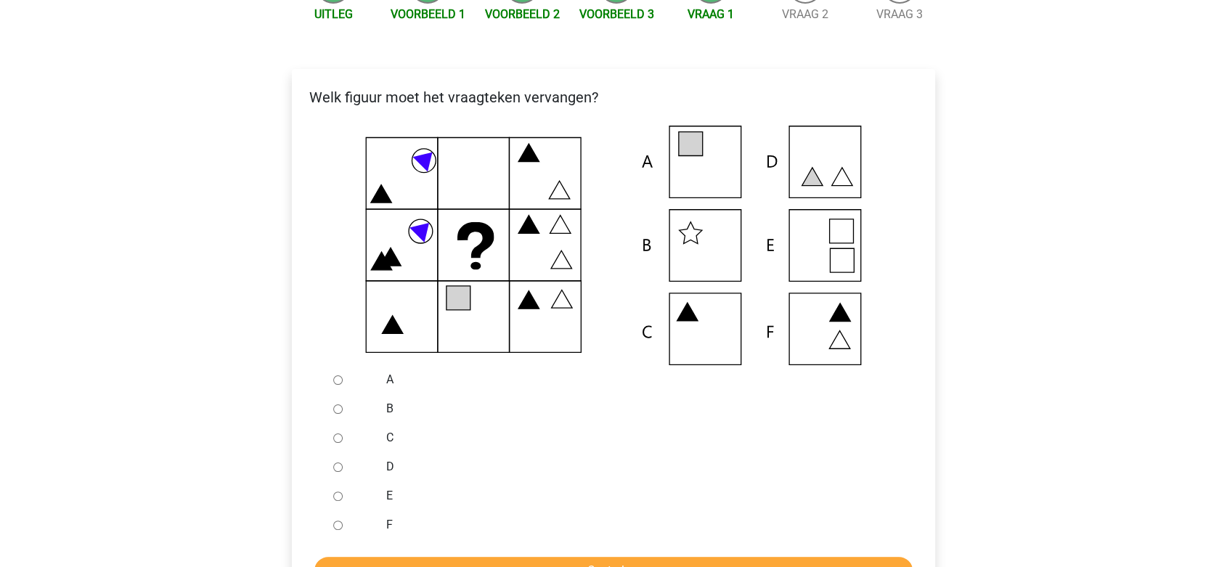
scroll to position [242, 0]
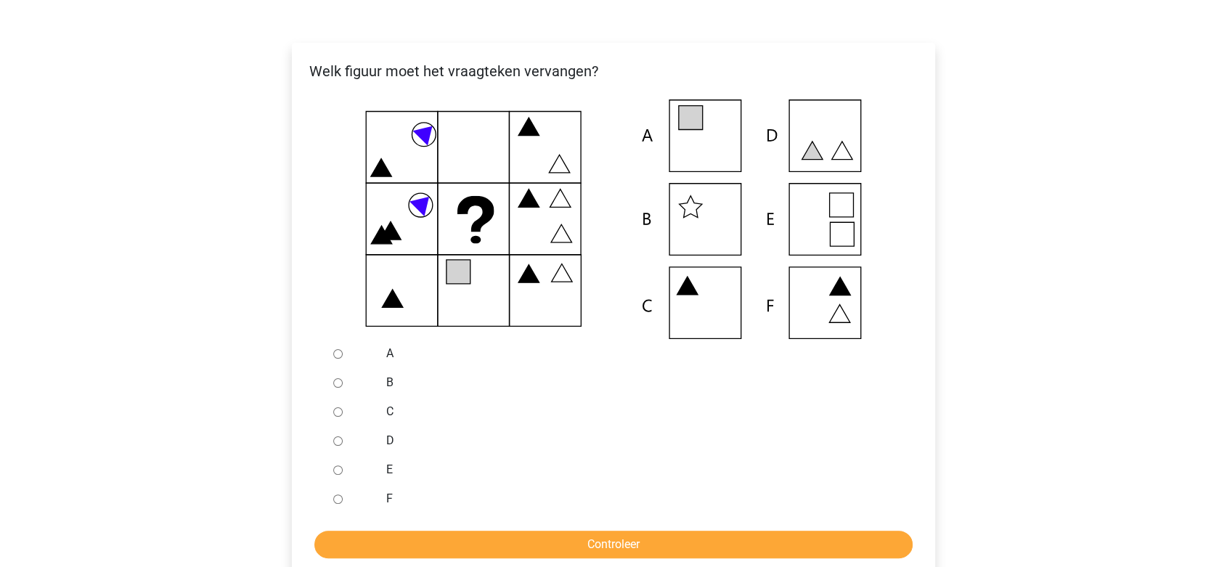
click at [335, 383] on input "B" at bounding box center [337, 382] width 9 height 9
radio input "true"
click at [335, 361] on div at bounding box center [351, 353] width 48 height 29
click at [338, 354] on input "A" at bounding box center [337, 353] width 9 height 9
radio input "true"
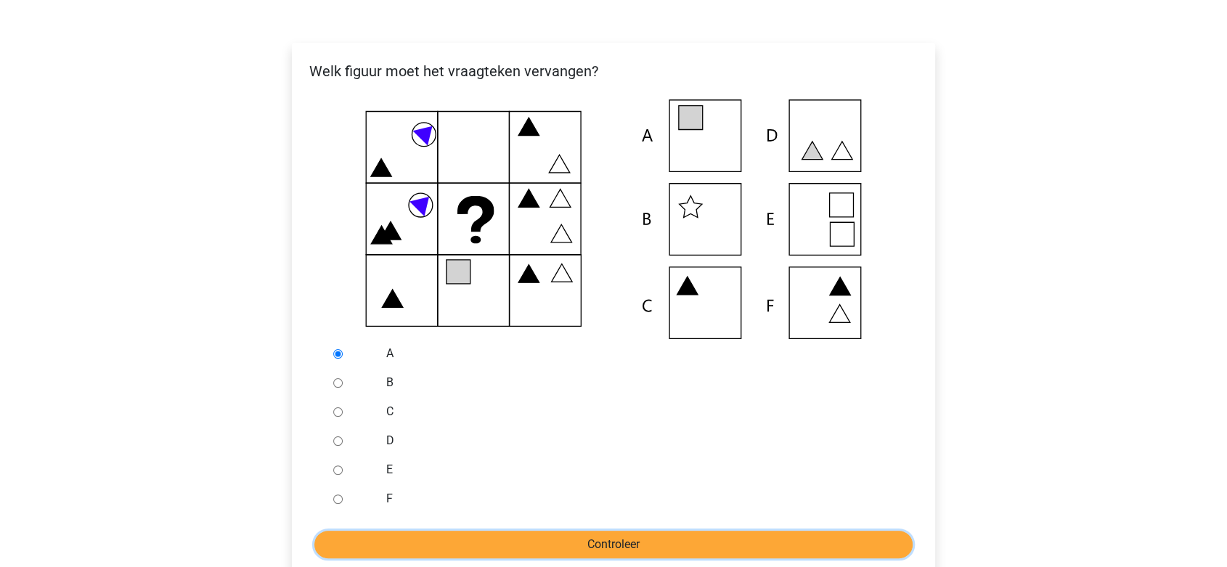
click at [465, 537] on input "Controleer" at bounding box center [613, 545] width 598 height 28
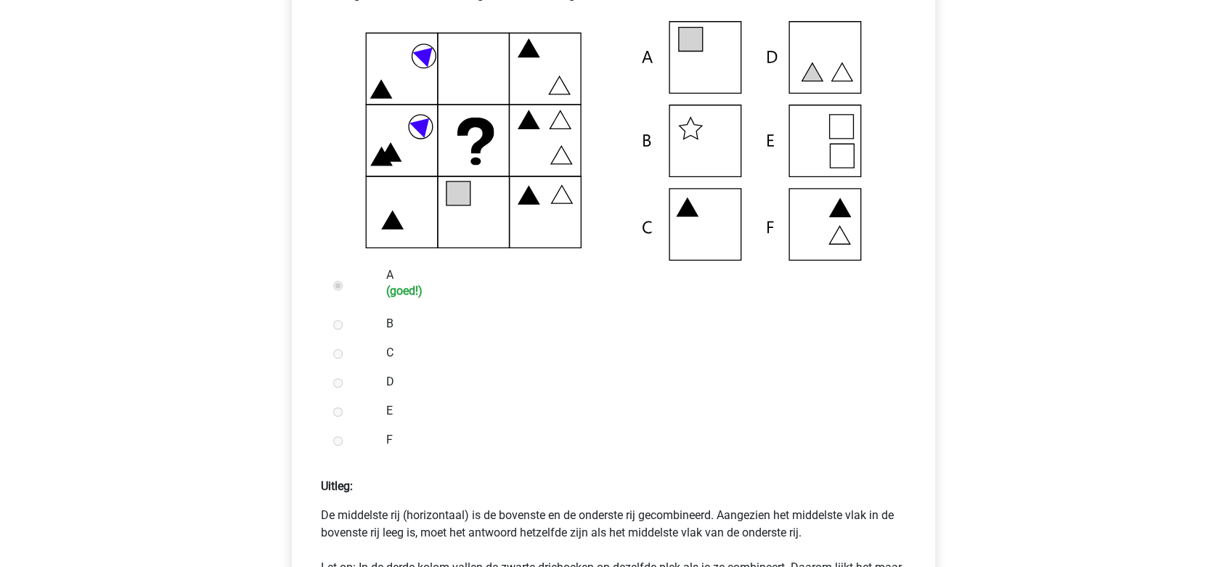
scroll to position [322, 0]
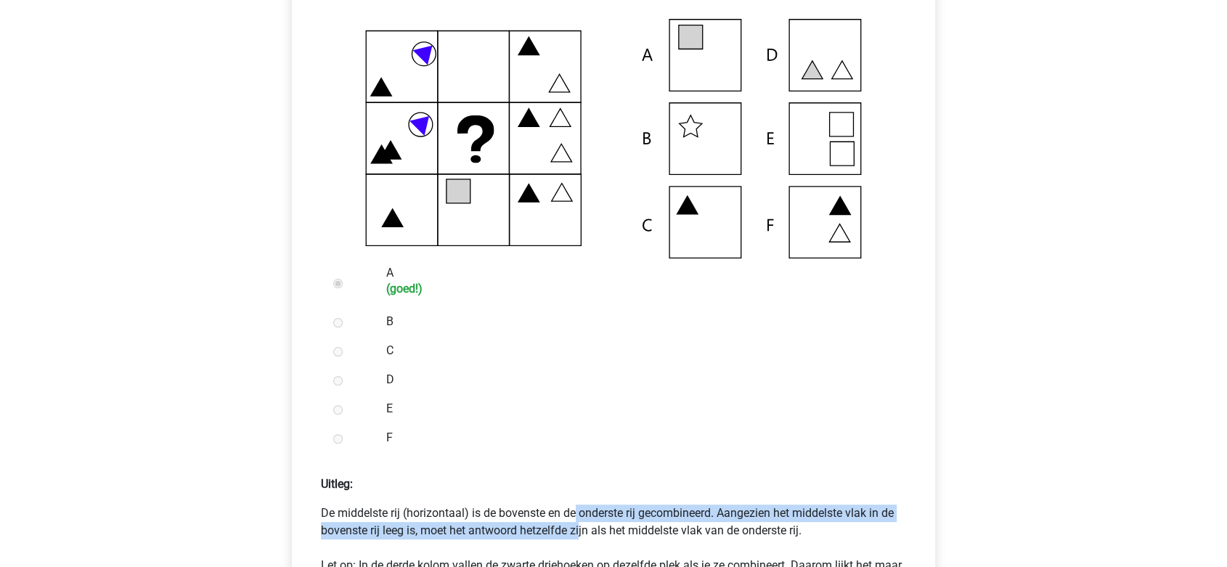
drag, startPoint x: 460, startPoint y: 505, endPoint x: 464, endPoint y: 522, distance: 18.0
click at [464, 522] on p "De middelste rij (horizontaal) is de bovenste en de onderste rij gecombineerd. …" at bounding box center [613, 548] width 585 height 87
click at [495, 516] on p "De middelste rij (horizontaal) is de bovenste en de onderste rij gecombineerd. …" at bounding box center [613, 548] width 585 height 87
drag, startPoint x: 380, startPoint y: 514, endPoint x: 679, endPoint y: 498, distance: 298.9
click at [679, 498] on div "Uitleg: De middelste rij (horizontaal) is de bovenste en de onderste rij gecomb…" at bounding box center [614, 528] width 620 height 128
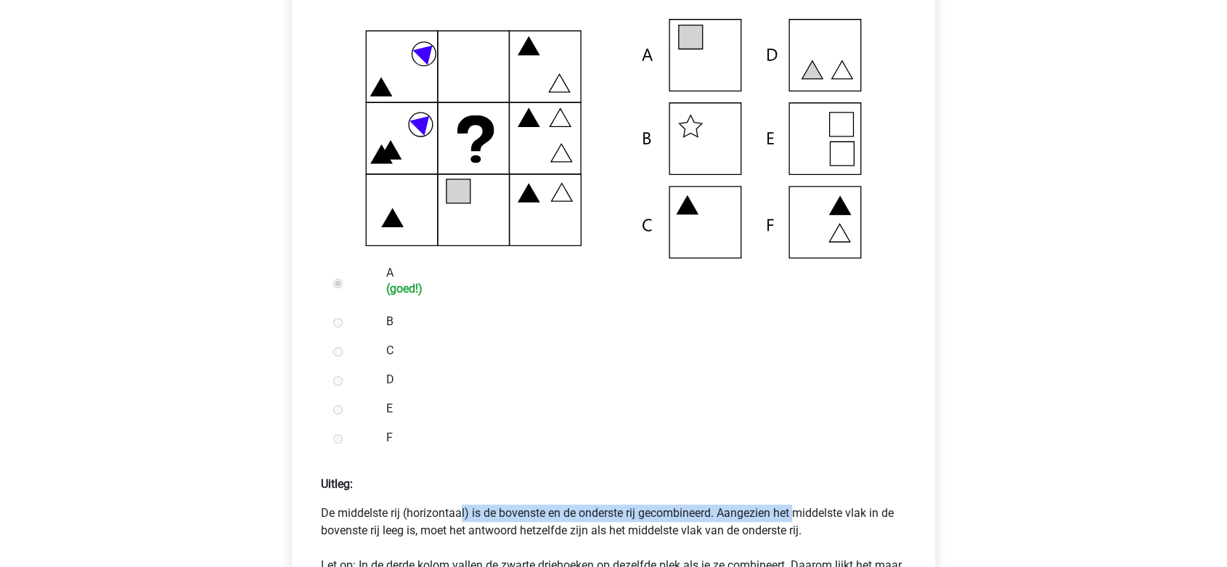
click at [672, 505] on p "De middelste rij (horizontaal) is de bovenste en de onderste rij gecombineerd. …" at bounding box center [613, 548] width 585 height 87
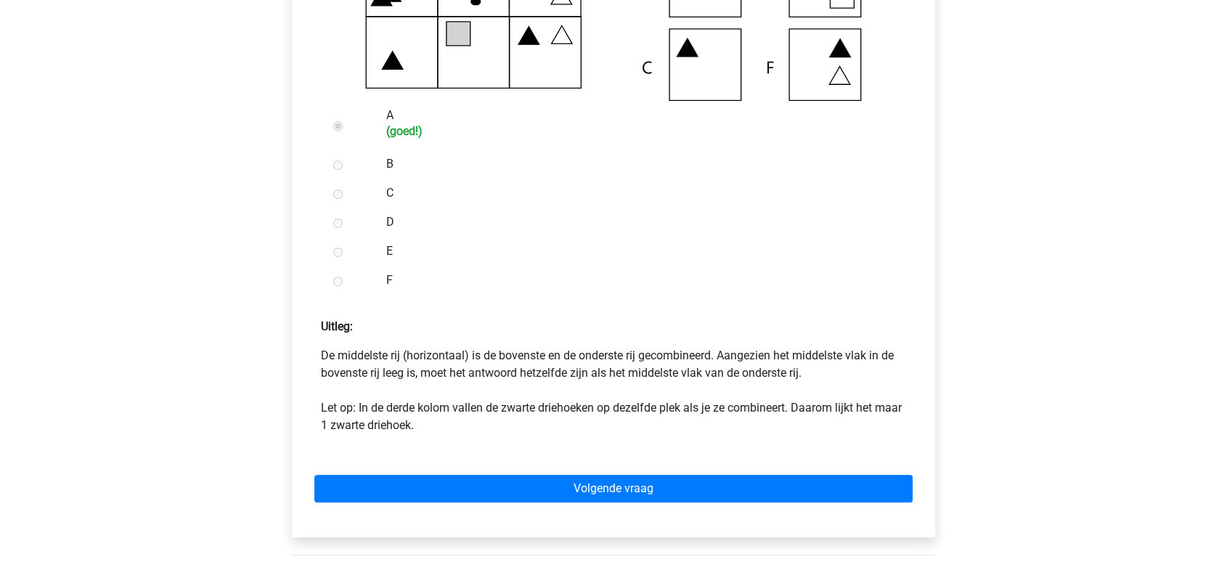
scroll to position [484, 0]
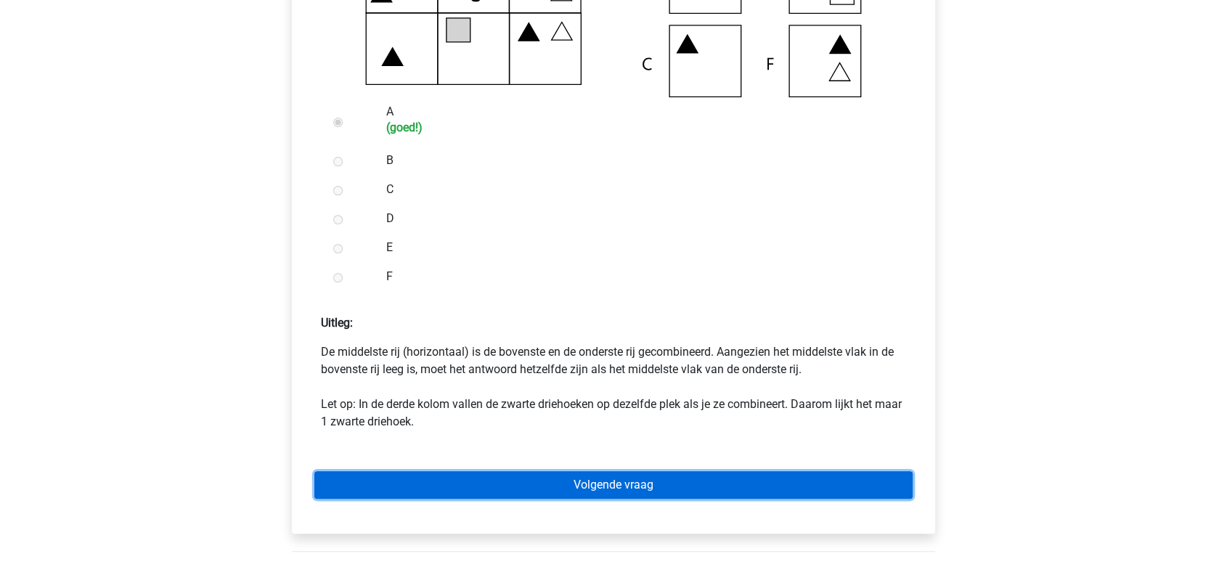
click at [705, 489] on link "Volgende vraag" at bounding box center [613, 485] width 598 height 28
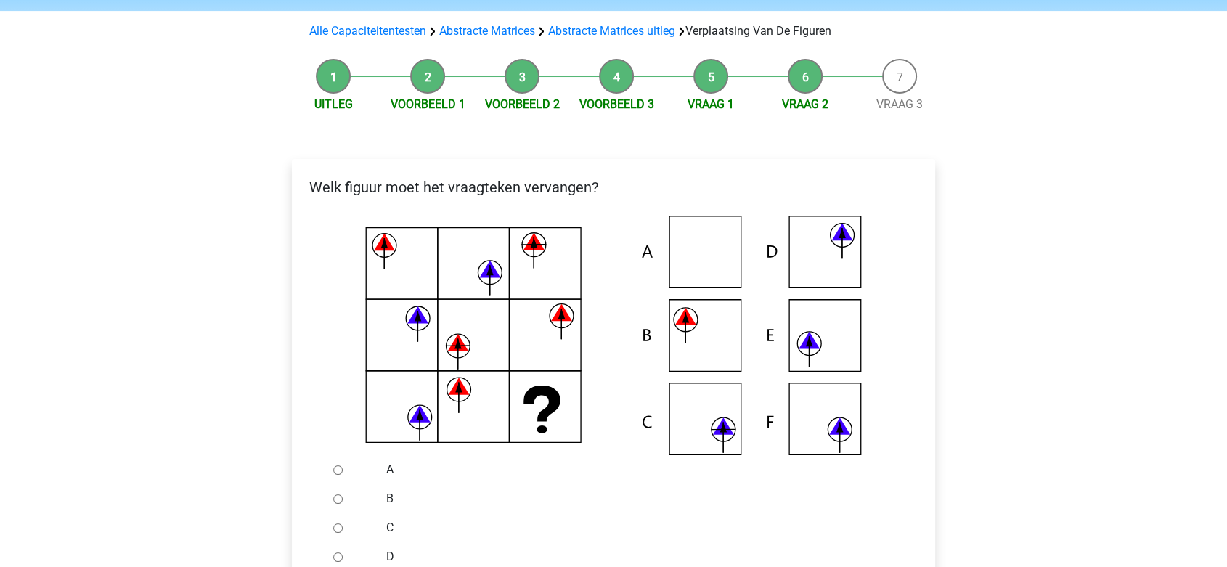
scroll to position [161, 0]
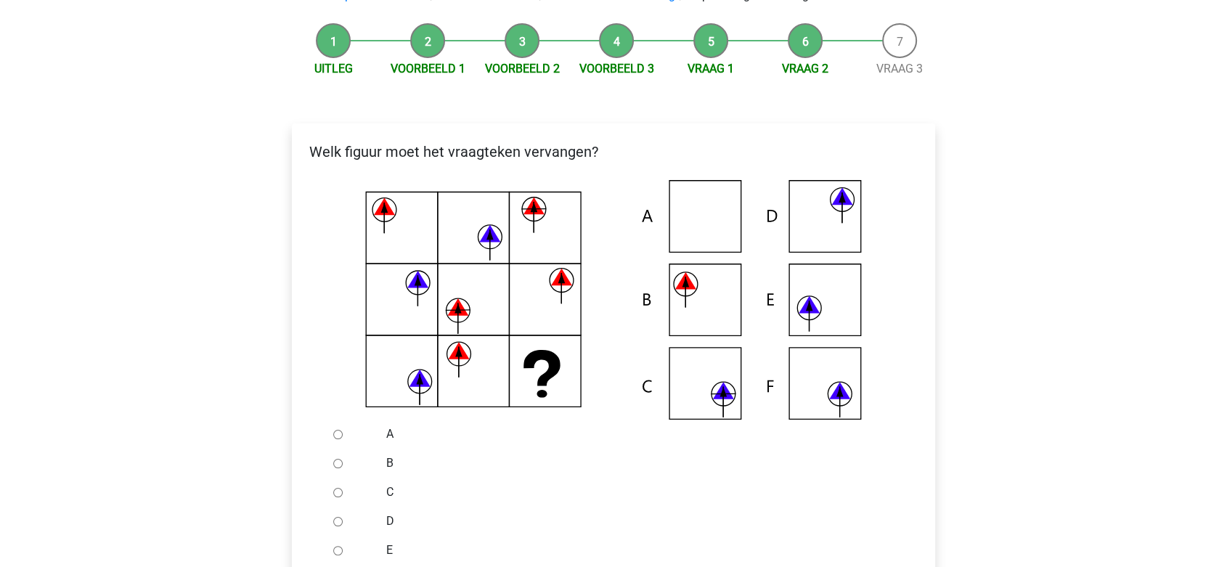
click at [365, 486] on div at bounding box center [351, 492] width 48 height 29
click at [343, 494] on div at bounding box center [351, 492] width 48 height 29
click at [341, 494] on input "C" at bounding box center [337, 492] width 9 height 9
radio input "true"
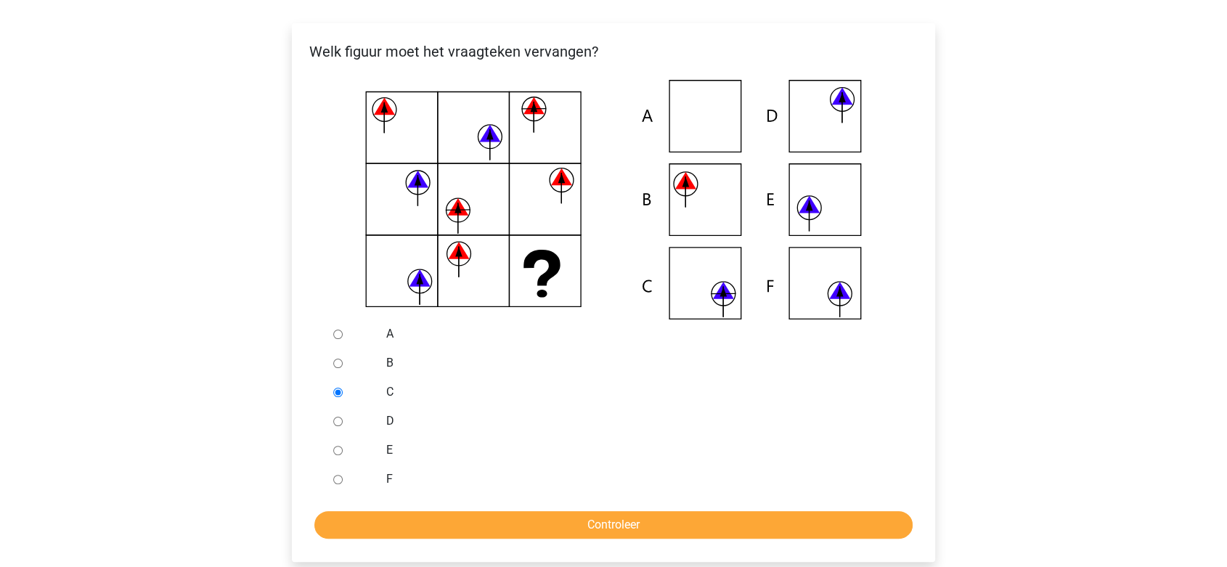
scroll to position [264, 0]
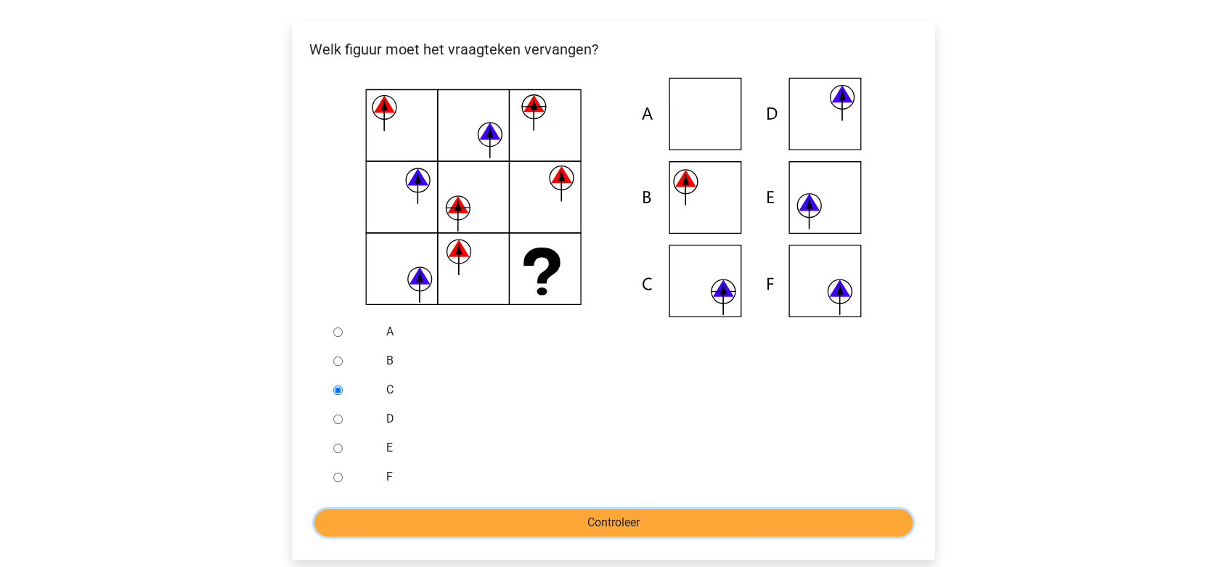
click at [476, 510] on input "Controleer" at bounding box center [613, 523] width 598 height 28
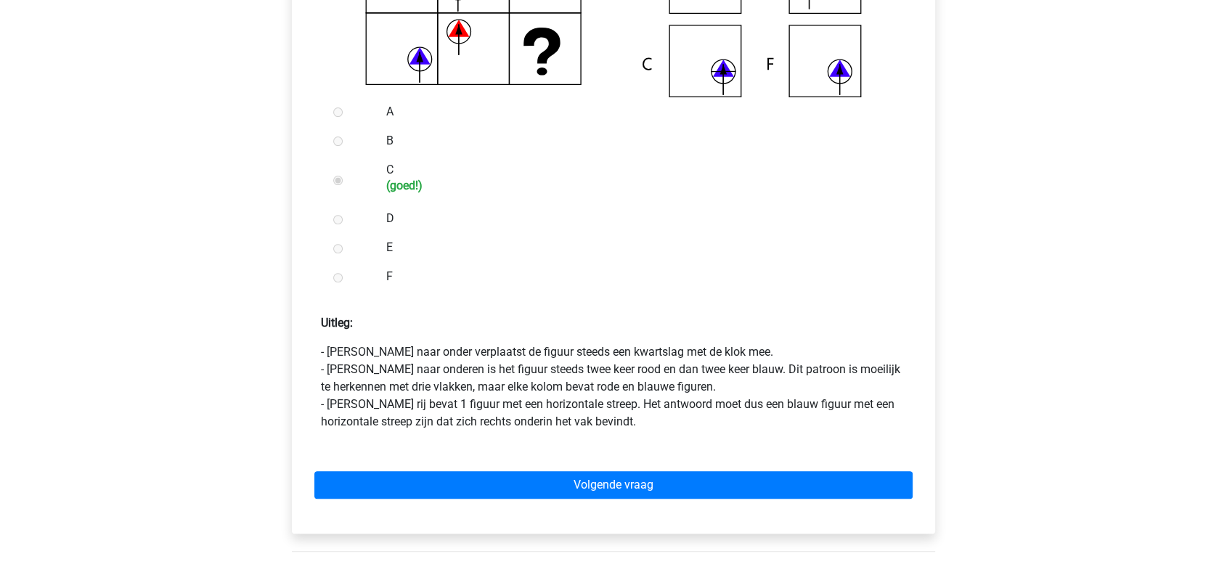
scroll to position [484, 0]
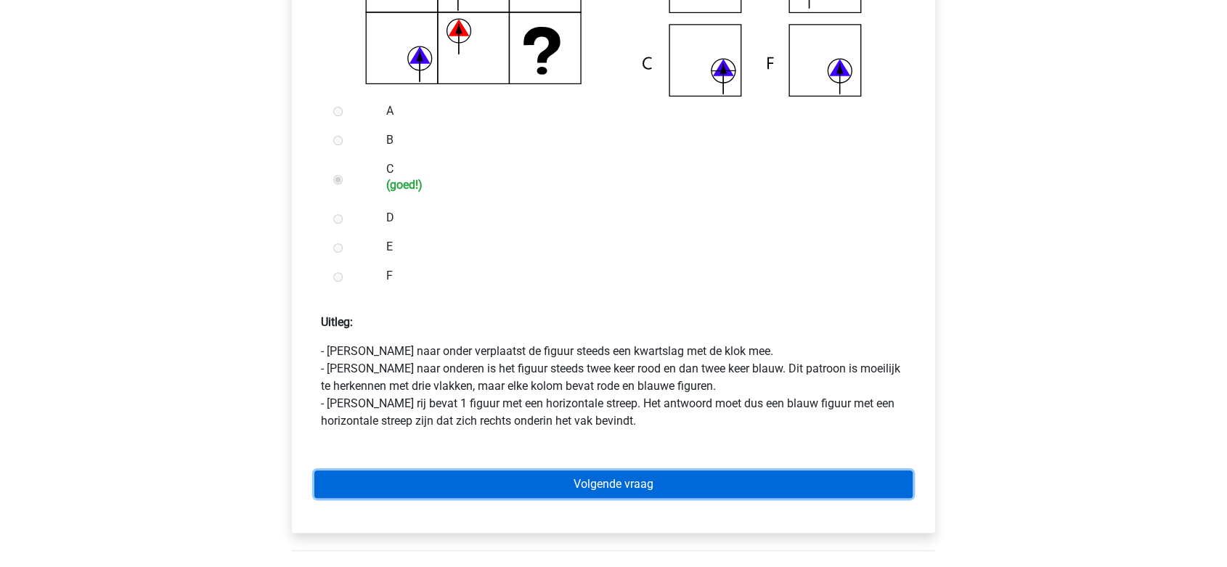
click at [546, 478] on link "Volgende vraag" at bounding box center [613, 485] width 598 height 28
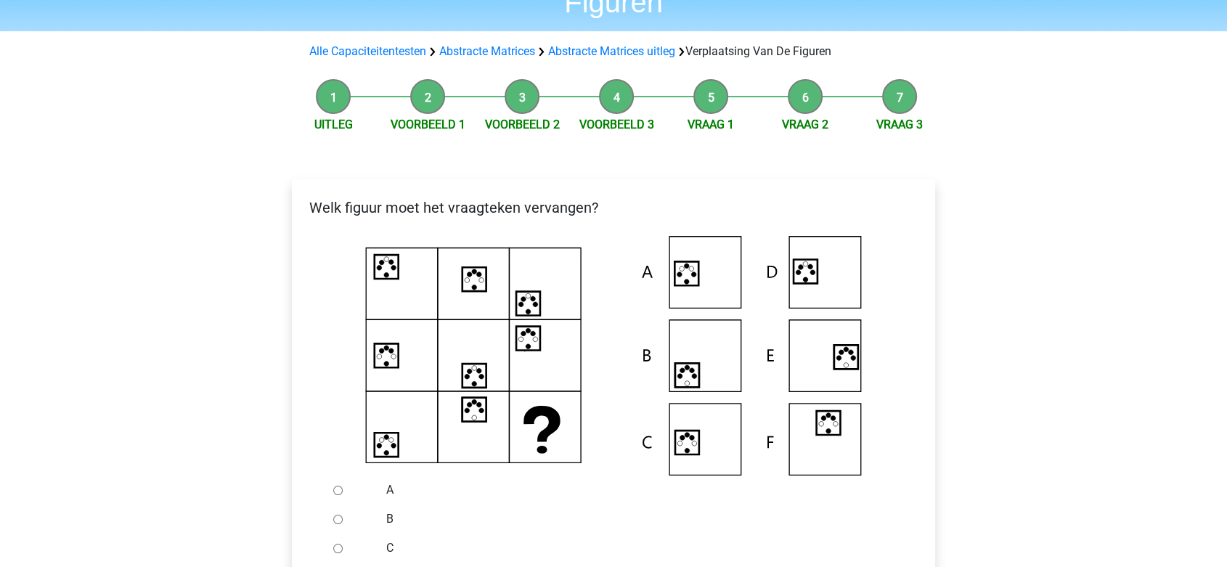
scroll to position [147, 0]
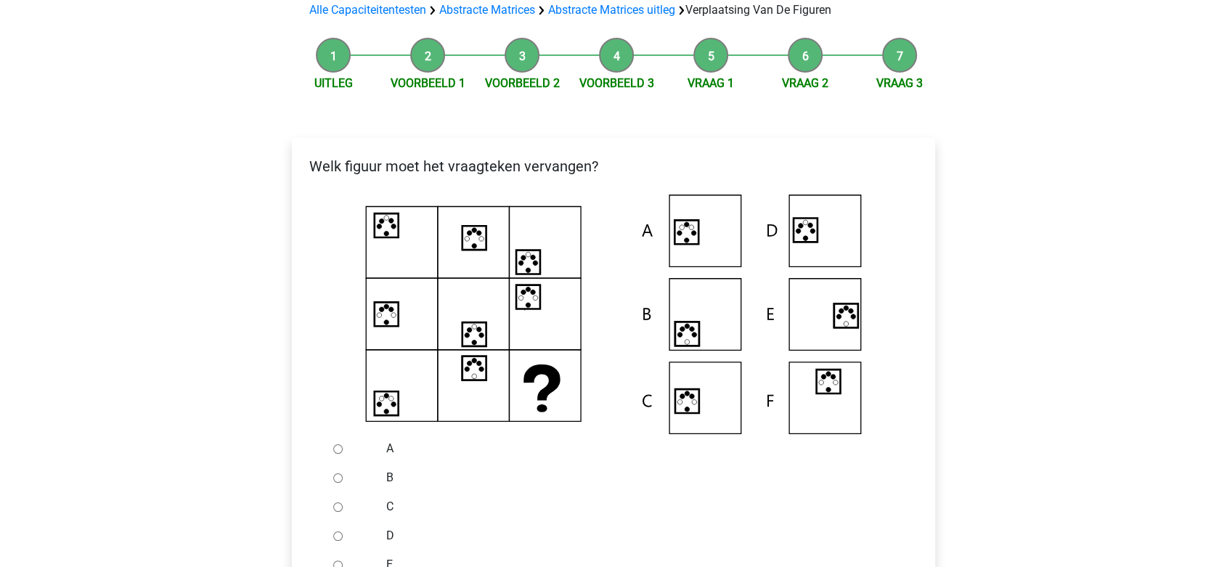
click at [341, 533] on input "D" at bounding box center [337, 536] width 9 height 9
radio input "true"
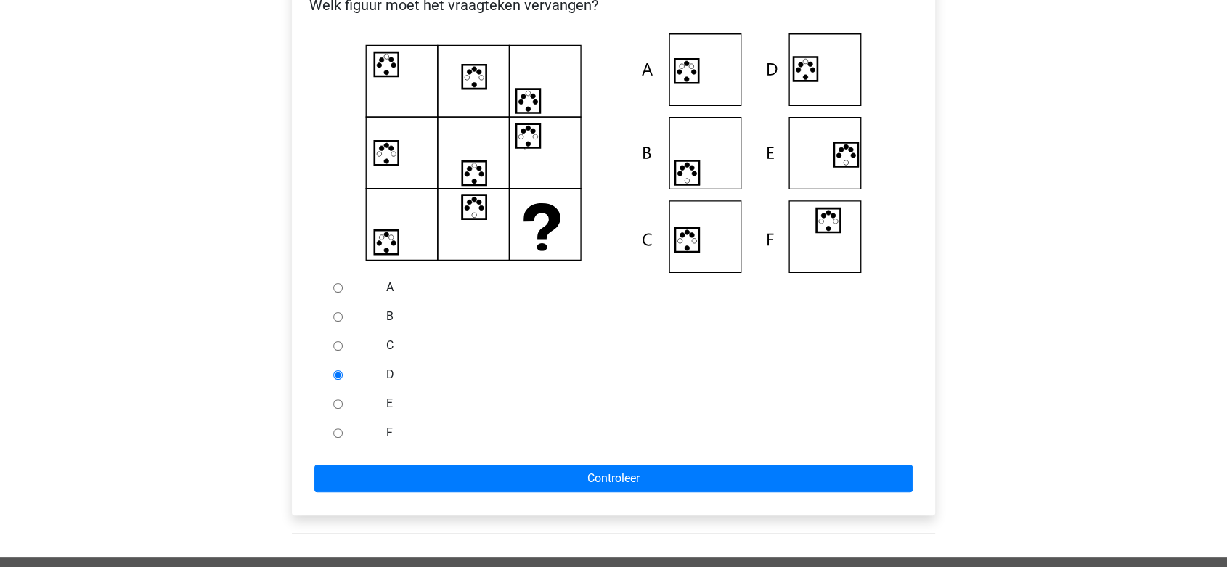
scroll to position [312, 0]
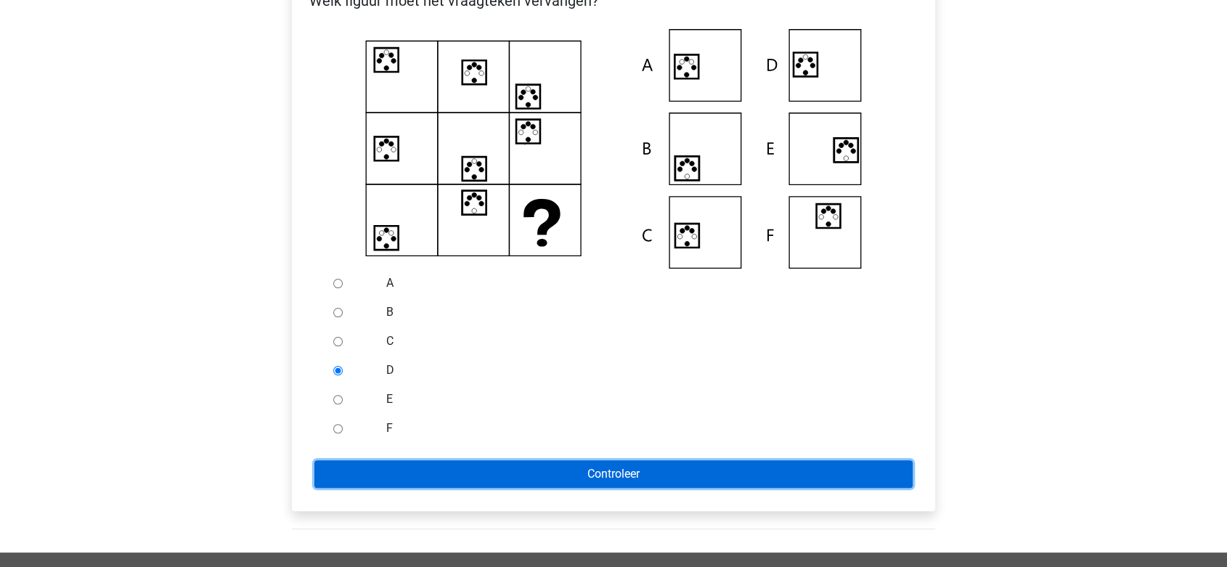
click at [608, 464] on input "Controleer" at bounding box center [613, 474] width 598 height 28
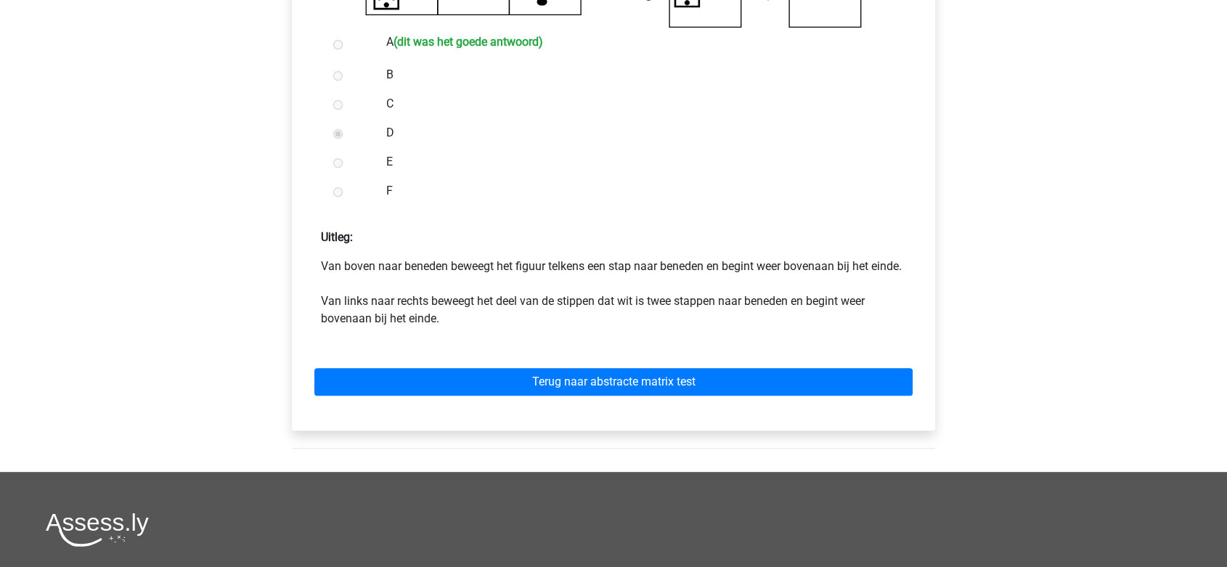
scroll to position [570, 0]
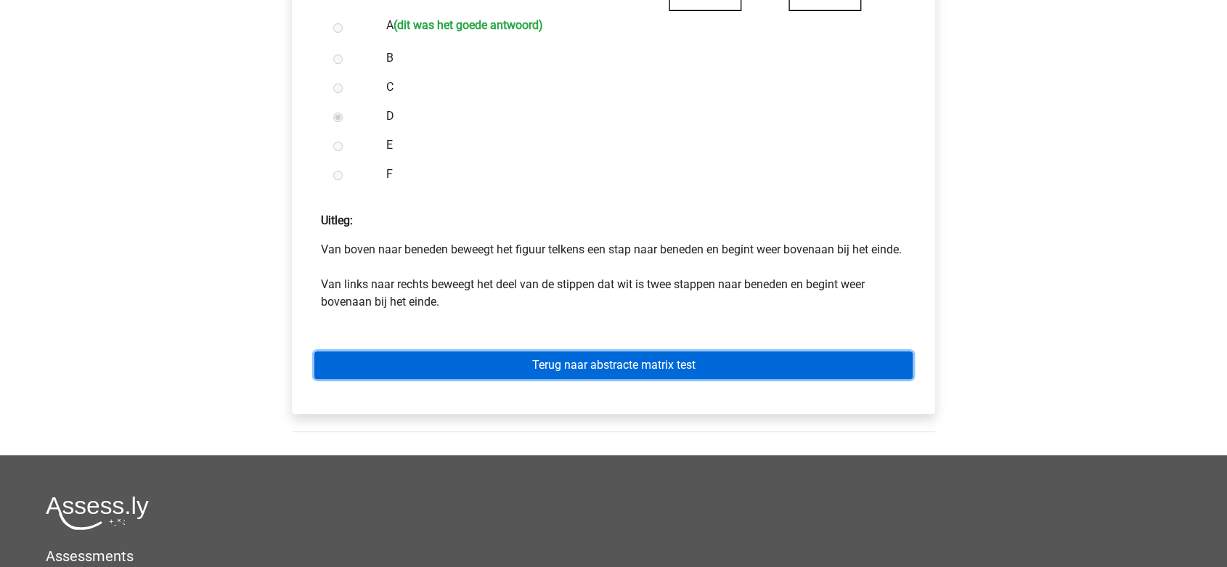
click at [529, 379] on link "Terug naar abstracte matrix test" at bounding box center [613, 365] width 598 height 28
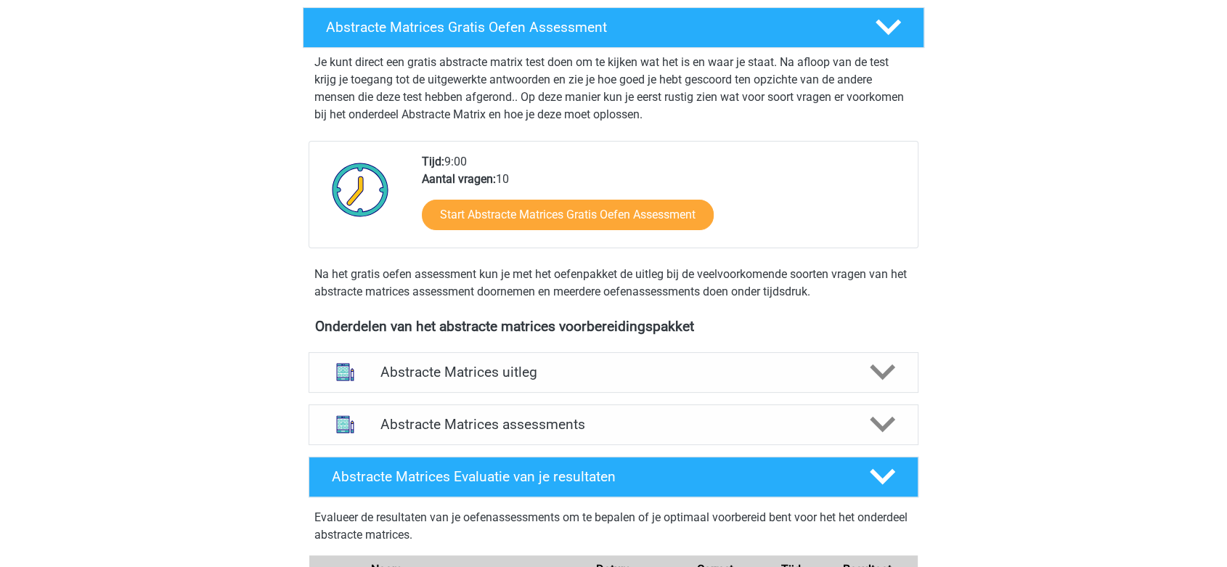
scroll to position [251, 0]
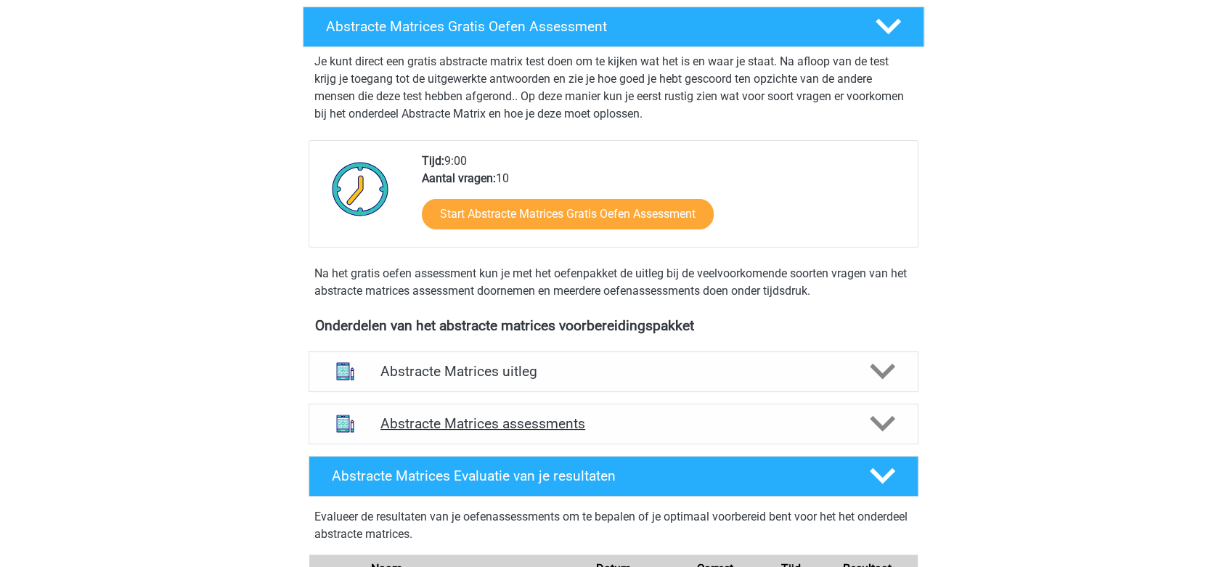
click at [529, 412] on div "Abstracte Matrices assessments" at bounding box center [614, 424] width 610 height 41
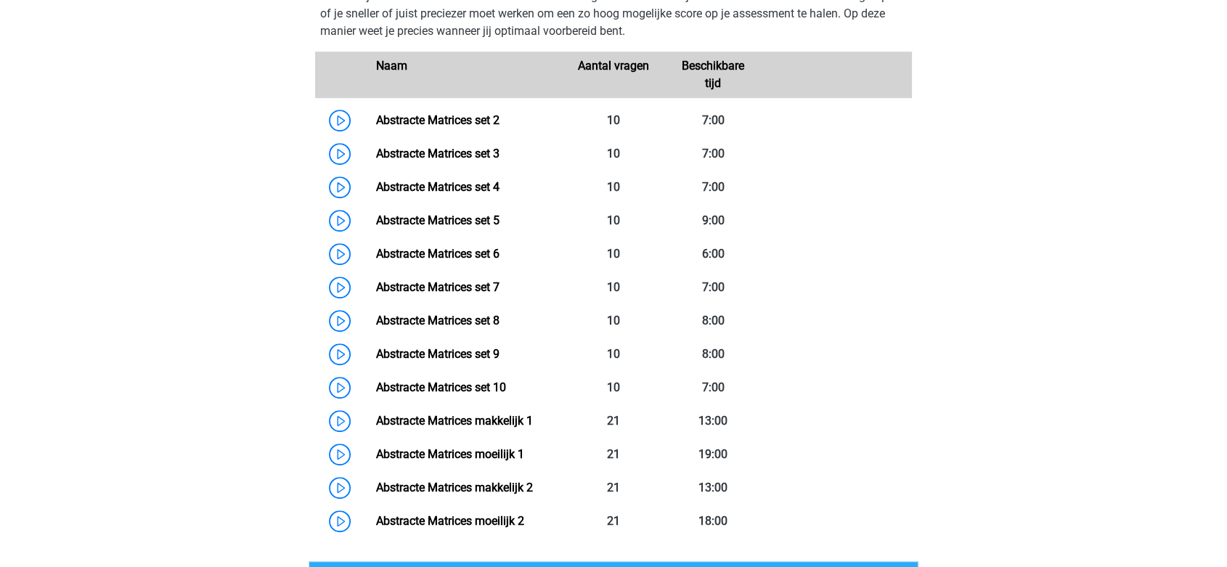
scroll to position [744, 0]
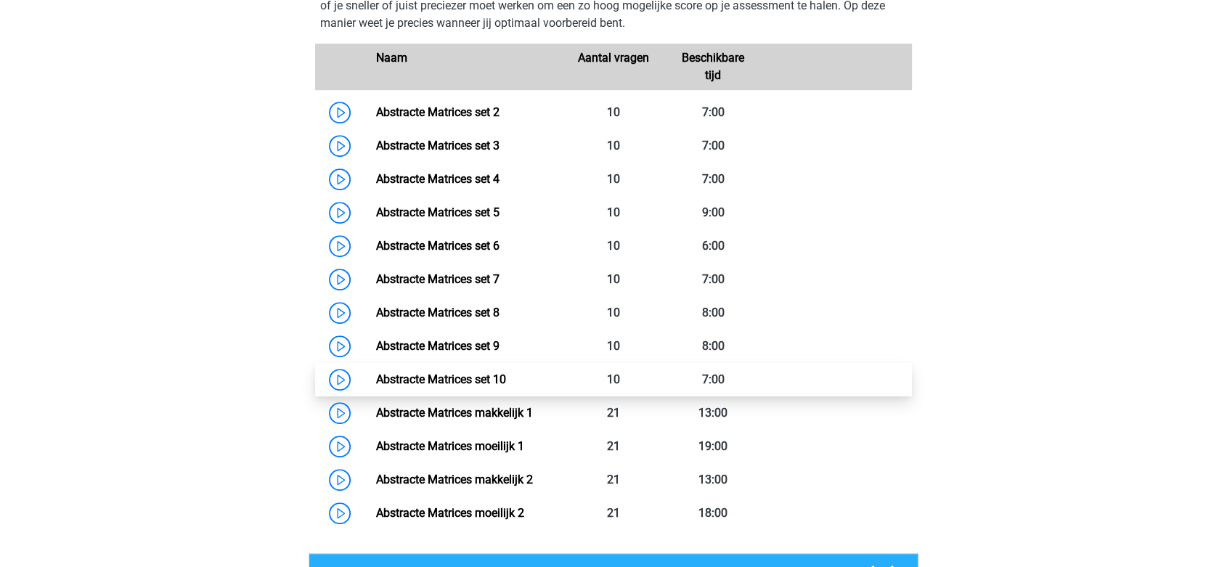
click at [505, 373] on link "Abstracte Matrices set 10" at bounding box center [440, 380] width 130 height 14
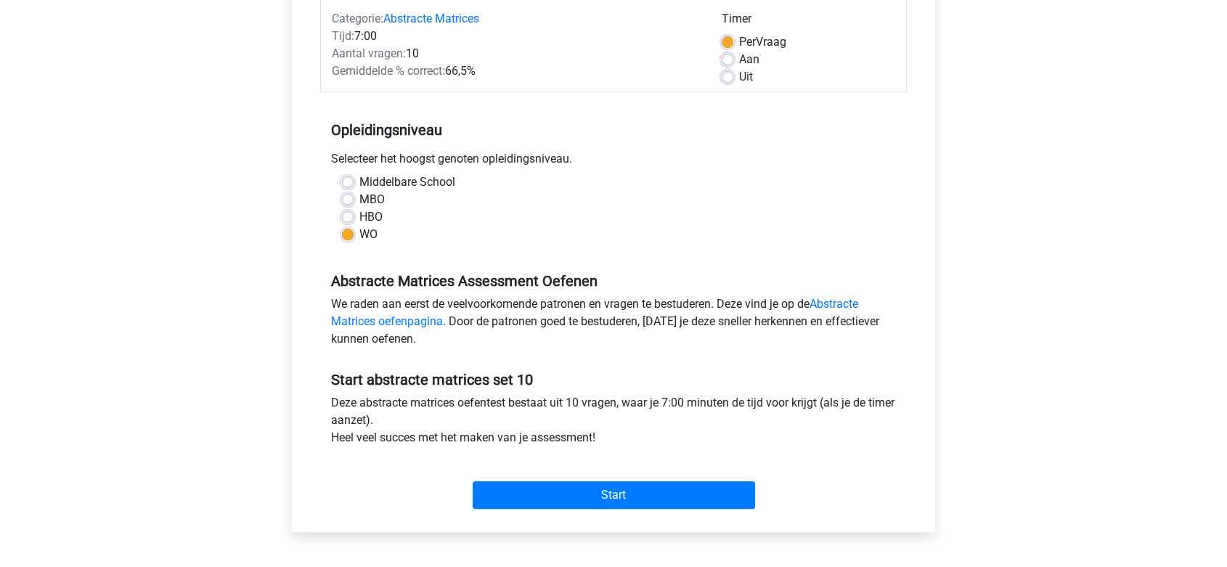
scroll to position [199, 0]
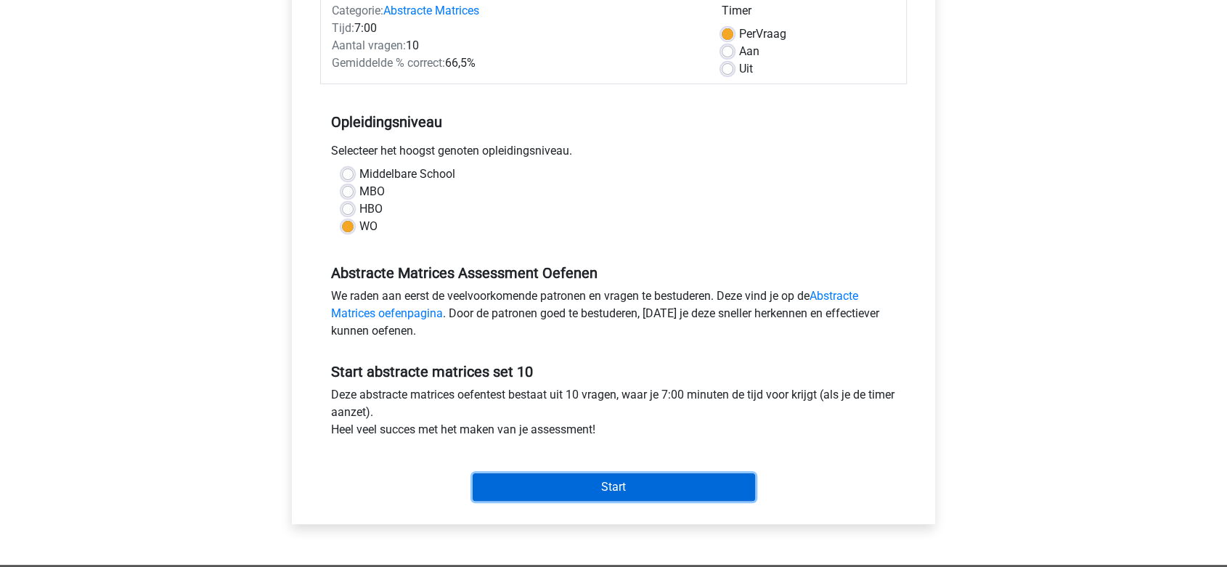
click at [567, 488] on input "Start" at bounding box center [614, 487] width 282 height 28
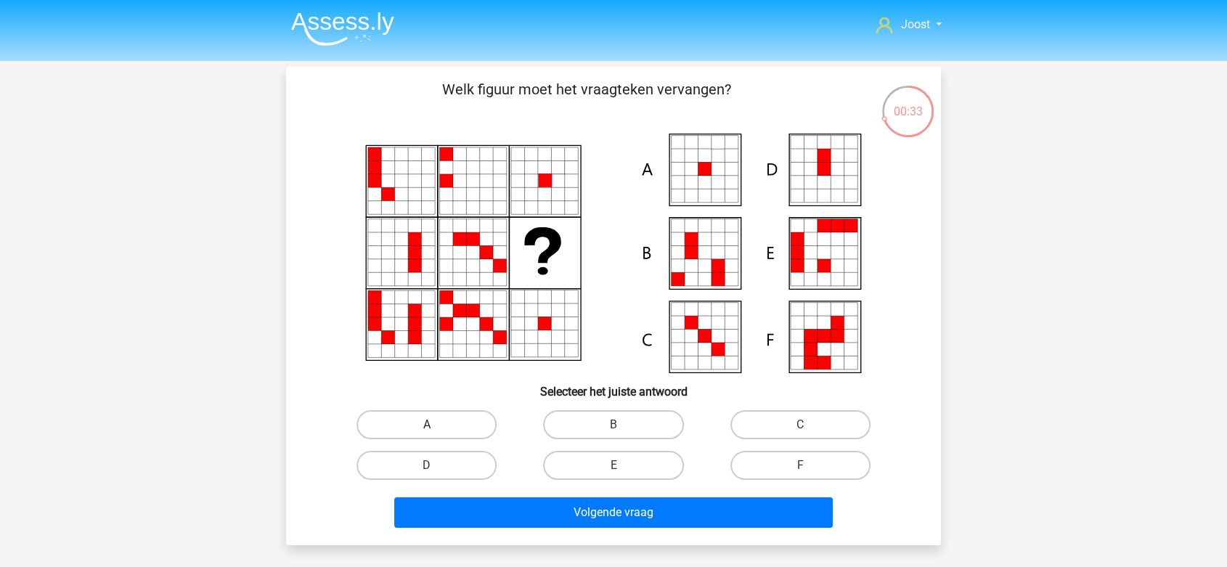
click at [471, 421] on label "A" at bounding box center [427, 424] width 140 height 29
click at [436, 425] on input "A" at bounding box center [431, 429] width 9 height 9
radio input "true"
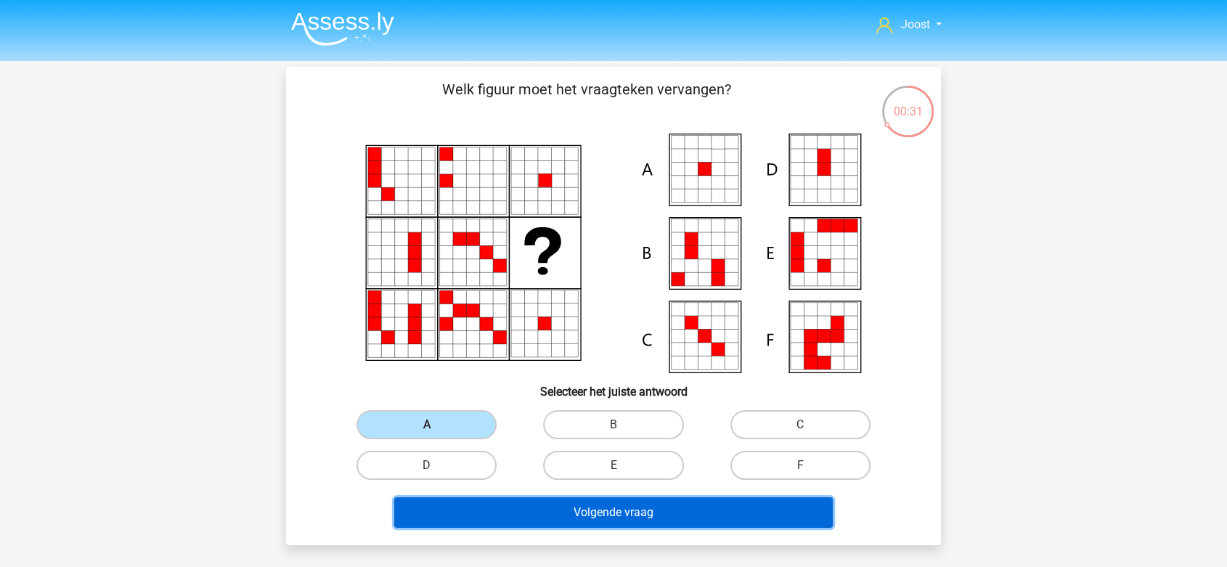
click at [485, 507] on button "Volgende vraag" at bounding box center [613, 512] width 439 height 30
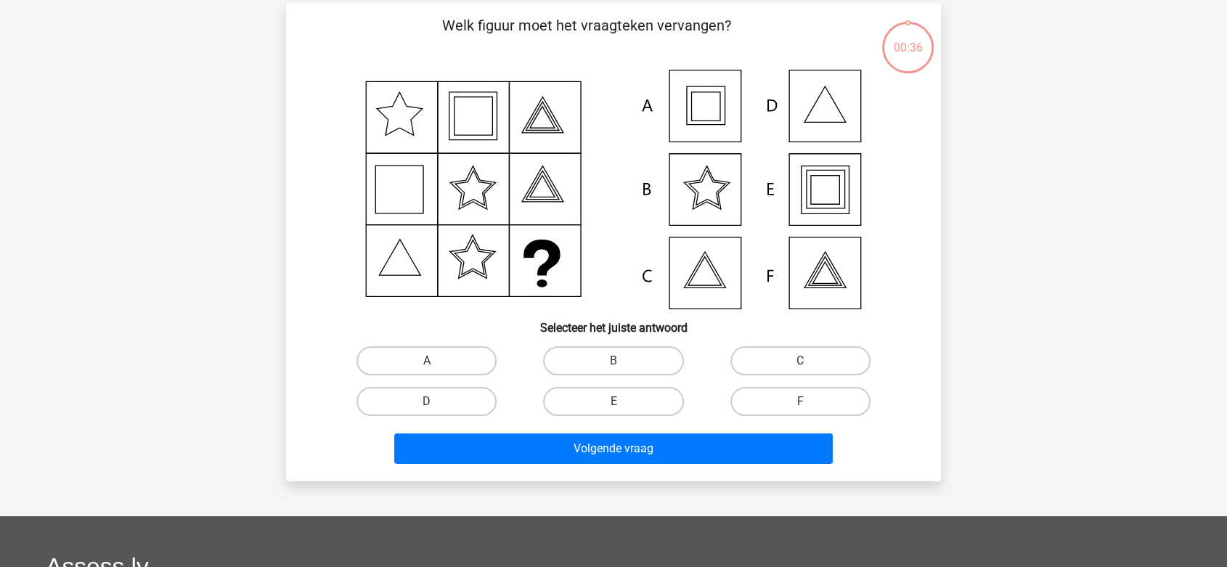
scroll to position [67, 0]
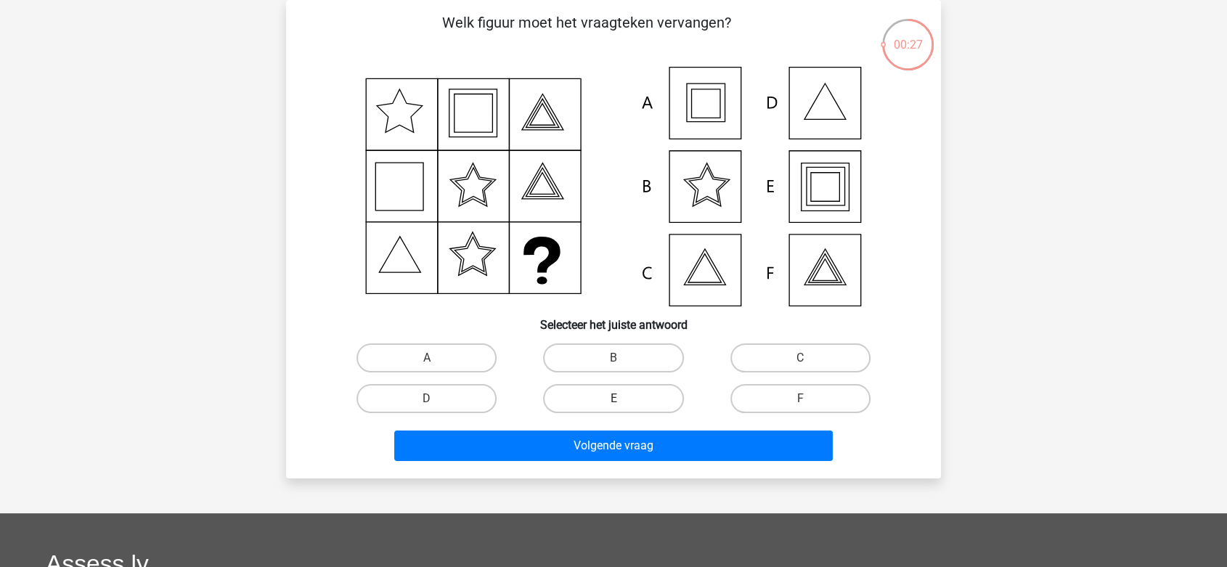
click at [625, 392] on label "E" at bounding box center [613, 398] width 140 height 29
click at [623, 399] on input "E" at bounding box center [618, 403] width 9 height 9
radio input "true"
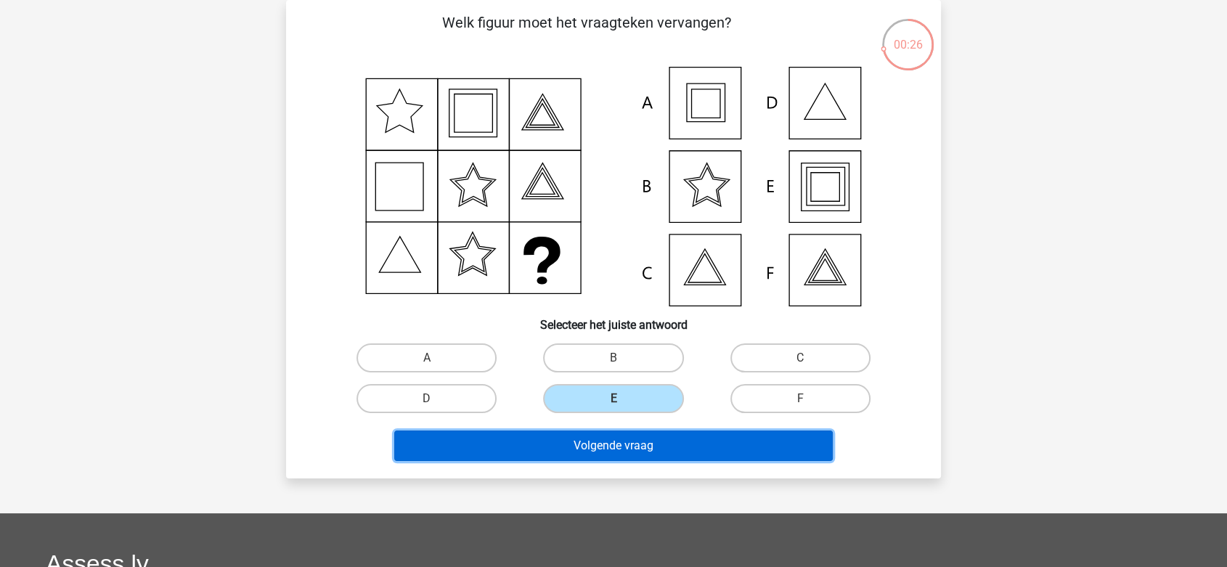
click at [617, 441] on button "Volgende vraag" at bounding box center [613, 446] width 439 height 30
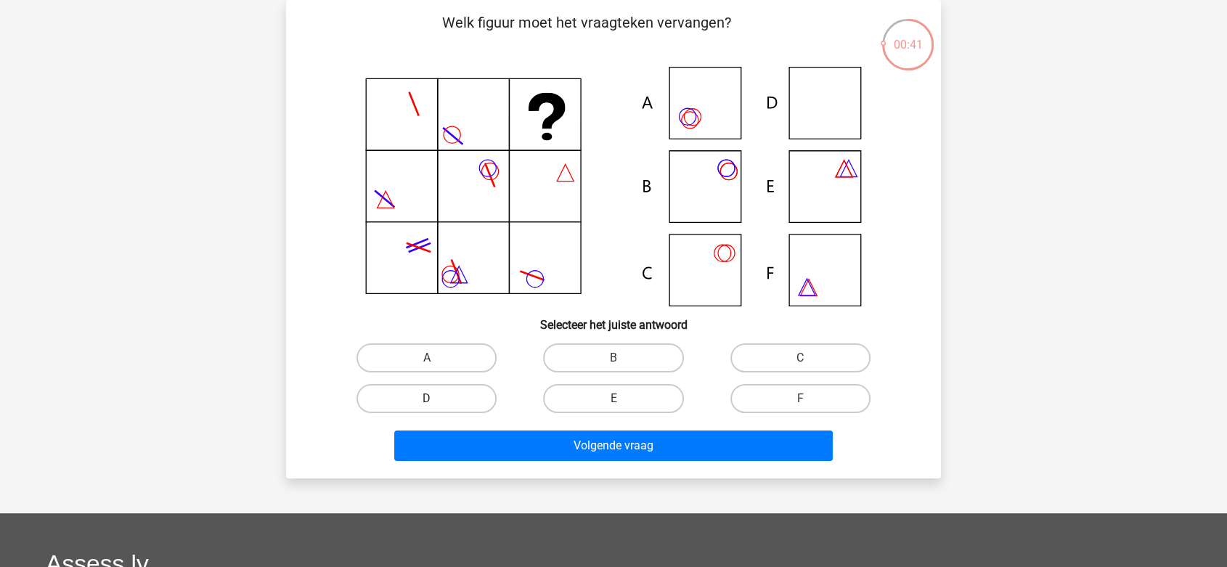
click at [471, 402] on label "D" at bounding box center [427, 398] width 140 height 29
click at [436, 402] on input "D" at bounding box center [431, 403] width 9 height 9
radio input "true"
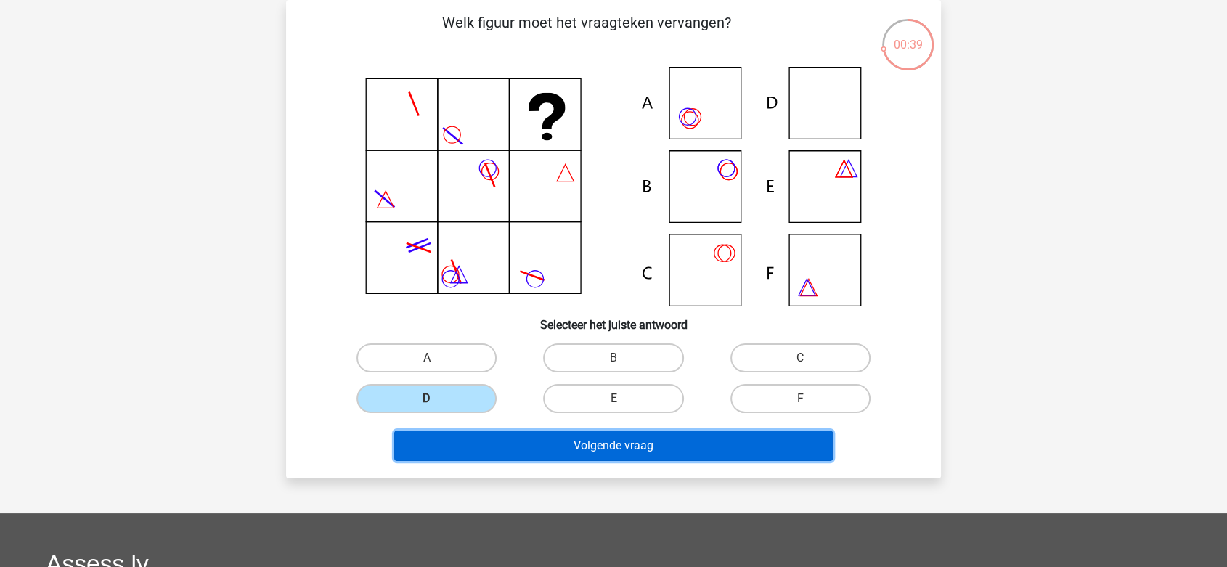
click at [526, 437] on button "Volgende vraag" at bounding box center [613, 446] width 439 height 30
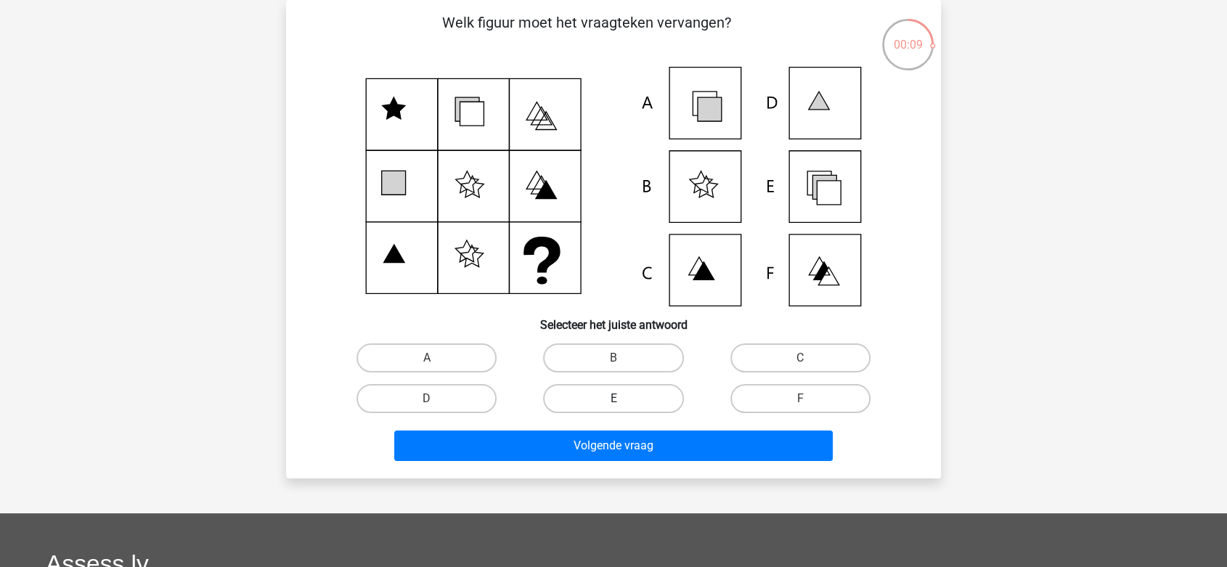
click at [645, 399] on label "E" at bounding box center [613, 398] width 140 height 29
click at [623, 399] on input "E" at bounding box center [618, 403] width 9 height 9
radio input "true"
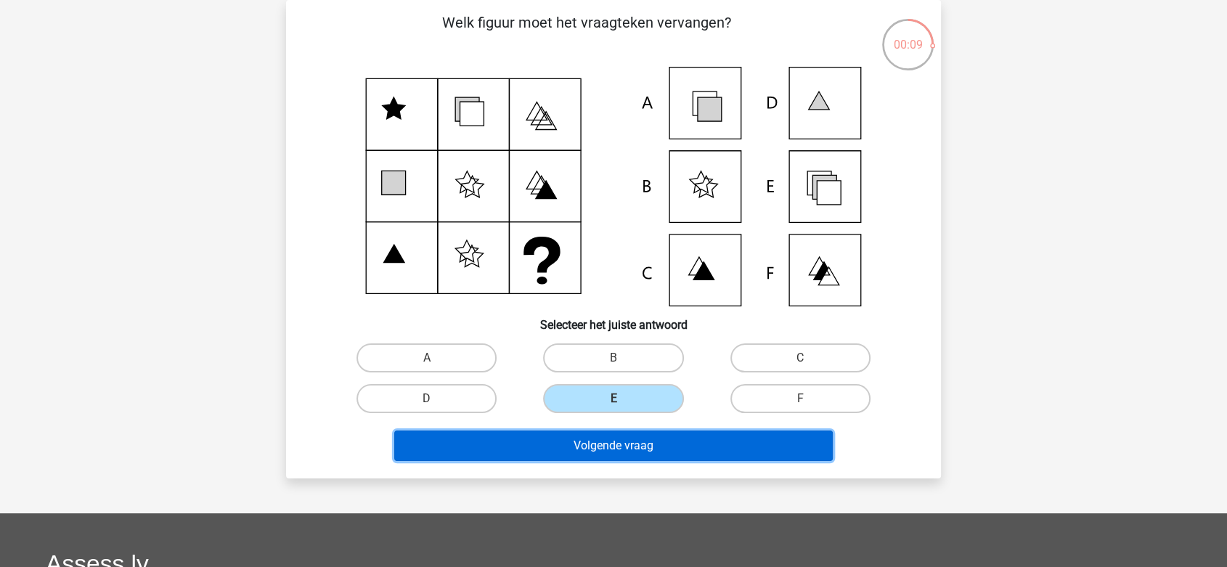
click at [638, 448] on button "Volgende vraag" at bounding box center [613, 446] width 439 height 30
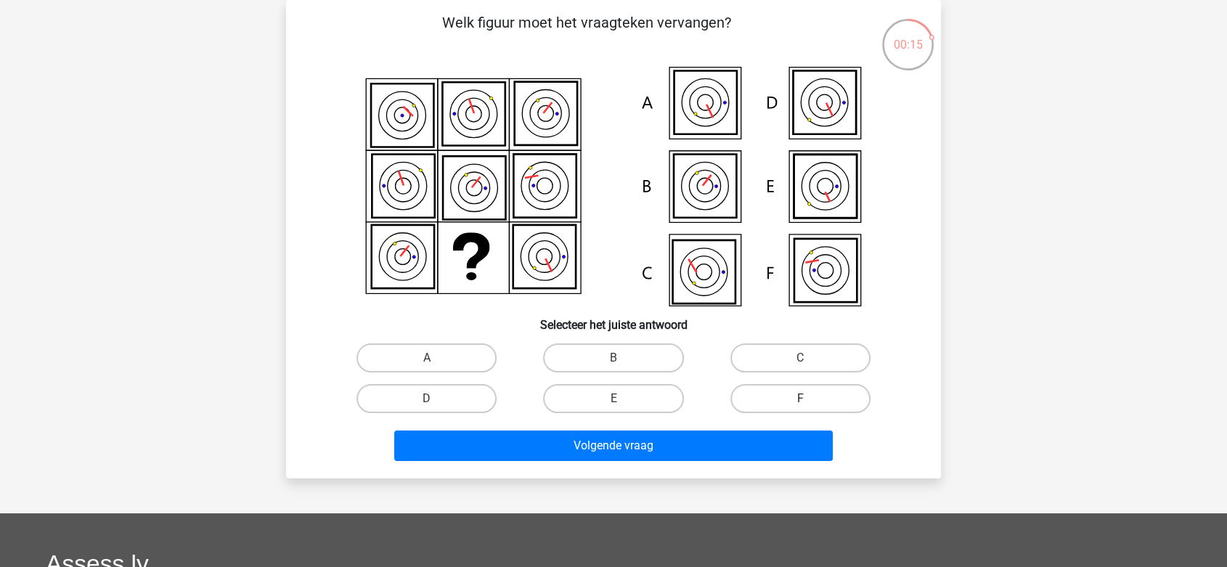
click at [781, 399] on label "F" at bounding box center [800, 398] width 140 height 29
click at [800, 399] on input "F" at bounding box center [804, 403] width 9 height 9
radio input "true"
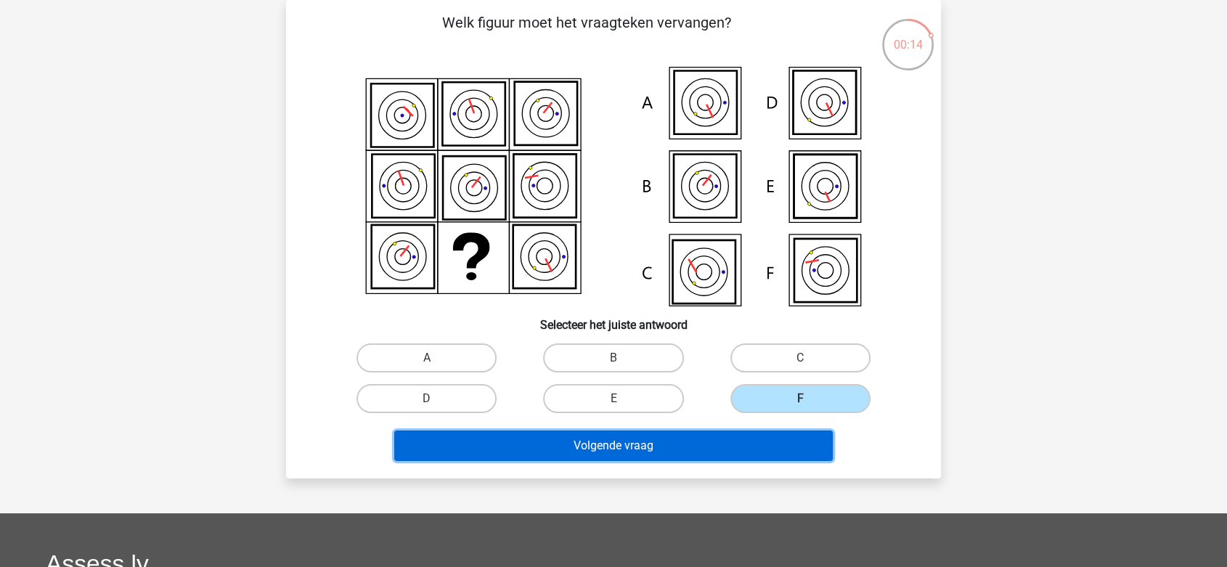
click at [770, 440] on button "Volgende vraag" at bounding box center [613, 446] width 439 height 30
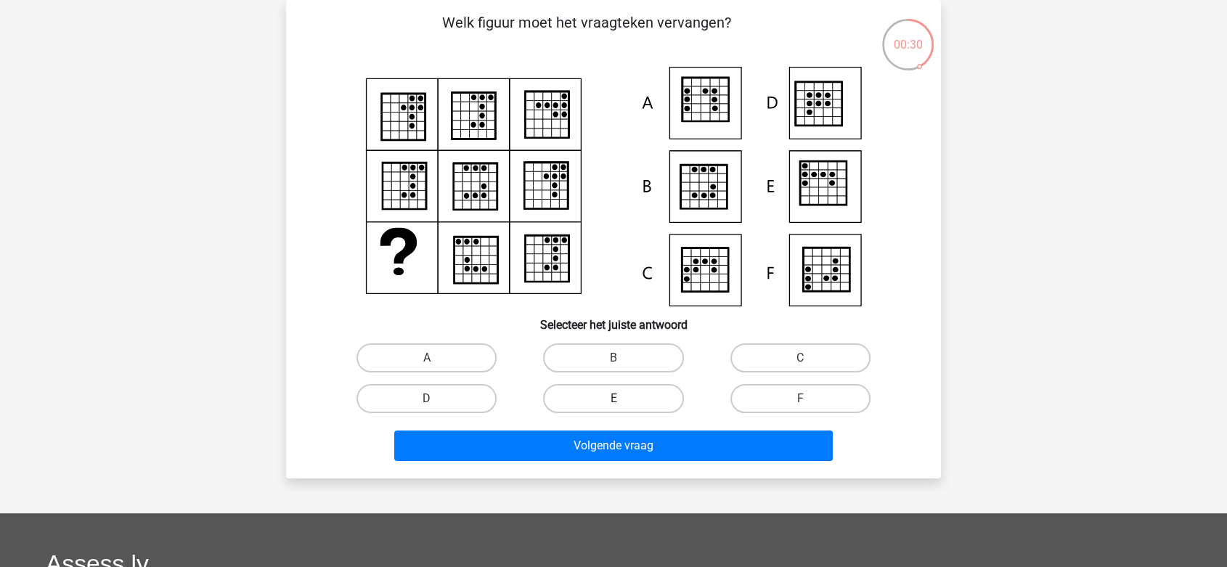
click at [631, 399] on label "E" at bounding box center [613, 398] width 140 height 29
click at [623, 399] on input "E" at bounding box center [618, 403] width 9 height 9
radio input "true"
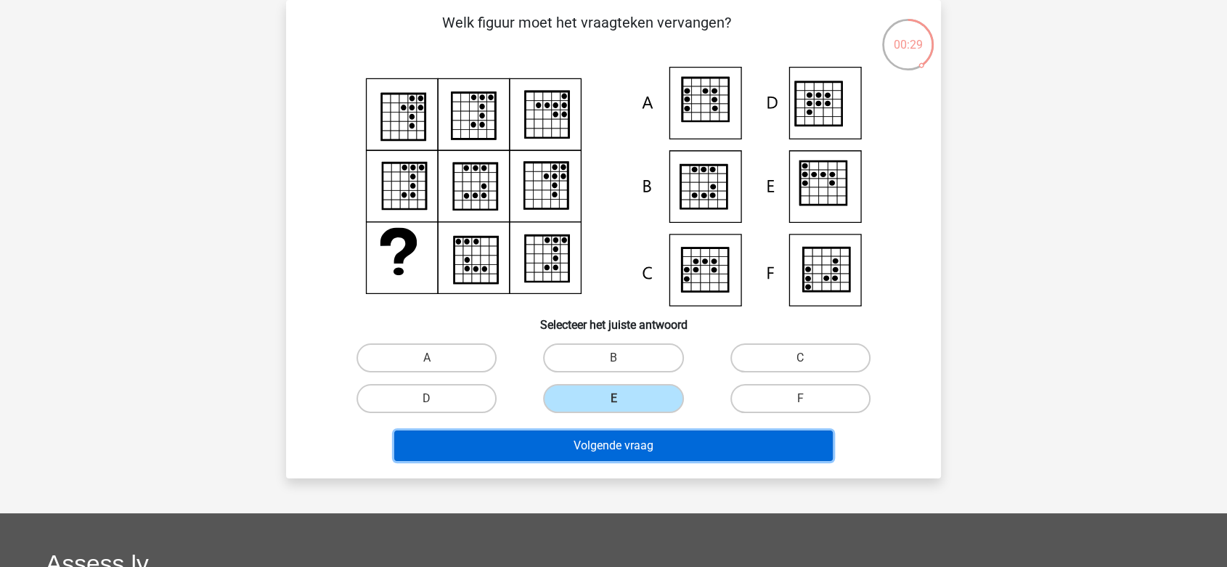
click at [631, 439] on button "Volgende vraag" at bounding box center [613, 446] width 439 height 30
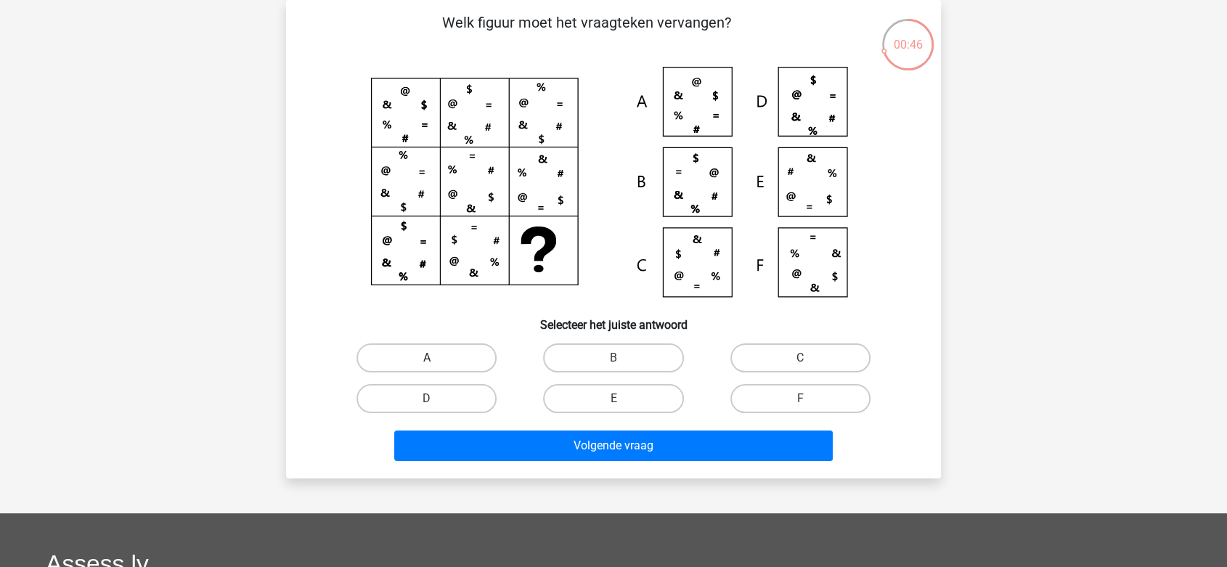
click at [481, 361] on label "A" at bounding box center [427, 357] width 140 height 29
click at [436, 361] on input "A" at bounding box center [431, 362] width 9 height 9
radio input "true"
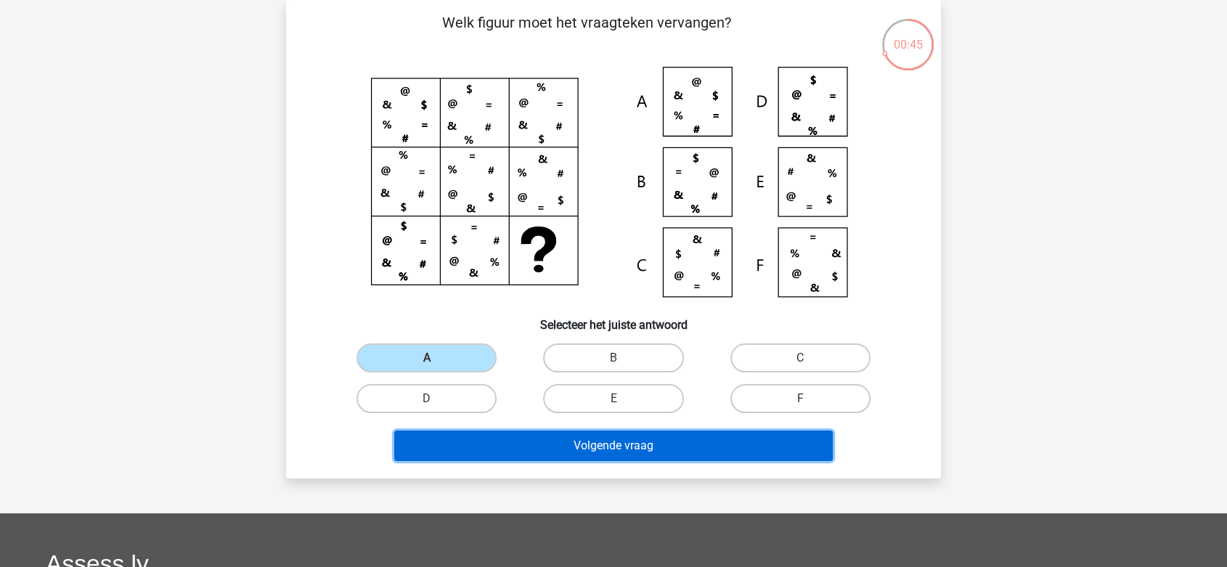
click at [526, 452] on button "Volgende vraag" at bounding box center [613, 446] width 439 height 30
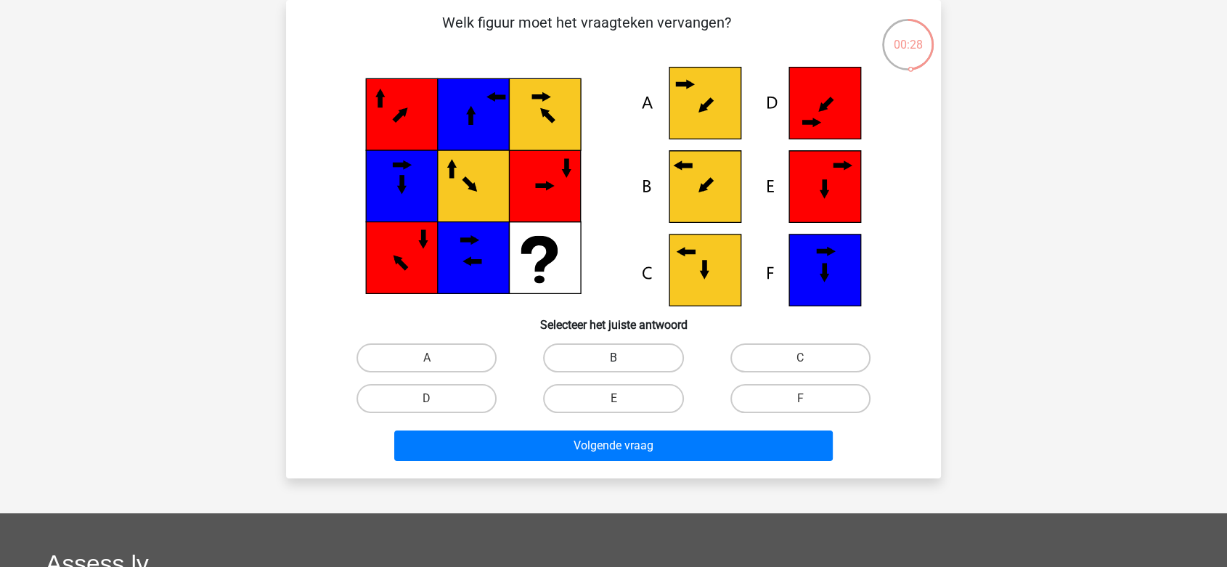
click at [654, 356] on label "B" at bounding box center [613, 357] width 140 height 29
click at [623, 358] on input "B" at bounding box center [618, 362] width 9 height 9
radio input "true"
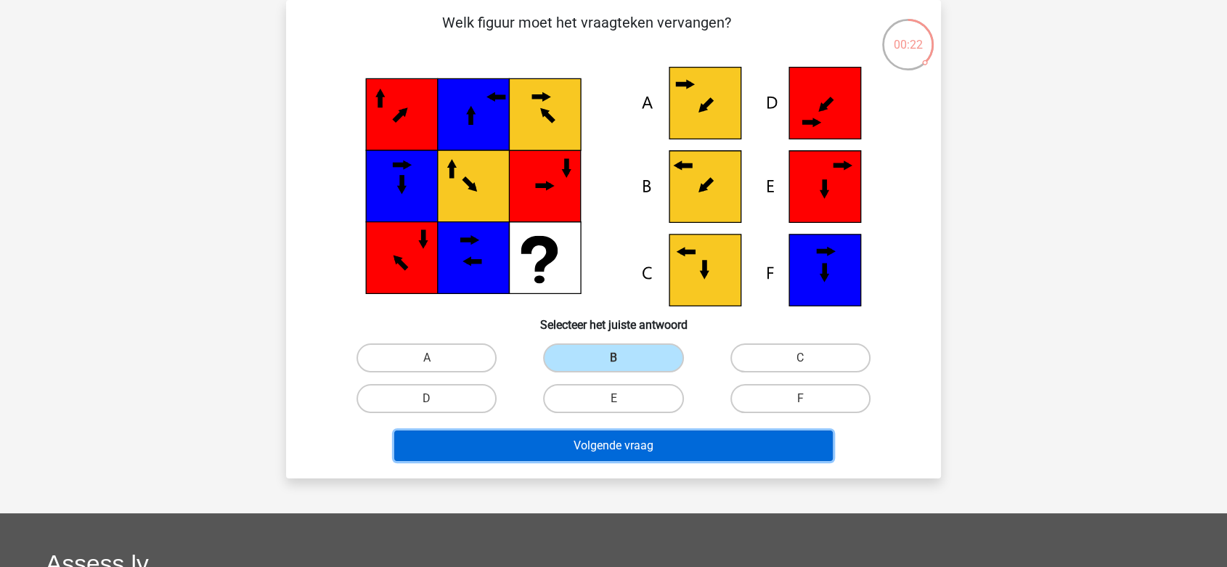
click at [645, 431] on button "Volgende vraag" at bounding box center [613, 446] width 439 height 30
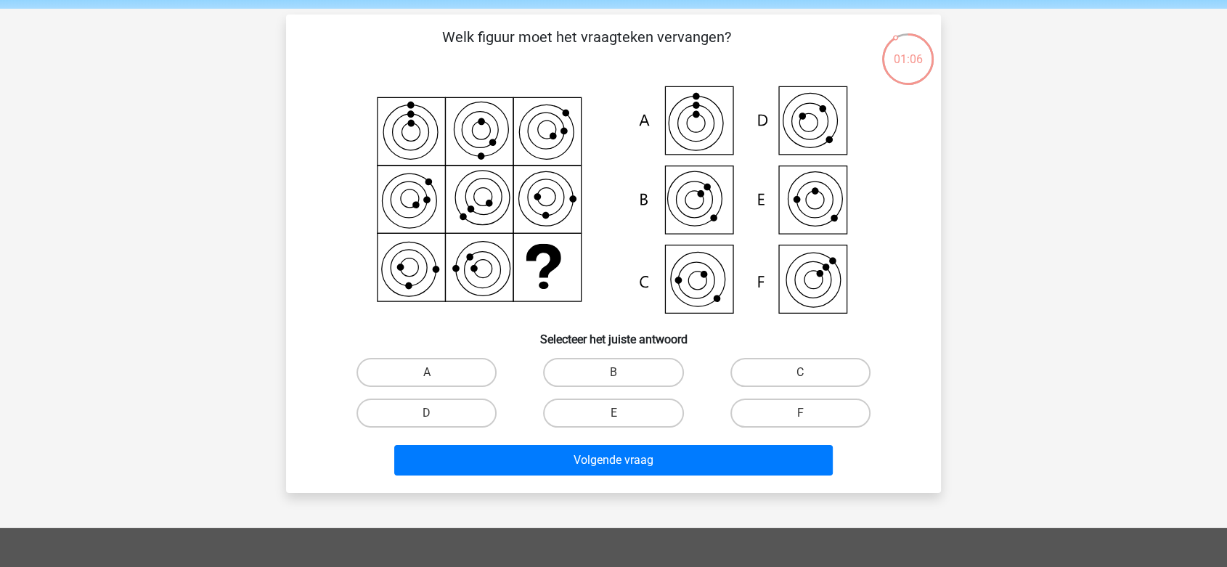
scroll to position [81, 0]
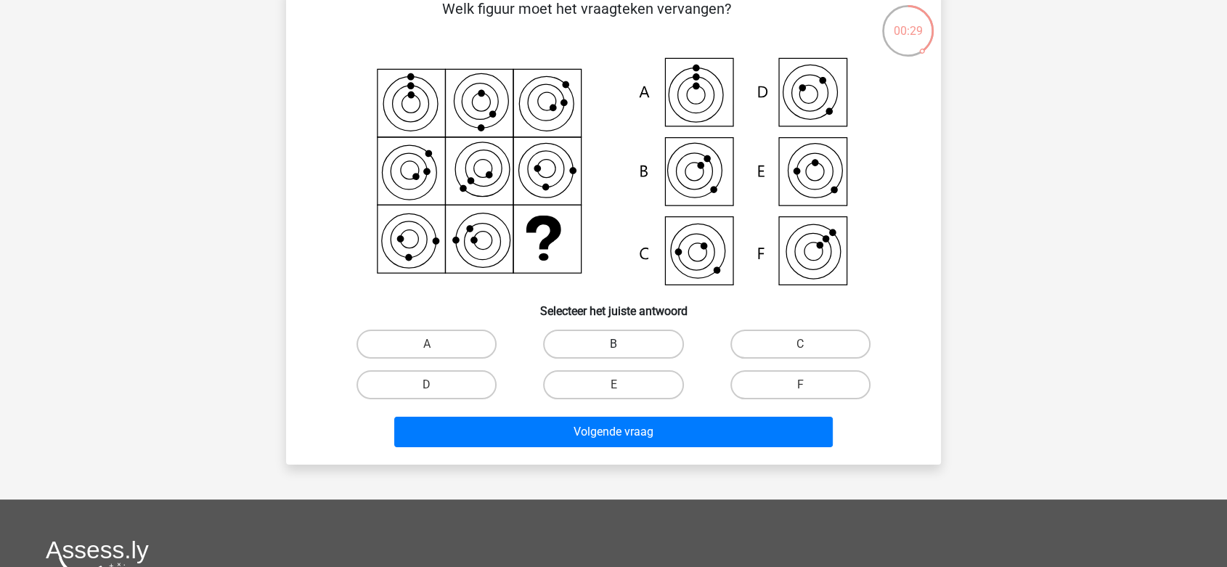
click at [628, 338] on label "B" at bounding box center [613, 344] width 140 height 29
click at [623, 344] on input "B" at bounding box center [618, 348] width 9 height 9
radio input "true"
click at [628, 338] on label "B" at bounding box center [613, 344] width 140 height 29
click at [623, 344] on input "B" at bounding box center [618, 348] width 9 height 9
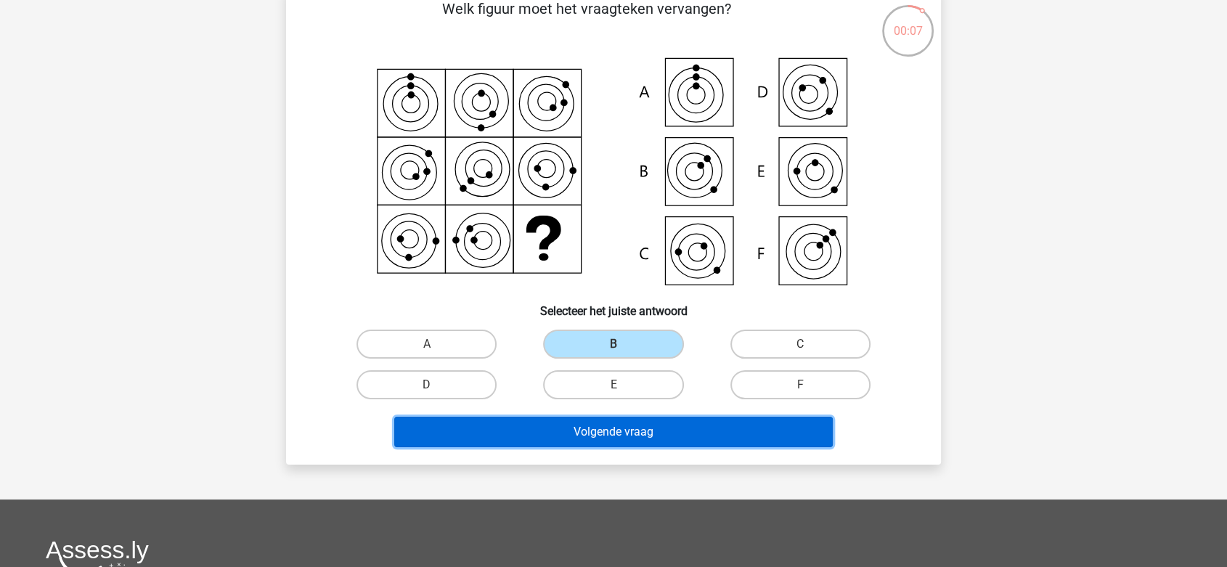
click at [656, 433] on button "Volgende vraag" at bounding box center [613, 432] width 439 height 30
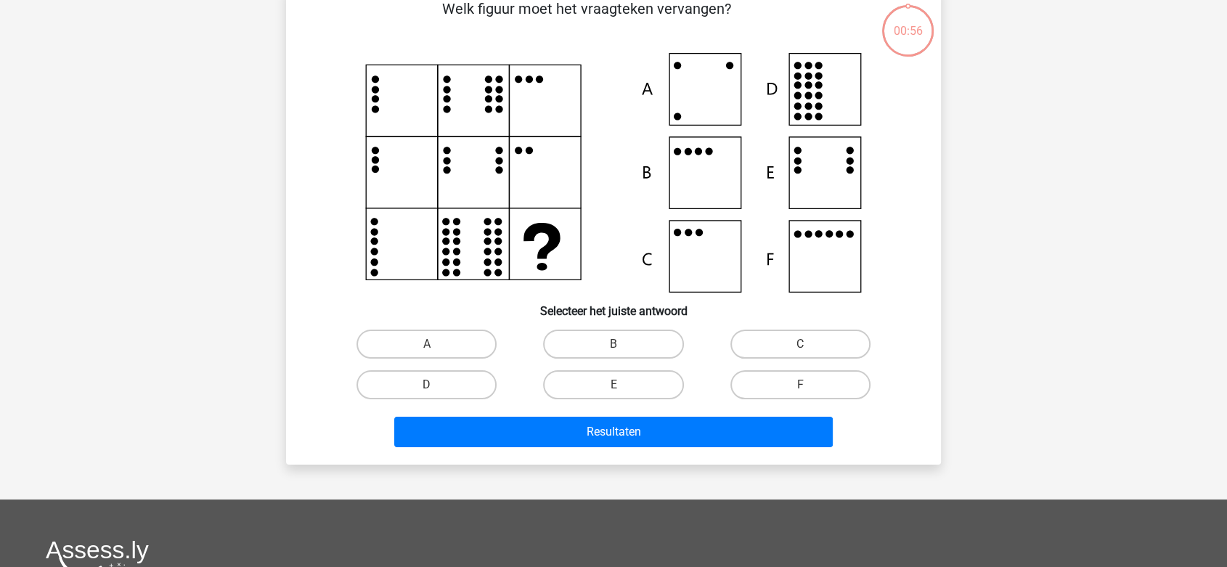
scroll to position [67, 0]
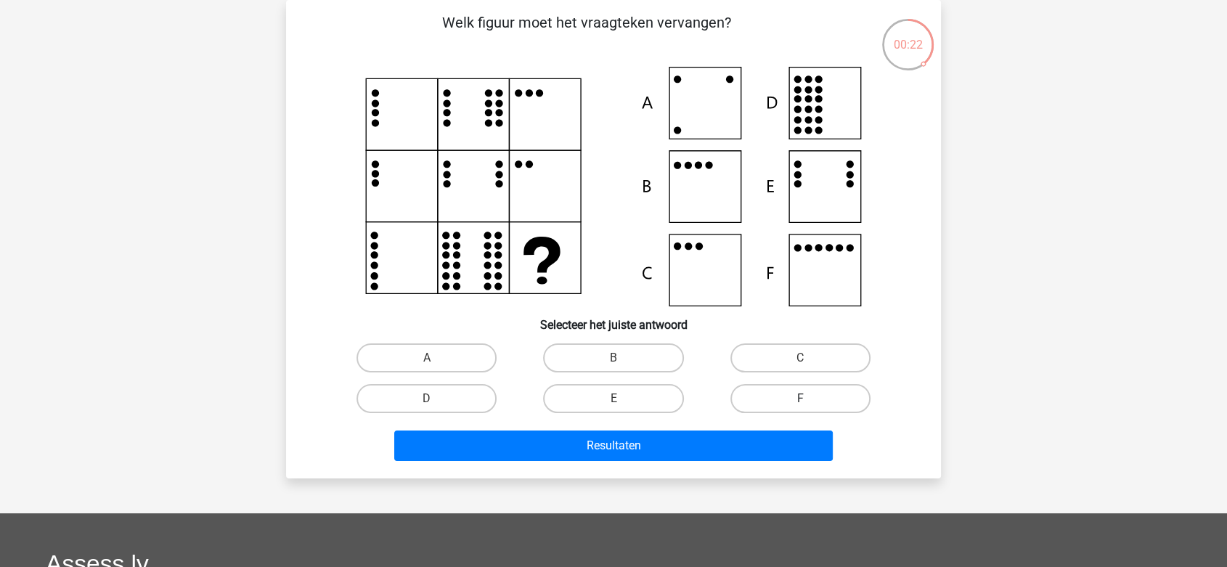
click at [829, 394] on label "F" at bounding box center [800, 398] width 140 height 29
click at [810, 399] on input "F" at bounding box center [804, 403] width 9 height 9
radio input "true"
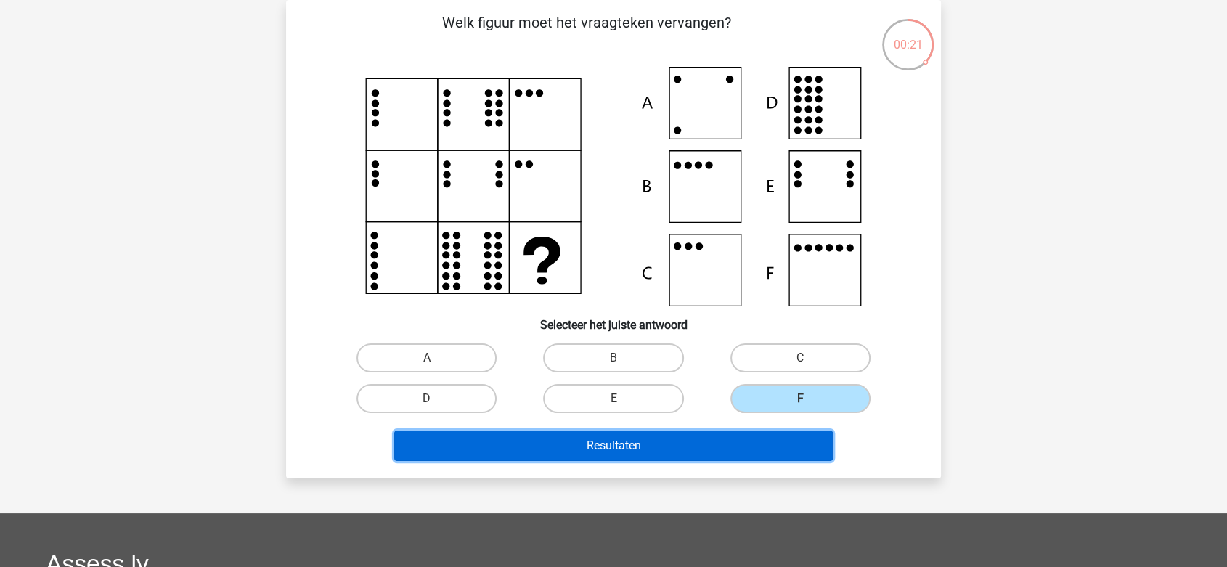
click at [764, 442] on button "Resultaten" at bounding box center [613, 446] width 439 height 30
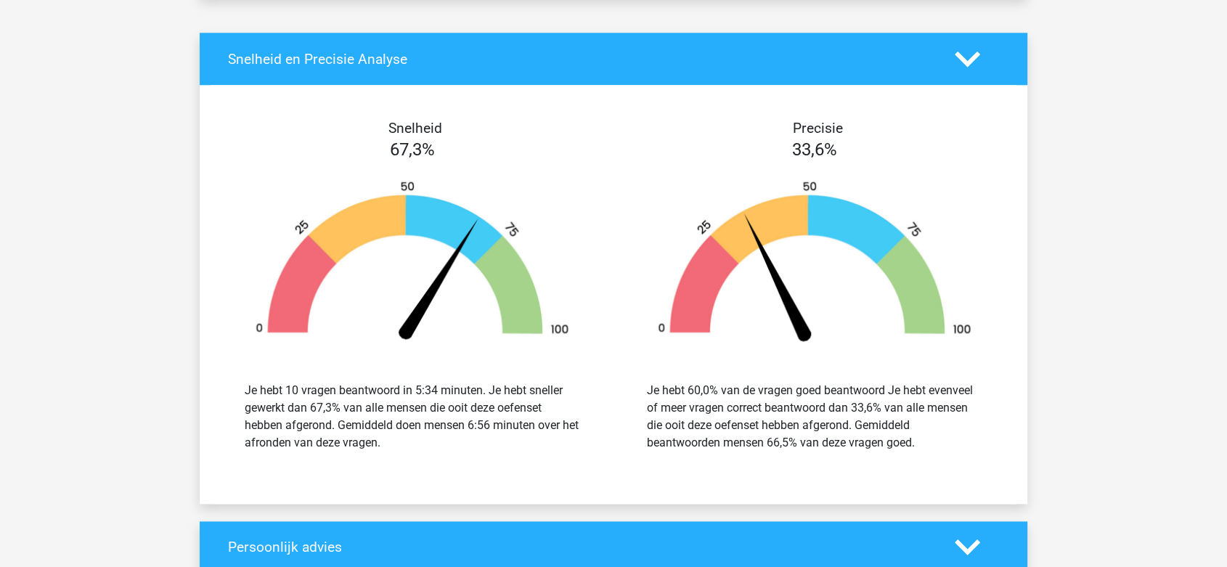
scroll to position [1290, 0]
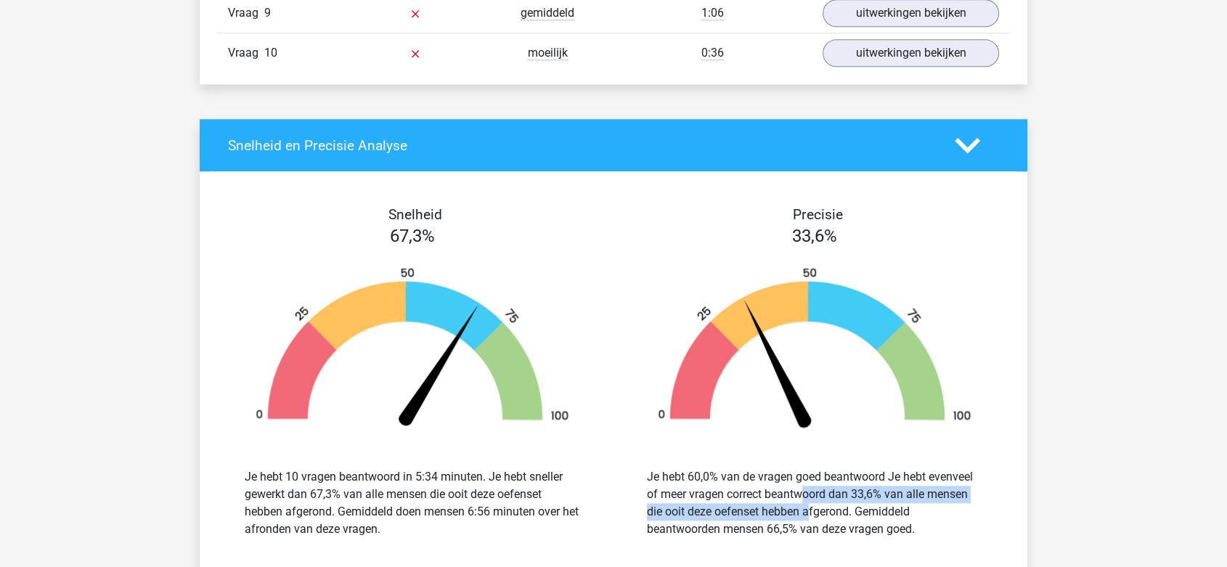
drag, startPoint x: 725, startPoint y: 489, endPoint x: 728, endPoint y: 510, distance: 21.2
click at [728, 510] on div "Je hebt 60,0% van de vragen goed beantwoord Je hebt evenveel of meer vragen cor…" at bounding box center [814, 503] width 335 height 70
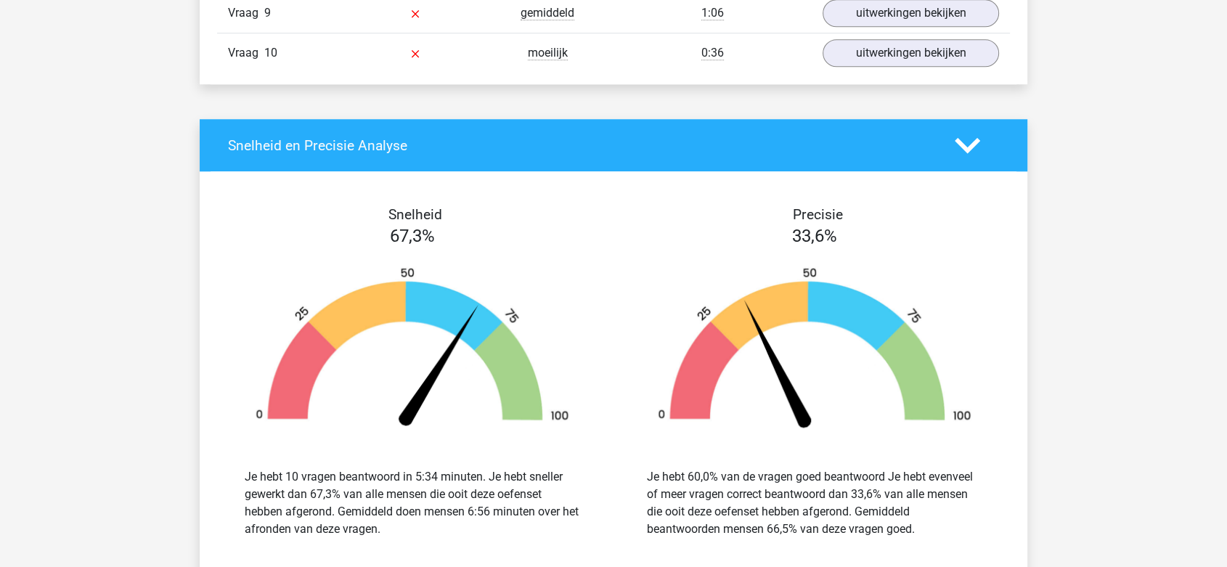
drag, startPoint x: 728, startPoint y: 535, endPoint x: 729, endPoint y: 526, distance: 9.5
click at [728, 534] on div "Je hebt 60,0% van de vragen goed beantwoord Je hebt evenveel of meer vragen cor…" at bounding box center [814, 503] width 380 height 105
drag, startPoint x: 720, startPoint y: 523, endPoint x: 839, endPoint y: 529, distance: 119.2
click at [839, 529] on div "Je hebt 60,0% van de vragen goed beantwoord Je hebt evenveel of meer vragen cor…" at bounding box center [814, 503] width 335 height 70
click at [821, 504] on div "Je hebt 60,0% van de vragen goed beantwoord Je hebt evenveel of meer vragen cor…" at bounding box center [814, 503] width 335 height 70
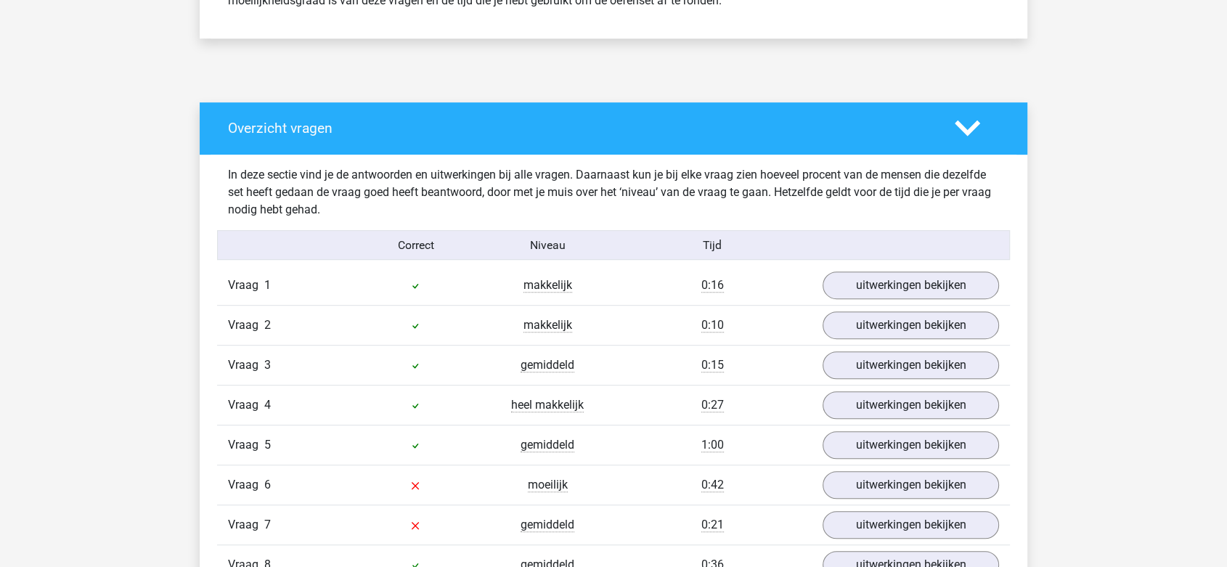
scroll to position [726, 0]
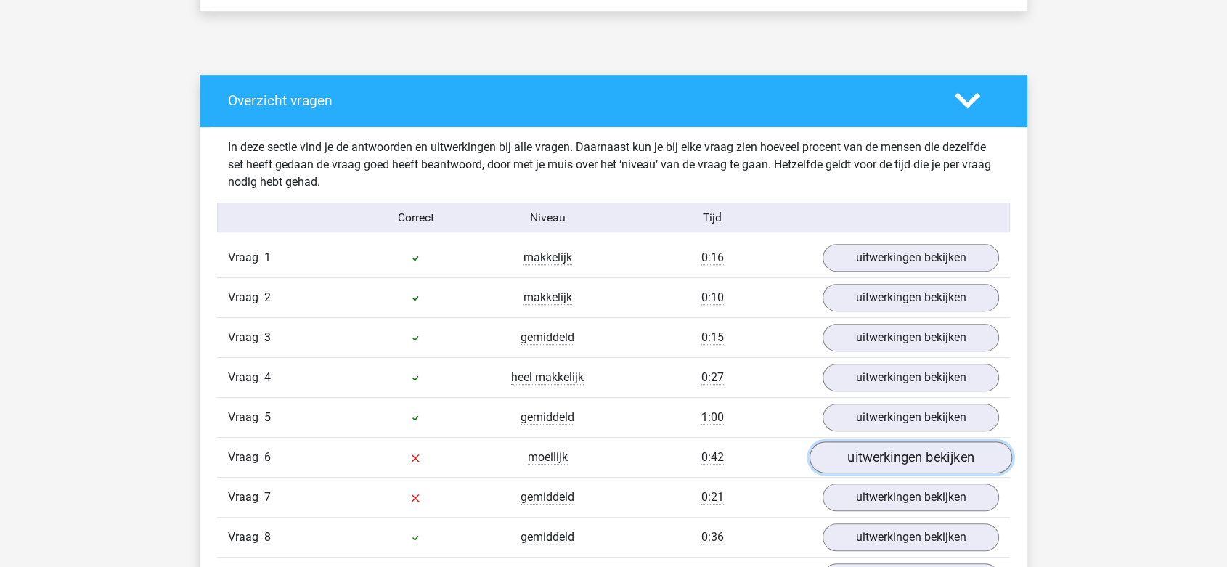
click at [865, 449] on link "uitwerkingen bekijken" at bounding box center [911, 458] width 203 height 32
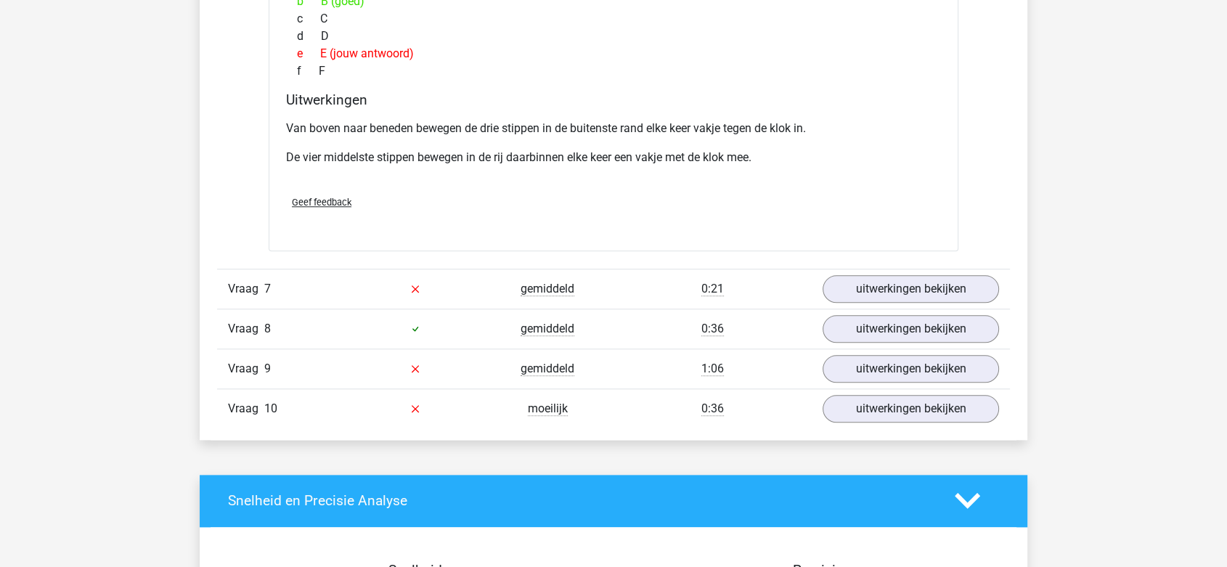
scroll to position [1533, 0]
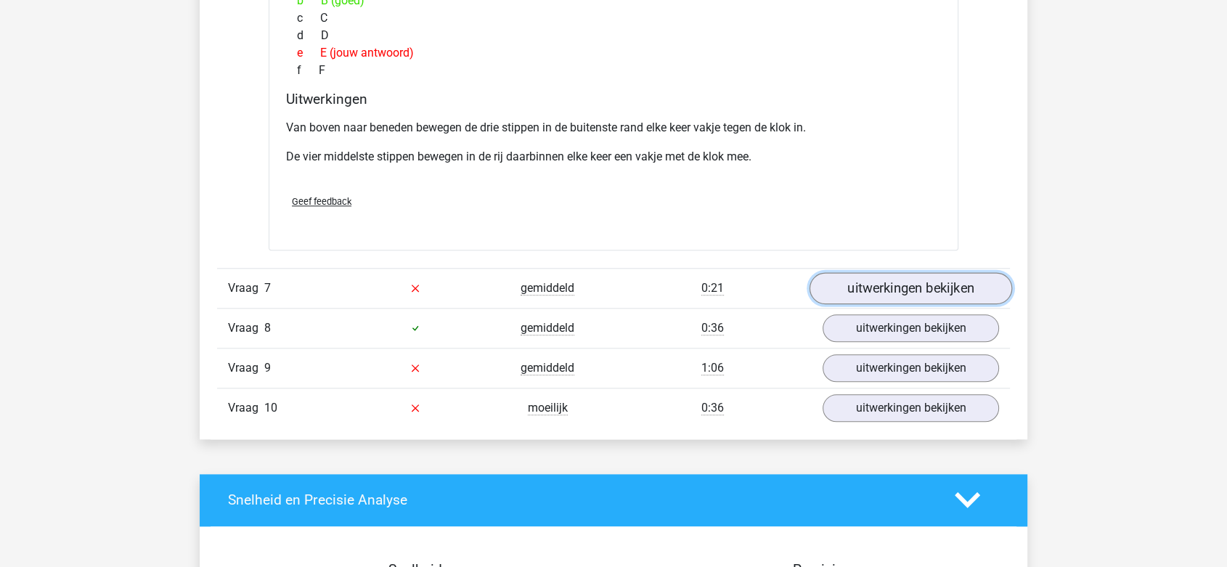
click at [887, 297] on link "uitwerkingen bekijken" at bounding box center [911, 288] width 203 height 32
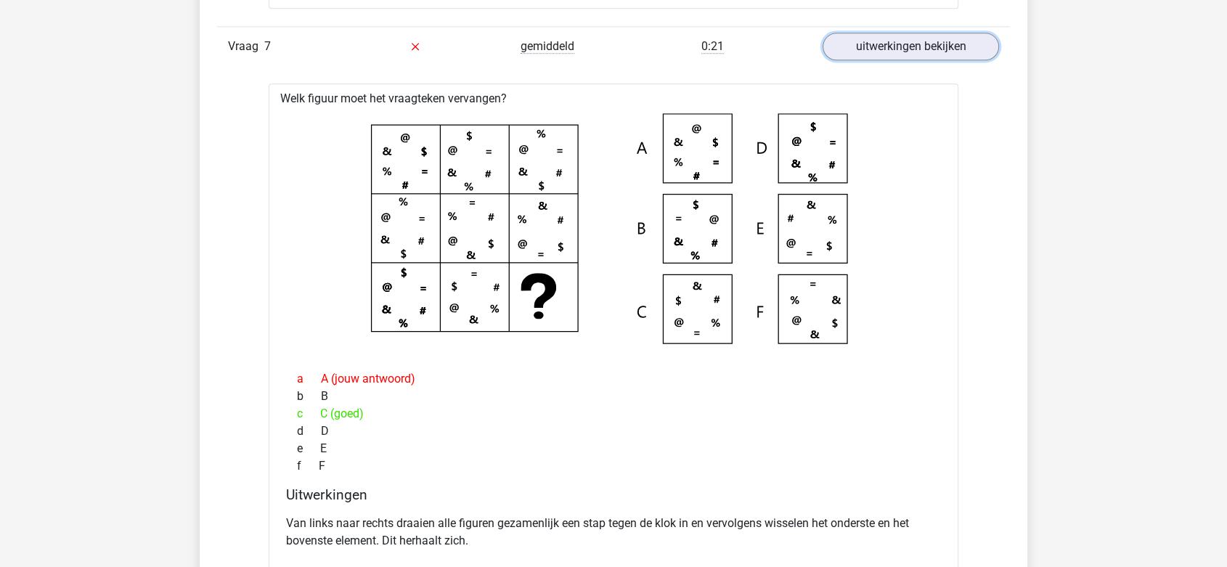
scroll to position [1855, 0]
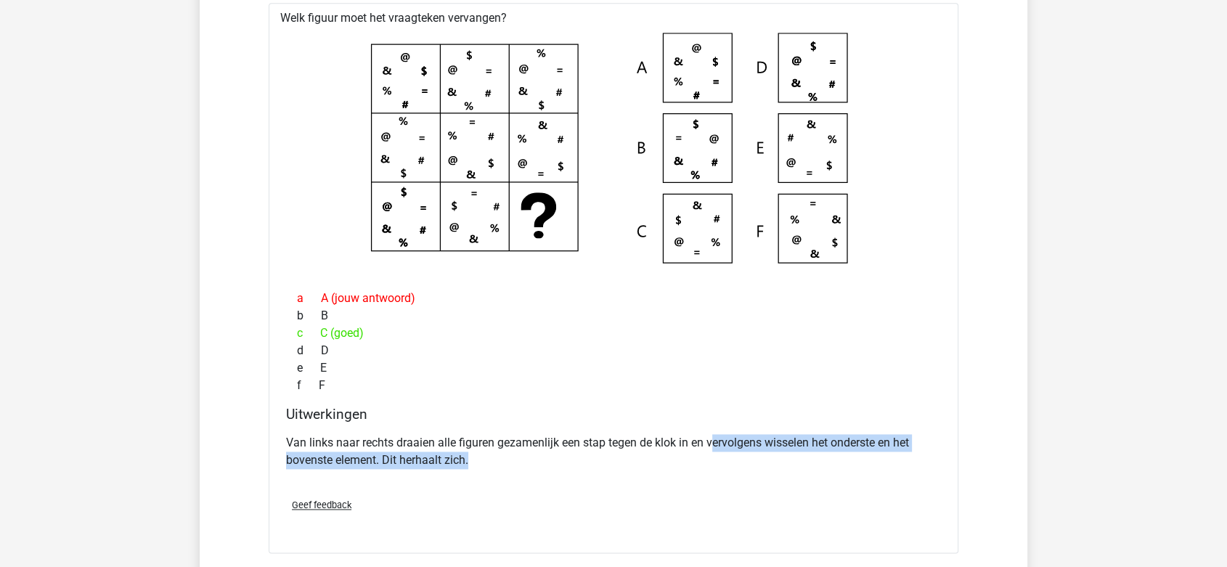
drag, startPoint x: 715, startPoint y: 442, endPoint x: 715, endPoint y: 454, distance: 11.6
click at [715, 454] on p "Van links naar rechts draaien alle figuren gezamenlijk een stap tegen de klok i…" at bounding box center [613, 451] width 655 height 35
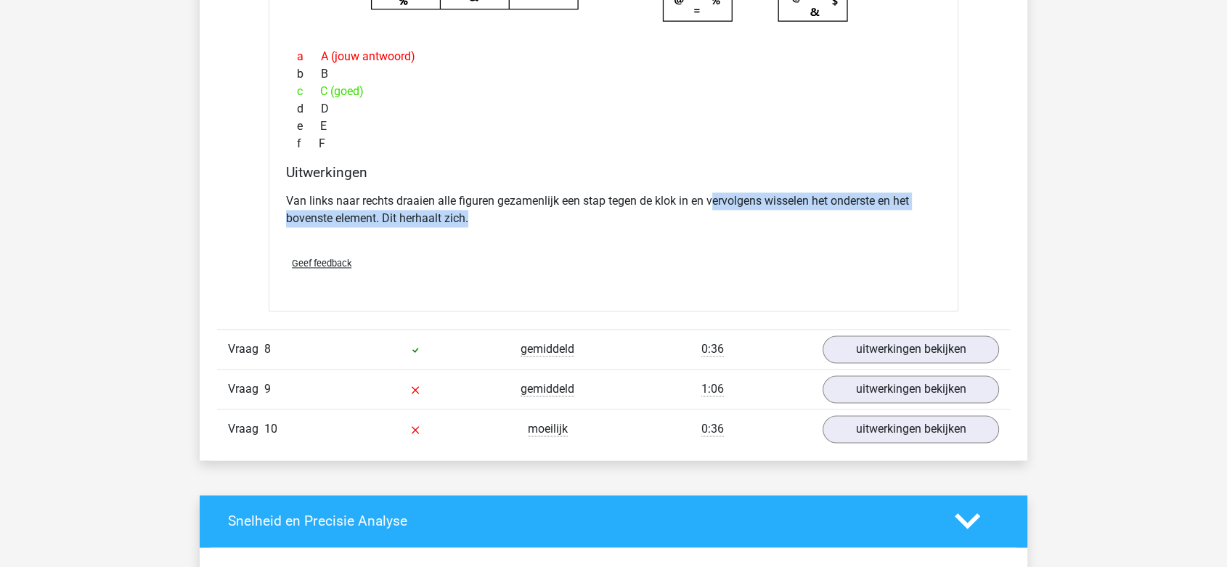
scroll to position [2097, 0]
click at [884, 357] on link "uitwerkingen bekijken" at bounding box center [911, 349] width 203 height 32
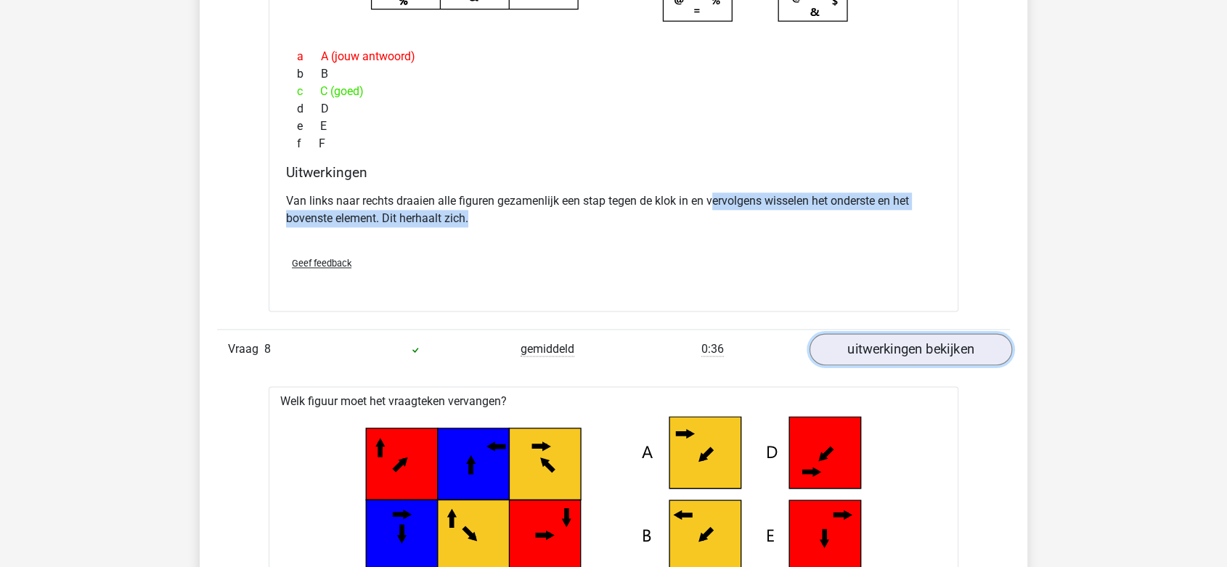
click at [884, 357] on link "uitwerkingen bekijken" at bounding box center [911, 349] width 203 height 32
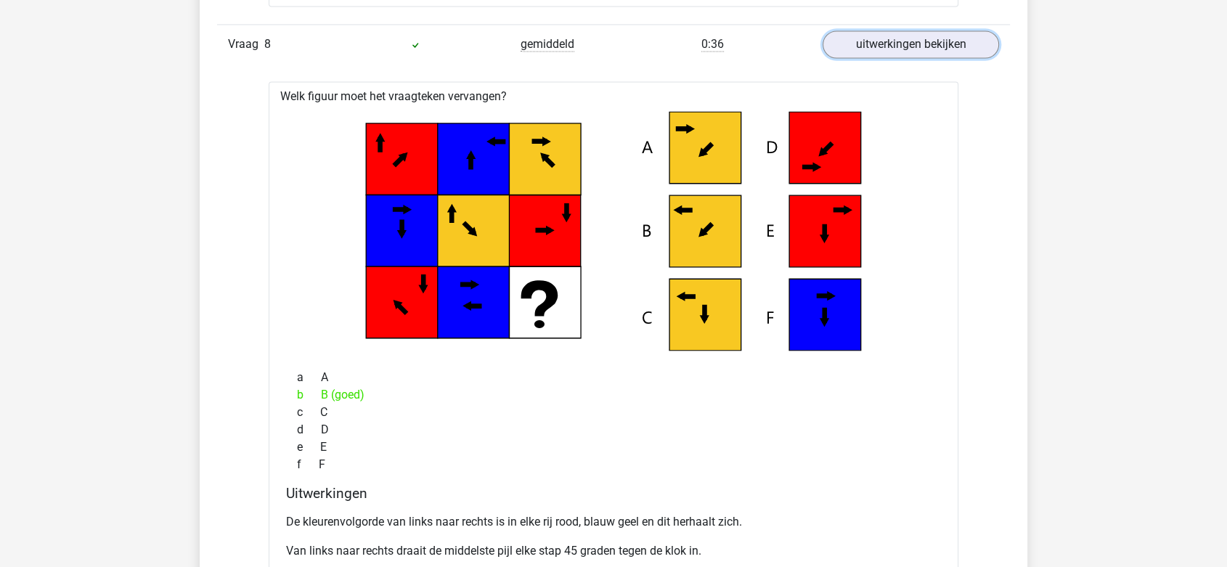
scroll to position [2420, 0]
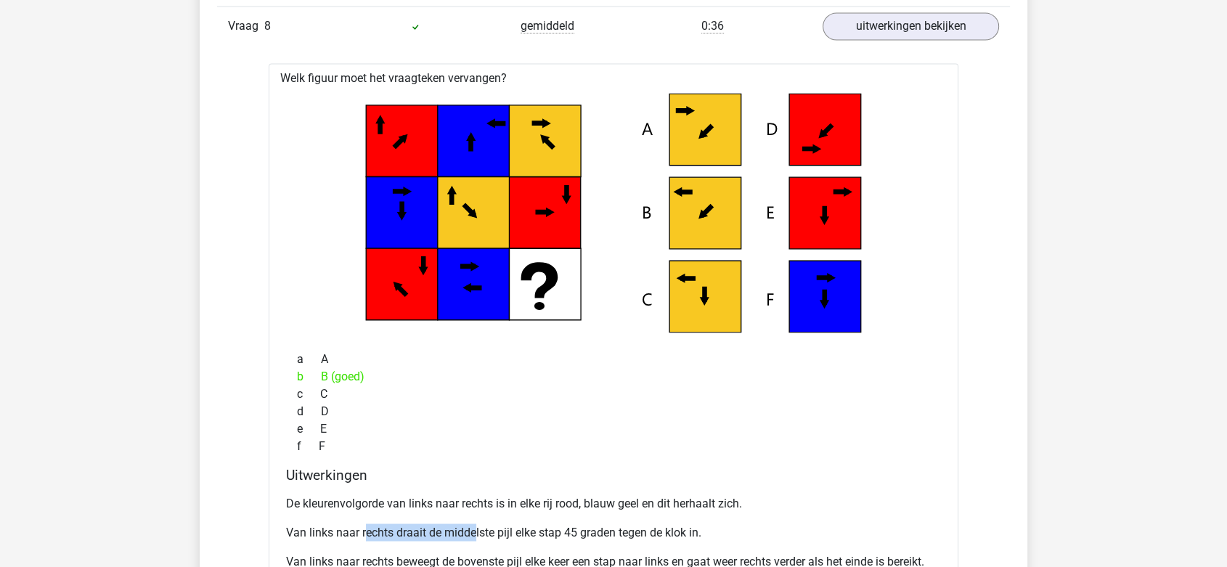
drag, startPoint x: 364, startPoint y: 526, endPoint x: 473, endPoint y: 520, distance: 109.8
click at [473, 520] on div "De kleurenvolgorde van links naar rechts is in elke rij rood, blauw geel en dit…" at bounding box center [613, 553] width 655 height 128
click at [535, 524] on p "Van links naar rechts draait de middelste pijl elke stap 45 graden tegen de klo…" at bounding box center [613, 532] width 655 height 17
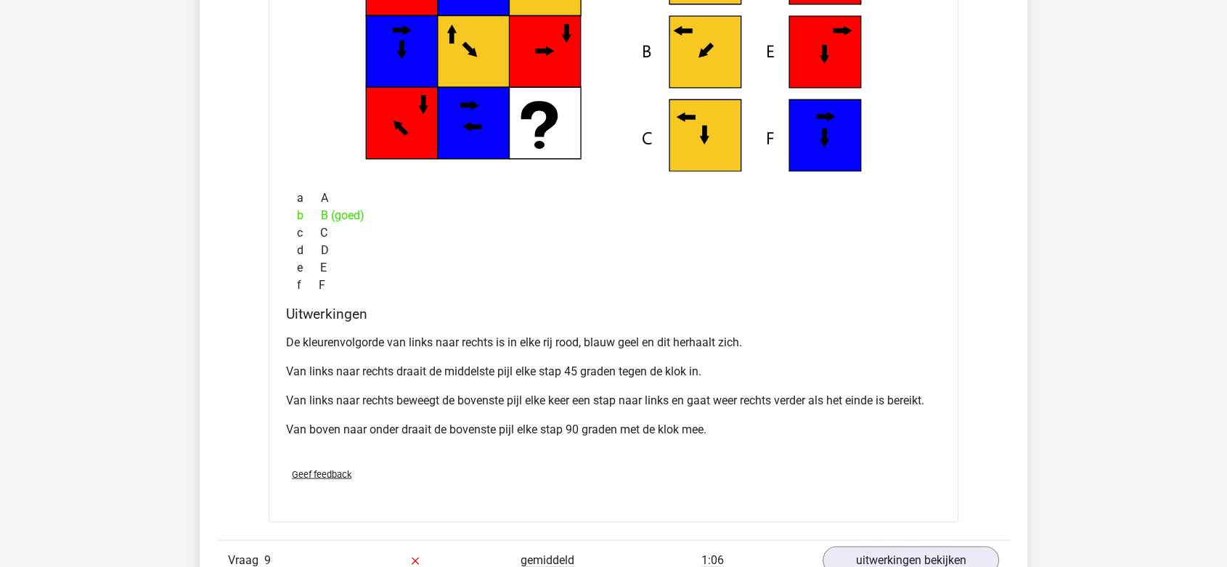
scroll to position [2823, 0]
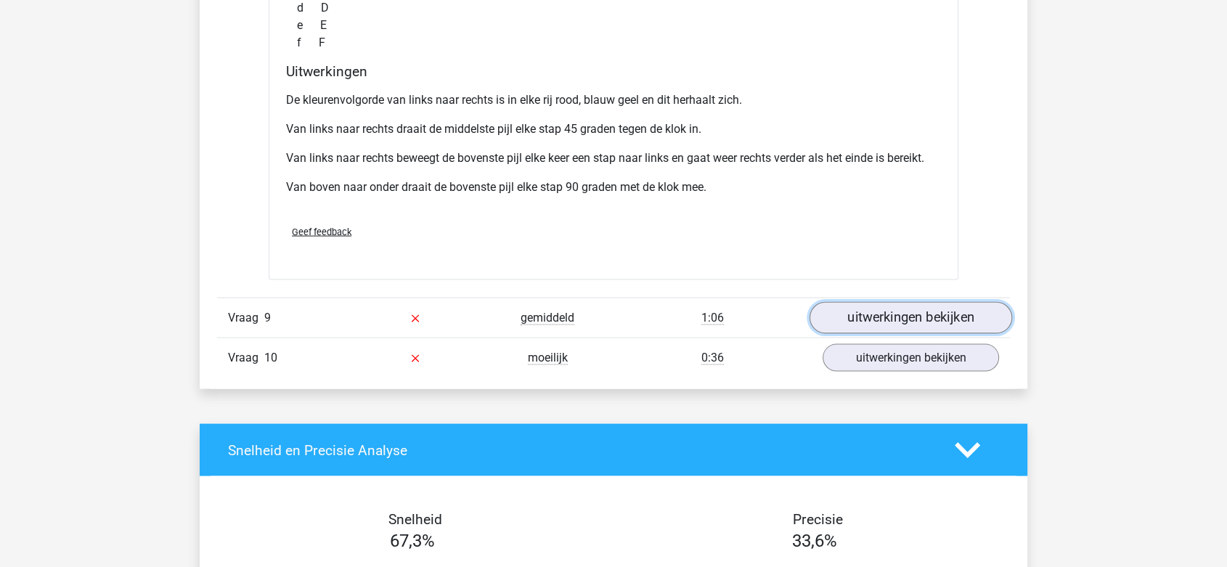
click at [859, 321] on link "uitwerkingen bekijken" at bounding box center [911, 318] width 203 height 32
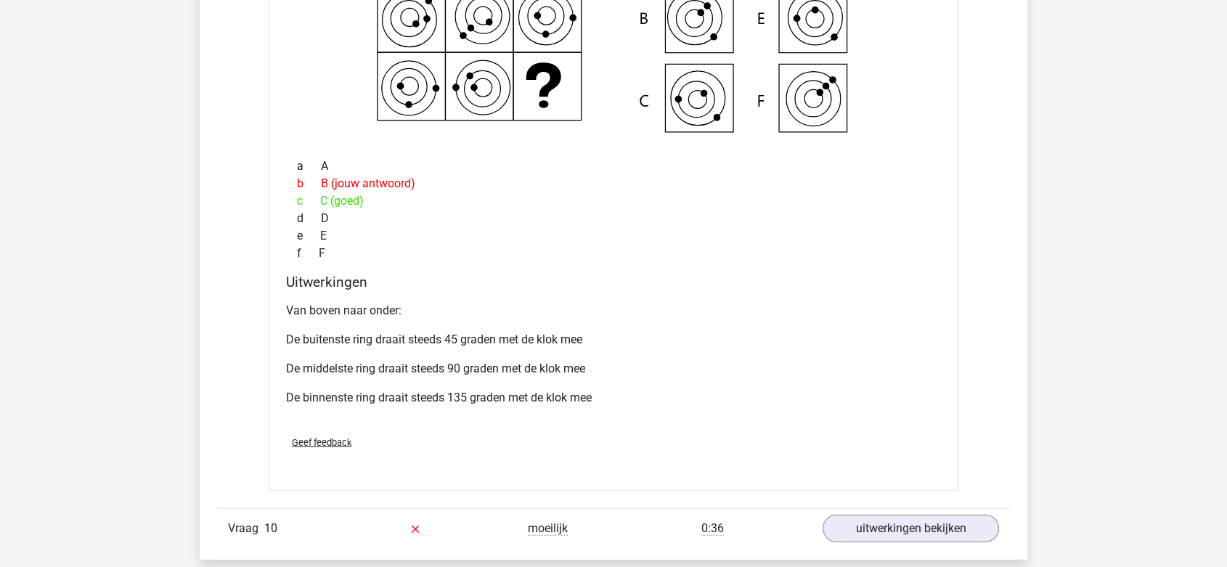
scroll to position [3549, 0]
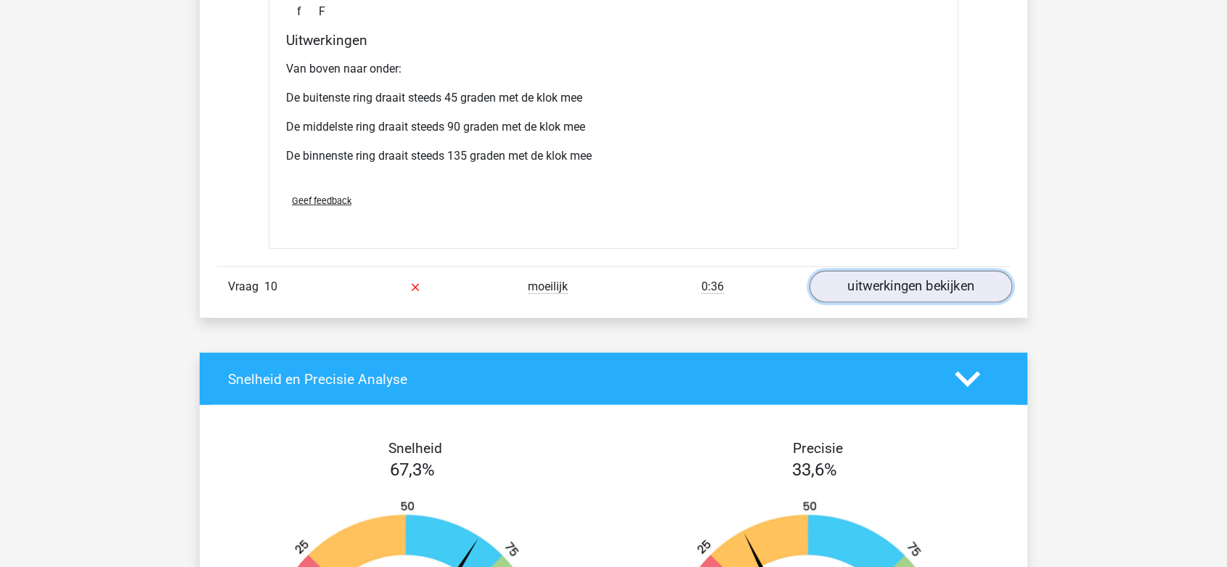
click at [835, 277] on link "uitwerkingen bekijken" at bounding box center [911, 287] width 203 height 32
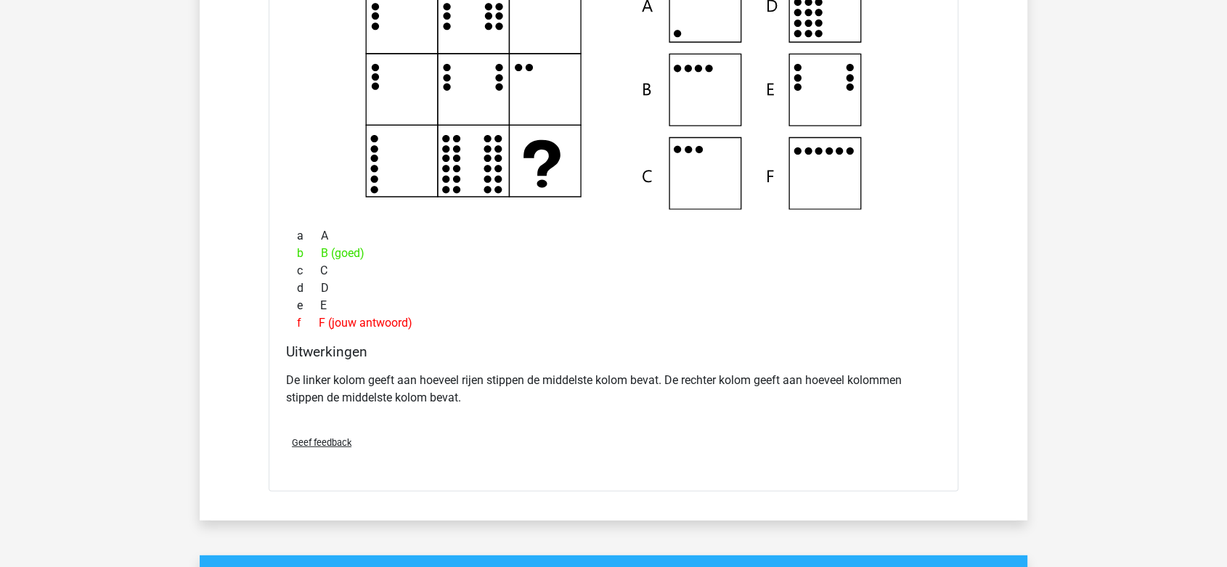
scroll to position [3469, 0]
